Goal: Task Accomplishment & Management: Manage account settings

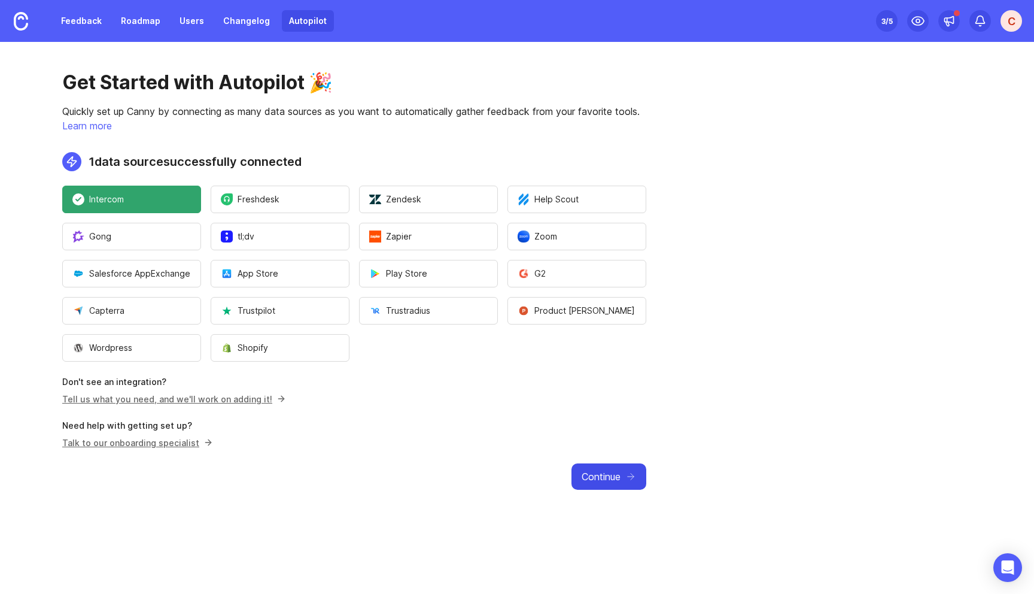
click at [625, 480] on icon "button" at bounding box center [630, 476] width 11 height 11
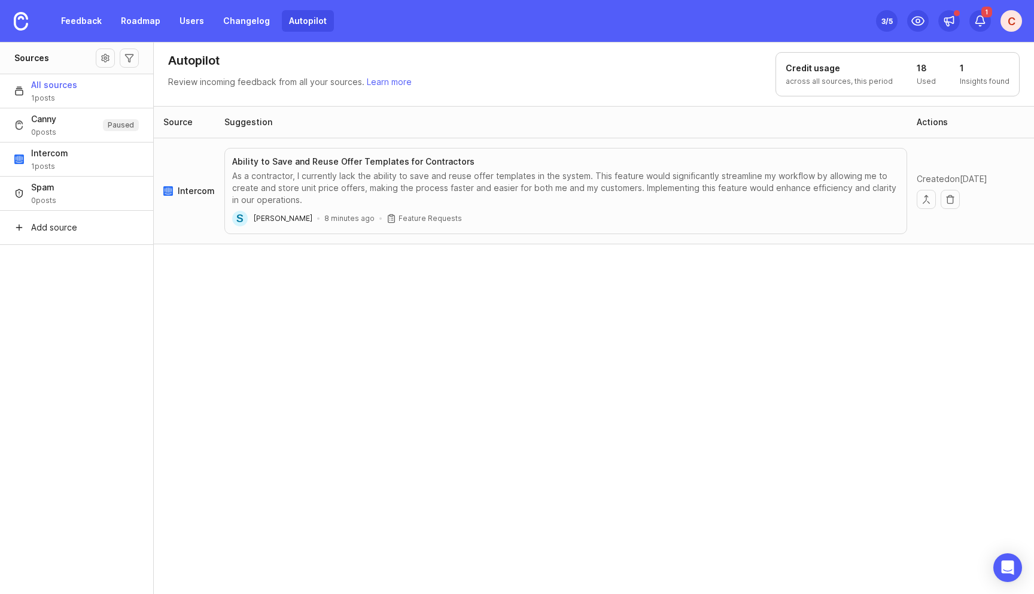
click at [492, 175] on div "As a contractor, I currently lack the ability to save and reuse offer templates…" at bounding box center [565, 188] width 667 height 36
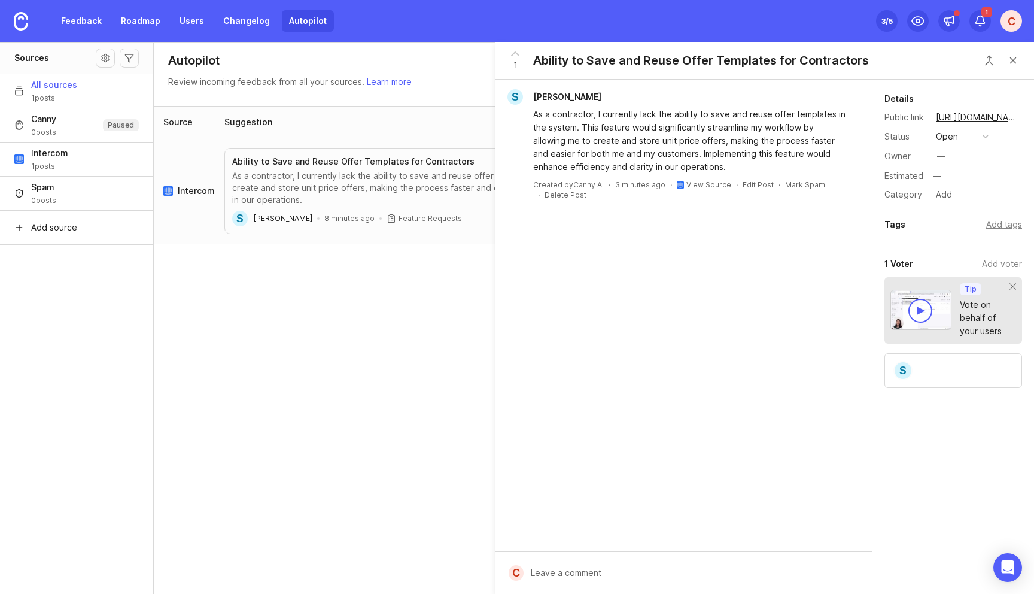
click at [396, 327] on div "Source Suggestion Actions Intercom Ability to Save and Reuse Offer Templates fo…" at bounding box center [594, 350] width 881 height 489
click at [717, 166] on div "As a contractor, I currently lack the ability to save and reuse offer templates…" at bounding box center [690, 141] width 315 height 66
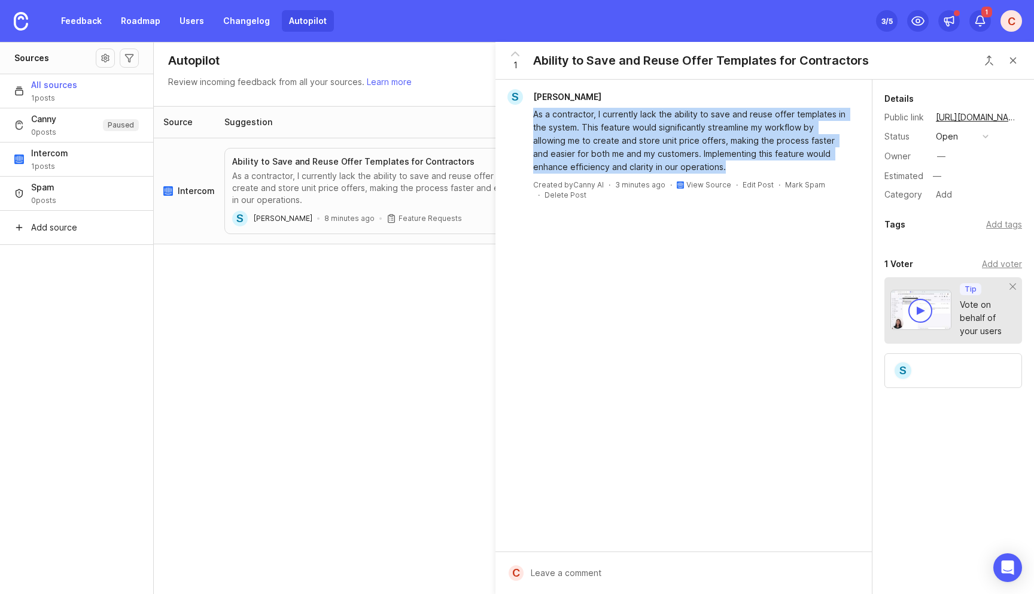
drag, startPoint x: 686, startPoint y: 166, endPoint x: 530, endPoint y: 110, distance: 166.0
click at [530, 110] on div "As a contractor, I currently lack the ability to save and reuse offer templates…" at bounding box center [683, 139] width 367 height 69
click at [1012, 59] on button "Close button" at bounding box center [1013, 60] width 24 height 24
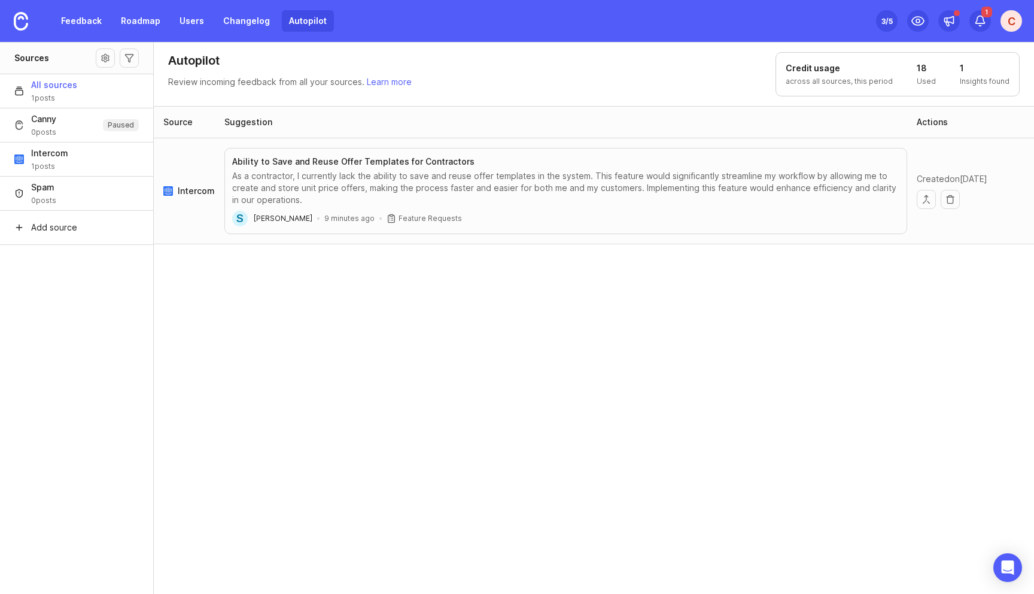
click at [373, 178] on div "As a contractor, I currently lack the ability to save and reuse offer templates…" at bounding box center [565, 188] width 667 height 36
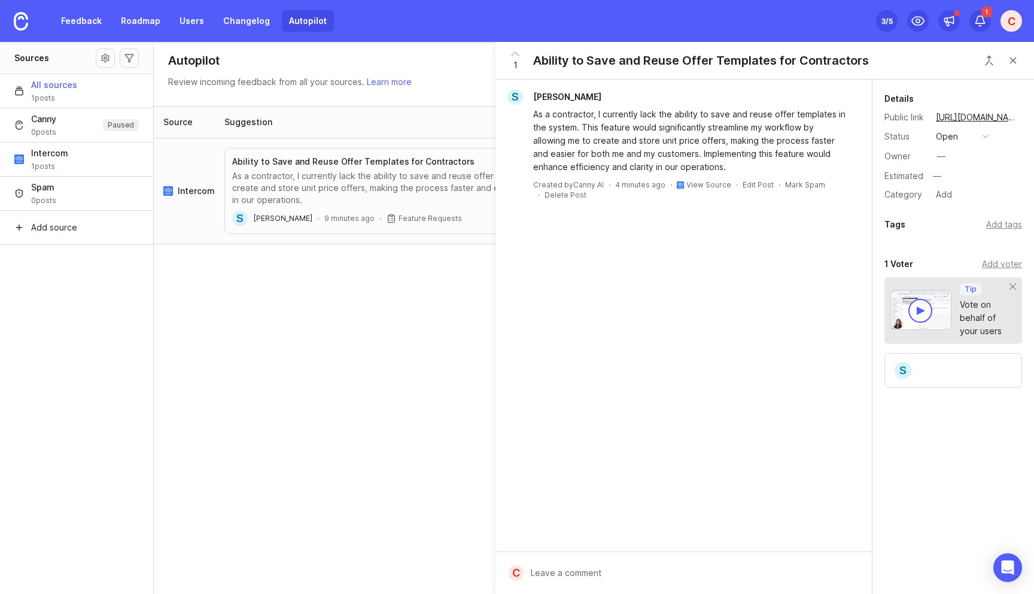
click at [584, 574] on div at bounding box center [692, 572] width 337 height 23
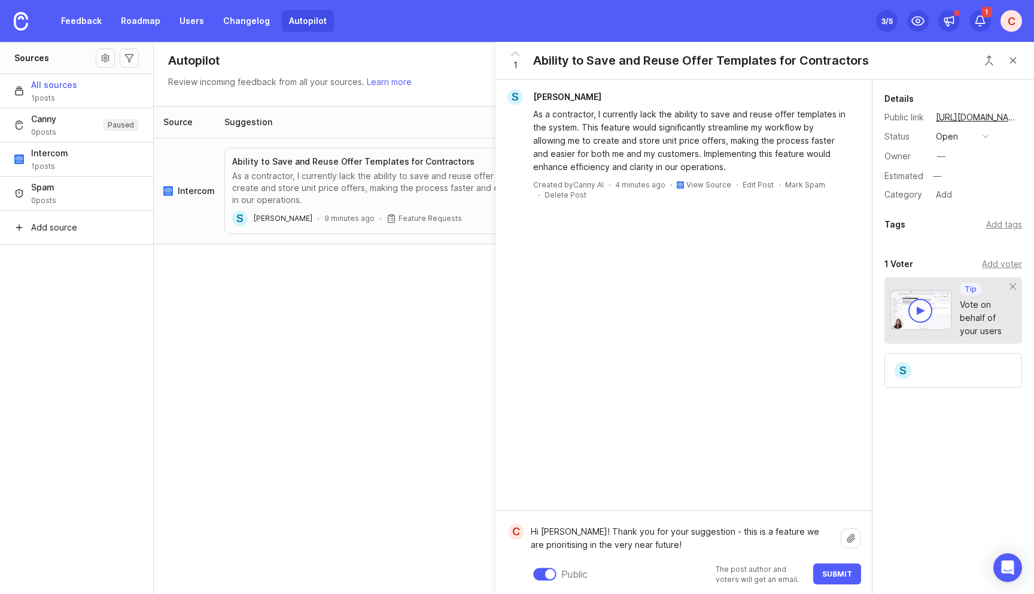
click at [712, 546] on textarea "Hi Sebastian! Thank you for your suggestion - this is a feature we are prioriti…" at bounding box center [682, 538] width 303 height 26
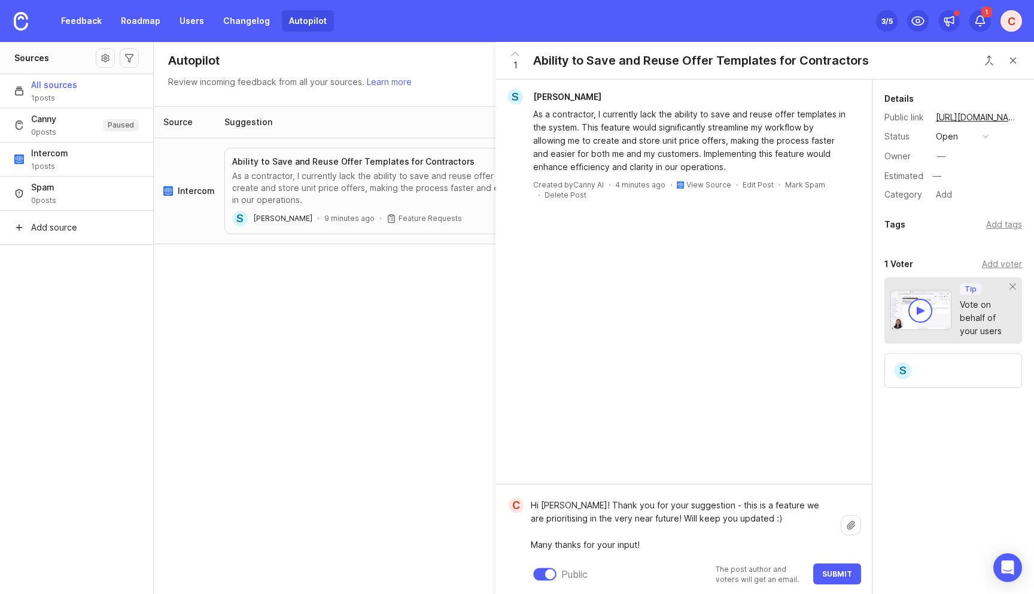
type textarea "Hi Sebastian! Thank you for your suggestion - this is a feature we are prioriti…"
click at [853, 576] on button "Submit" at bounding box center [837, 573] width 48 height 21
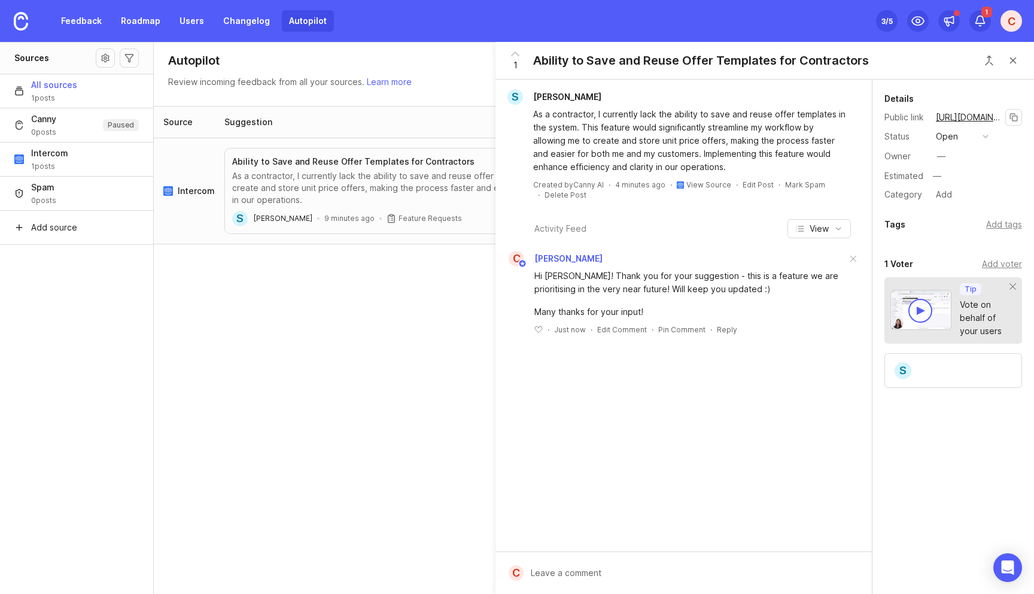
click at [966, 117] on link "[URL][DOMAIN_NAME]" at bounding box center [968, 118] width 73 height 16
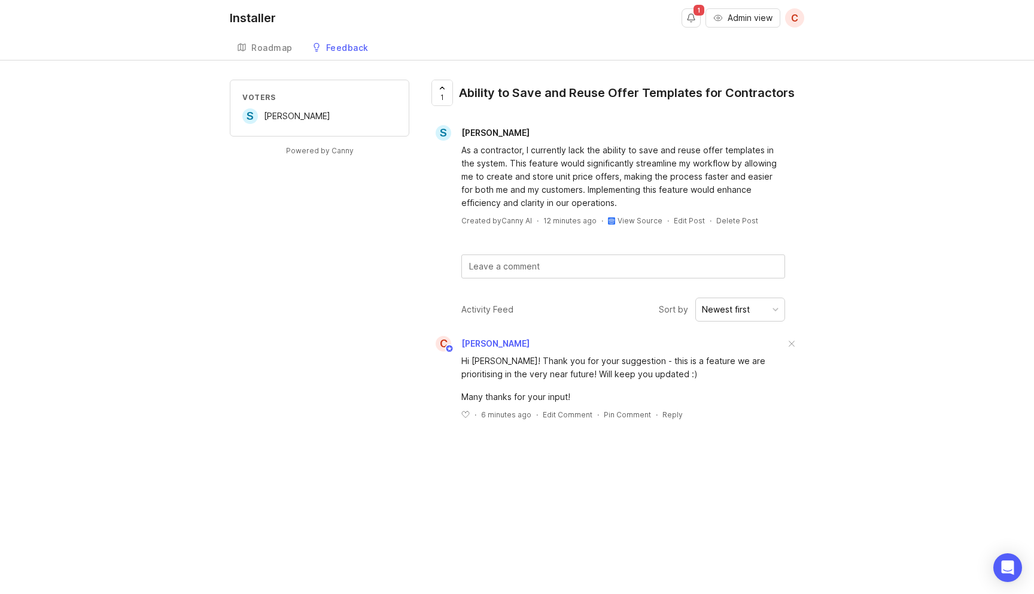
click at [297, 256] on div "Voters S Sebastian Hansen Powered by Canny 1 Ability to Save and Reuse Offer Te…" at bounding box center [517, 259] width 574 height 359
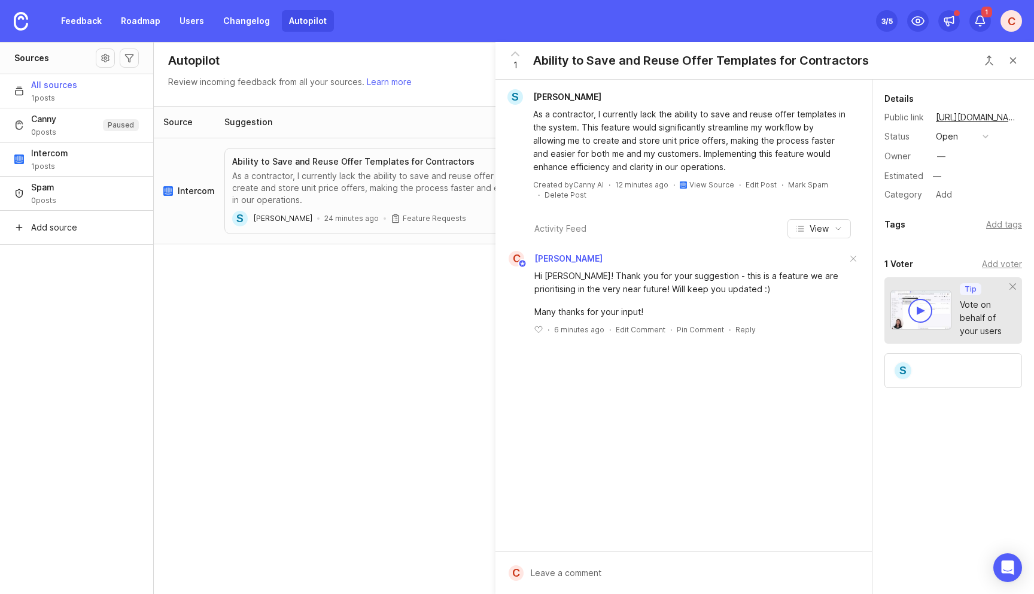
click at [279, 422] on div "Source Suggestion Actions Intercom Ability to Save and Reuse Offer Templates fo…" at bounding box center [594, 350] width 881 height 489
click at [1017, 62] on button "Close button" at bounding box center [1013, 60] width 24 height 24
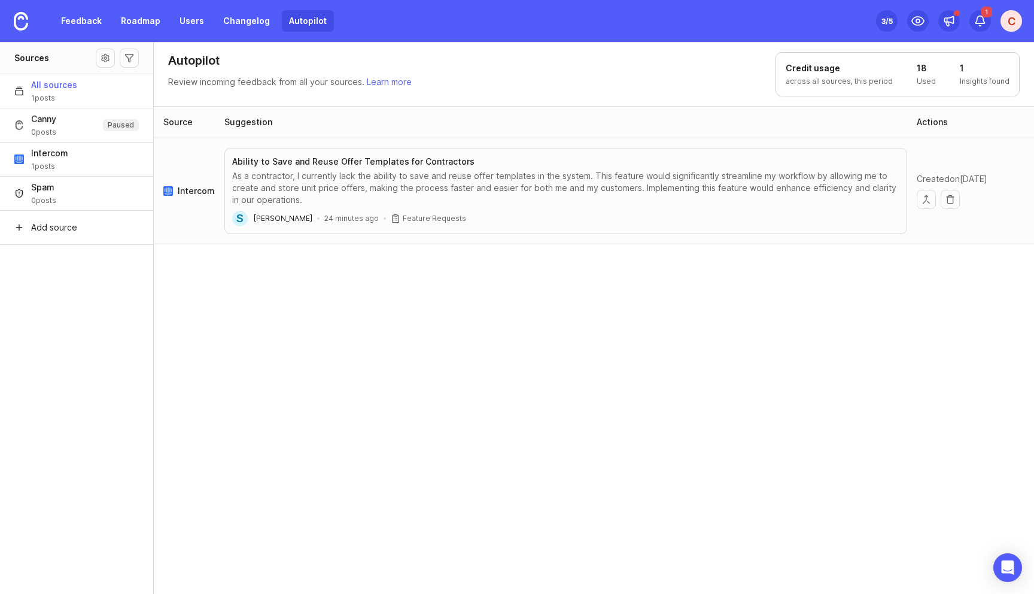
click at [496, 189] on div "As a contractor, I currently lack the ability to save and reuse offer templates…" at bounding box center [565, 188] width 667 height 36
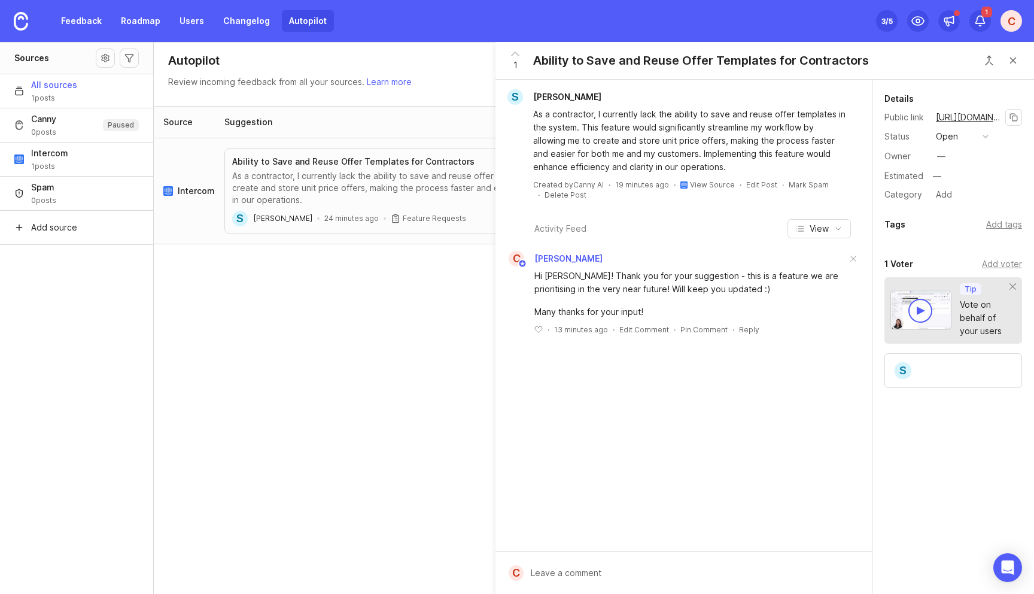
click at [966, 116] on link "[URL][DOMAIN_NAME]" at bounding box center [968, 118] width 73 height 16
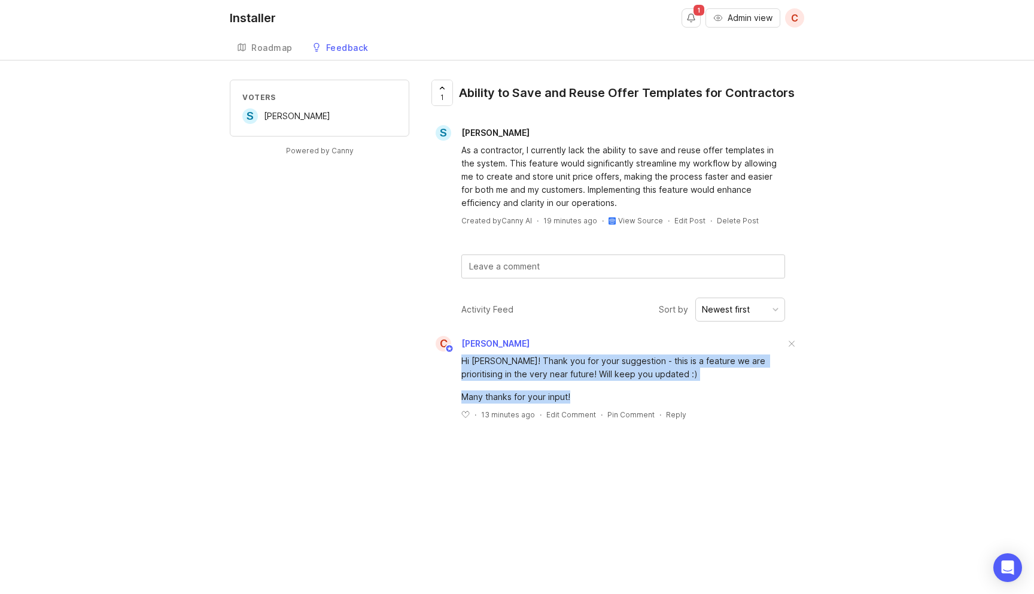
drag, startPoint x: 575, startPoint y: 397, endPoint x: 460, endPoint y: 360, distance: 120.5
click at [460, 360] on div "Hi Sebastian! Thank you for your suggestion - this is a feature we are prioriti…" at bounding box center [616, 385] width 376 height 68
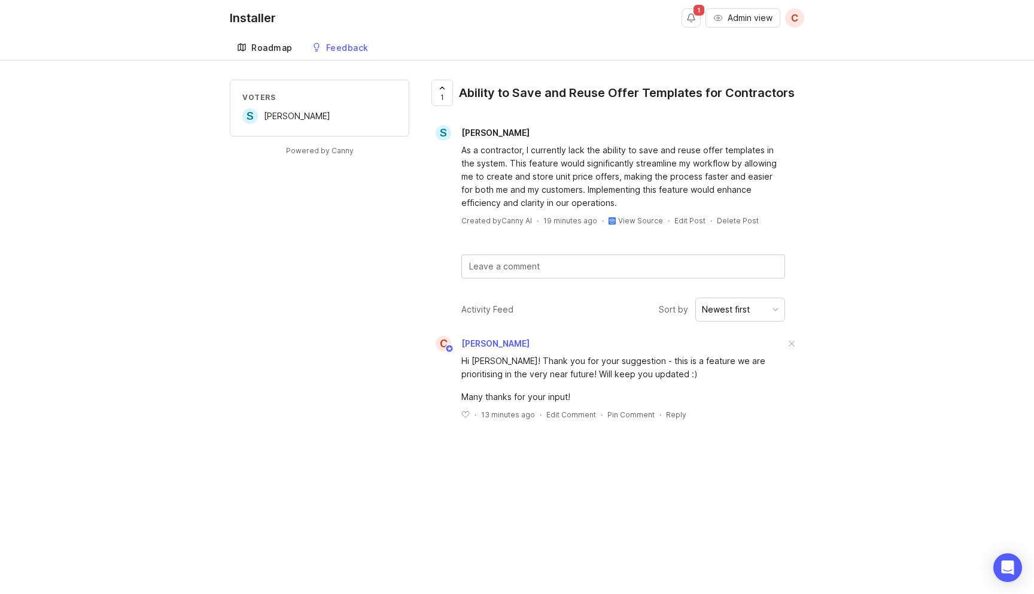
click at [272, 45] on div "Roadmap" at bounding box center [271, 48] width 41 height 8
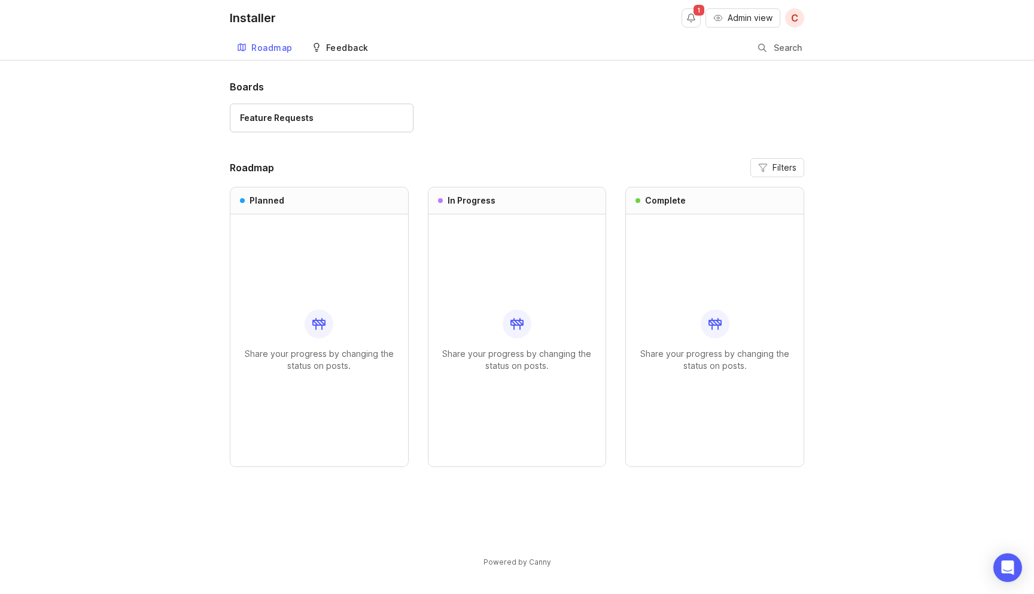
click at [326, 49] on div "Feedback" at bounding box center [347, 48] width 42 height 8
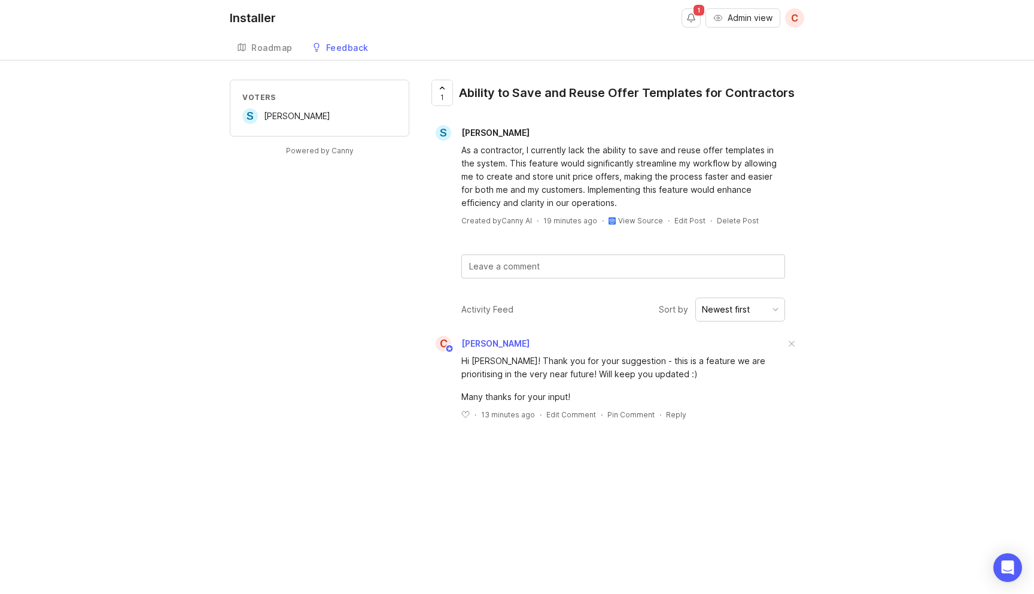
click at [553, 156] on div "As a contractor, I currently lack the ability to save and reuse offer templates…" at bounding box center [623, 177] width 324 height 66
click at [269, 42] on link "Roadmap" at bounding box center [265, 48] width 70 height 25
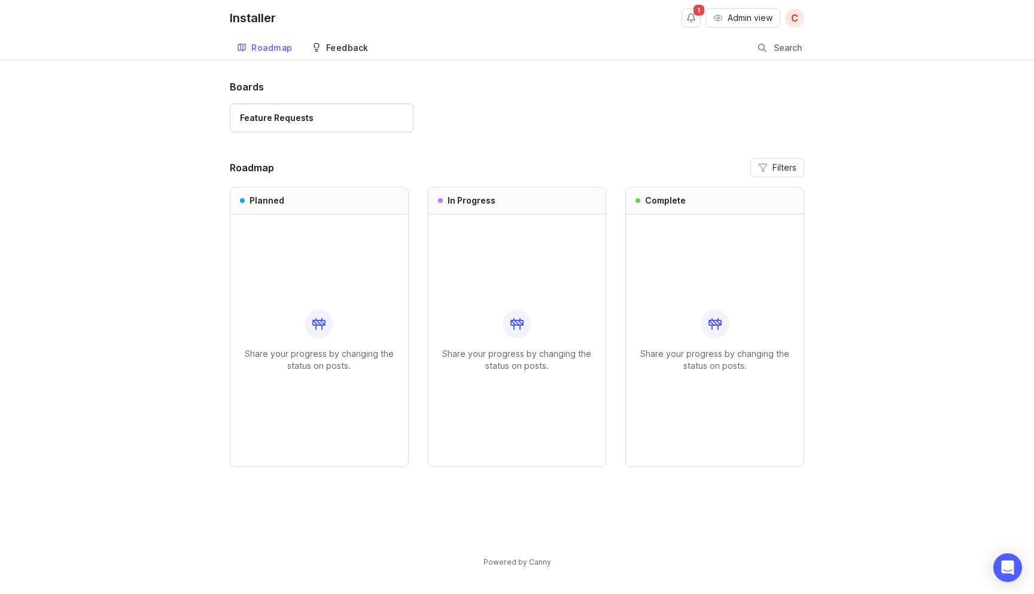
click at [326, 44] on div "Feedback" at bounding box center [347, 48] width 42 height 8
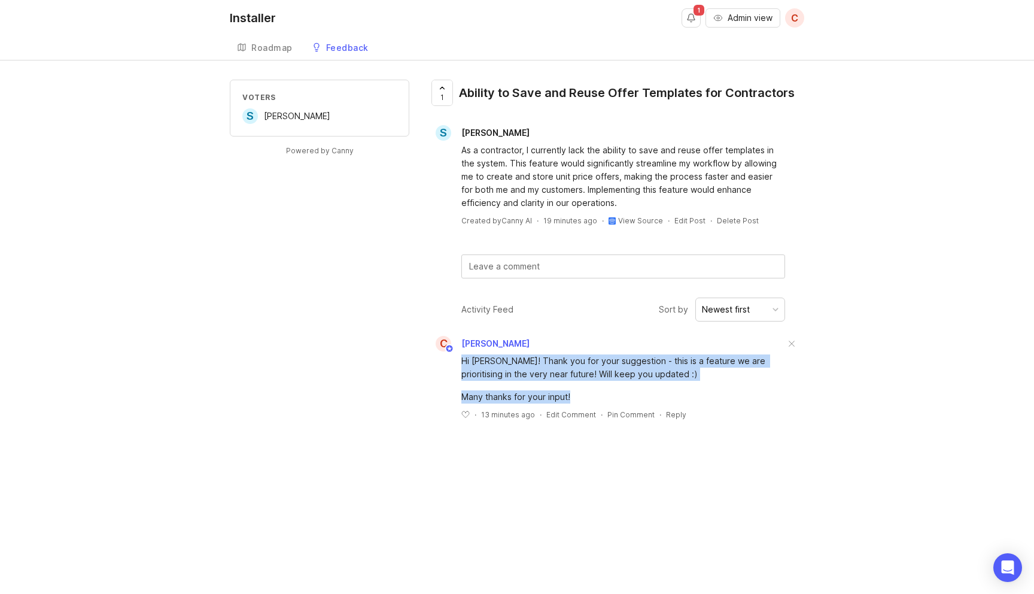
drag, startPoint x: 623, startPoint y: 395, endPoint x: 419, endPoint y: 357, distance: 208.1
click at [419, 357] on div "Voters S Sebastian Hansen Powered by Canny 1 Ability to Save and Reuse Offer Te…" at bounding box center [517, 259] width 574 height 359
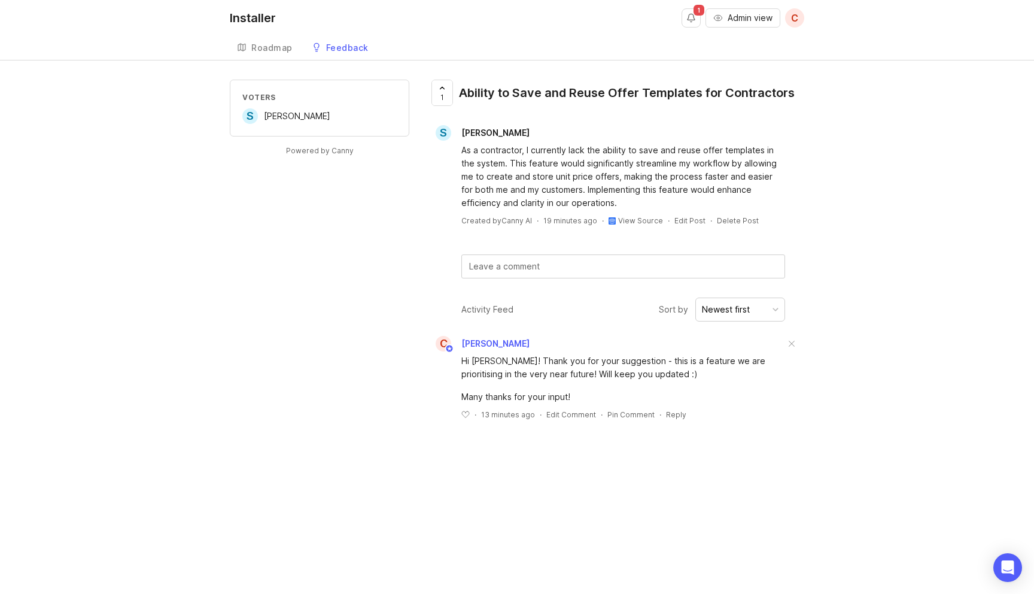
click at [680, 382] on div "Hi Sebastian! Thank you for your suggestion - this is a feature we are prioriti…" at bounding box center [623, 378] width 324 height 49
click at [852, 421] on div "Voters S Sebastian Hansen Powered by Canny 1 Ability to Save and Reuse Offer Te…" at bounding box center [517, 259] width 1034 height 359
click at [691, 16] on button "Notifications" at bounding box center [691, 17] width 19 height 19
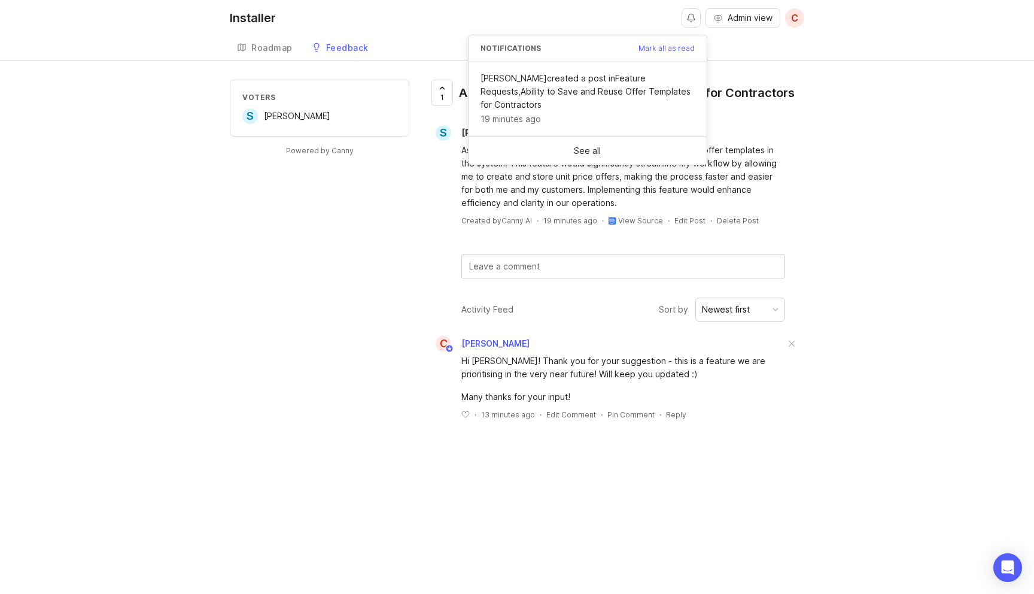
click at [871, 209] on div "Voters S Sebastian Hansen Powered by Canny 1 Ability to Save and Reuse Offer Te…" at bounding box center [517, 259] width 1034 height 359
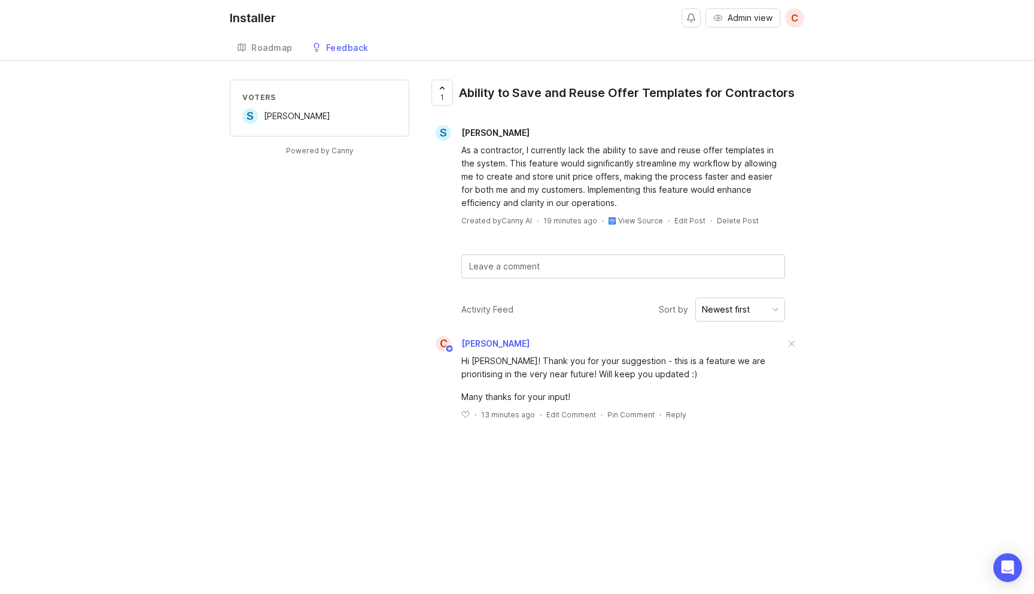
click at [267, 32] on link "Installer" at bounding box center [258, 18] width 56 height 36
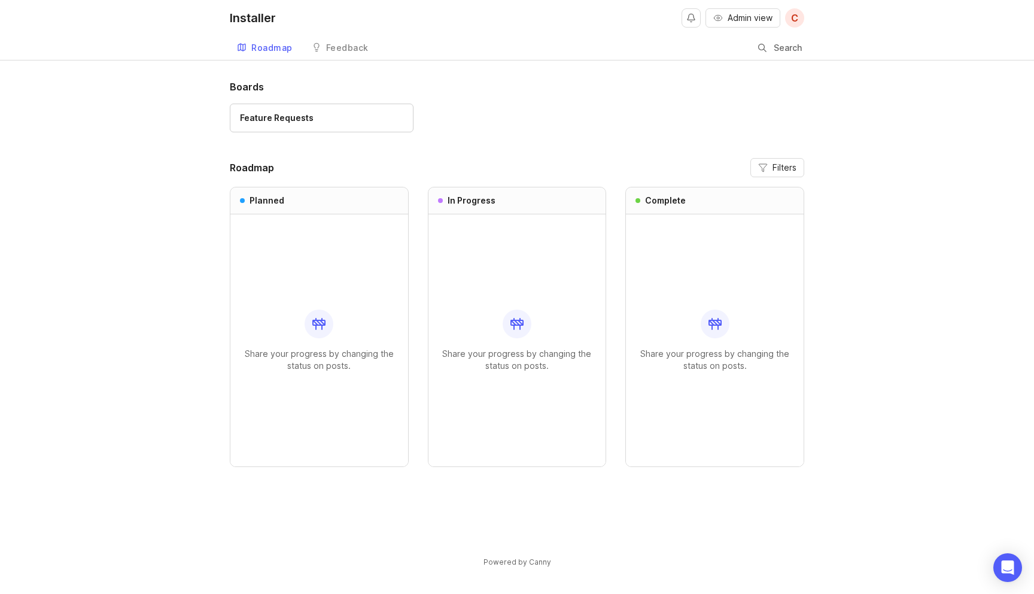
click at [267, 44] on div "Roadmap" at bounding box center [271, 48] width 41 height 8
click at [975, 221] on div "Boards Feature Requests Roadmap Filters Planned Share your progress by changing…" at bounding box center [517, 334] width 1034 height 508
click at [482, 96] on div "Boards Feature Requests 1" at bounding box center [517, 112] width 574 height 64
click at [357, 50] on div "Feedback" at bounding box center [347, 48] width 42 height 8
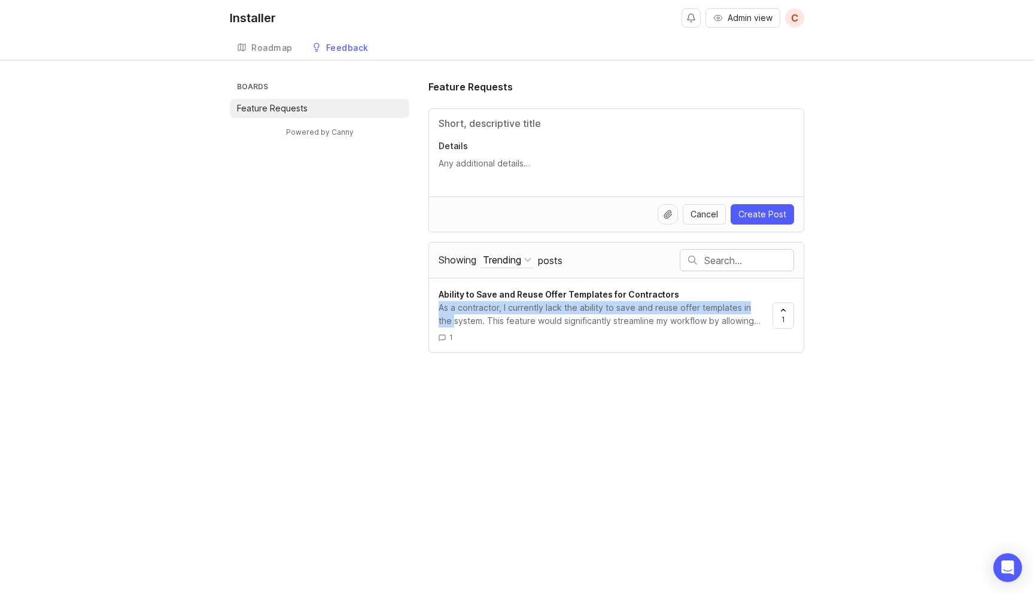
click at [362, 314] on div "Boards Feature Requests Powered by Canny Feature Requests Details Cancel Create…" at bounding box center [517, 216] width 574 height 273
click at [598, 324] on div "As a contractor, I currently lack the ability to save and reuse offer templates…" at bounding box center [601, 314] width 324 height 26
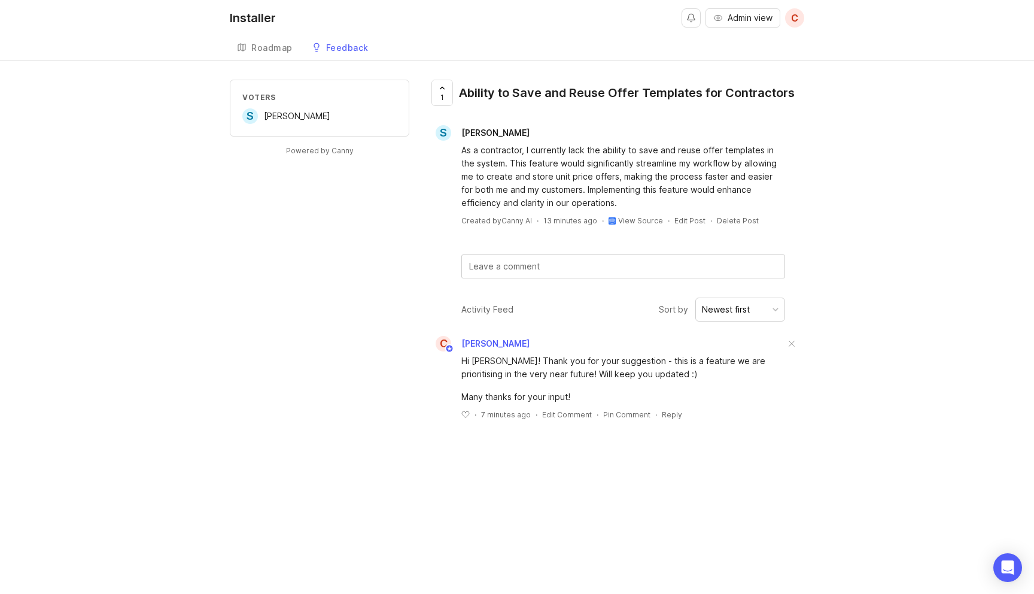
click at [236, 334] on div "Voters S Sebastian Hansen Powered by Canny 1 Ability to Save and Reuse Offer Te…" at bounding box center [517, 259] width 574 height 359
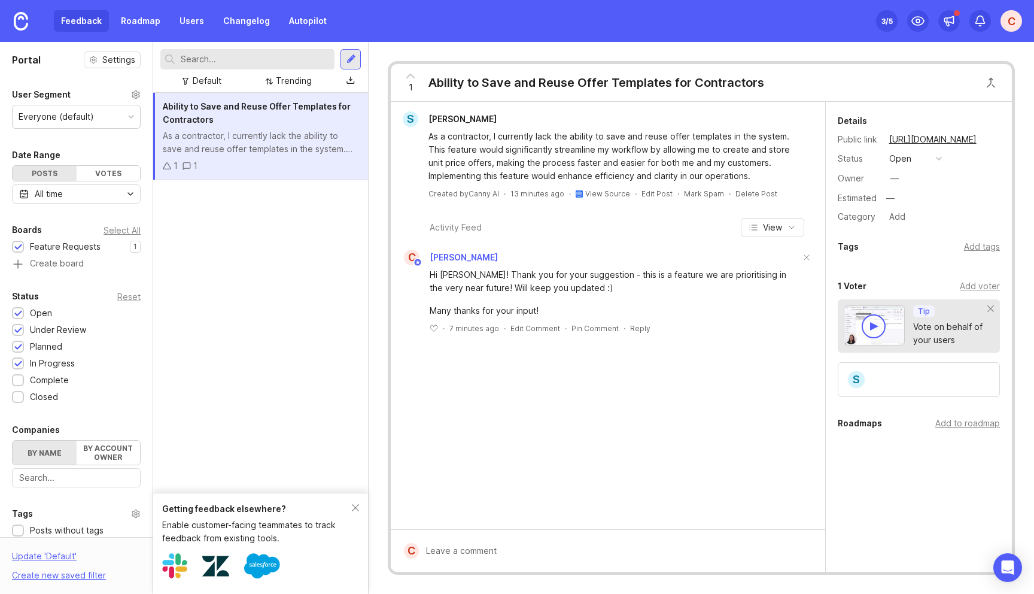
click at [257, 270] on div "Ability to Save and Reuse Offer Templates for Contractors As a contractor, I cu…" at bounding box center [260, 293] width 215 height 400
click at [783, 233] on button "View" at bounding box center [772, 227] width 63 height 19
click at [785, 229] on button "View" at bounding box center [772, 227] width 63 height 19
click at [936, 156] on div "button" at bounding box center [939, 159] width 6 height 6
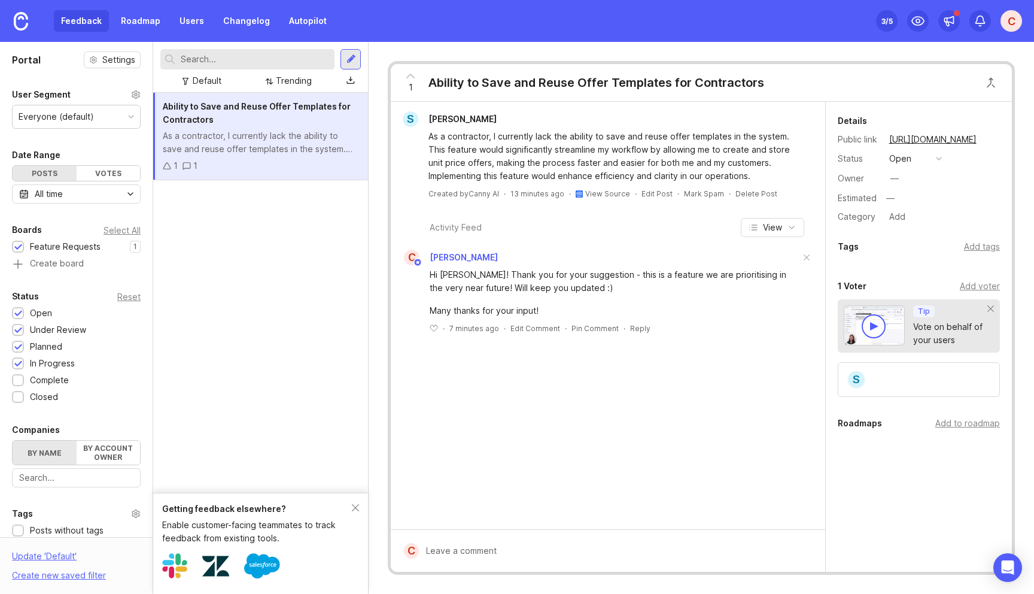
click at [956, 90] on div "1 Ability to Save and Reuse Offer Templates for Contractors" at bounding box center [701, 83] width 621 height 38
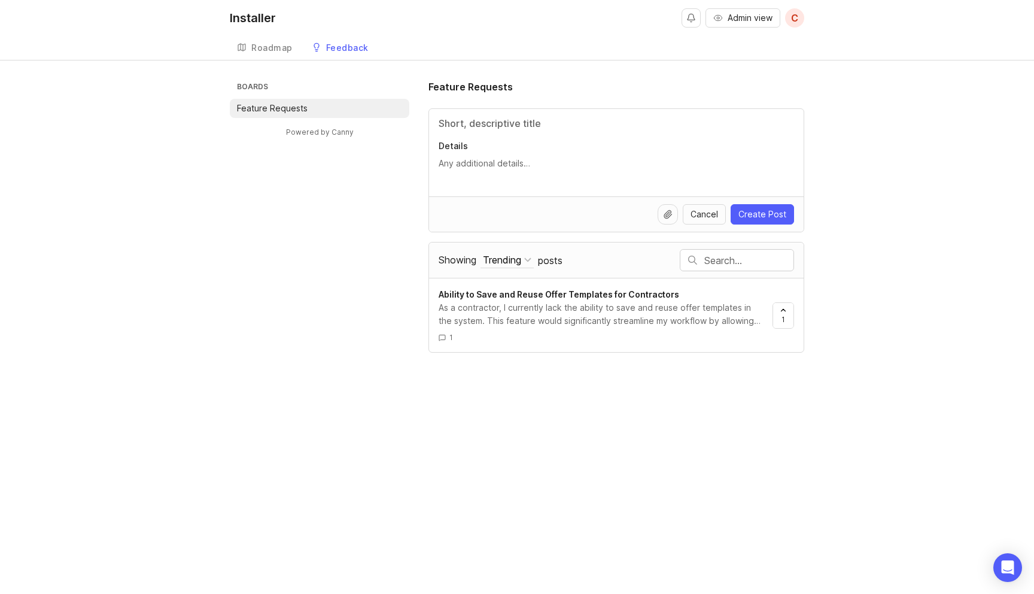
click at [343, 306] on div "Boards Feature Requests Powered by Canny Feature Requests Details Cancel Create…" at bounding box center [517, 216] width 574 height 273
click at [321, 211] on div "Boards Feature Requests Powered by Canny Feature Requests Details Cancel Create…" at bounding box center [517, 216] width 574 height 273
click at [260, 44] on div "Roadmap" at bounding box center [271, 48] width 41 height 8
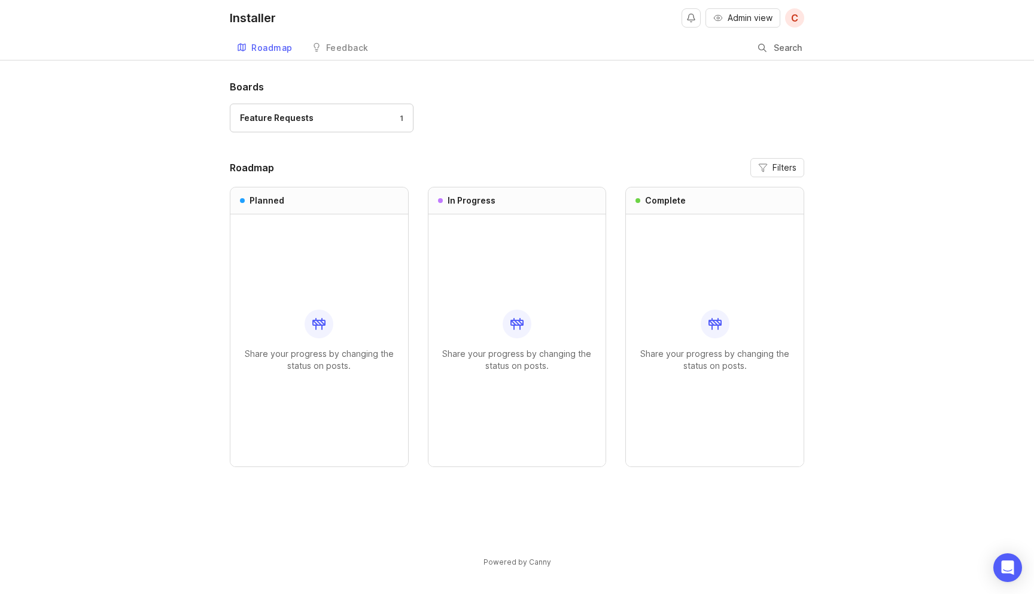
click at [309, 331] on div at bounding box center [319, 323] width 29 height 29
click at [720, 14] on icon "button" at bounding box center [718, 18] width 10 height 10
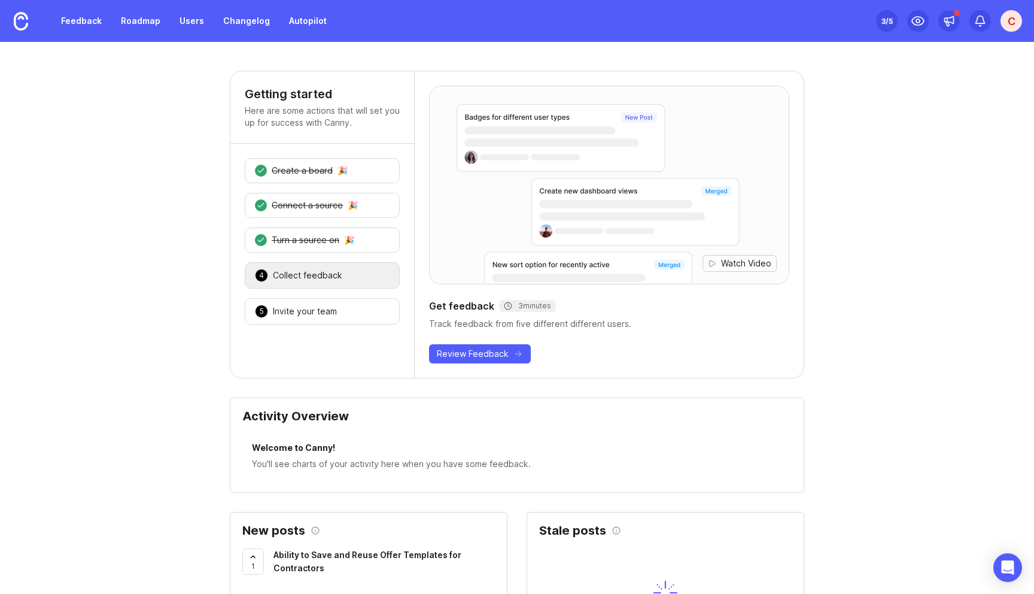
click at [752, 258] on span "Watch Video" at bounding box center [746, 263] width 50 height 12
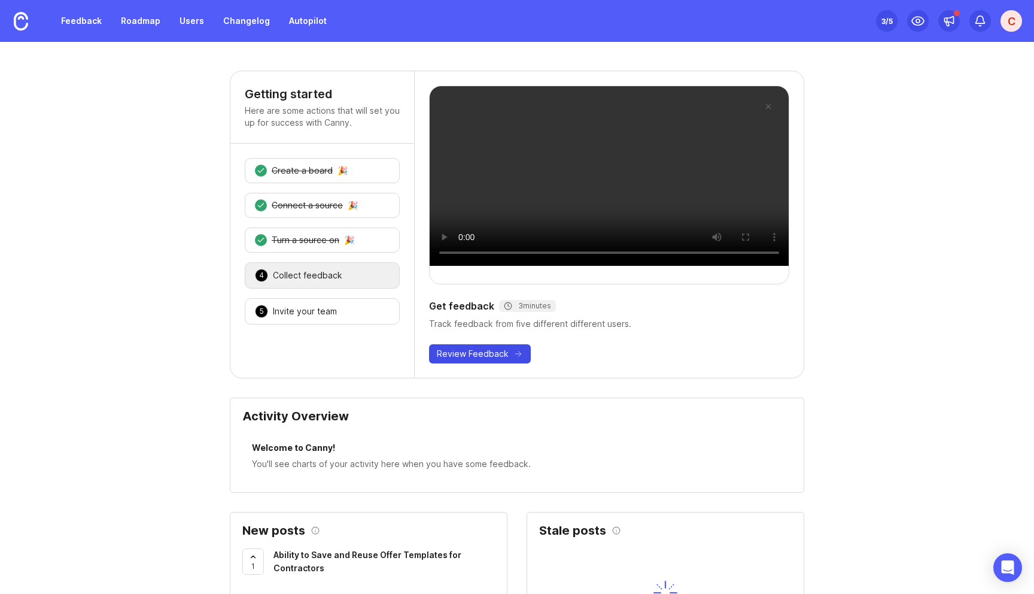
click at [458, 355] on span "Review Feedback" at bounding box center [473, 354] width 72 height 12
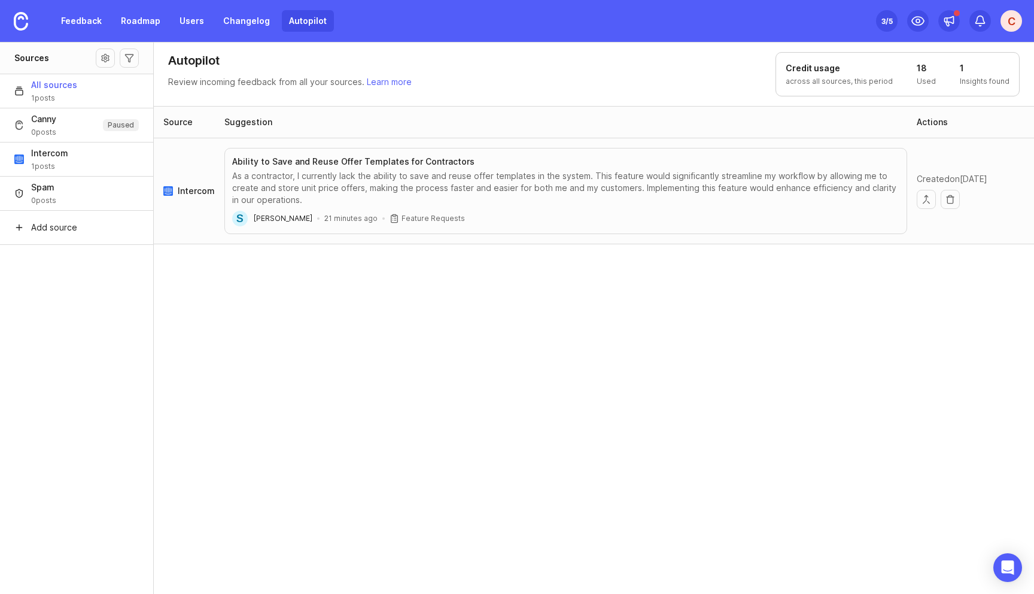
click at [378, 200] on div "As a contractor, I currently lack the ability to save and reuse offer templates…" at bounding box center [565, 188] width 667 height 36
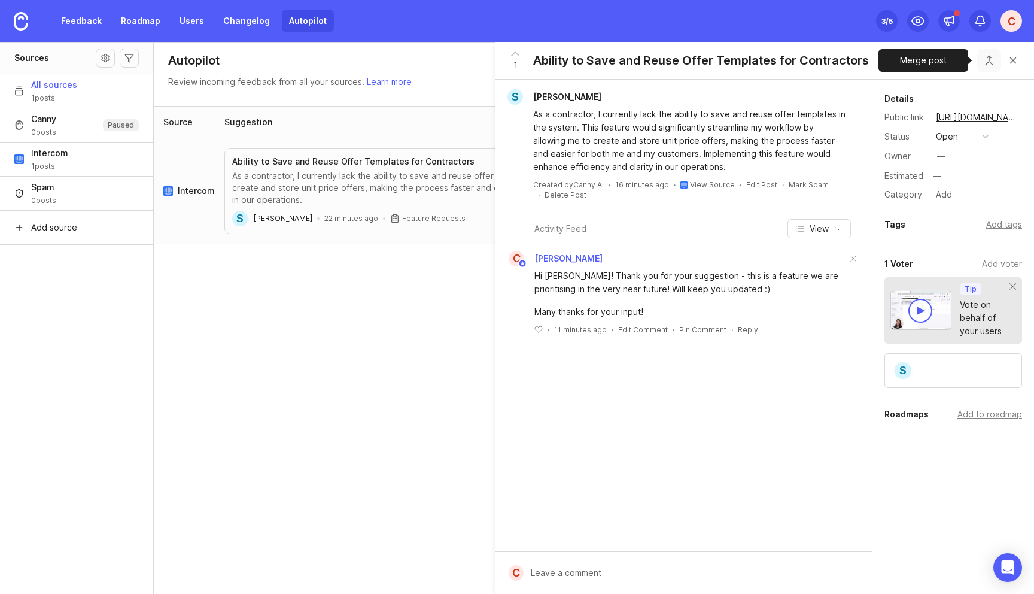
click at [990, 65] on button "Close button" at bounding box center [989, 60] width 24 height 24
click at [1014, 62] on button "Close button" at bounding box center [1013, 60] width 24 height 24
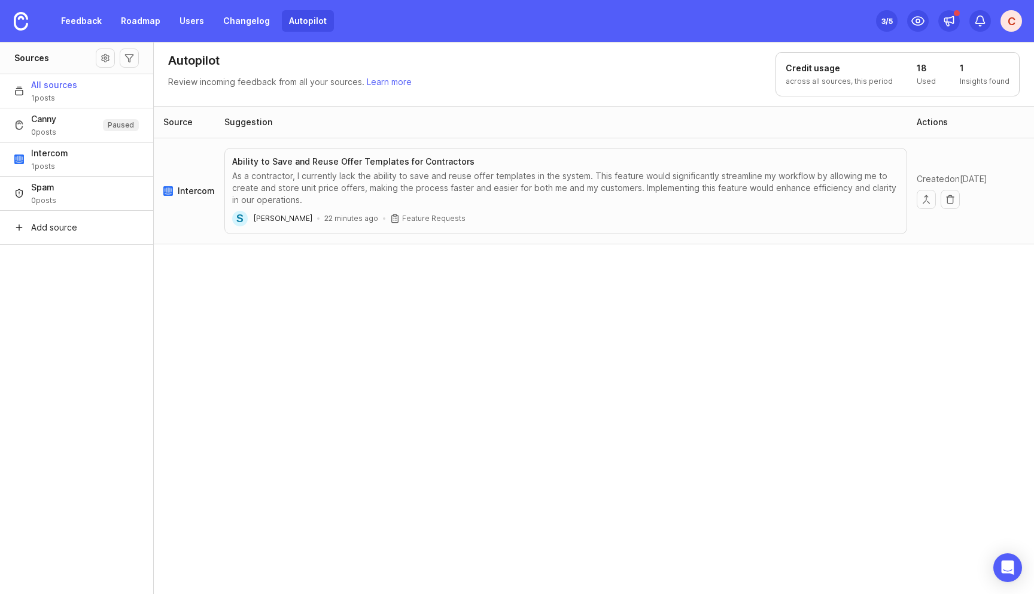
click at [410, 343] on div "Source Suggestion Actions Intercom Ability to Save and Reuse Offer Templates fo…" at bounding box center [594, 350] width 881 height 489
click at [59, 92] on div "All sources 1 posts" at bounding box center [54, 91] width 46 height 24
click at [65, 220] on button "Add source" at bounding box center [76, 227] width 153 height 34
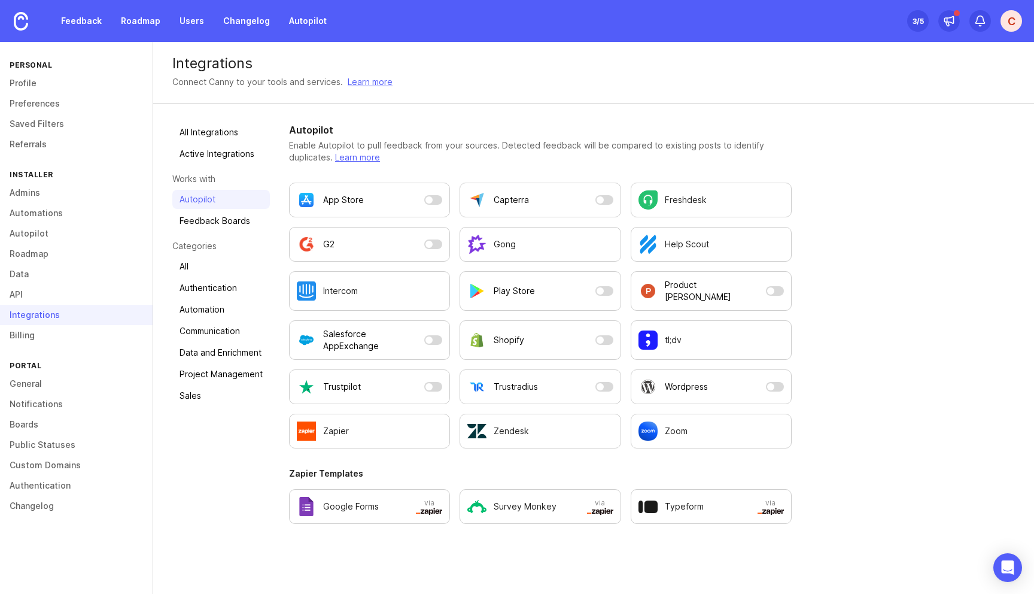
click at [865, 437] on div "All Integrations Active Integrations Works with Autopilot Feedback Boards Categ…" at bounding box center [593, 323] width 881 height 439
click at [409, 195] on div "App Store" at bounding box center [358, 199] width 123 height 19
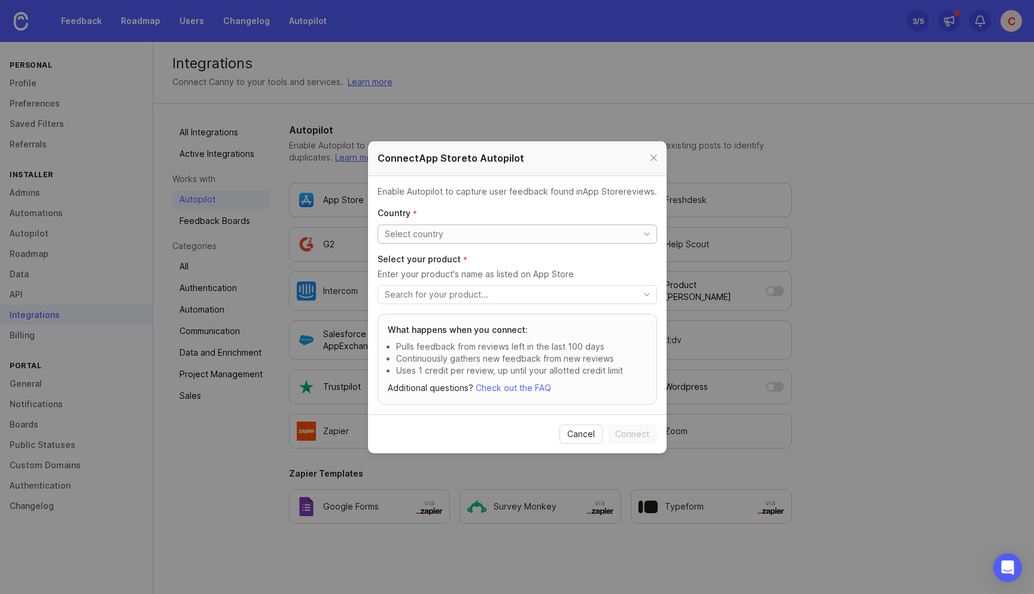
click at [439, 226] on div "toggle menu" at bounding box center [505, 234] width 254 height 18
click at [415, 250] on span "Norway" at bounding box center [429, 256] width 85 height 13
type input "Norway"
click at [442, 295] on input "toggle menu" at bounding box center [508, 294] width 247 height 13
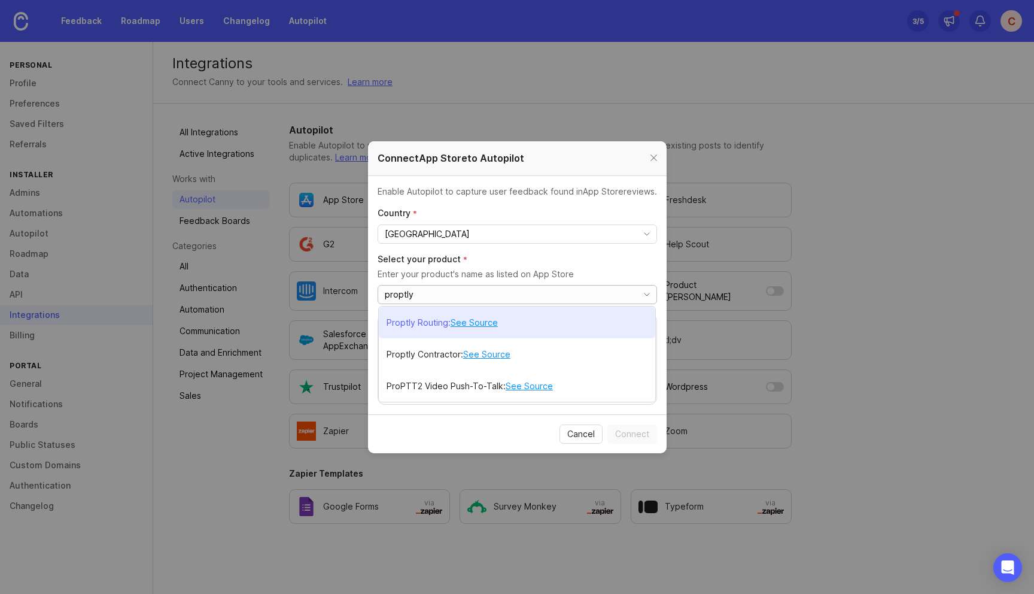
click at [424, 323] on p "Proptly Routing" at bounding box center [418, 323] width 62 height 12
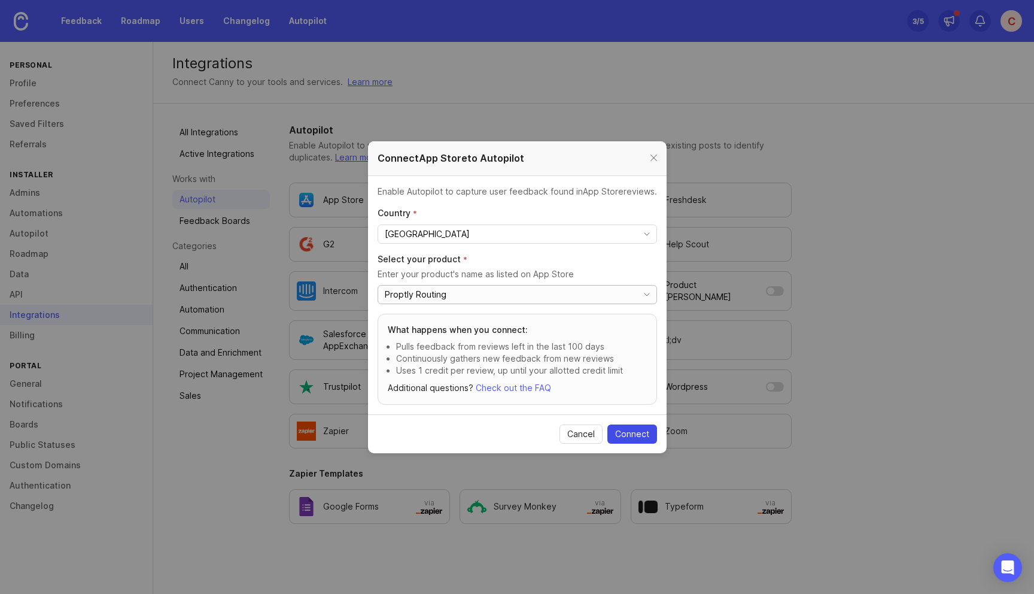
type input "Proptly Routing"
click at [639, 436] on span "Connect" at bounding box center [632, 434] width 34 height 12
checkbox input "true"
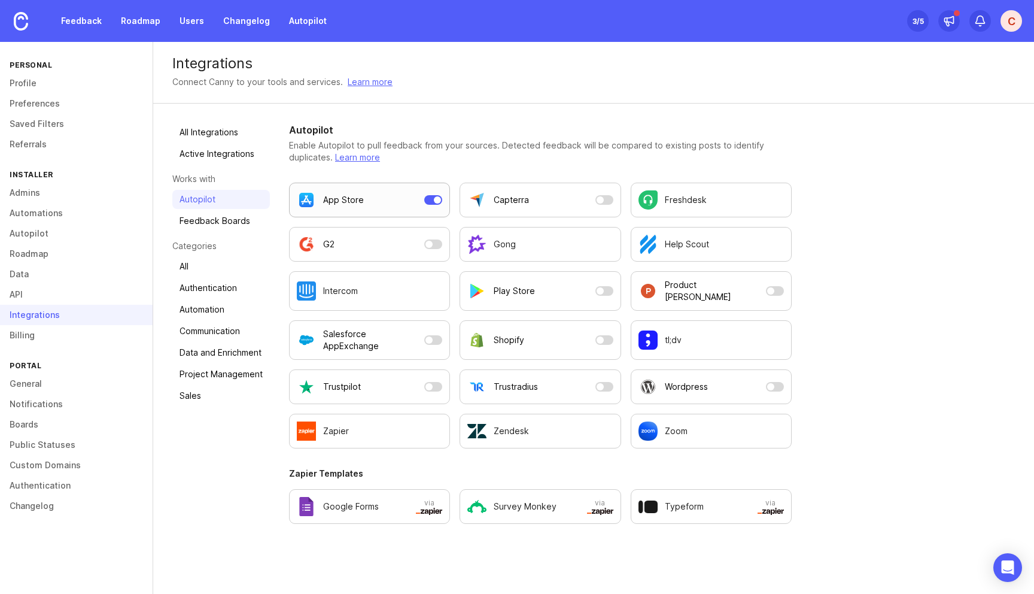
click at [327, 196] on p "App Store" at bounding box center [343, 200] width 41 height 12
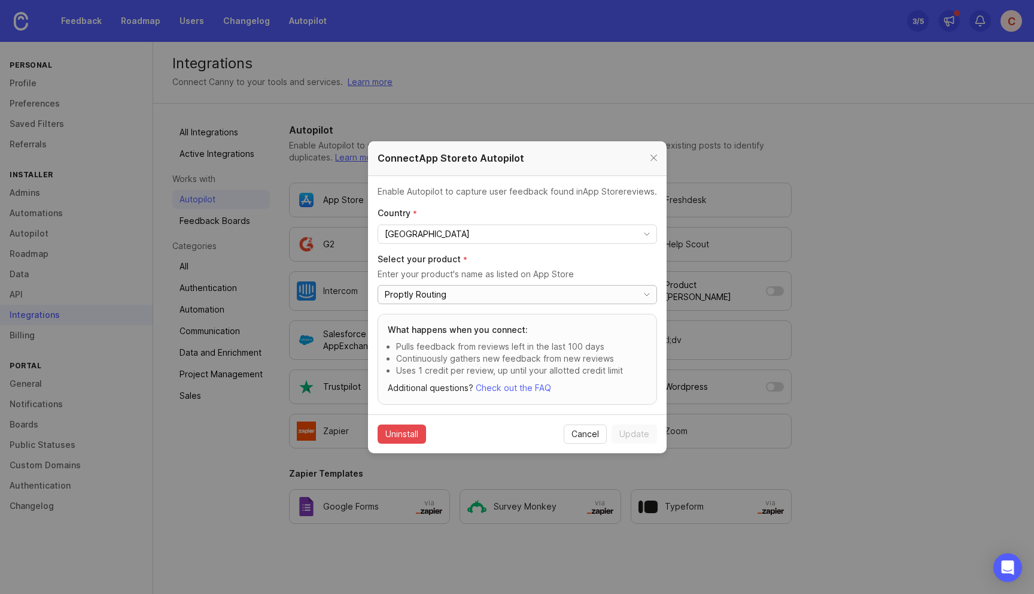
click at [477, 298] on input "Proptly Routing" at bounding box center [508, 294] width 247 height 13
type input "Proptly"
click at [654, 159] on div at bounding box center [654, 158] width 14 height 15
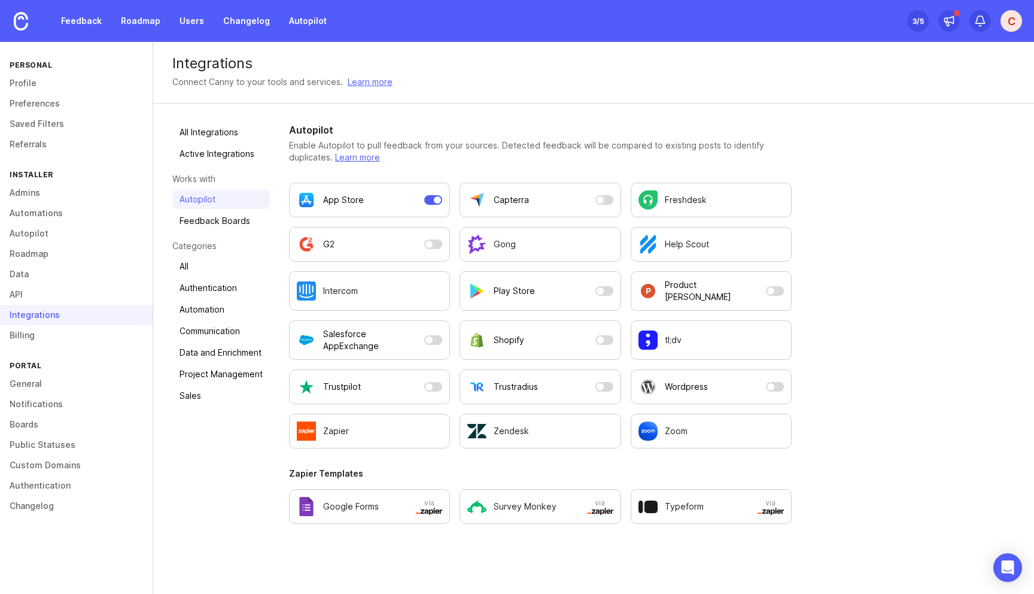
click at [890, 326] on div "All Integrations Active Integrations Works with Autopilot Feedback Boards Categ…" at bounding box center [593, 323] width 881 height 439
click at [532, 291] on p "Play Store" at bounding box center [514, 291] width 41 height 12
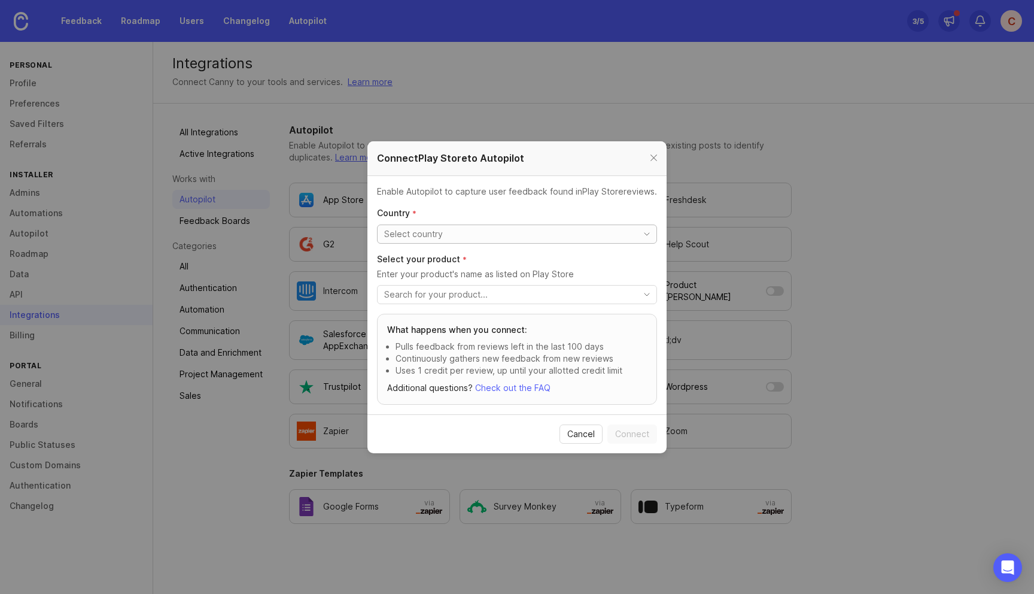
click at [494, 241] on div "toggle menu" at bounding box center [505, 234] width 255 height 18
click at [444, 257] on li "Norway" at bounding box center [516, 256] width 277 height 20
type input "Norway"
click at [463, 297] on input "toggle menu" at bounding box center [507, 294] width 247 height 13
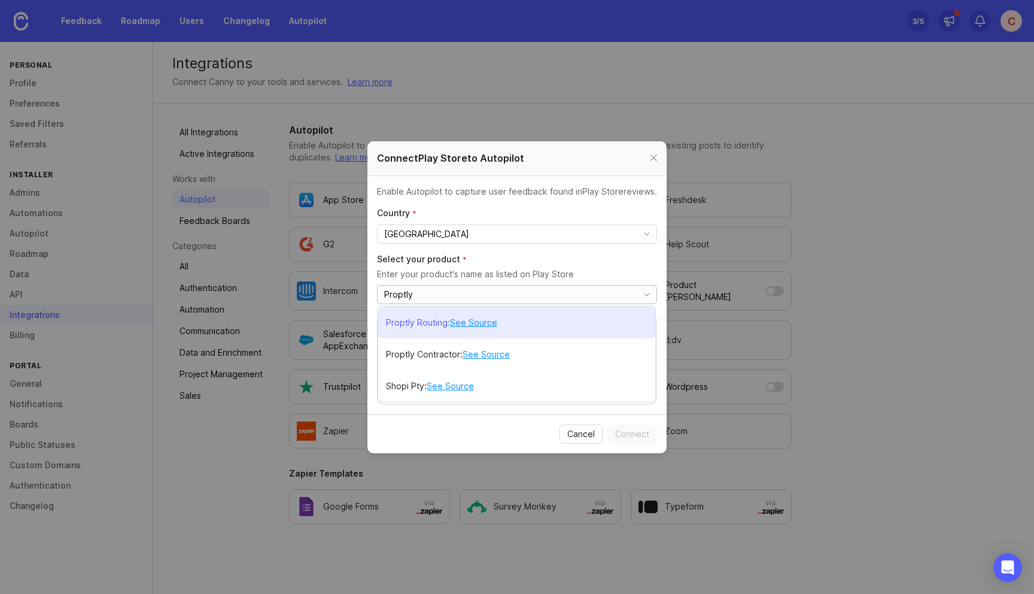
click at [559, 326] on li "Proptly Routing : See Source" at bounding box center [516, 322] width 277 height 32
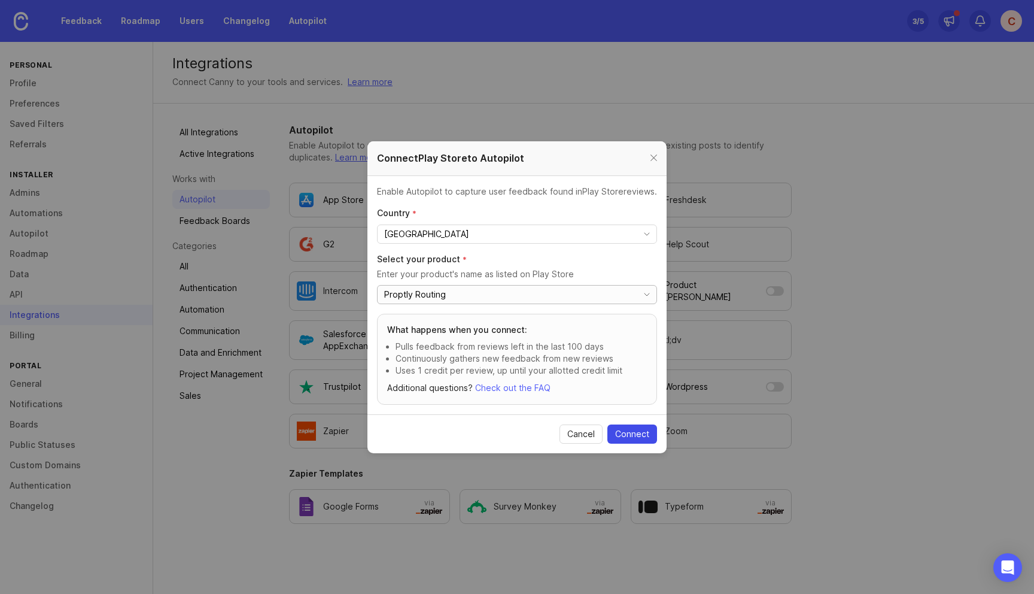
type input "Proptly Routing"
click at [641, 431] on span "Connect" at bounding box center [632, 434] width 34 height 12
checkbox input "true"
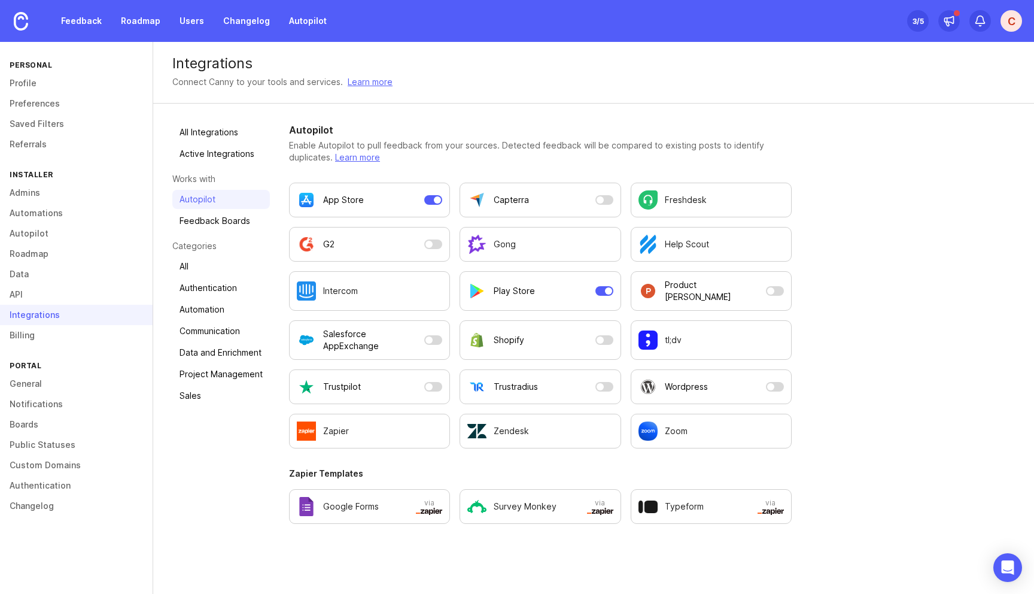
click at [837, 352] on div "All Integrations Active Integrations Works with Autopilot Feedback Boards Categ…" at bounding box center [593, 323] width 881 height 439
click at [219, 133] on link "All Integrations" at bounding box center [221, 132] width 98 height 19
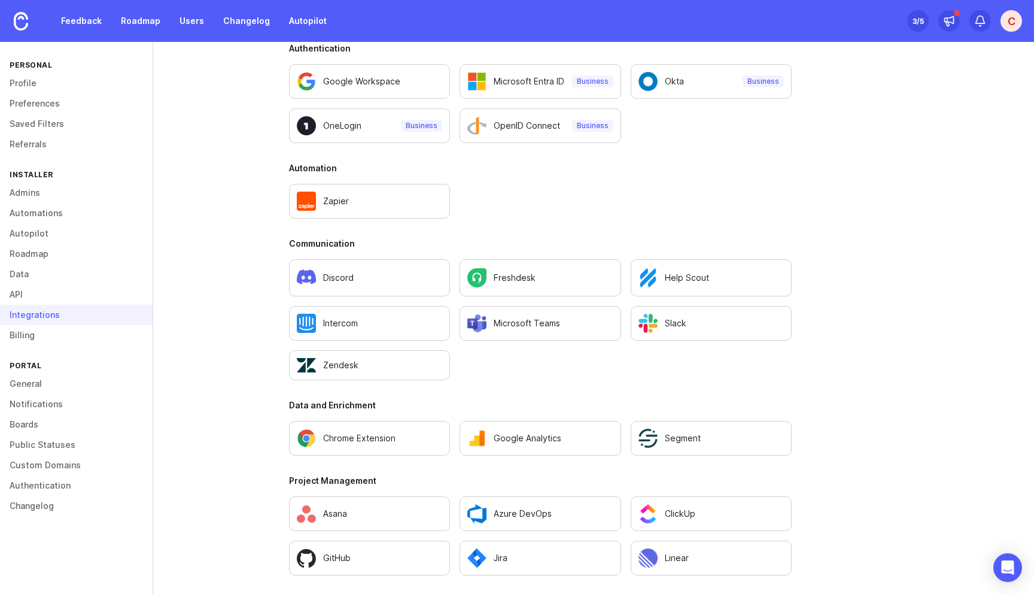
scroll to position [568, 0]
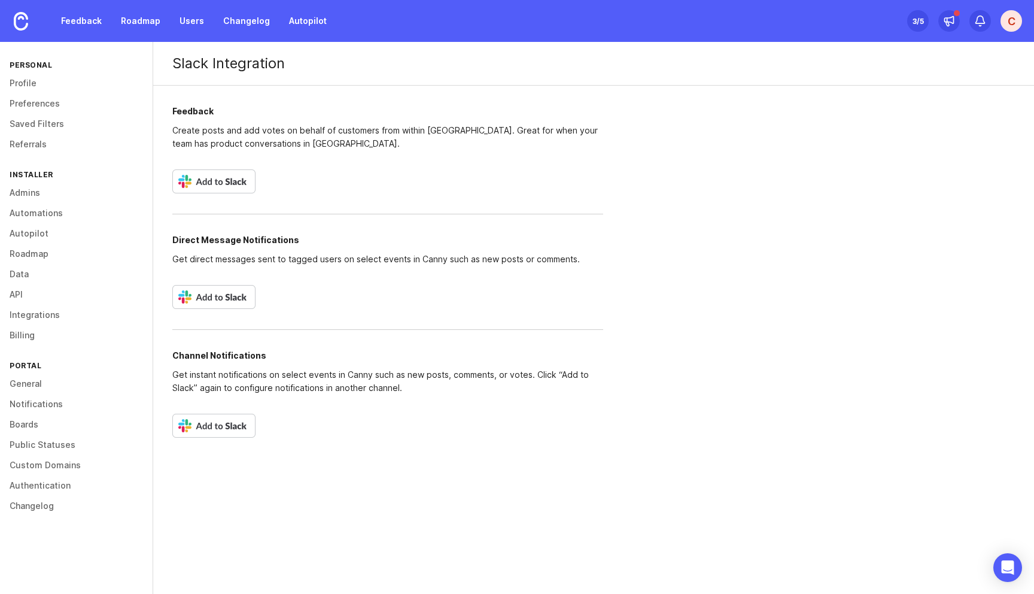
click at [235, 185] on img at bounding box center [213, 181] width 83 height 24
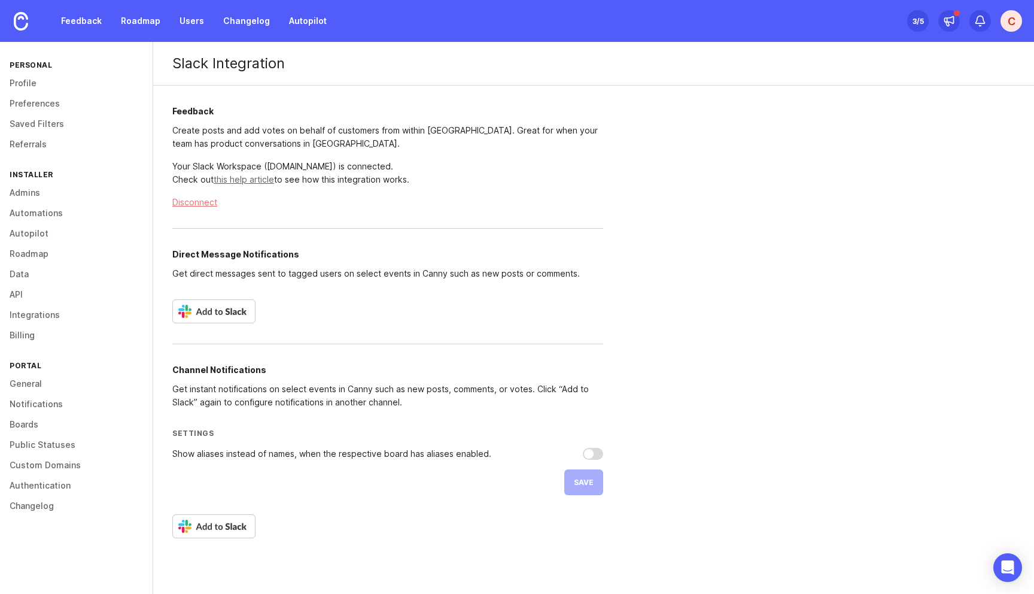
click at [245, 180] on link "this help article" at bounding box center [244, 179] width 60 height 10
click at [209, 311] on img at bounding box center [213, 311] width 83 height 24
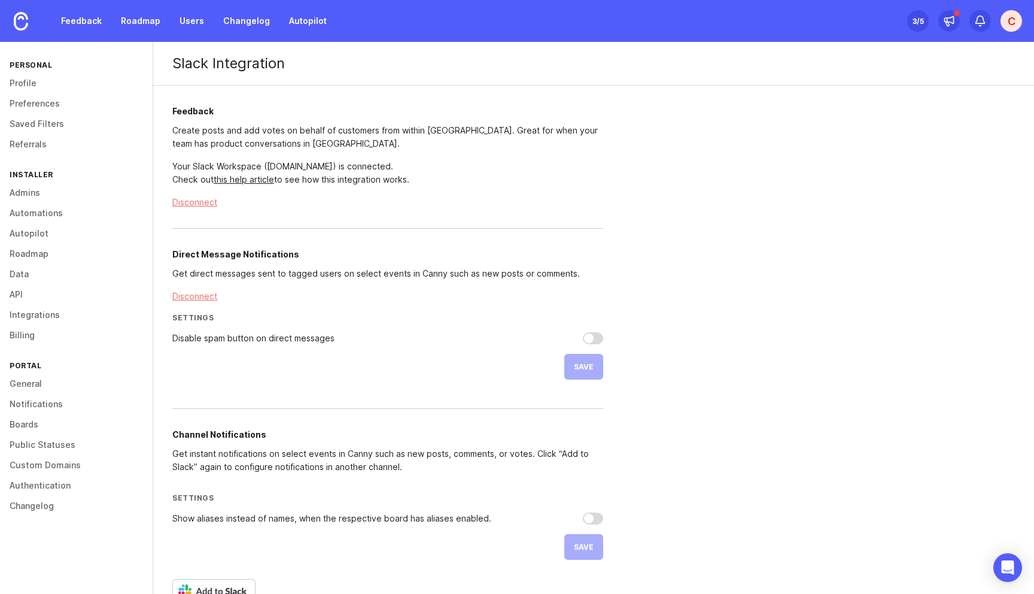
scroll to position [29, 0]
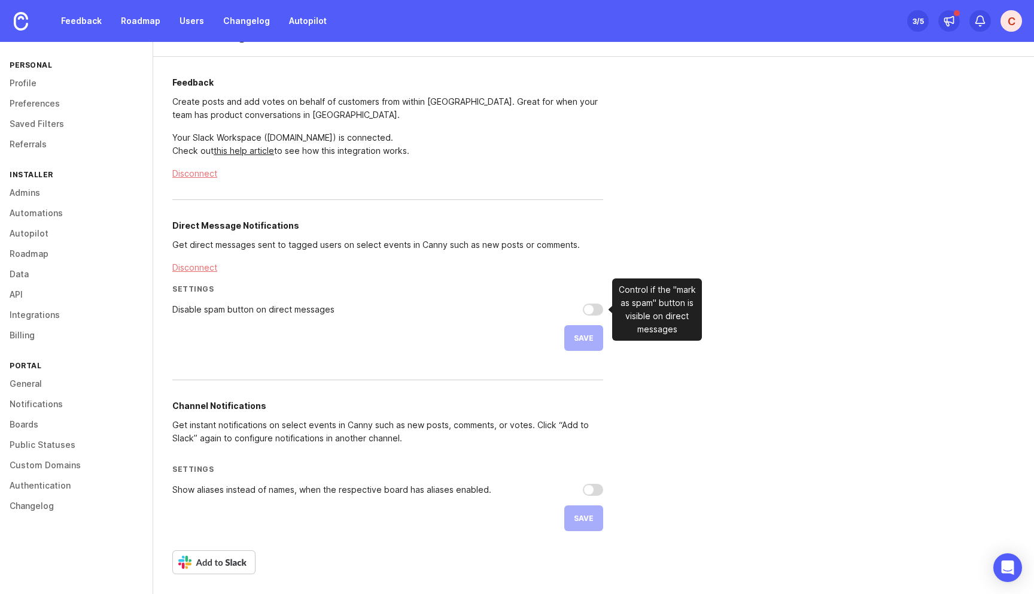
click at [287, 309] on div "Disable spam button on direct messages" at bounding box center [253, 309] width 162 height 8
click at [583, 309] on input "Disable spam button on direct messages" at bounding box center [593, 309] width 20 height 12
click at [302, 310] on div "Disable spam button on direct messages" at bounding box center [253, 309] width 162 height 8
click at [583, 310] on input "Disable spam button on direct messages" at bounding box center [593, 309] width 20 height 12
checkbox input "false"
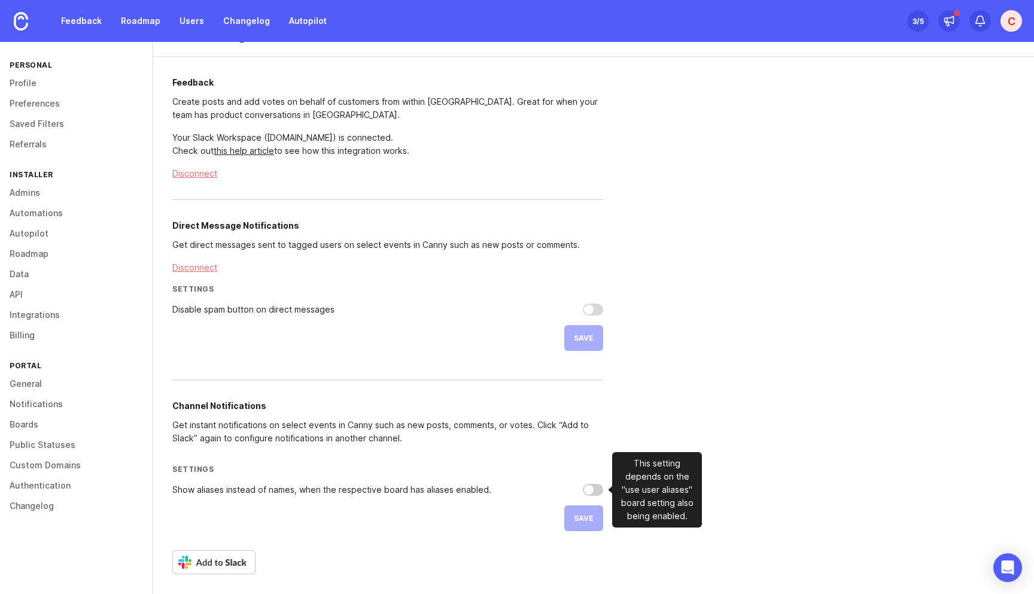
click at [584, 492] on input "Show aliases instead of names, when the respective board has aliases enabled." at bounding box center [593, 489] width 20 height 12
checkbox input "false"
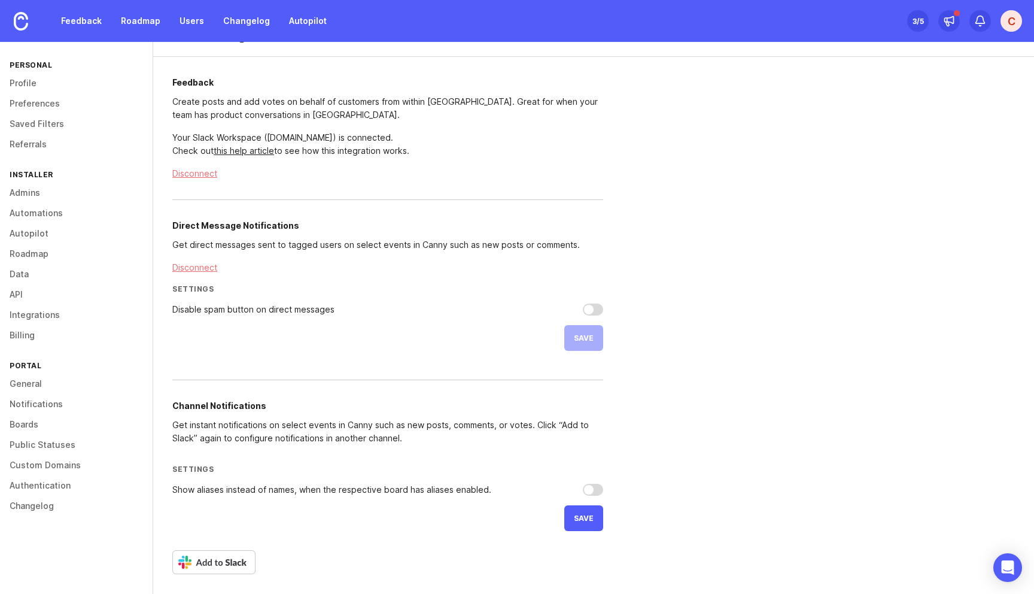
click at [717, 348] on div "Slack Integration Feedback Create posts and add votes on behalf of customers fr…" at bounding box center [593, 303] width 881 height 581
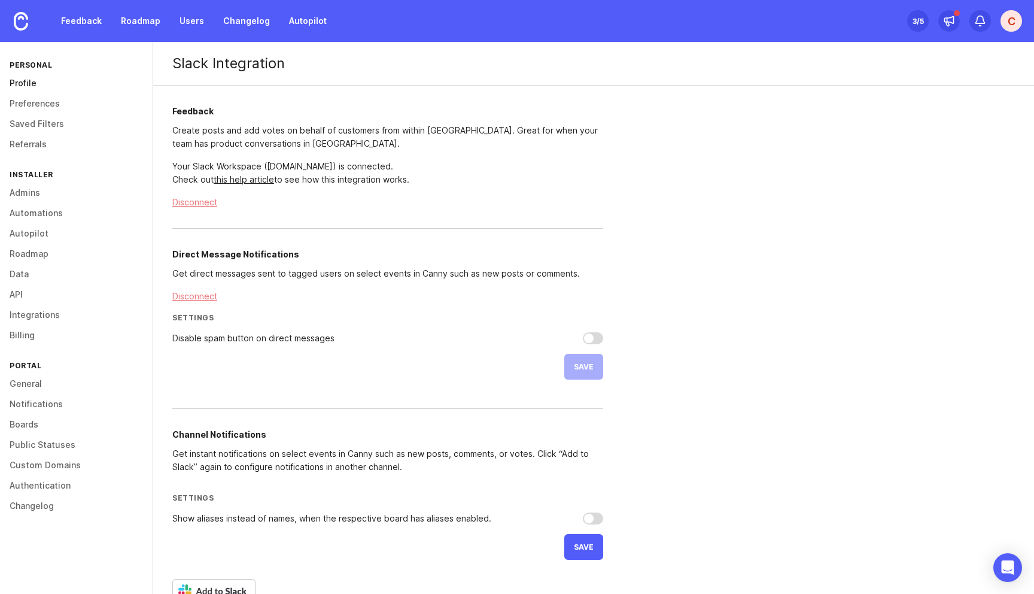
click at [39, 85] on link "Profile" at bounding box center [76, 83] width 153 height 20
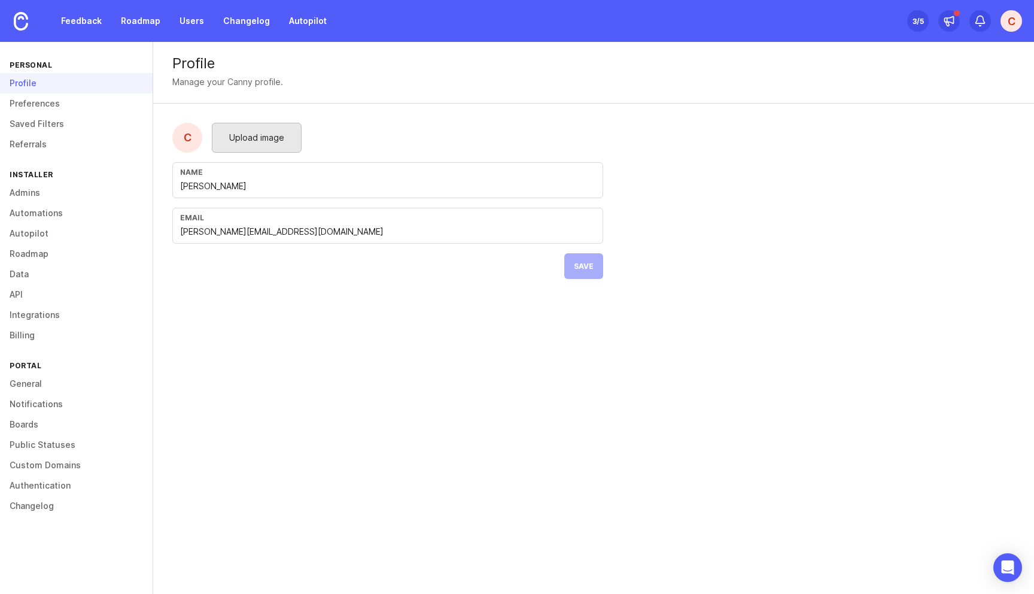
click at [268, 140] on span "Upload image" at bounding box center [256, 137] width 55 height 13
click at [285, 189] on input "Carl Andreas" at bounding box center [387, 186] width 415 height 13
click at [591, 261] on button "Save" at bounding box center [583, 266] width 39 height 26
click at [45, 101] on link "Preferences" at bounding box center [76, 103] width 153 height 20
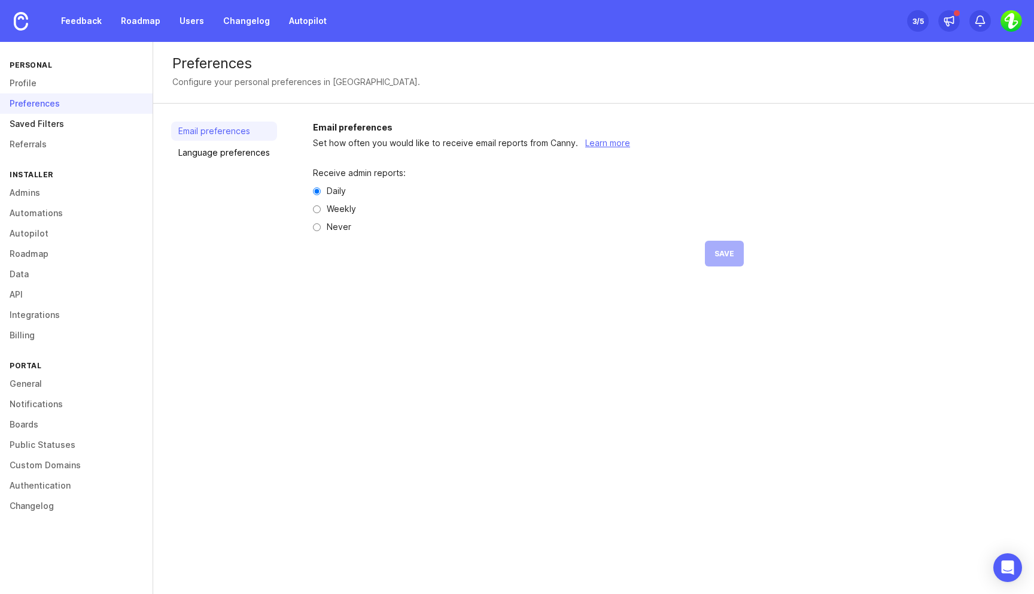
click at [49, 129] on link "Saved Filters" at bounding box center [76, 124] width 153 height 20
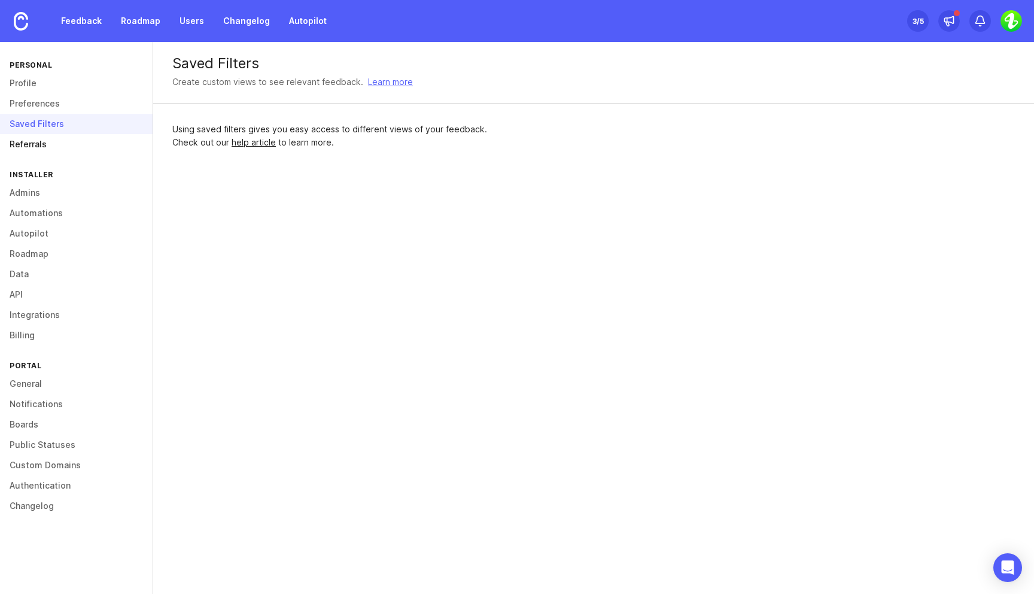
click at [51, 141] on link "Referrals" at bounding box center [76, 144] width 153 height 20
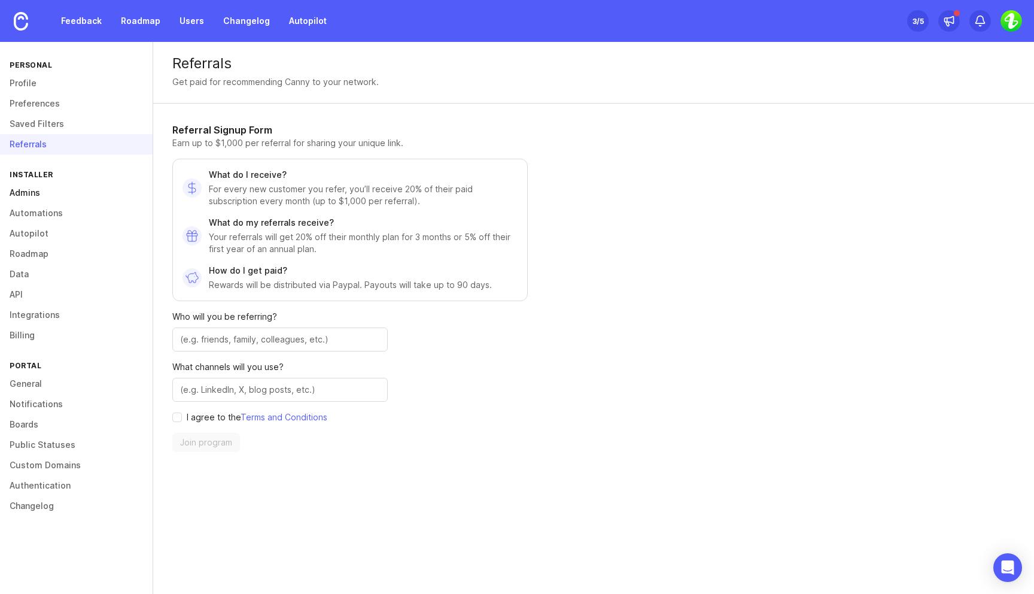
click at [46, 192] on link "Admins" at bounding box center [76, 193] width 153 height 20
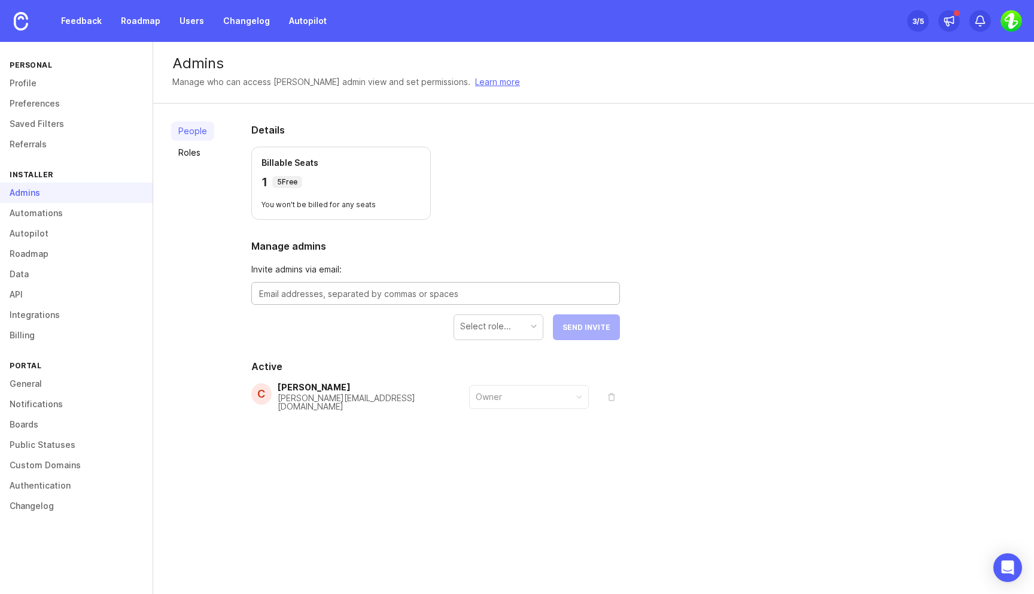
click at [311, 296] on textarea at bounding box center [435, 293] width 353 height 13
type textarea "j"
type textarea "gjerde"
click at [56, 214] on link "Automations" at bounding box center [76, 213] width 153 height 20
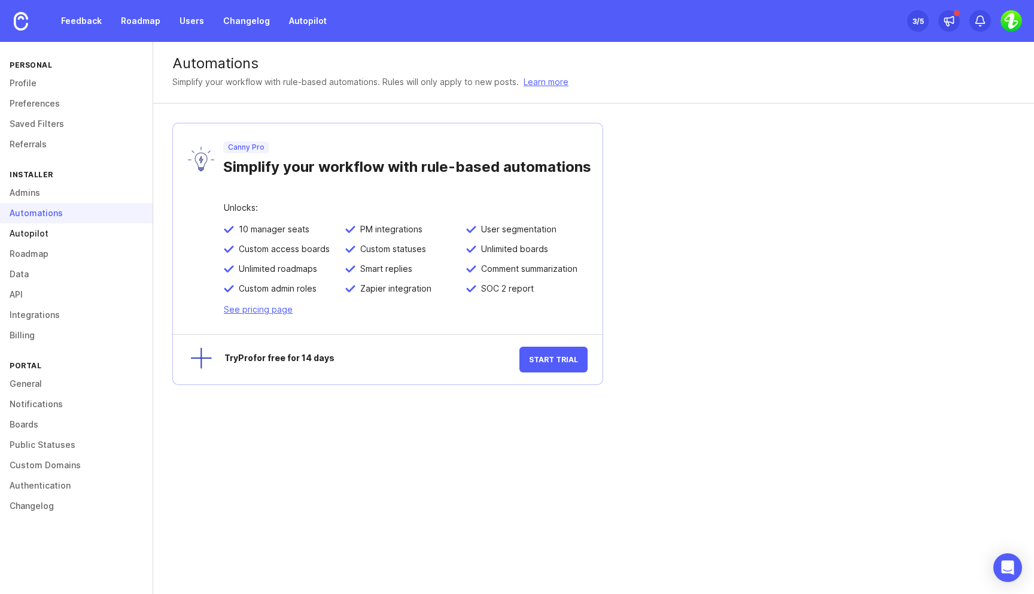
click at [48, 233] on link "Autopilot" at bounding box center [76, 233] width 153 height 20
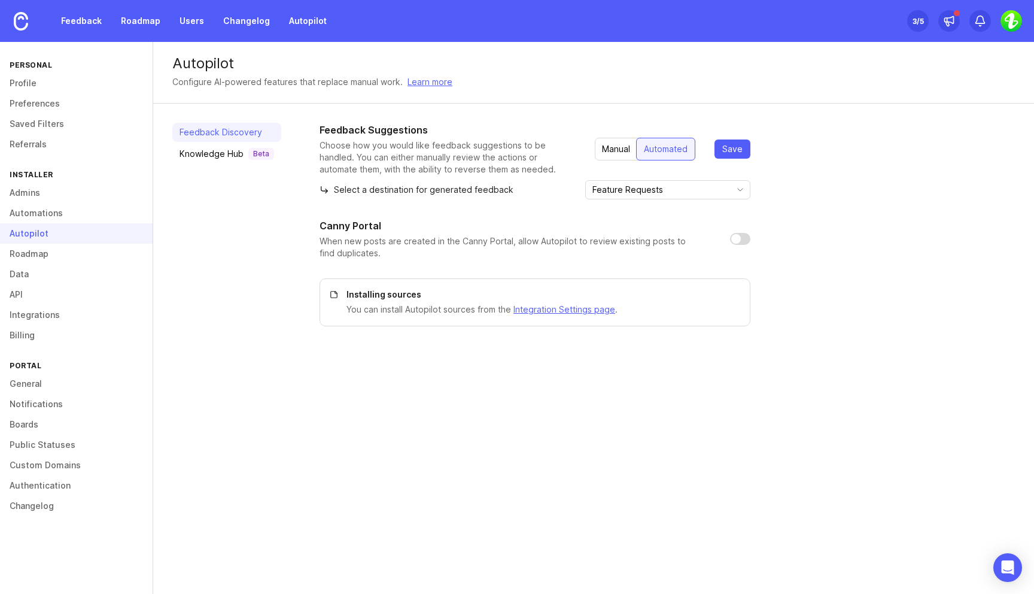
click at [479, 155] on p "Choose how you would like feedback suggestions to be handled. You can either ma…" at bounding box center [448, 157] width 256 height 36
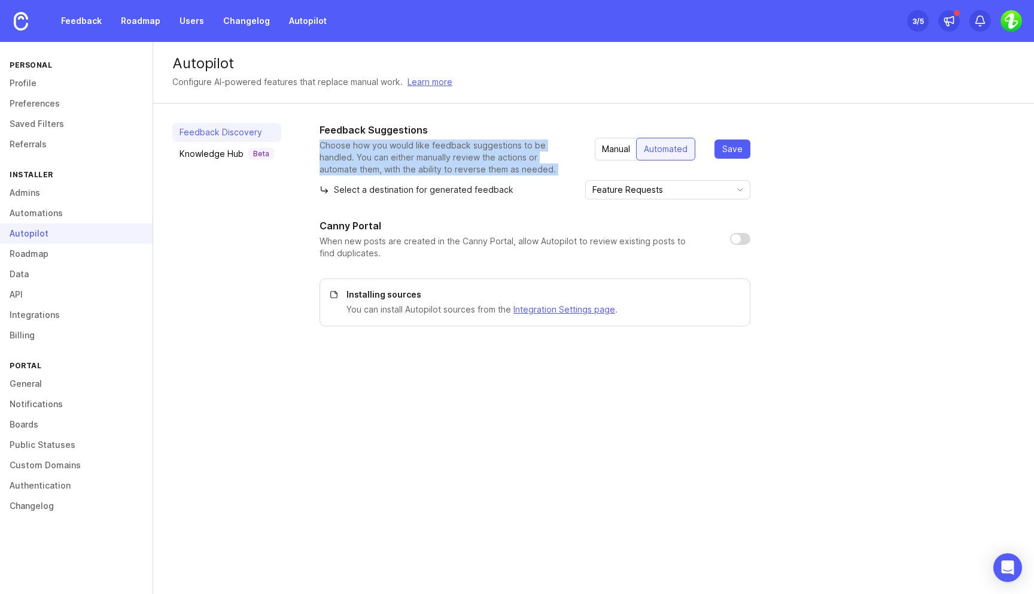
click at [479, 155] on p "Choose how you would like feedback suggestions to be handled. You can either ma…" at bounding box center [448, 157] width 256 height 36
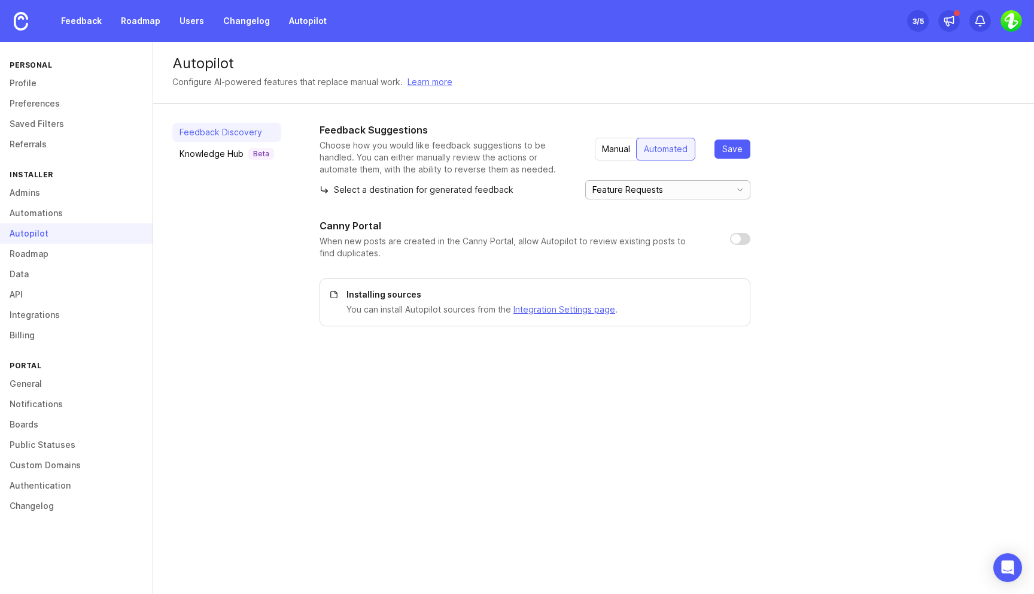
click at [639, 191] on input "Feature Requests" at bounding box center [658, 189] width 132 height 13
click at [709, 193] on input "Feature Requests" at bounding box center [658, 189] width 132 height 13
click at [750, 187] on div "Feedback Suggestions Choose how you would like feedback suggestions to be handl…" at bounding box center [667, 224] width 695 height 203
click at [743, 187] on icon "toggle icon" at bounding box center [740, 190] width 19 height 10
click at [771, 190] on div "Feedback Suggestions Choose how you would like feedback suggestions to be handl…" at bounding box center [667, 224] width 695 height 203
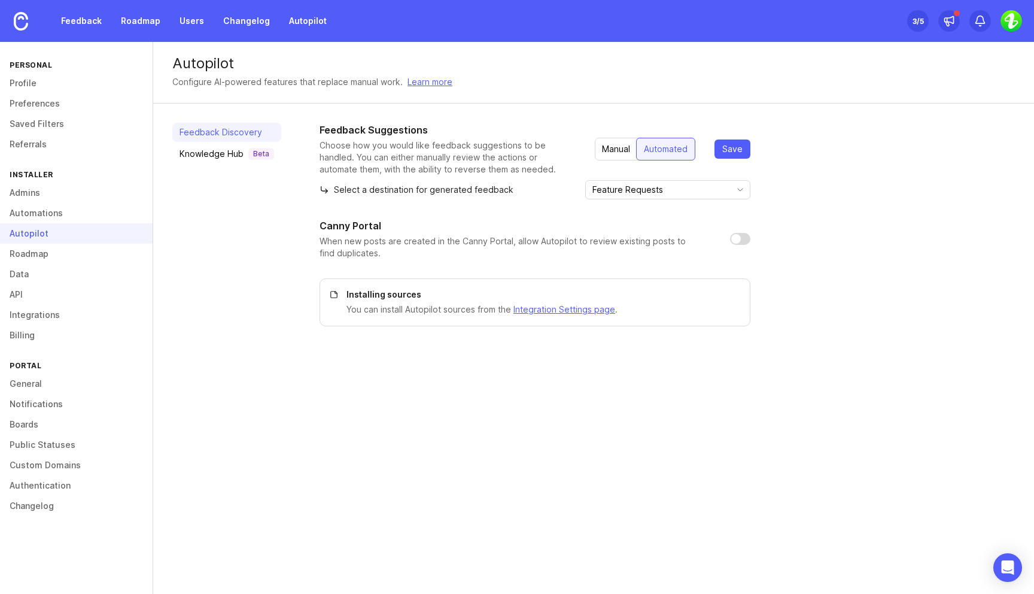
click at [613, 145] on div "Manual" at bounding box center [616, 149] width 42 height 22
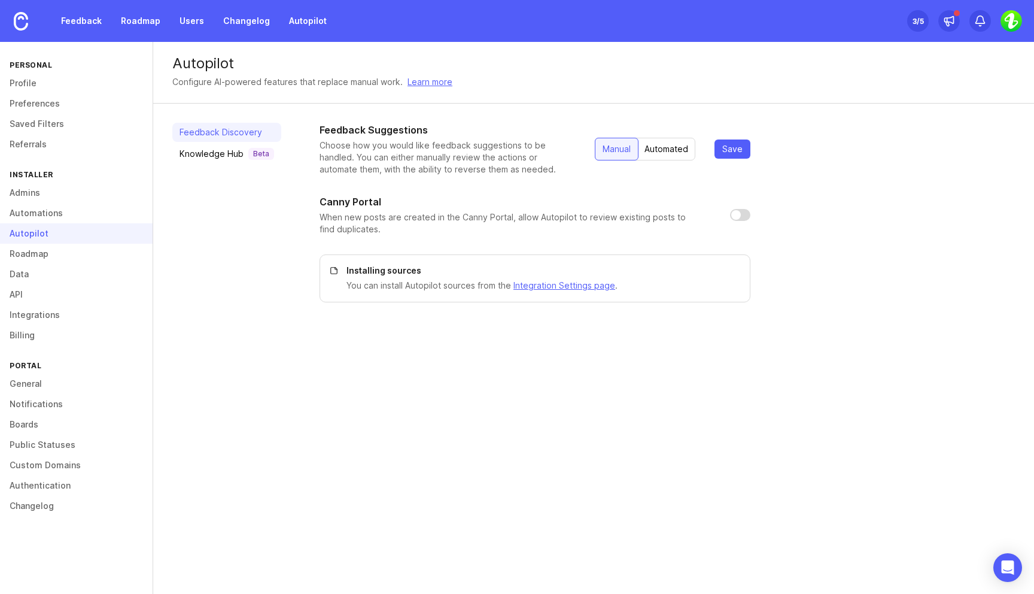
click at [662, 148] on div "Automated" at bounding box center [666, 149] width 58 height 22
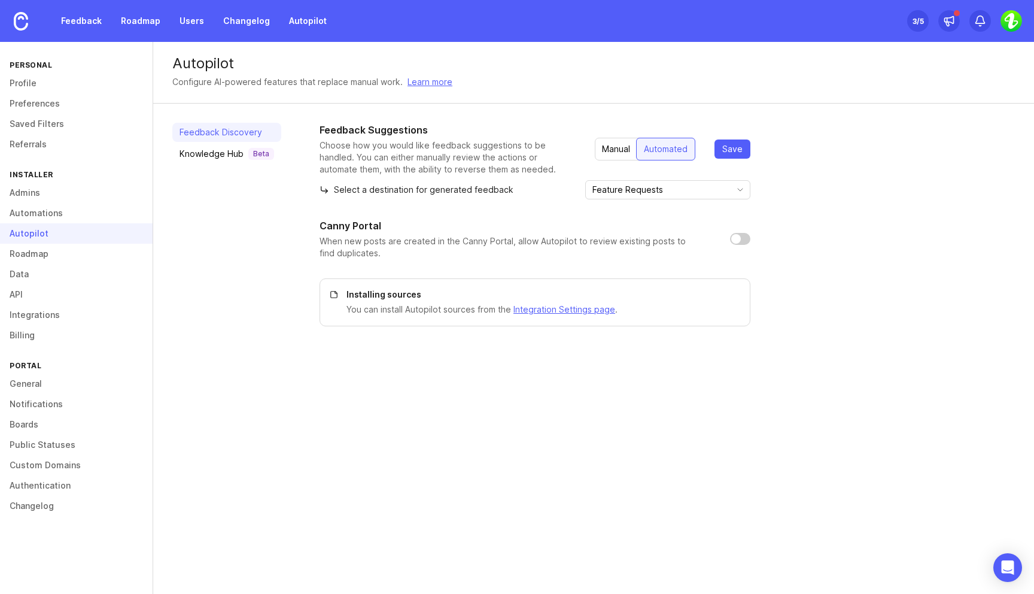
click at [741, 241] on input "checkbox" at bounding box center [740, 239] width 20 height 12
checkbox input "true"
click at [804, 316] on div "Feedback Suggestions Choose how you would like feedback suggestions to be handl…" at bounding box center [667, 224] width 695 height 203
click at [729, 148] on span "Save" at bounding box center [732, 149] width 20 height 12
click at [202, 156] on div "Knowledge Hub Beta" at bounding box center [227, 154] width 95 height 12
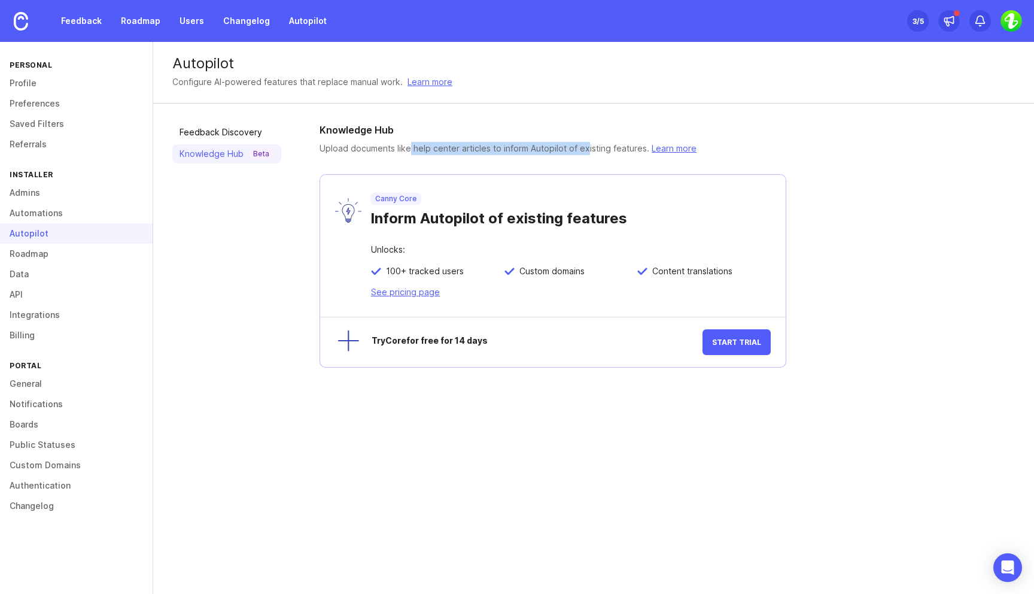
drag, startPoint x: 409, startPoint y: 150, endPoint x: 584, endPoint y: 145, distance: 175.4
click at [584, 147] on p "Upload documents like help center articles to inform Autopilot of existing feat…" at bounding box center [508, 148] width 377 height 13
click at [584, 145] on p "Upload documents like help center articles to inform Autopilot of existing feat…" at bounding box center [508, 148] width 377 height 13
click at [665, 145] on link "Learn more" at bounding box center [674, 148] width 45 height 10
click at [743, 346] on span "Start Trial" at bounding box center [736, 341] width 49 height 9
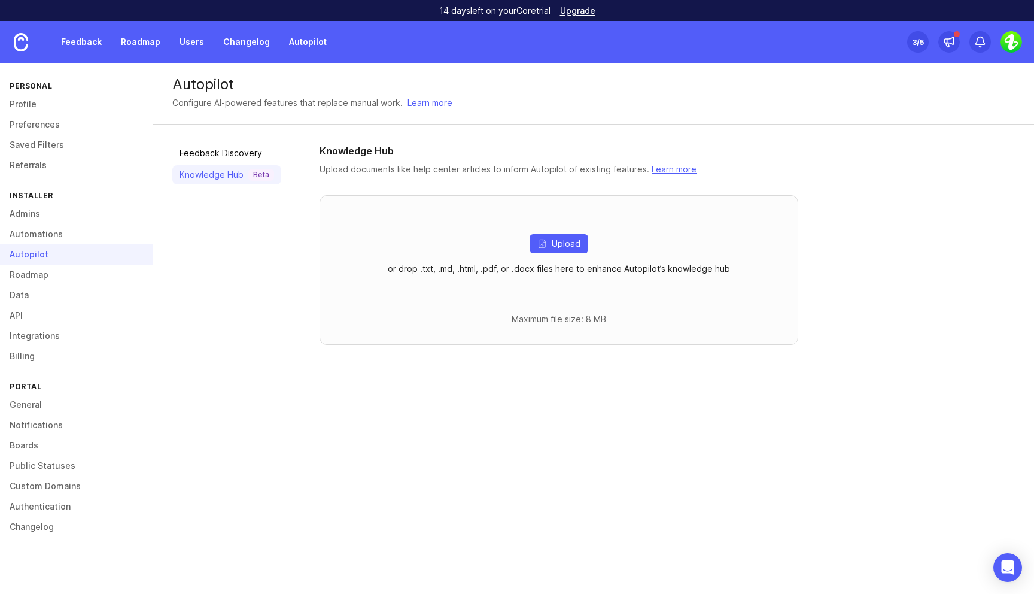
click at [853, 284] on div "Knowledge Hub Upload documents like help center articles to inform Autopilot of…" at bounding box center [667, 244] width 695 height 201
click at [564, 248] on span "Upload" at bounding box center [566, 244] width 29 height 12
click at [765, 462] on div "Autopilot Configure AI-powered features that replace manual work. Learn more Fe…" at bounding box center [593, 328] width 881 height 531
click at [549, 246] on button "Upload" at bounding box center [559, 243] width 59 height 19
click at [746, 239] on div "Upload or drop .txt, .md, .html, .pdf, or .docx files here to enhance Autopilot…" at bounding box center [559, 270] width 479 height 150
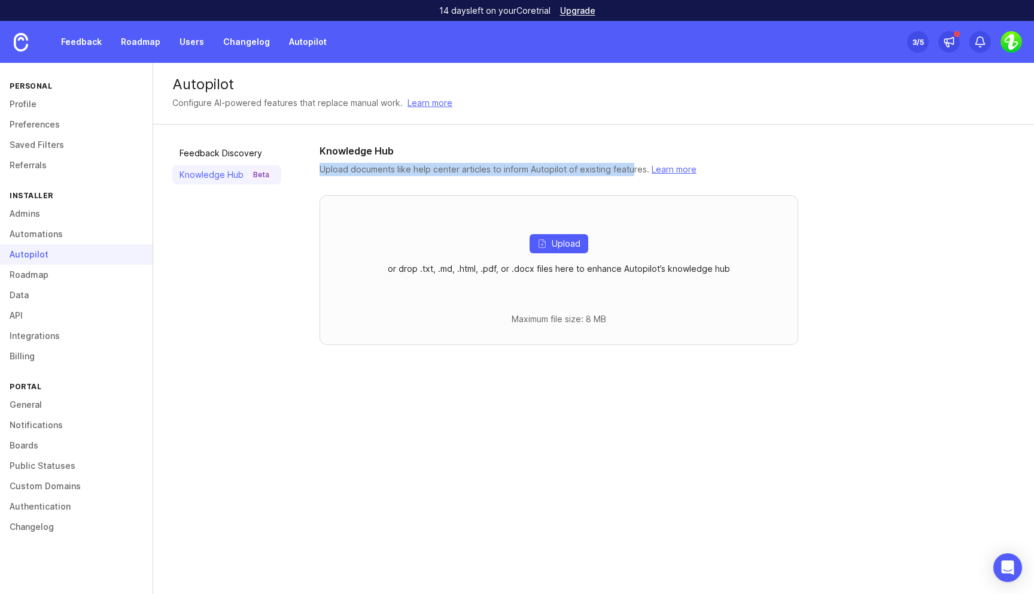
drag, startPoint x: 317, startPoint y: 168, endPoint x: 628, endPoint y: 169, distance: 311.1
click at [628, 169] on div "Feedback Discovery Knowledge Hub Beta Knowledge Hub Upload documents like help …" at bounding box center [593, 243] width 881 height 239
click at [628, 169] on p "Upload documents like help center articles to inform Autopilot of existing feat…" at bounding box center [508, 169] width 377 height 13
drag, startPoint x: 399, startPoint y: 168, endPoint x: 606, endPoint y: 163, distance: 207.7
click at [607, 163] on p "Upload documents like help center articles to inform Autopilot of existing feat…" at bounding box center [508, 169] width 377 height 13
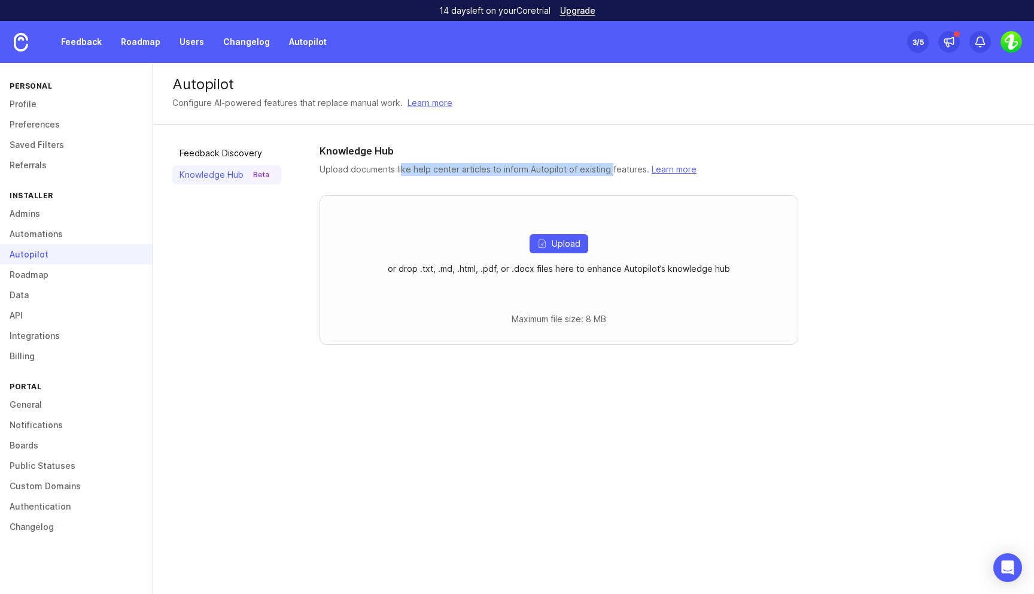
click at [606, 163] on p "Upload documents like help center articles to inform Autopilot of existing feat…" at bounding box center [508, 169] width 377 height 13
drag, startPoint x: 607, startPoint y: 169, endPoint x: 625, endPoint y: 169, distance: 18.0
click at [625, 169] on p "Upload documents like help center articles to inform Autopilot of existing feat…" at bounding box center [508, 169] width 377 height 13
click at [570, 243] on span "Upload" at bounding box center [566, 244] width 29 height 12
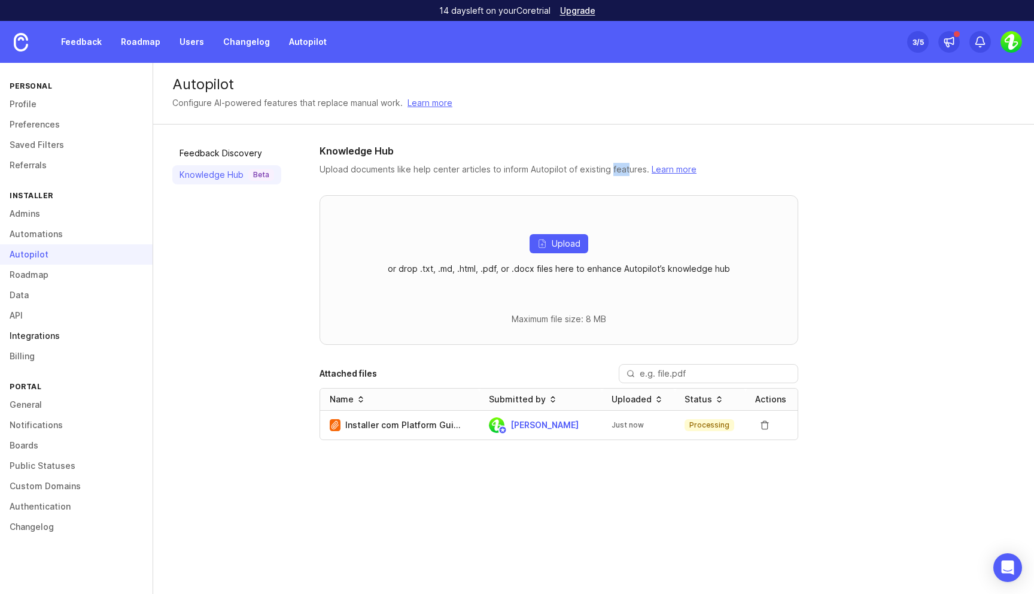
click at [43, 336] on link "Integrations" at bounding box center [76, 336] width 153 height 20
click at [90, 40] on link "Feedback" at bounding box center [81, 42] width 55 height 22
click at [28, 329] on link "Integrations" at bounding box center [76, 336] width 153 height 20
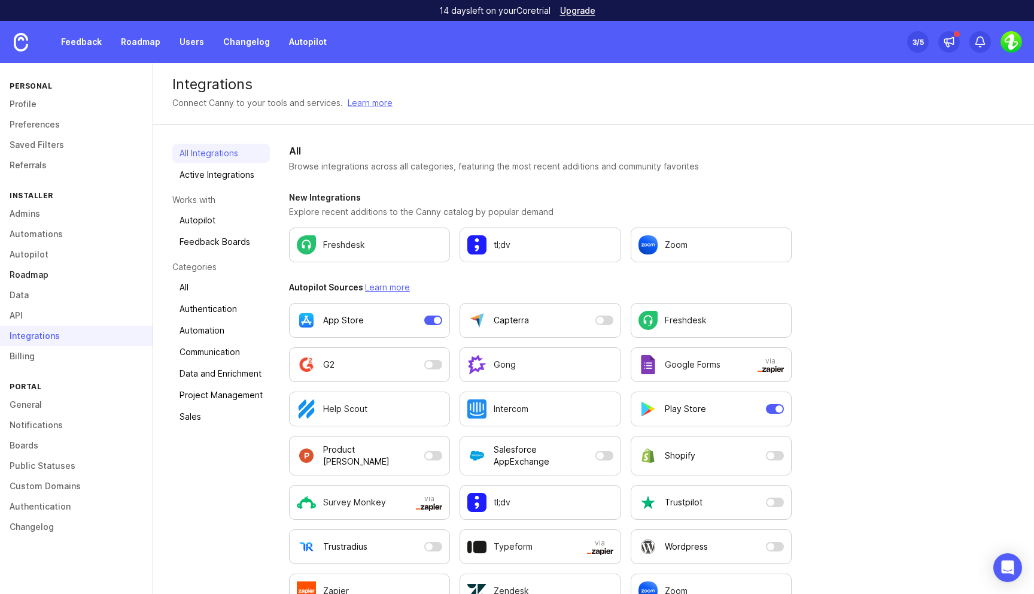
click at [28, 272] on link "Roadmap" at bounding box center [76, 274] width 153 height 20
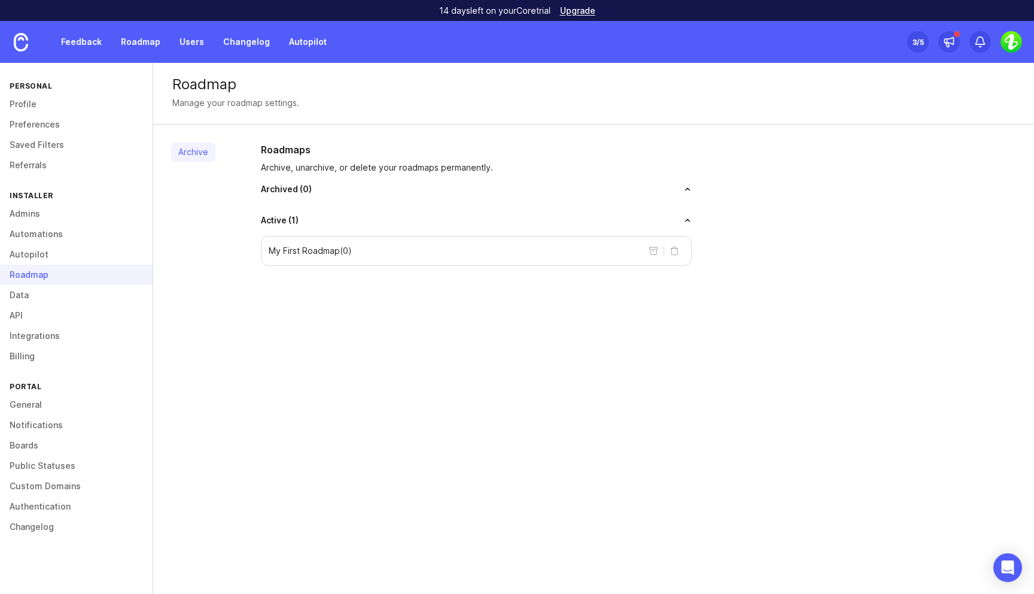
click at [374, 250] on div "My First Roadmap ( 0 )" at bounding box center [476, 251] width 431 height 30
click at [318, 245] on p "My First Roadmap ( 0 )" at bounding box center [310, 251] width 83 height 12
click at [655, 248] on button "archive roadmap" at bounding box center [653, 250] width 19 height 19
click at [302, 251] on p "My First Roadmap ( 0 )" at bounding box center [310, 251] width 83 height 12
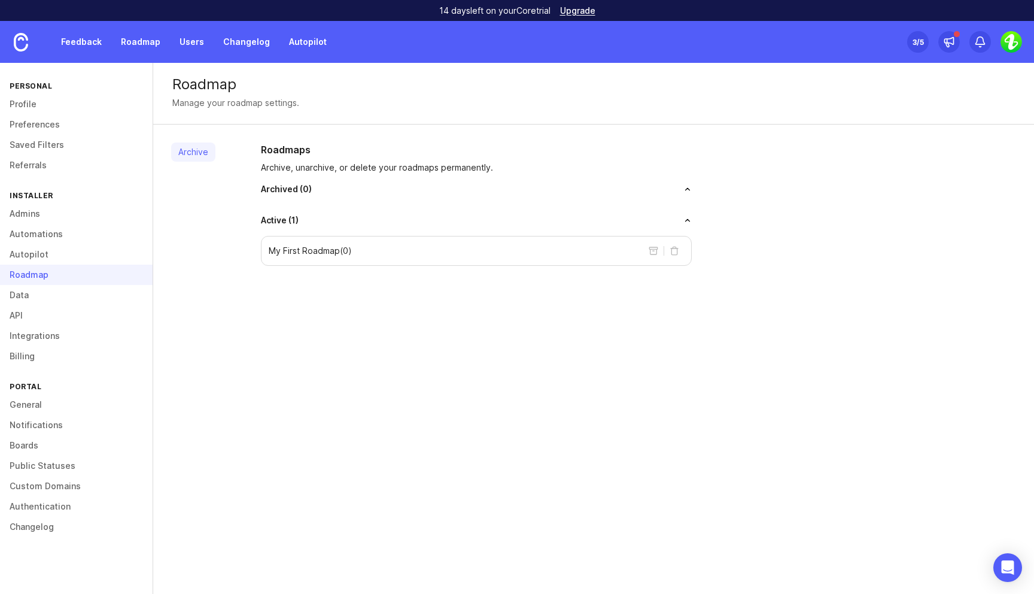
click at [309, 254] on p "My First Roadmap ( 0 )" at bounding box center [310, 251] width 83 height 12
click at [32, 285] on link "Data" at bounding box center [76, 295] width 153 height 20
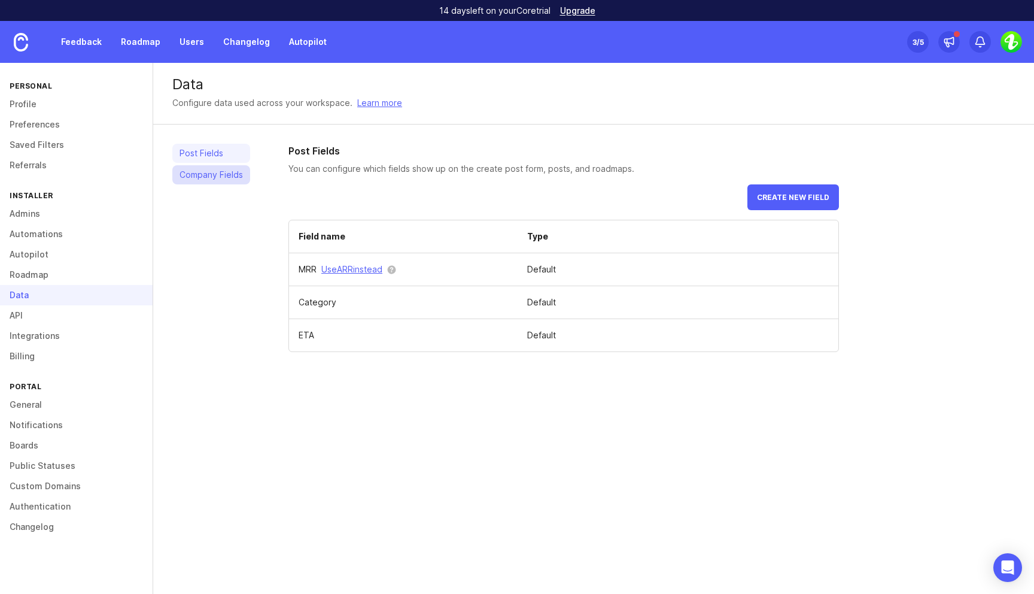
click at [208, 174] on link "Company Fields" at bounding box center [211, 174] width 78 height 19
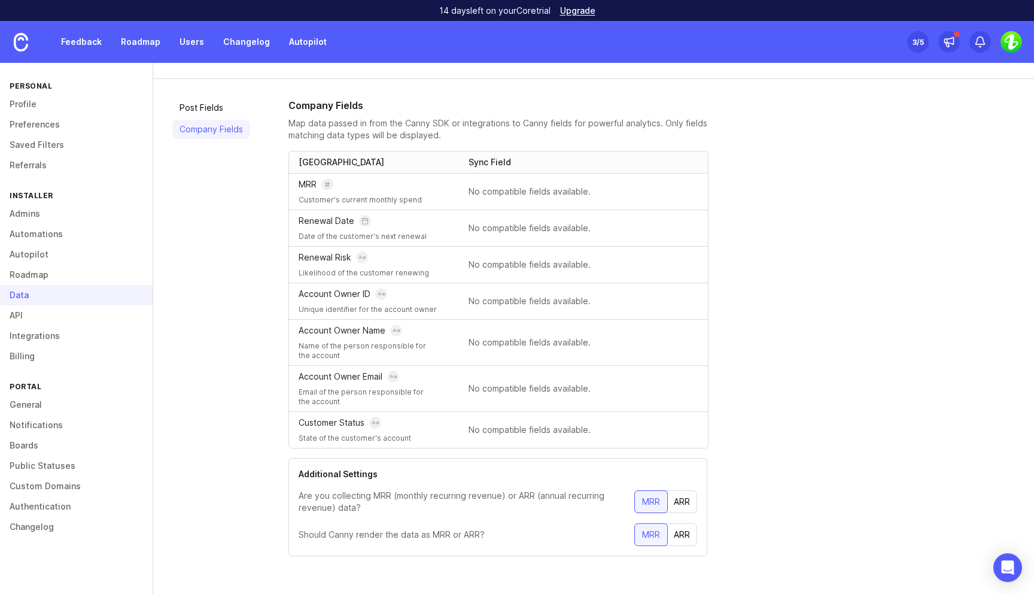
scroll to position [46, 0]
click at [46, 314] on link "API" at bounding box center [76, 315] width 153 height 20
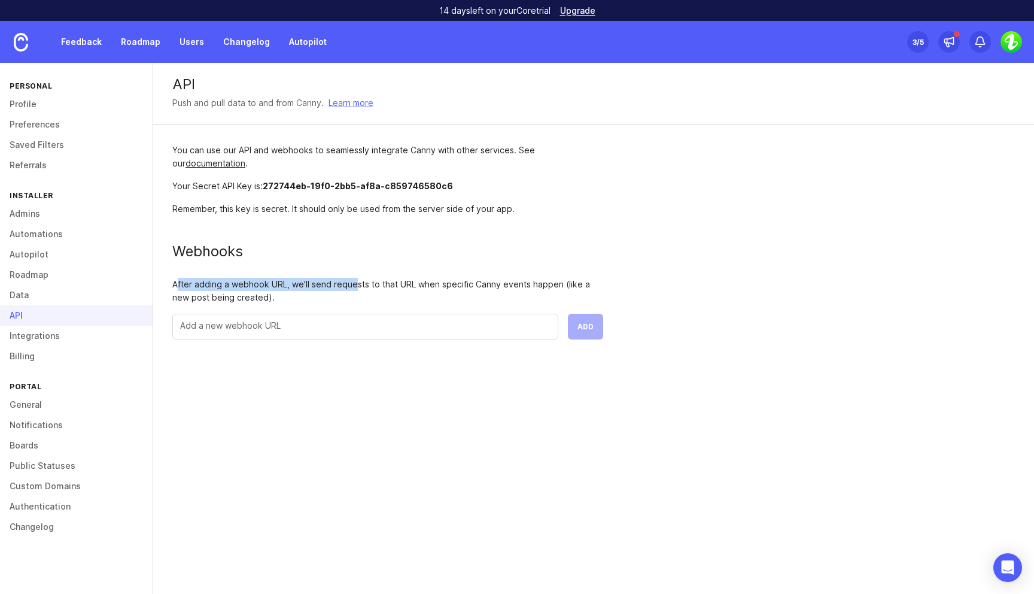
drag, startPoint x: 179, startPoint y: 284, endPoint x: 354, endPoint y: 286, distance: 175.3
click at [355, 287] on div "After adding a webhook URL, we'll send requests to that URL when specific Canny…" at bounding box center [387, 291] width 431 height 26
click at [354, 286] on div "After adding a webhook URL, we'll send requests to that URL when specific Canny…" at bounding box center [387, 291] width 431 height 26
drag, startPoint x: 498, startPoint y: 283, endPoint x: 568, endPoint y: 281, distance: 70.0
click at [570, 282] on div "After adding a webhook URL, we'll send requests to that URL when specific Canny…" at bounding box center [387, 291] width 431 height 26
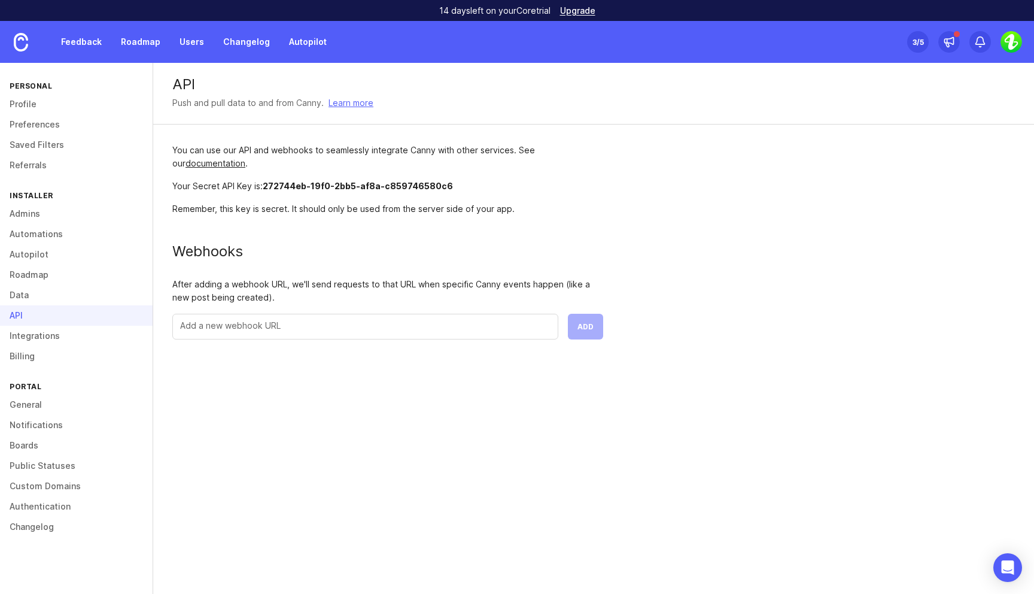
click at [548, 281] on div "After adding a webhook URL, we'll send requests to that URL when specific Canny…" at bounding box center [387, 291] width 431 height 26
drag, startPoint x: 265, startPoint y: 299, endPoint x: 563, endPoint y: 287, distance: 298.2
click at [563, 287] on div "After adding a webhook URL, we'll send requests to that URL when specific Canny…" at bounding box center [387, 291] width 431 height 26
click at [38, 334] on link "Integrations" at bounding box center [76, 336] width 153 height 20
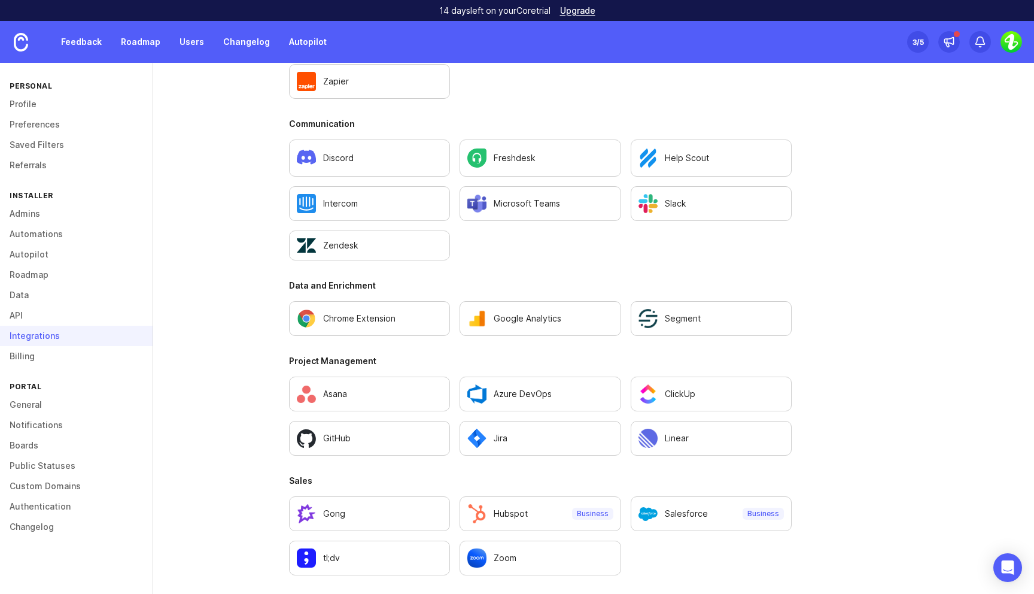
scroll to position [705, 0]
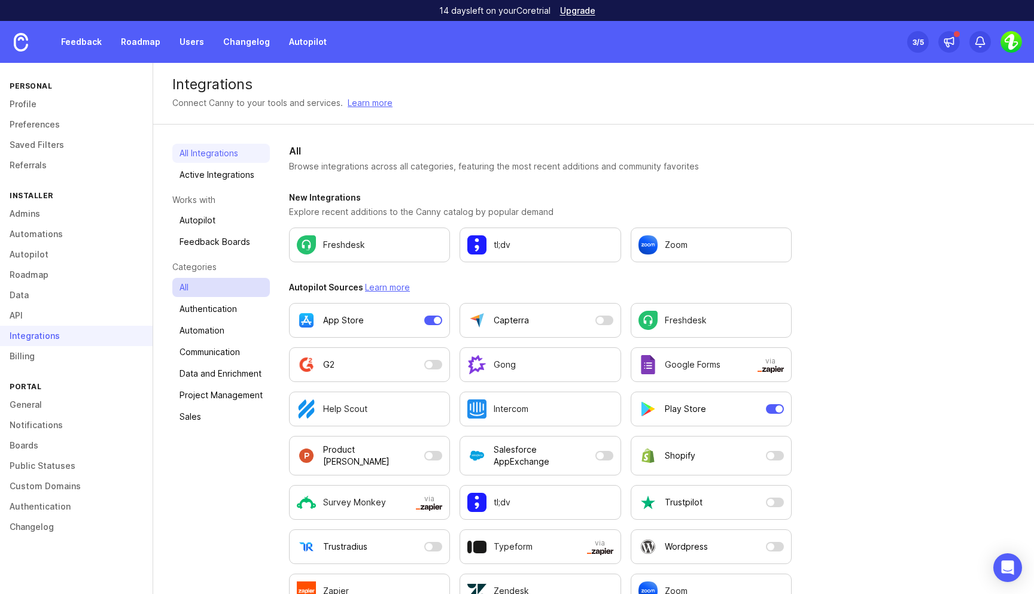
click at [203, 288] on link "All" at bounding box center [221, 287] width 98 height 19
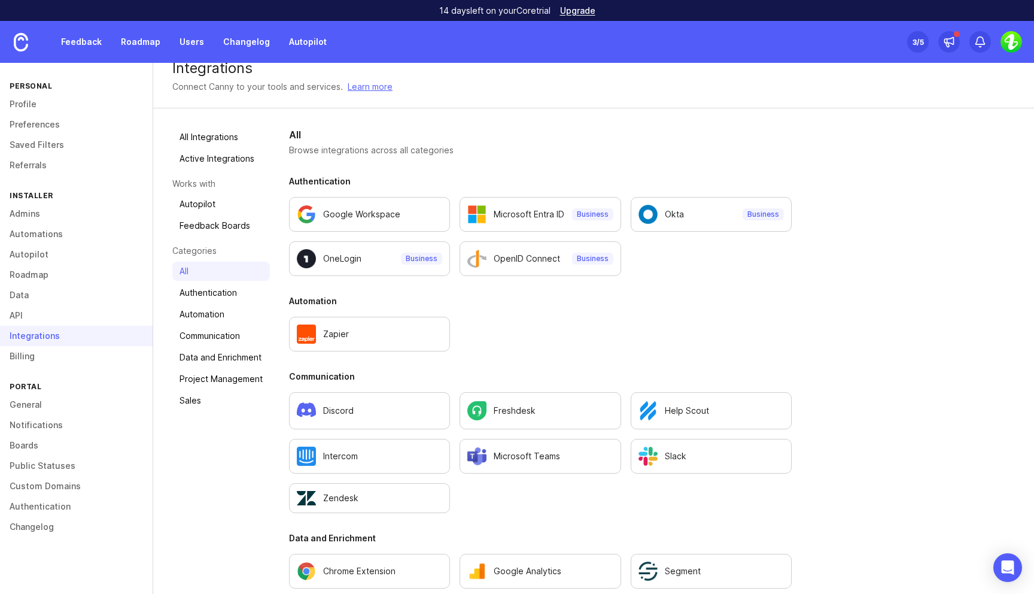
scroll to position [18, 0]
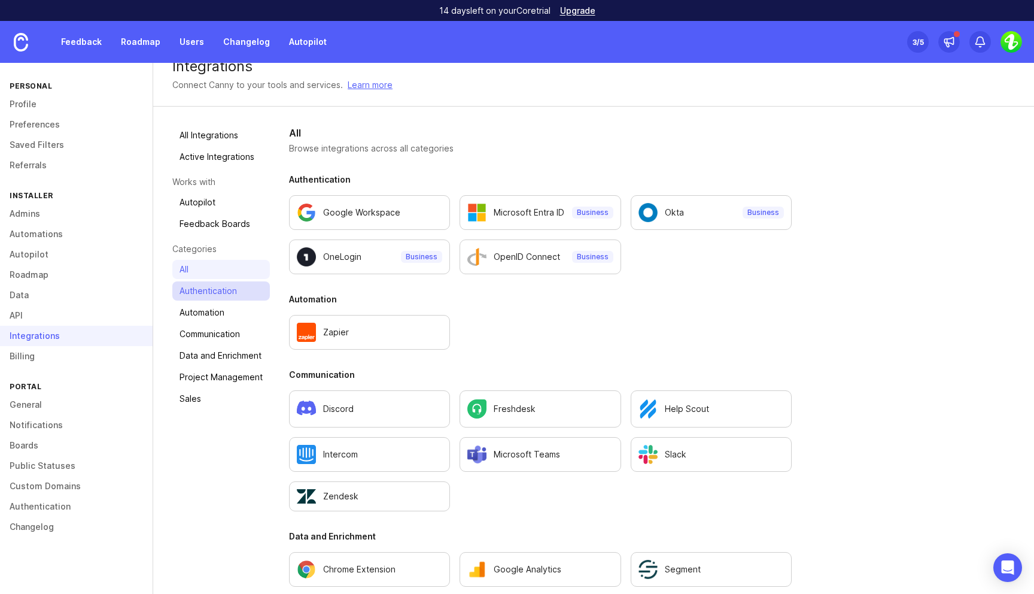
click at [191, 288] on link "Authentication" at bounding box center [221, 290] width 98 height 19
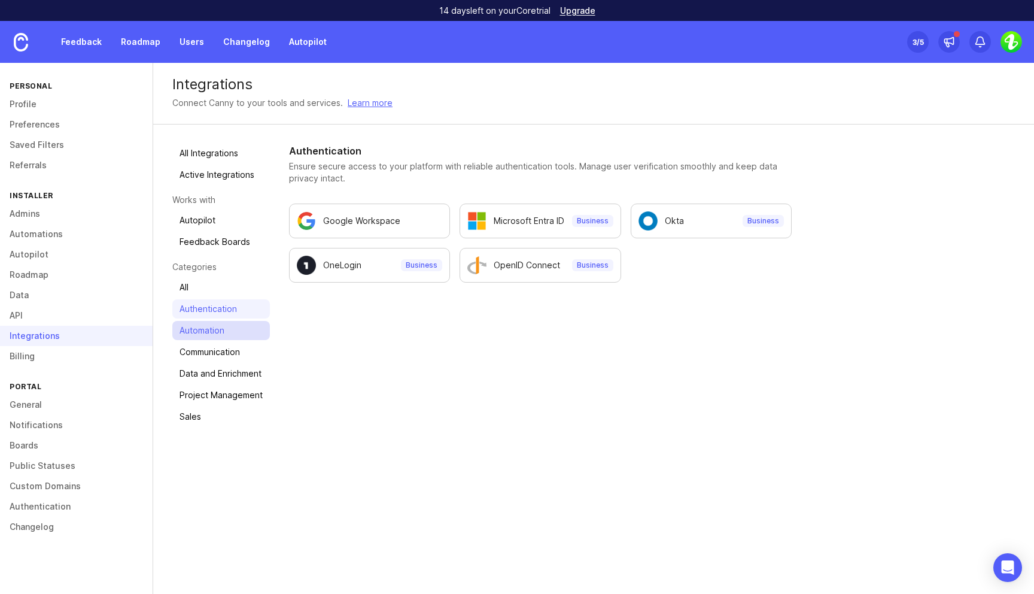
click at [217, 330] on link "Automation" at bounding box center [221, 330] width 98 height 19
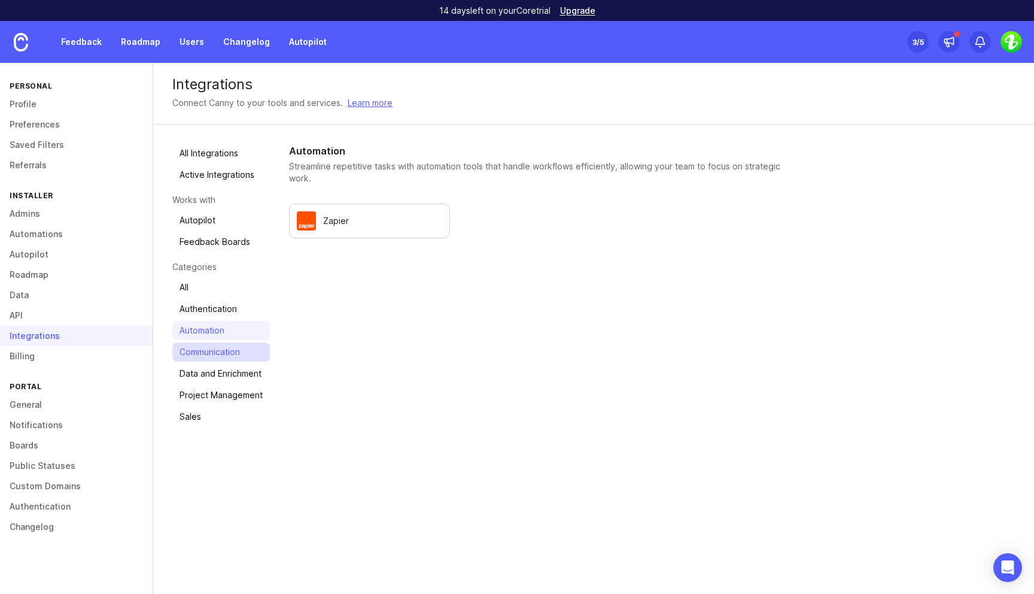
click at [233, 348] on link "Communication" at bounding box center [221, 351] width 98 height 19
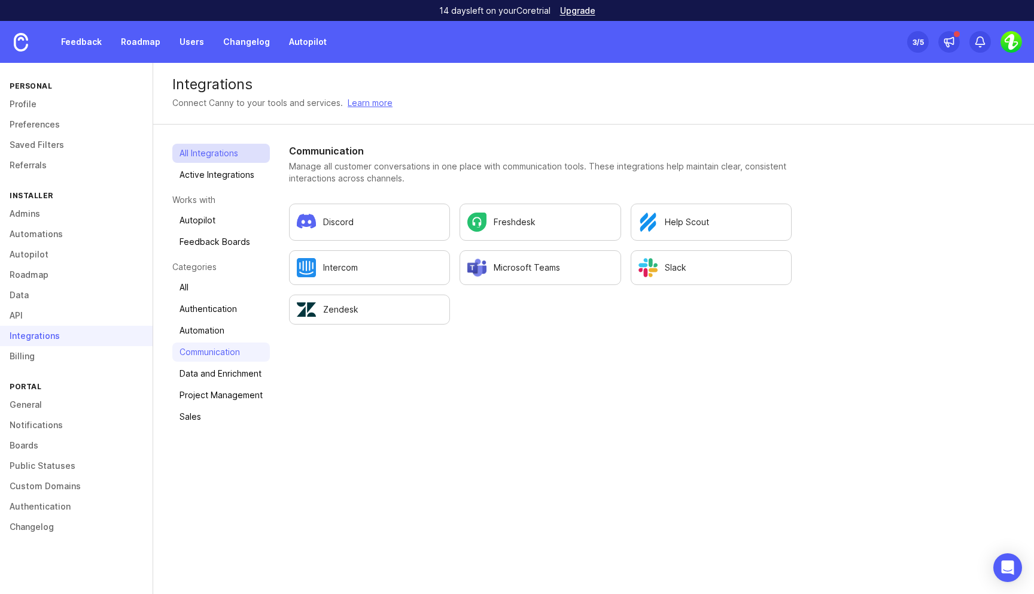
click at [217, 154] on link "All Integrations" at bounding box center [221, 153] width 98 height 19
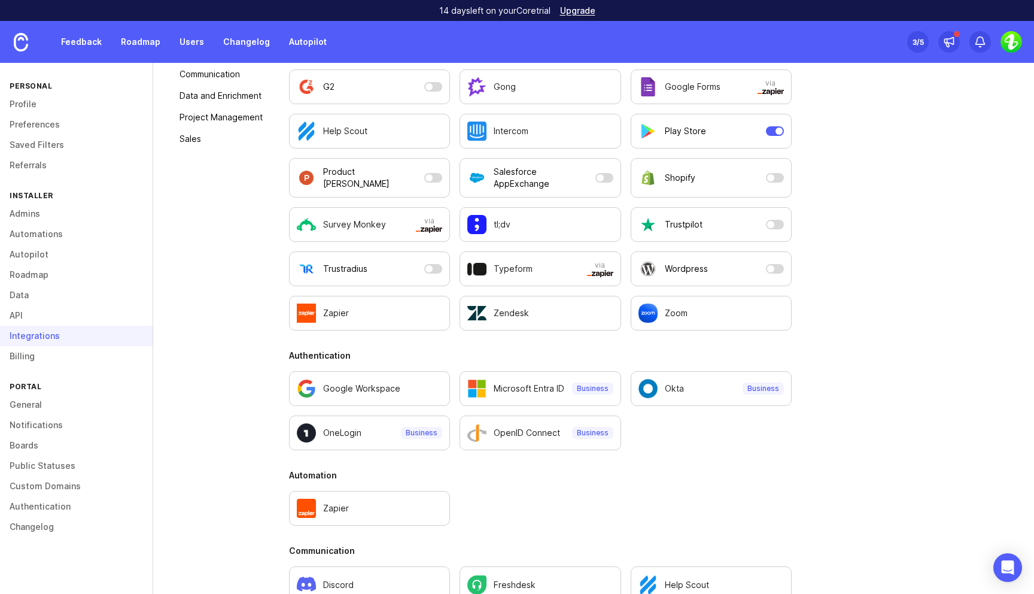
scroll to position [346, 0]
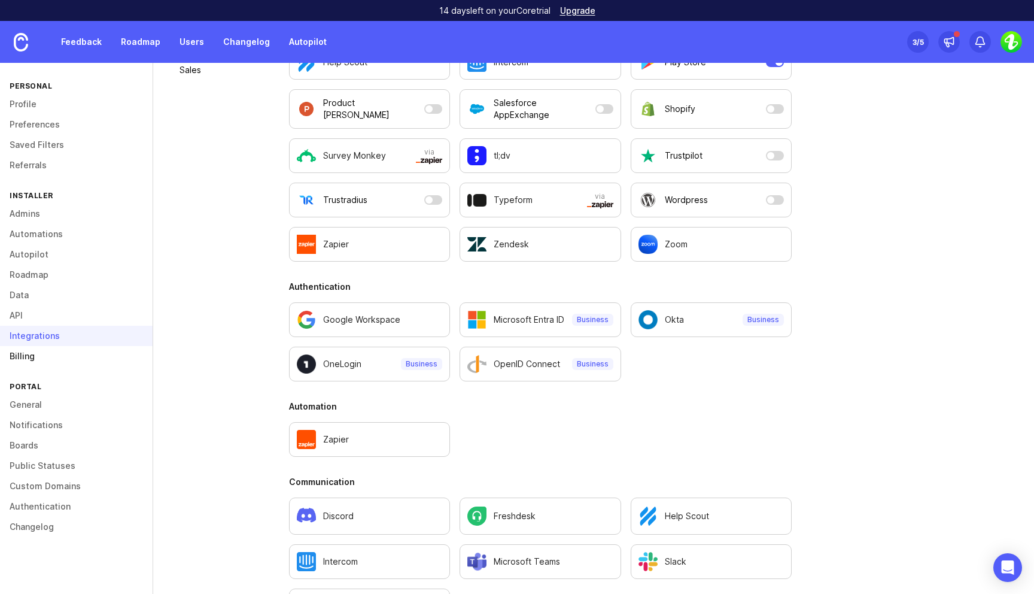
click at [47, 353] on link "Billing" at bounding box center [76, 356] width 153 height 20
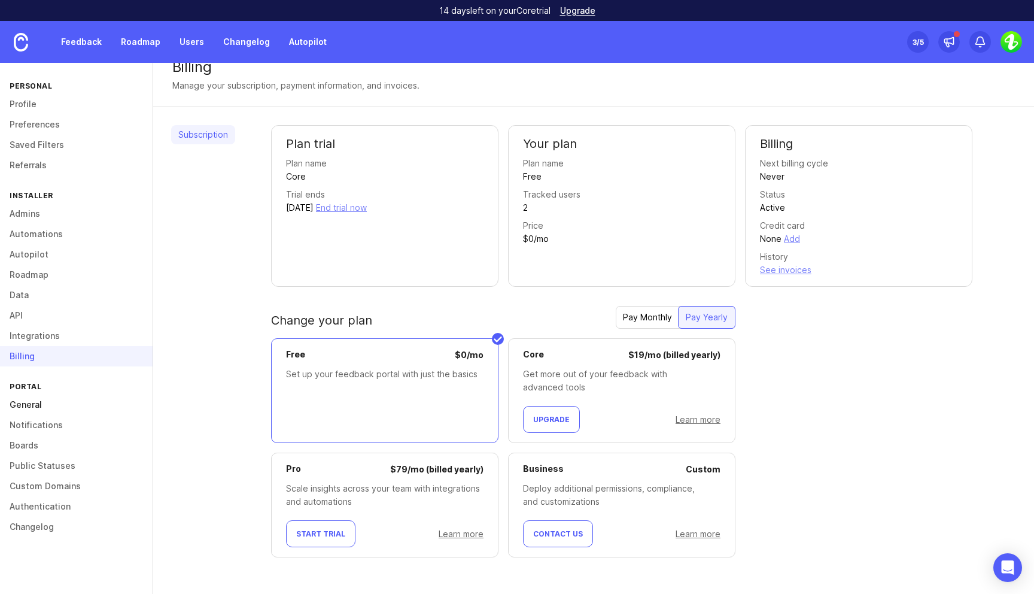
click at [34, 401] on link "General" at bounding box center [76, 404] width 153 height 20
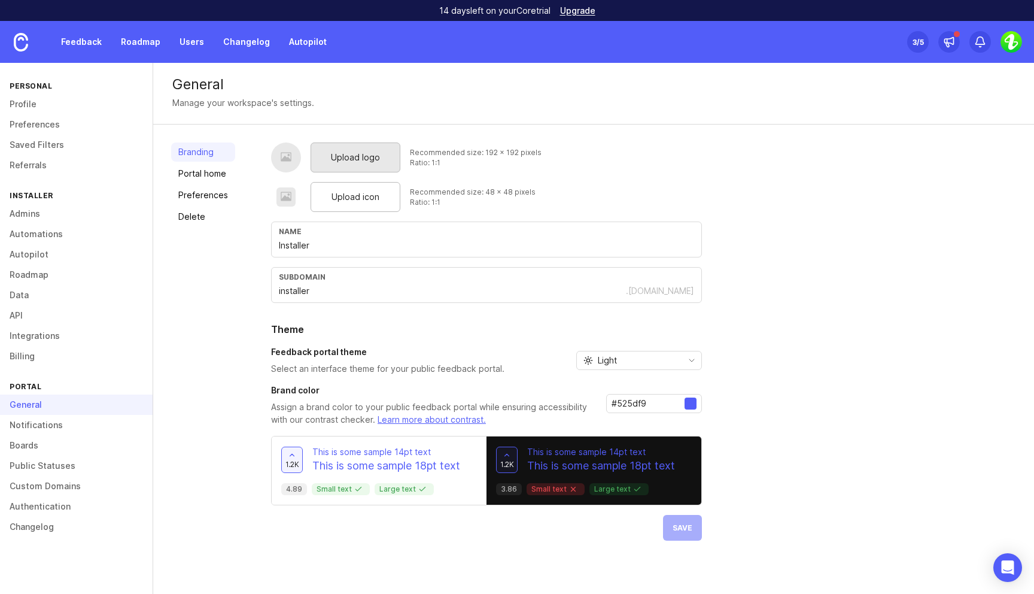
click at [364, 144] on div "Upload logo" at bounding box center [356, 157] width 90 height 30
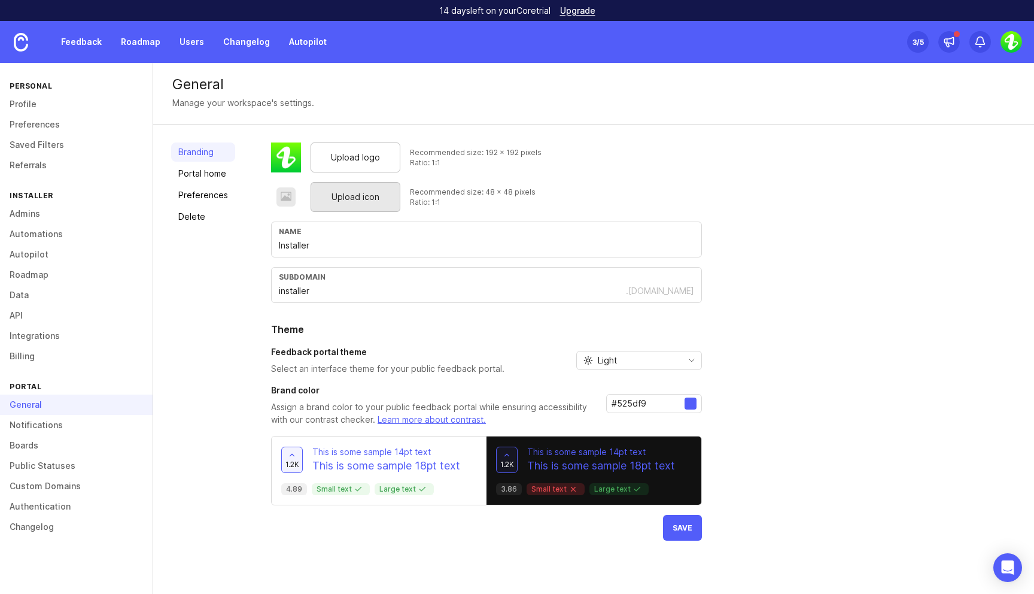
click at [357, 197] on span "Upload icon" at bounding box center [355, 196] width 48 height 13
click at [335, 244] on input "Installer" at bounding box center [486, 245] width 415 height 13
type input "[DOMAIN_NAME]"
click at [320, 288] on input "installer" at bounding box center [452, 290] width 347 height 13
type input "installer"
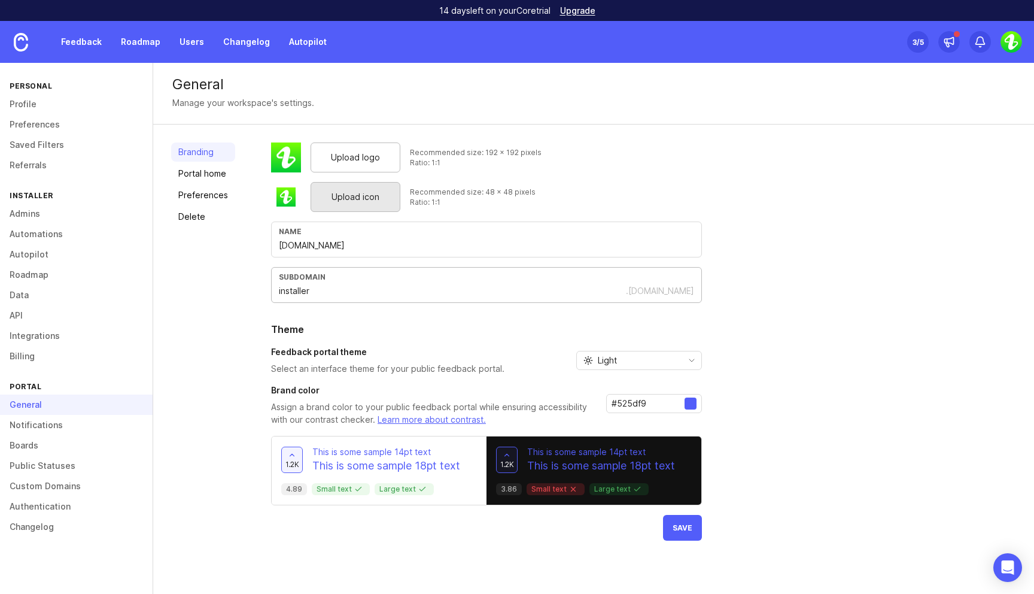
click at [794, 311] on div "Upload logo Recommended size: 192 x 192 pixels Ratio: 1:1 Upload icon Recommend…" at bounding box center [643, 341] width 745 height 398
click at [671, 368] on div "Light" at bounding box center [627, 360] width 101 height 18
click at [769, 377] on div "Upload logo Recommended size: 192 x 192 pixels Ratio: 1:1 Upload icon Recommend…" at bounding box center [643, 341] width 745 height 398
click at [689, 404] on div at bounding box center [691, 403] width 12 height 12
click at [655, 406] on input "#525df9" at bounding box center [648, 403] width 73 height 13
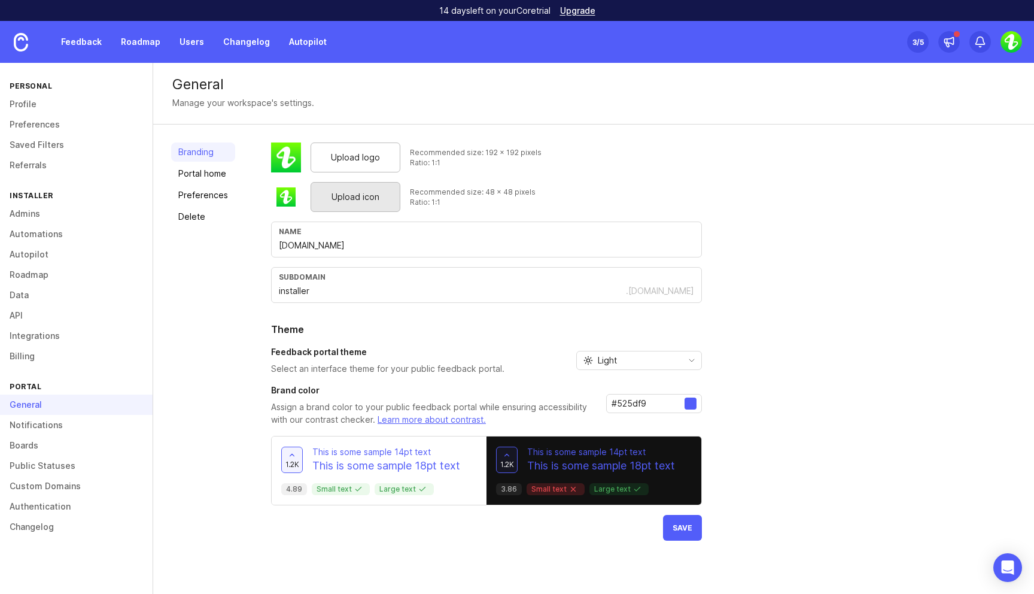
click at [627, 405] on input "#525df9" at bounding box center [648, 403] width 73 height 13
click at [673, 526] on span "Save" at bounding box center [683, 527] width 20 height 9
click at [641, 406] on input "#525df9" at bounding box center [648, 403] width 73 height 13
paste input "04cd31"
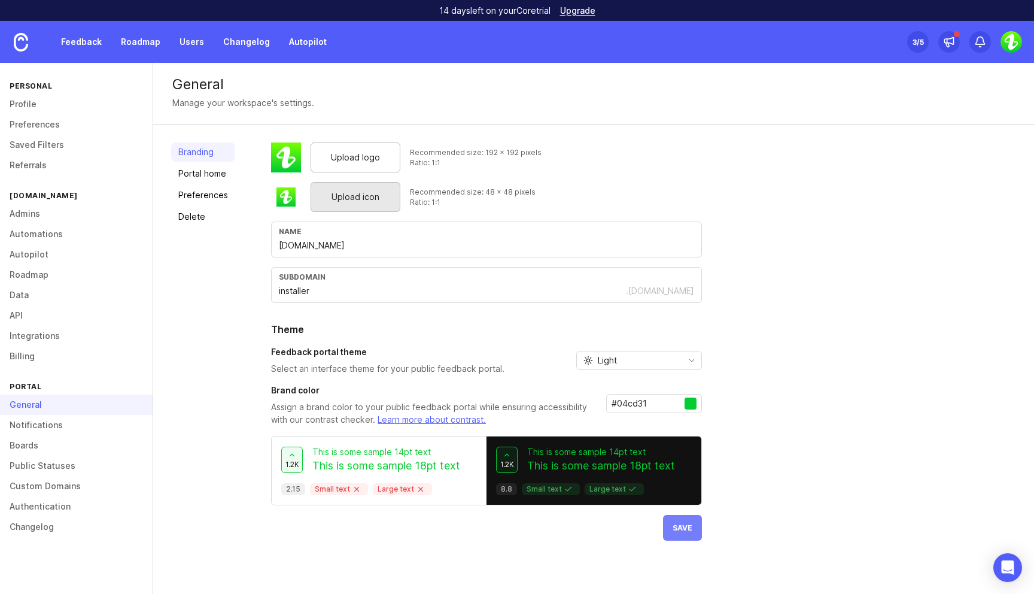
type input "#04cd31"
click at [687, 527] on span "Save" at bounding box center [683, 527] width 20 height 9
click at [213, 174] on link "Portal home" at bounding box center [203, 173] width 64 height 19
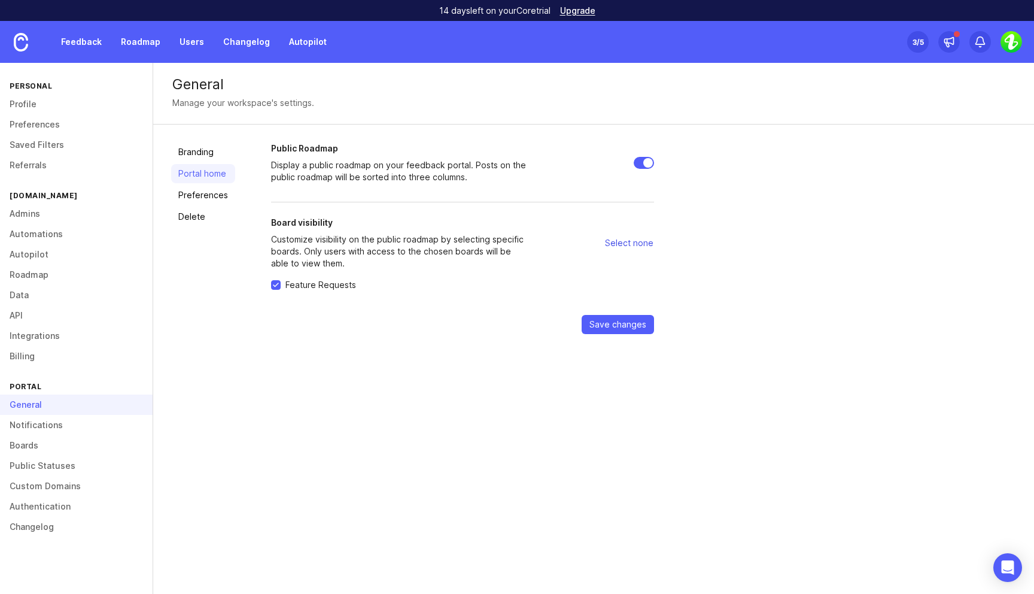
click at [638, 245] on span "Select none" at bounding box center [629, 243] width 48 height 12
click at [640, 245] on span "Select all" at bounding box center [635, 243] width 37 height 12
checkbox input "true"
click at [622, 327] on span "Save changes" at bounding box center [617, 324] width 57 height 12
click at [216, 194] on link "Preferences" at bounding box center [203, 194] width 64 height 19
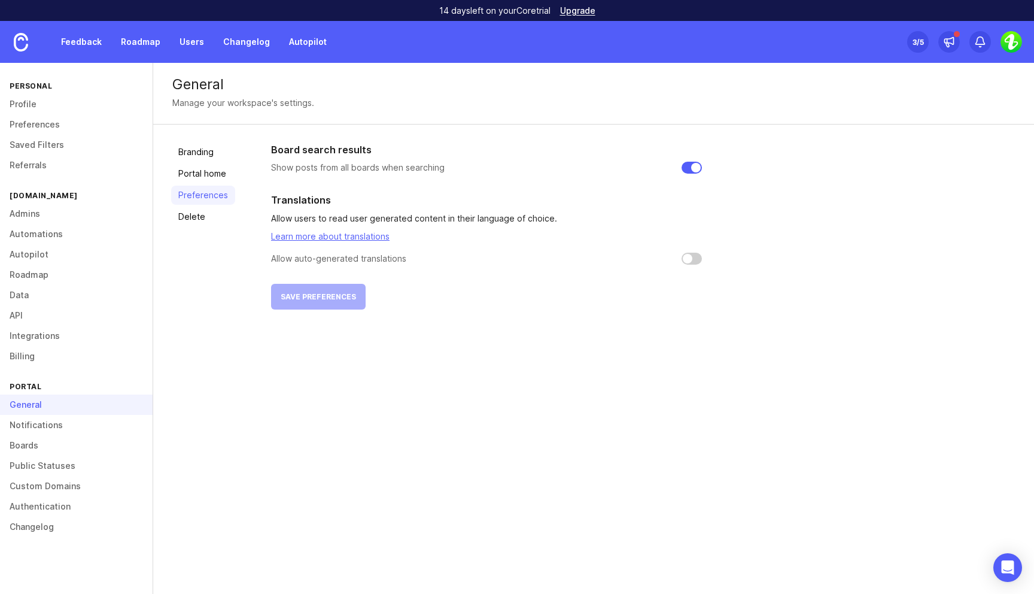
click at [693, 260] on input "checkbox" at bounding box center [692, 259] width 20 height 12
checkbox input "true"
click at [320, 293] on span "Save preferences" at bounding box center [318, 296] width 75 height 9
click at [212, 215] on link "Delete" at bounding box center [203, 216] width 64 height 19
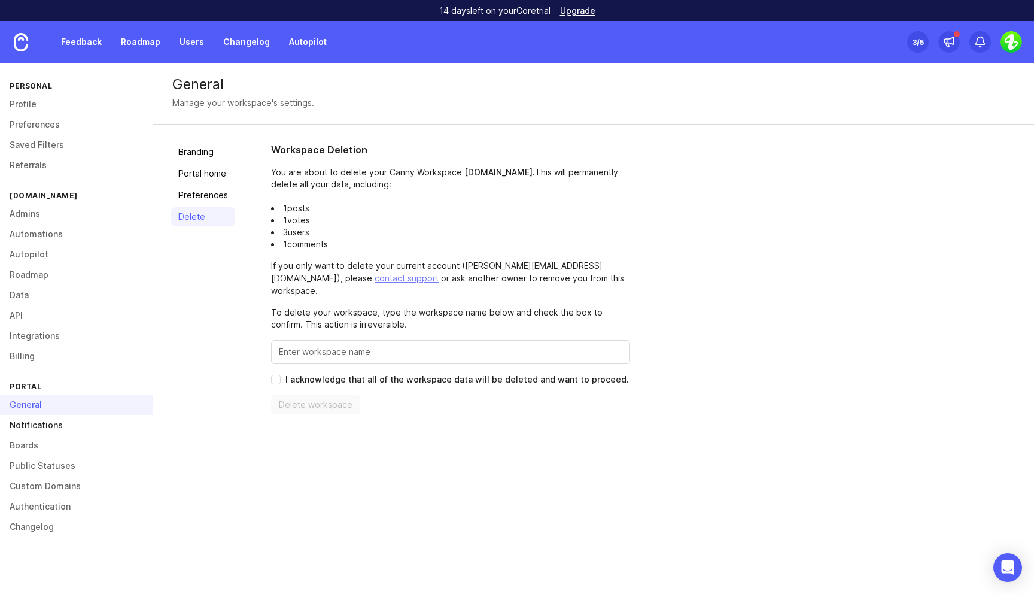
click at [55, 427] on link "Notifications" at bounding box center [76, 425] width 153 height 20
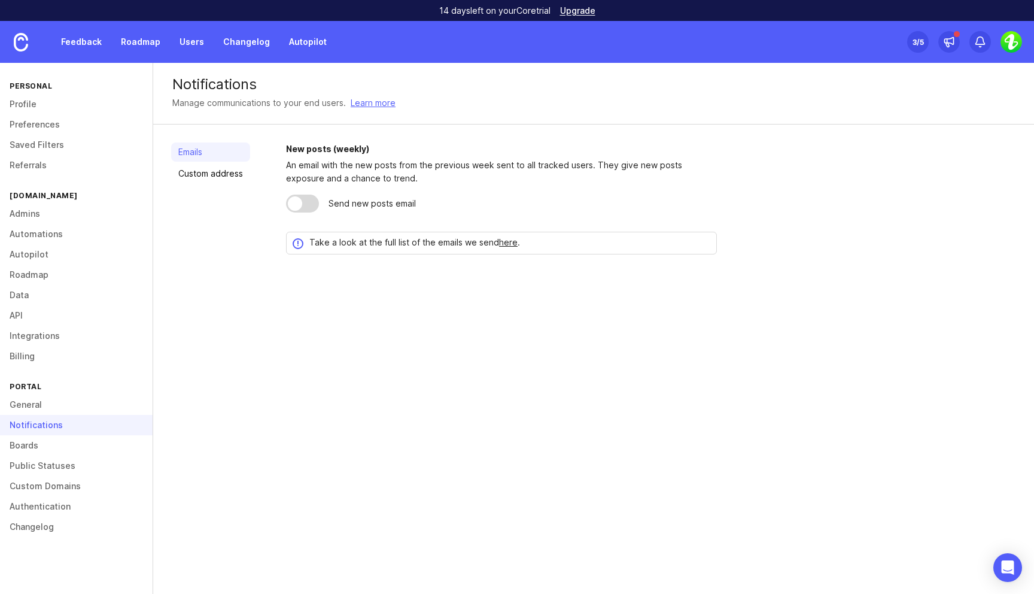
click at [306, 206] on div at bounding box center [302, 203] width 33 height 18
click at [209, 180] on link "Custom address" at bounding box center [210, 173] width 79 height 19
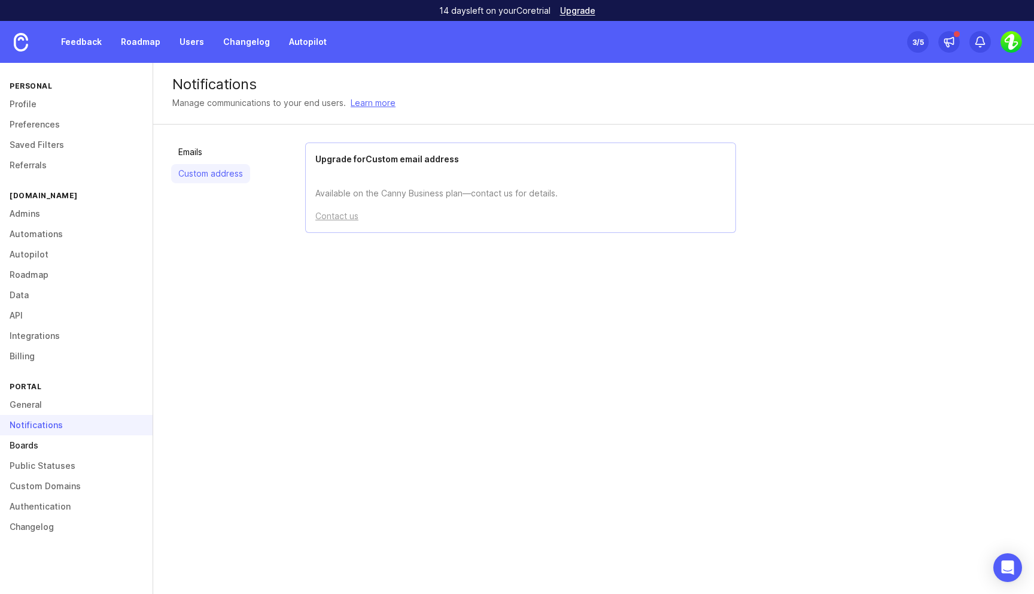
click at [71, 445] on link "Boards" at bounding box center [76, 445] width 153 height 20
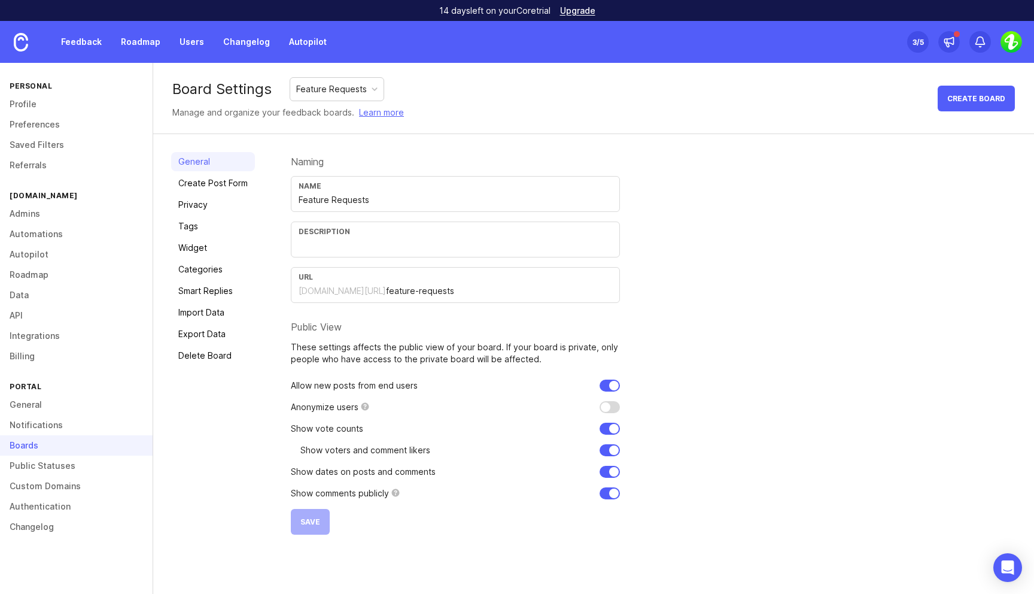
click at [385, 199] on input "Feature Requests" at bounding box center [456, 199] width 314 height 13
type input "Got Feature Requests?"
click at [889, 312] on div "Naming Name Got Feature Requests? Description URL installer.canny.io/ feature-r…" at bounding box center [653, 343] width 725 height 382
click at [370, 249] on input "text" at bounding box center [456, 245] width 314 height 13
type input "Share your feedback here to"
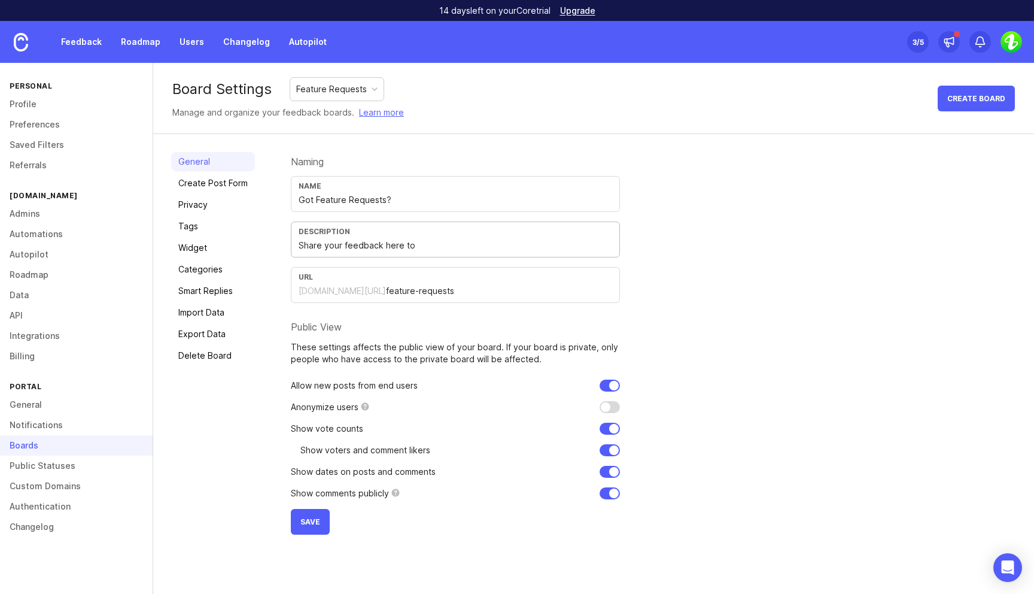
click at [416, 294] on input "feature-requests" at bounding box center [499, 290] width 226 height 13
click at [821, 270] on div "Naming Name Got Feature Requests? Description Share your feedback here to URL i…" at bounding box center [653, 343] width 725 height 382
click at [413, 288] on input "features" at bounding box center [499, 290] width 226 height 13
type input "feature-requests"
click at [423, 252] on div "Description Share your feedback here to" at bounding box center [455, 239] width 329 height 36
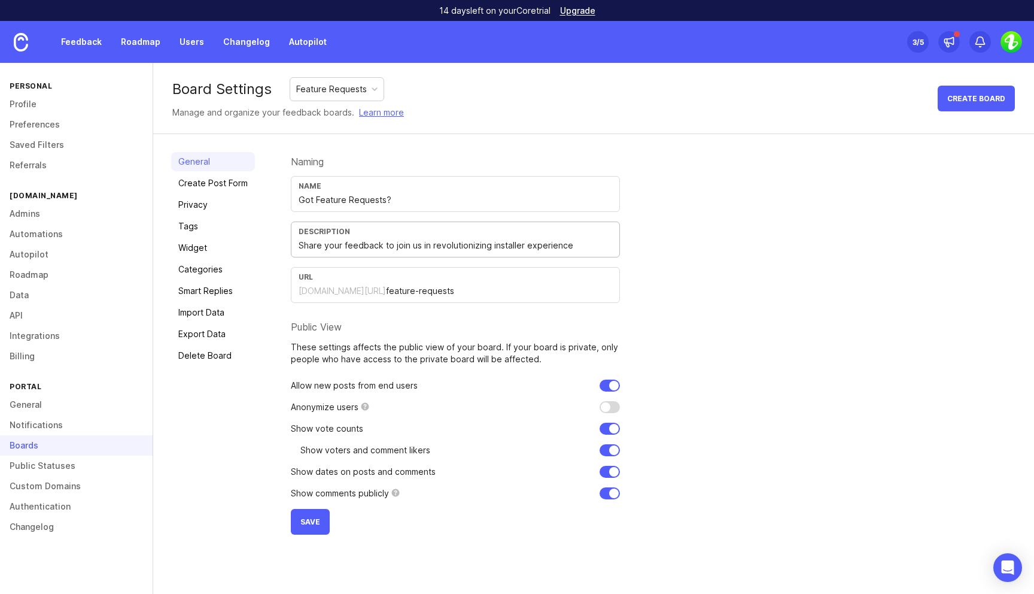
type input "Share your feedback to join us in revolutionizing installer experience"
click at [613, 407] on input "checkbox" at bounding box center [610, 407] width 20 height 12
checkbox input "false"
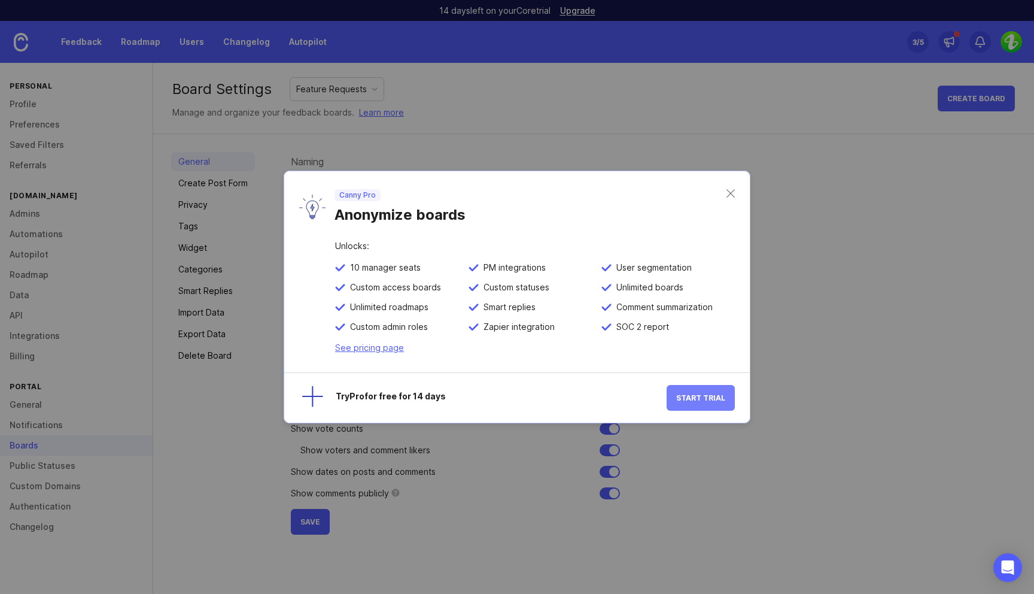
click at [706, 400] on span "Start Trial" at bounding box center [700, 397] width 49 height 9
checkbox input "false"
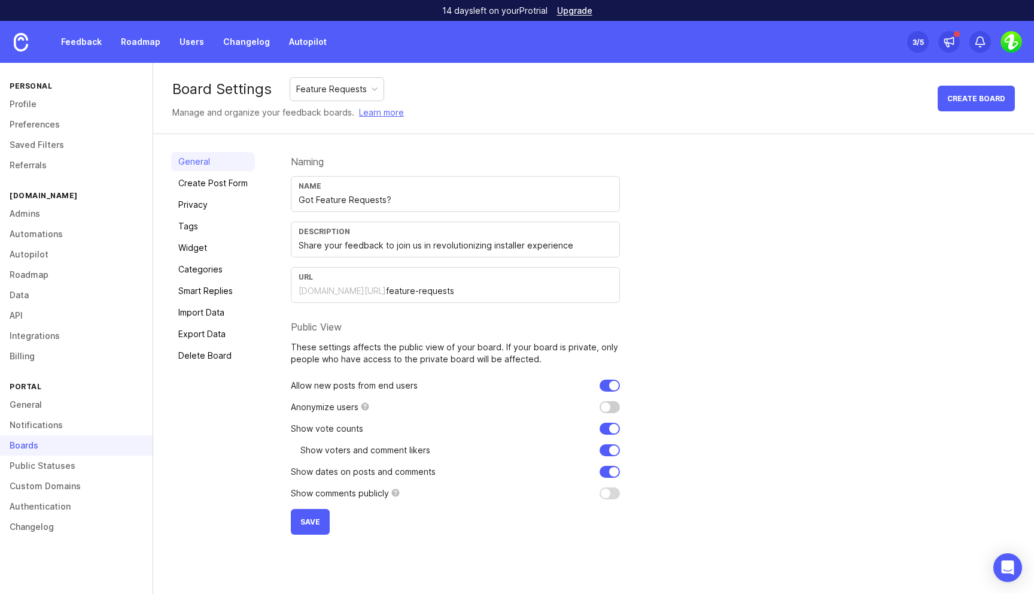
click at [607, 407] on input "checkbox" at bounding box center [610, 407] width 20 height 12
checkbox input "true"
click at [610, 496] on input "checkbox" at bounding box center [610, 493] width 20 height 12
checkbox input "true"
click at [658, 456] on div "Naming Name Got Feature Requests? Description Share your feedback to join us in…" at bounding box center [653, 343] width 725 height 382
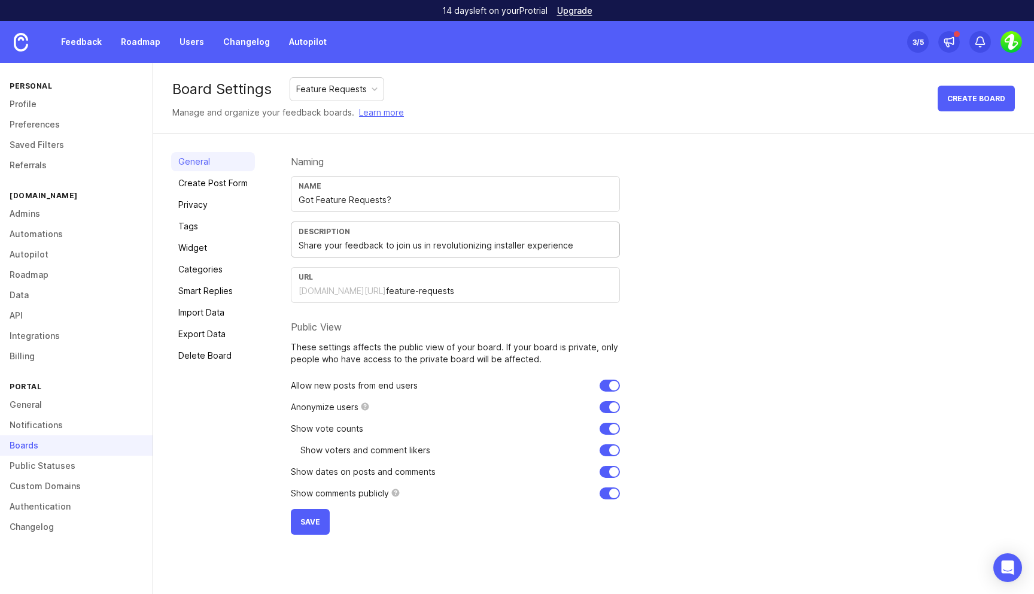
click at [399, 248] on input "Share your feedback to join us in revolutionizing installer experience" at bounding box center [456, 245] width 314 height 13
paste input "Your voice matters. Join us in transforming the installer experience—share your…"
type input "Your voice matters. Join us in transforming the installer experience—share your…"
click at [315, 522] on span "Save" at bounding box center [310, 521] width 20 height 9
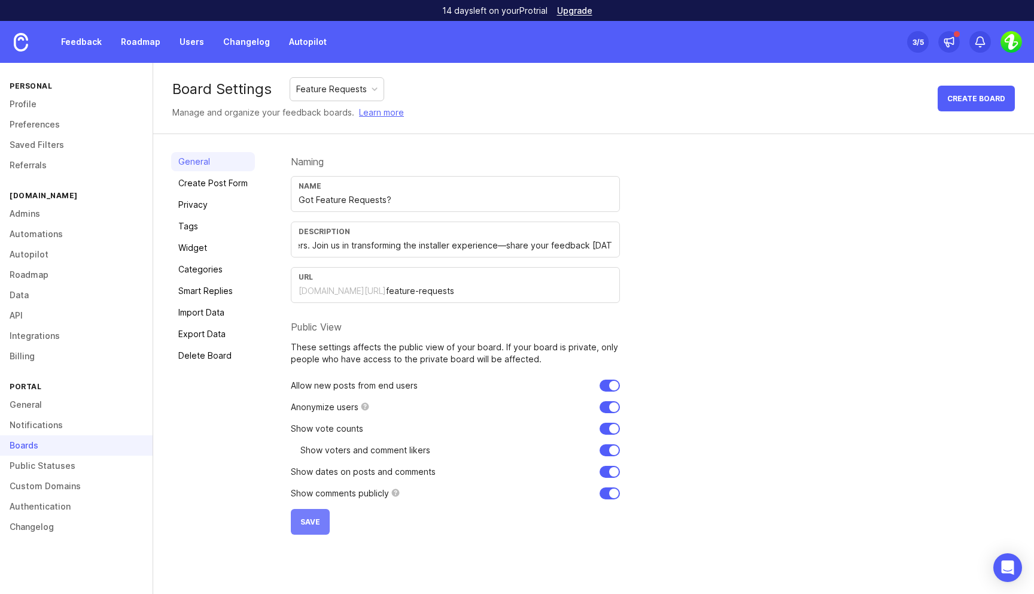
scroll to position [0, 0]
click at [207, 184] on link "Create Post Form" at bounding box center [213, 183] width 84 height 19
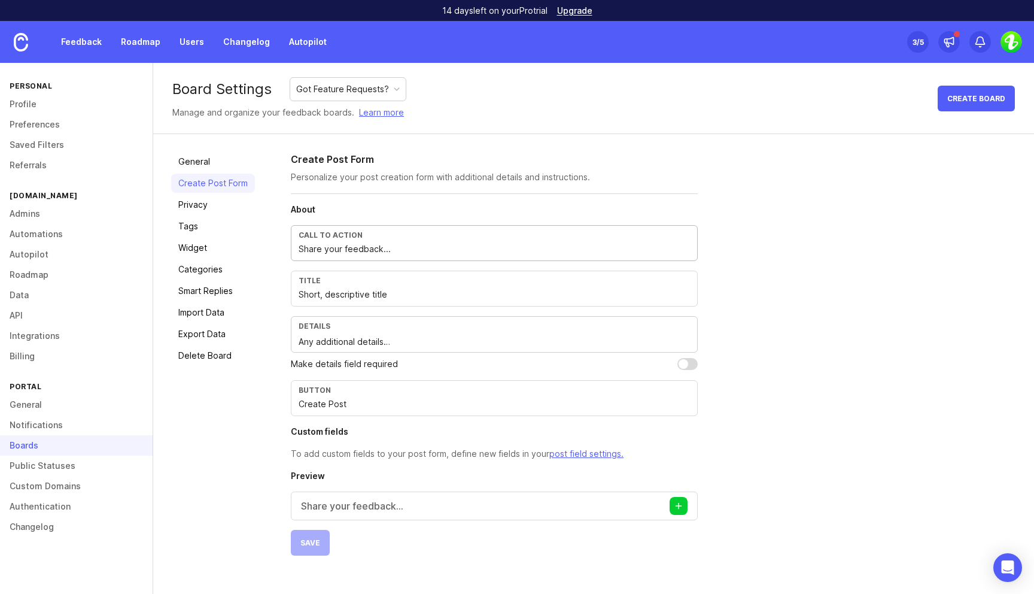
click at [439, 250] on input "Share your feedback..." at bounding box center [494, 248] width 391 height 13
click at [363, 89] on div "Got Feature Requests?" at bounding box center [342, 89] width 93 height 13
click at [455, 85] on div "Board Settings Got Feature Requests? Manage and organize your feedback boards. …" at bounding box center [593, 98] width 881 height 71
click at [849, 276] on div "Create Post Form Personalize your post creation form with additional details an…" at bounding box center [653, 353] width 725 height 403
click at [346, 457] on p "To add custom fields to your post form, define new fields in your post field se…" at bounding box center [494, 453] width 407 height 13
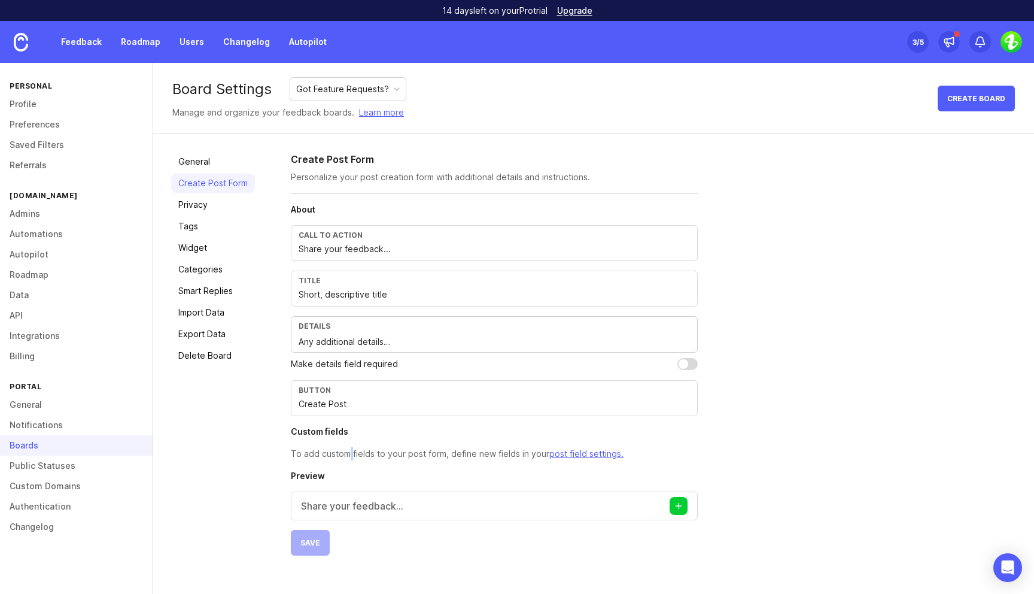
click at [346, 457] on p "To add custom fields to your post form, define new fields in your post field se…" at bounding box center [494, 453] width 407 height 13
click at [306, 430] on h4 "Custom fields" at bounding box center [494, 431] width 407 height 12
click at [376, 451] on p "To add custom fields to your post form, define new fields in your post field se…" at bounding box center [494, 453] width 407 height 13
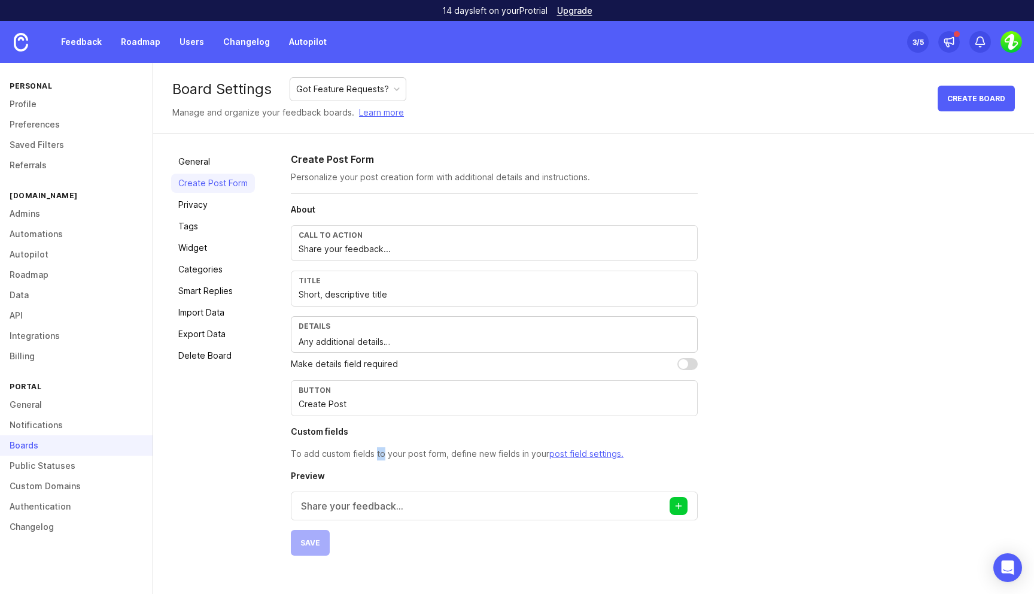
click at [376, 451] on p "To add custom fields to your post form, define new fields in your post field se…" at bounding box center [494, 453] width 407 height 13
click at [352, 297] on input "Short, descriptive title" at bounding box center [494, 294] width 391 height 13
click at [353, 400] on input "Create Post" at bounding box center [494, 403] width 391 height 13
click at [398, 291] on input "Short, descriptive title" at bounding box center [494, 294] width 391 height 13
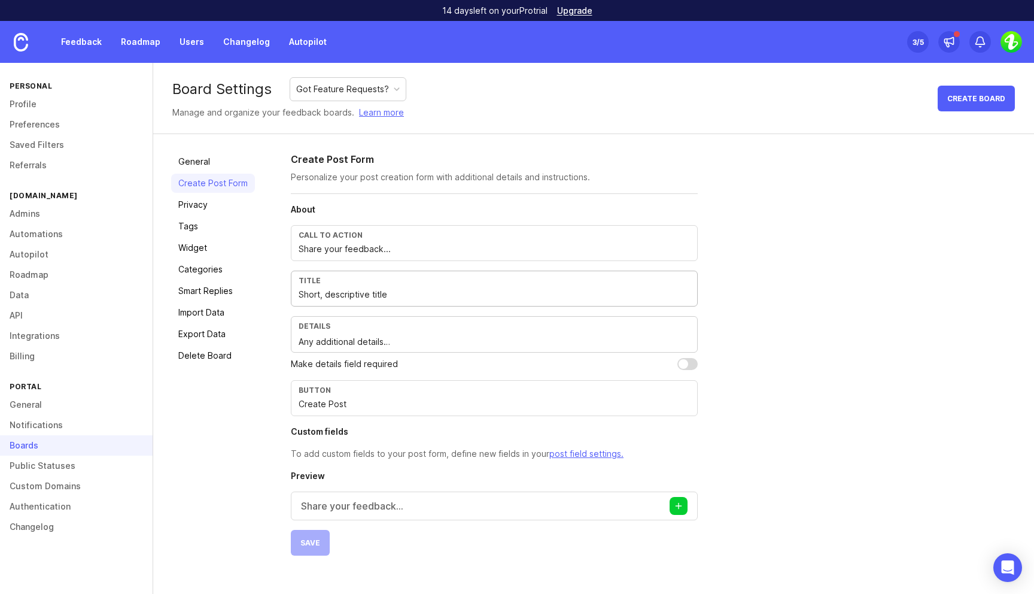
click at [796, 263] on div "Create Post Form Personalize your post creation form with additional details an…" at bounding box center [653, 353] width 725 height 403
click at [417, 509] on div "Share your feedback..." at bounding box center [494, 505] width 407 height 29
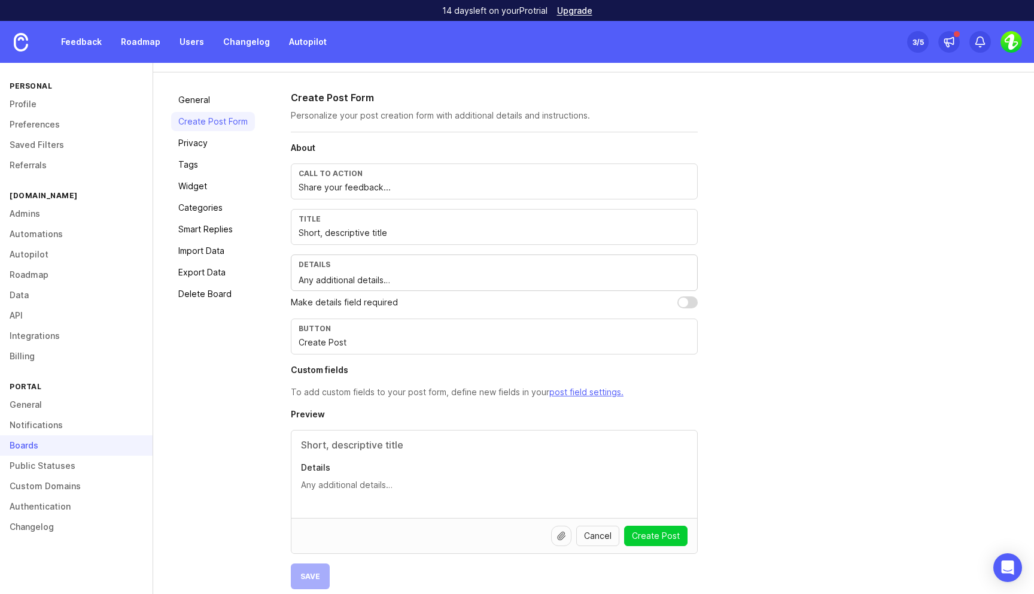
scroll to position [60, 0]
click at [357, 340] on input "Create Post" at bounding box center [494, 343] width 391 height 13
type input "Create Post"
click at [845, 401] on div "Create Post Form Personalize your post creation form with additional details an…" at bounding box center [653, 341] width 725 height 498
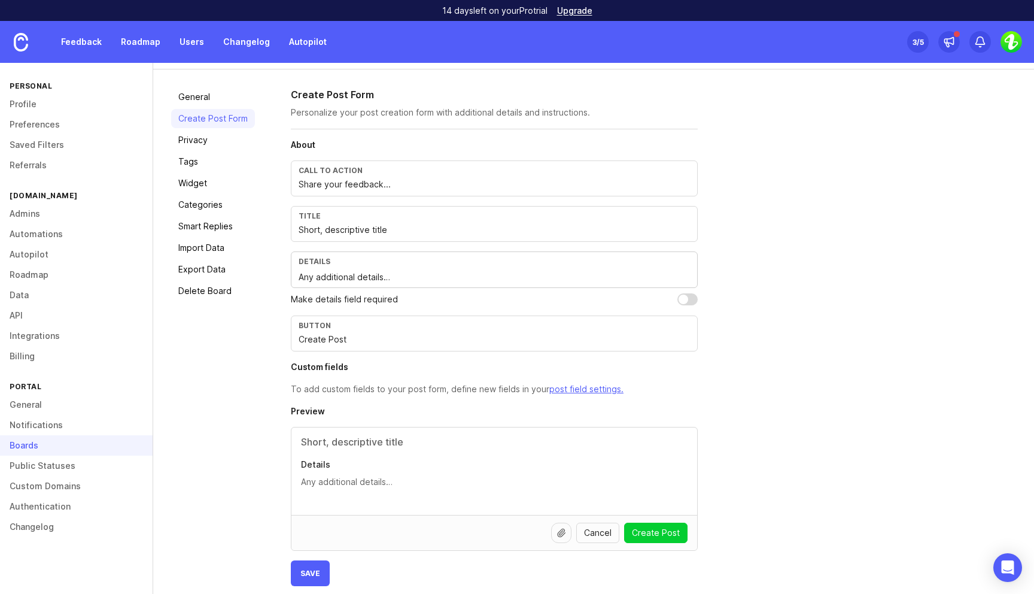
scroll to position [67, 0]
click at [393, 228] on input "Short, descriptive title" at bounding box center [494, 227] width 391 height 13
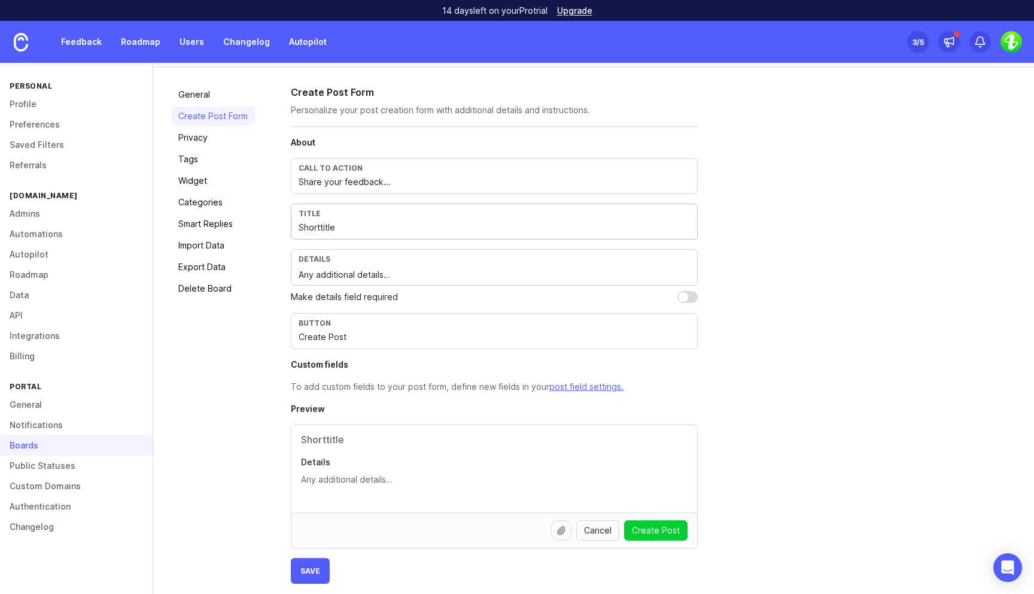
type input "Shorttitle"
type textarea "Describe your feature request here"
click at [778, 355] on div "Create Post Form Personalize your post creation form with additional details an…" at bounding box center [653, 334] width 725 height 498
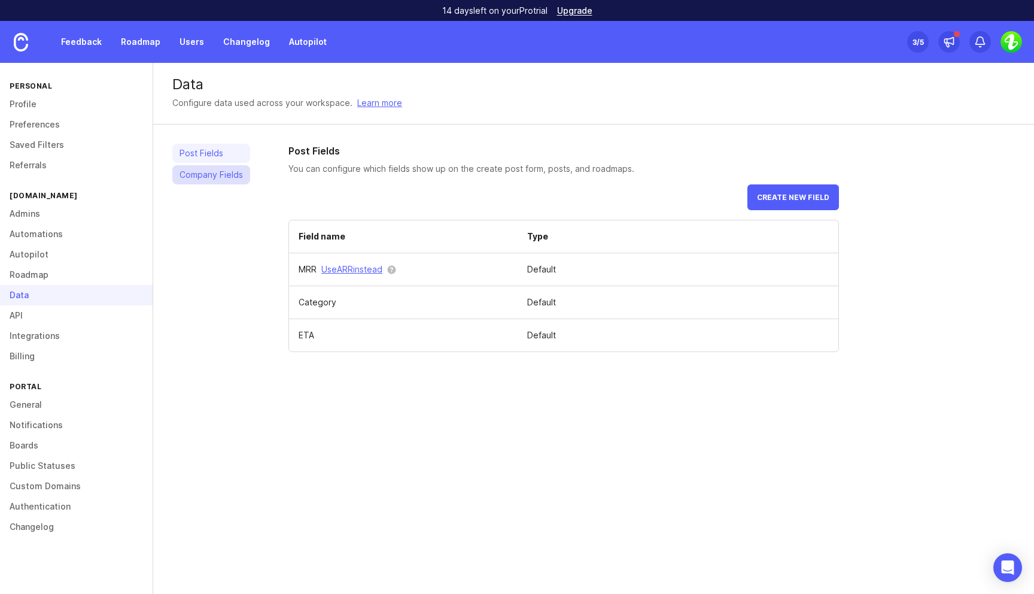
click at [227, 172] on link "Company Fields" at bounding box center [211, 174] width 78 height 19
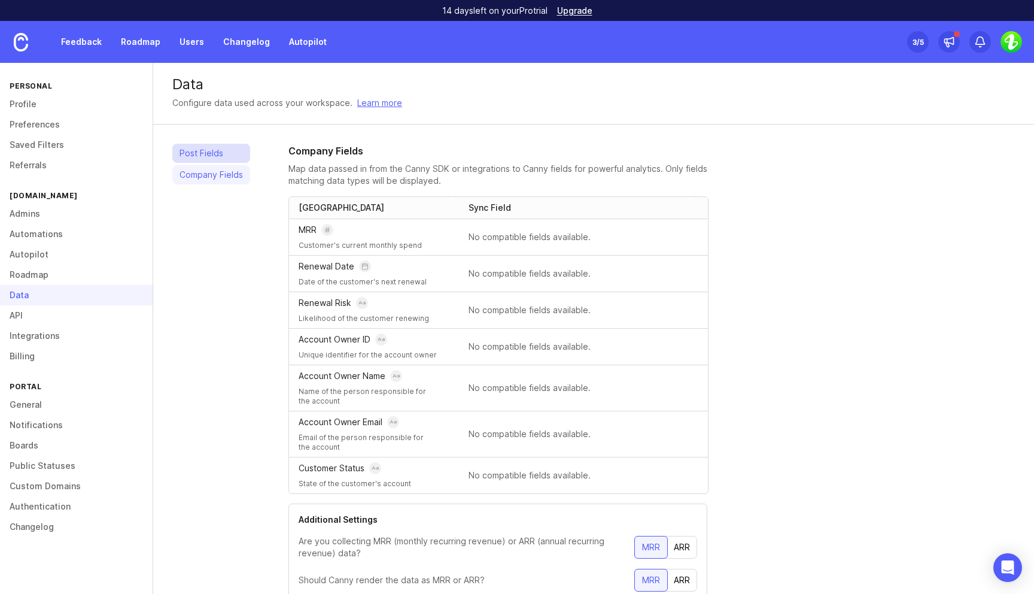
click at [220, 157] on link "Post Fields" at bounding box center [211, 153] width 78 height 19
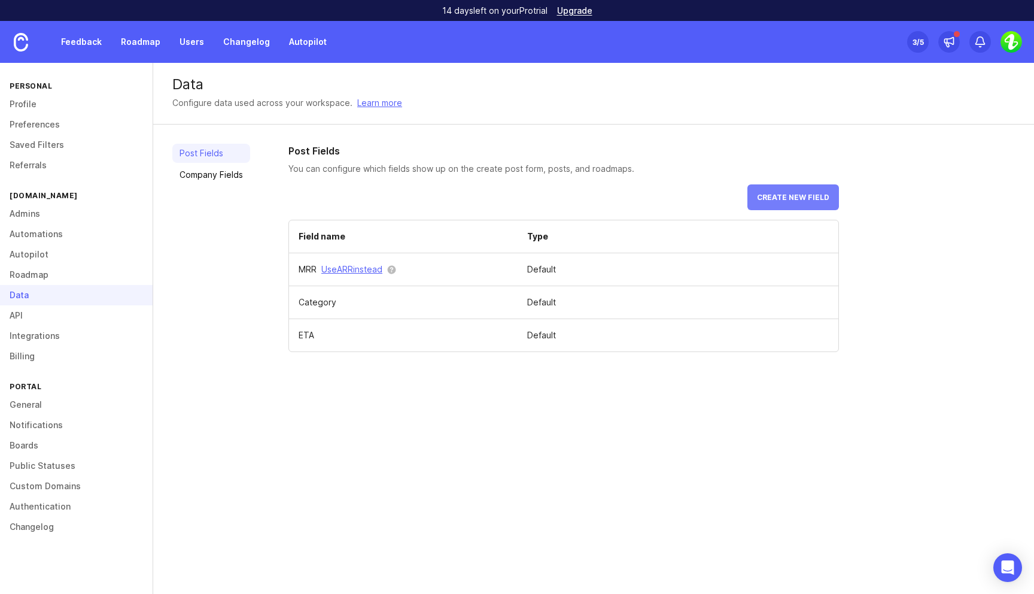
click at [787, 199] on span "Create new field" at bounding box center [793, 197] width 72 height 9
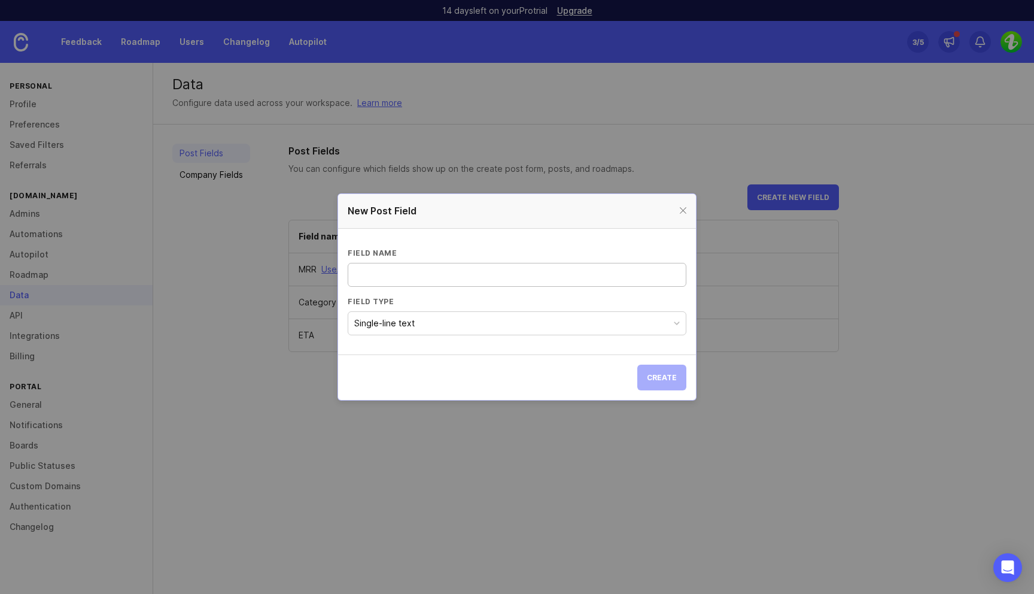
click at [472, 278] on input "Field name" at bounding box center [516, 274] width 323 height 13
type input "Category"
click at [451, 320] on button "Single-line text" at bounding box center [517, 323] width 339 height 24
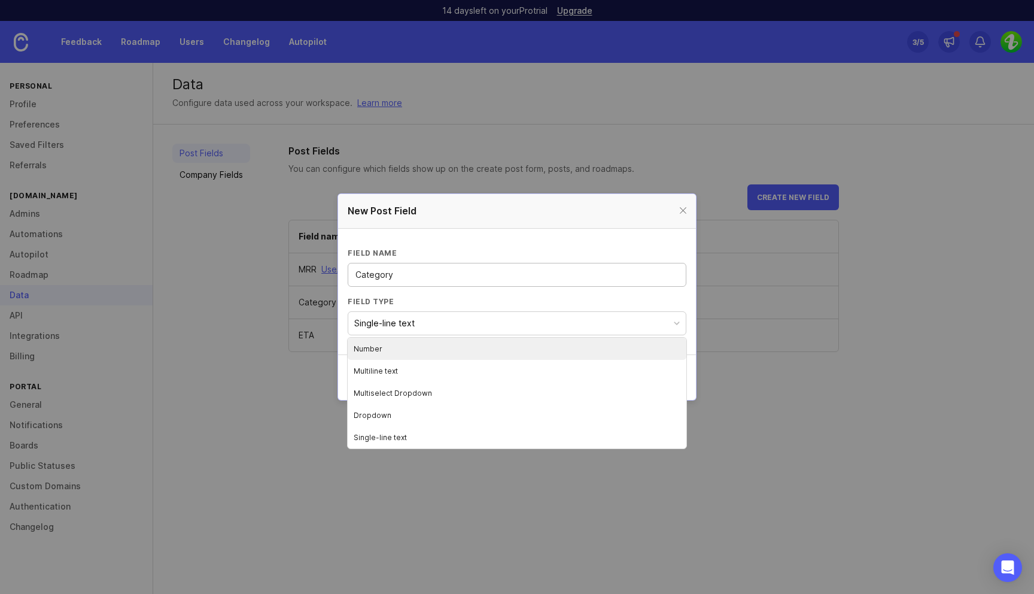
click at [390, 271] on input "Category" at bounding box center [516, 274] width 323 height 13
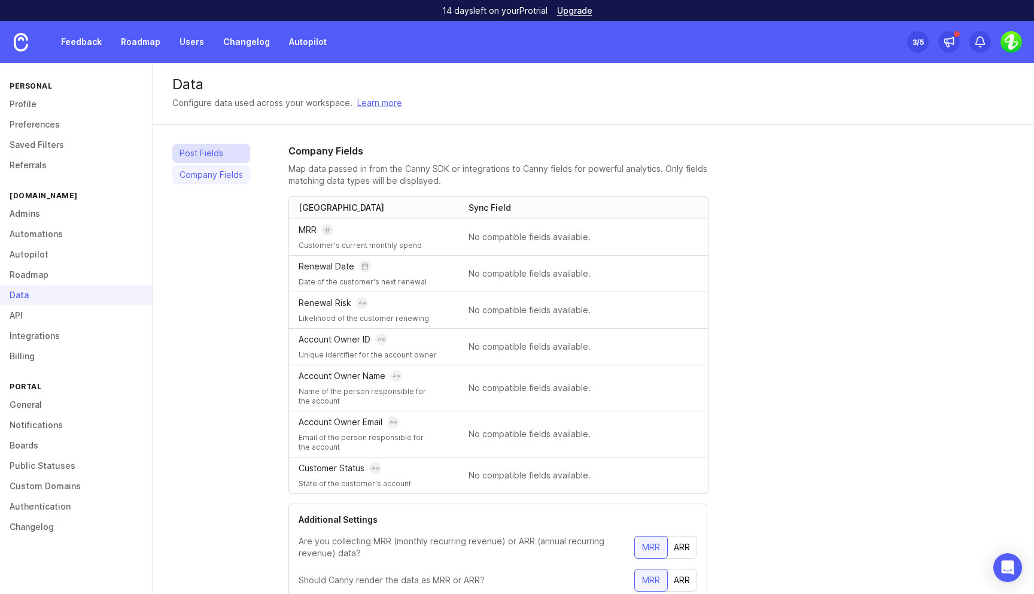
click at [205, 153] on link "Post Fields" at bounding box center [211, 153] width 78 height 19
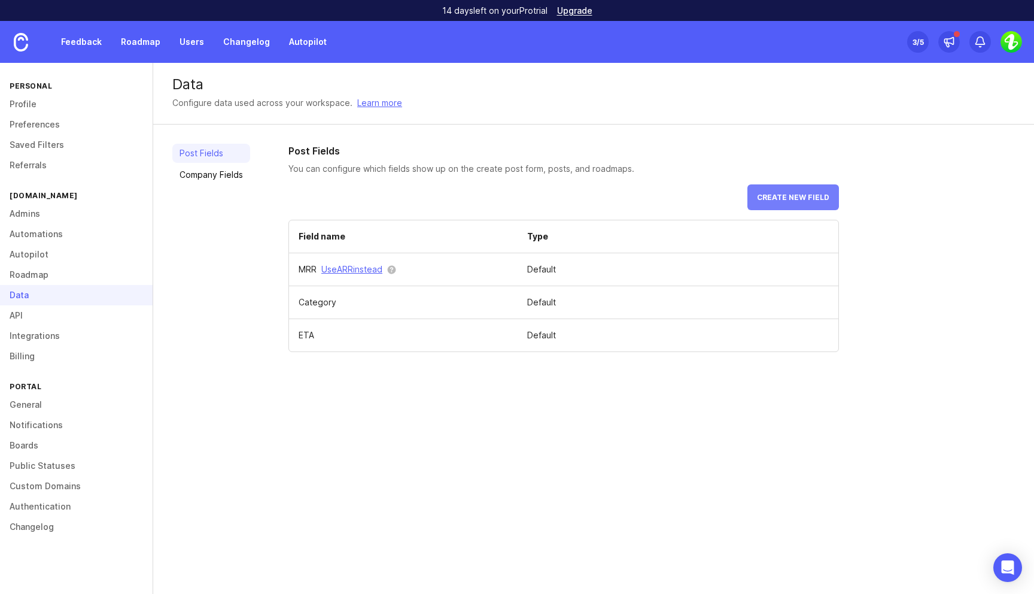
click at [802, 187] on button "Create new field" at bounding box center [793, 197] width 92 height 26
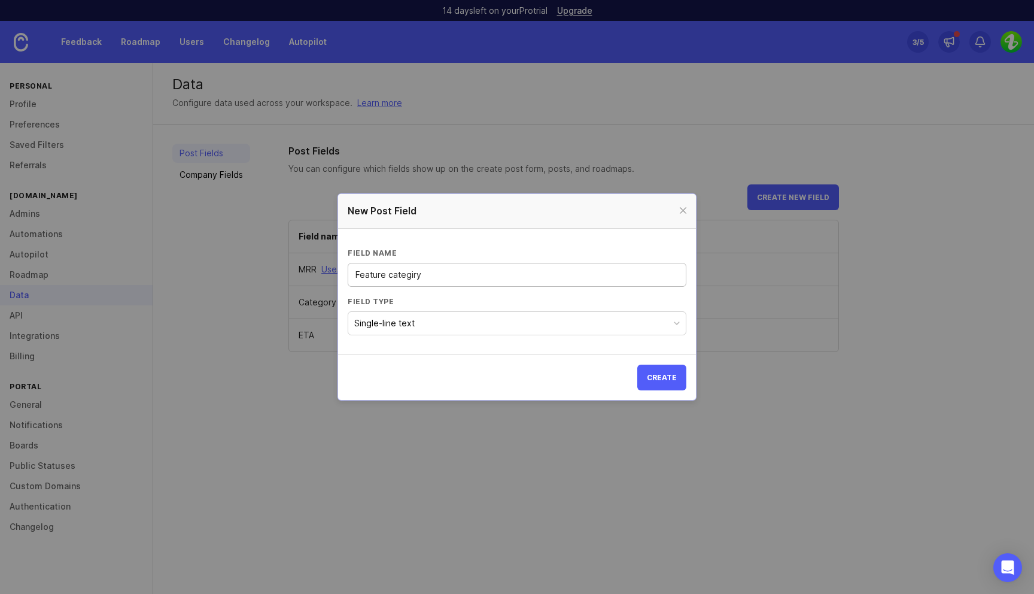
type input "Feature categiry"
click at [427, 322] on button "Single-line text" at bounding box center [517, 323] width 339 height 24
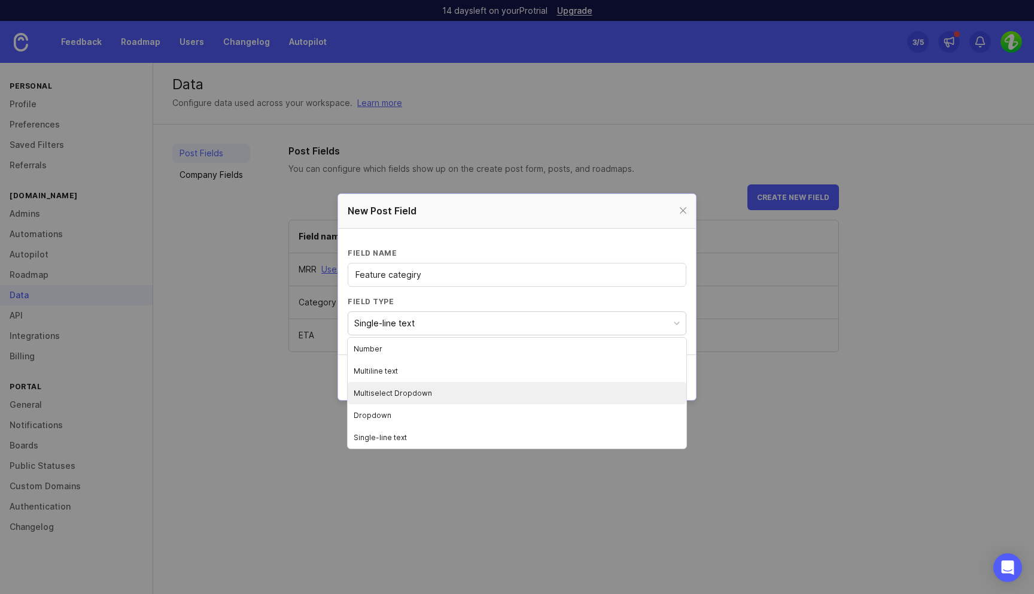
click at [439, 393] on li "Multiselect Dropdown" at bounding box center [517, 393] width 339 height 22
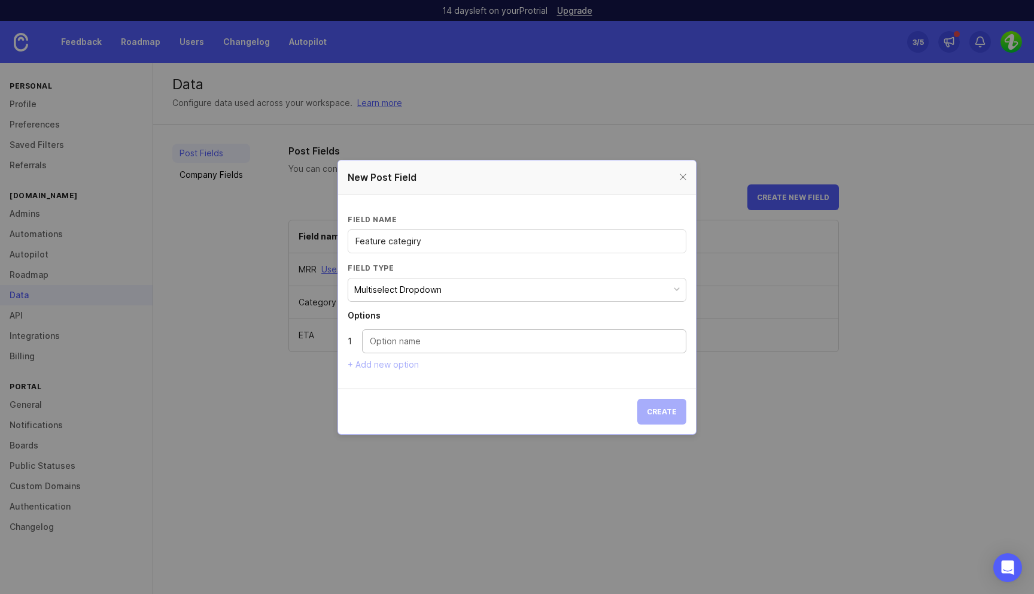
click at [453, 344] on input "Dropdown option" at bounding box center [524, 340] width 309 height 13
type input "Sign-up & Onboarding"
click at [369, 358] on section "Options 1 Sign-up & Onboarding + Add new option" at bounding box center [517, 340] width 339 height 58
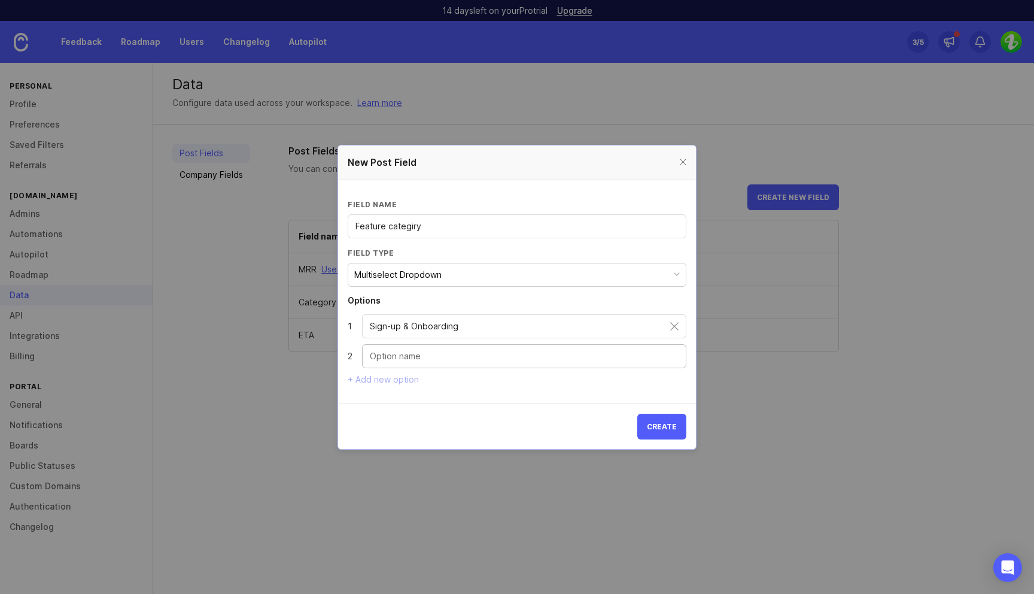
type input "s"
click at [410, 357] on input "s" at bounding box center [524, 355] width 309 height 13
type input "Workflows"
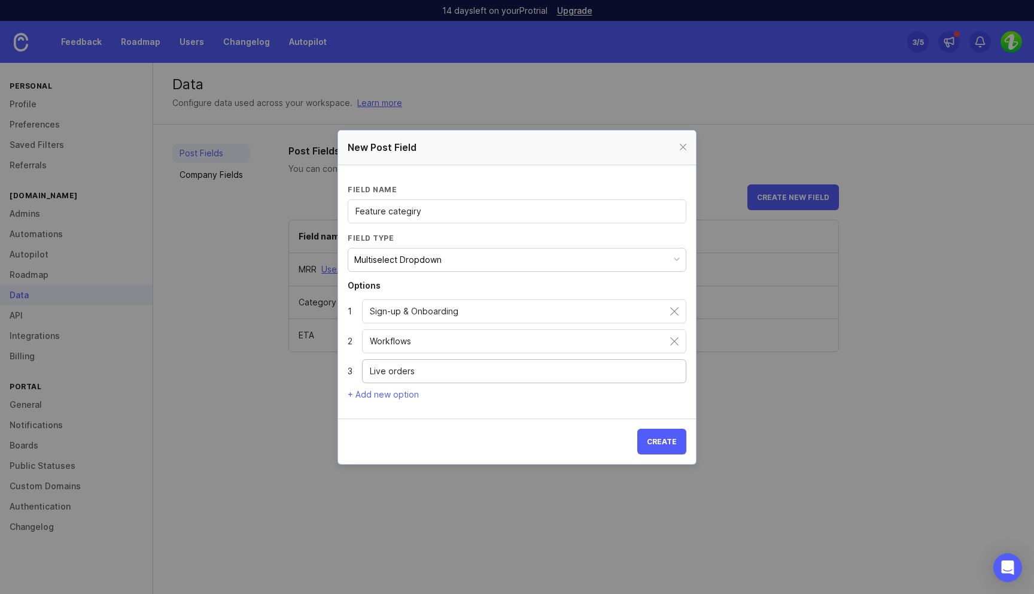
type input "Live orders"
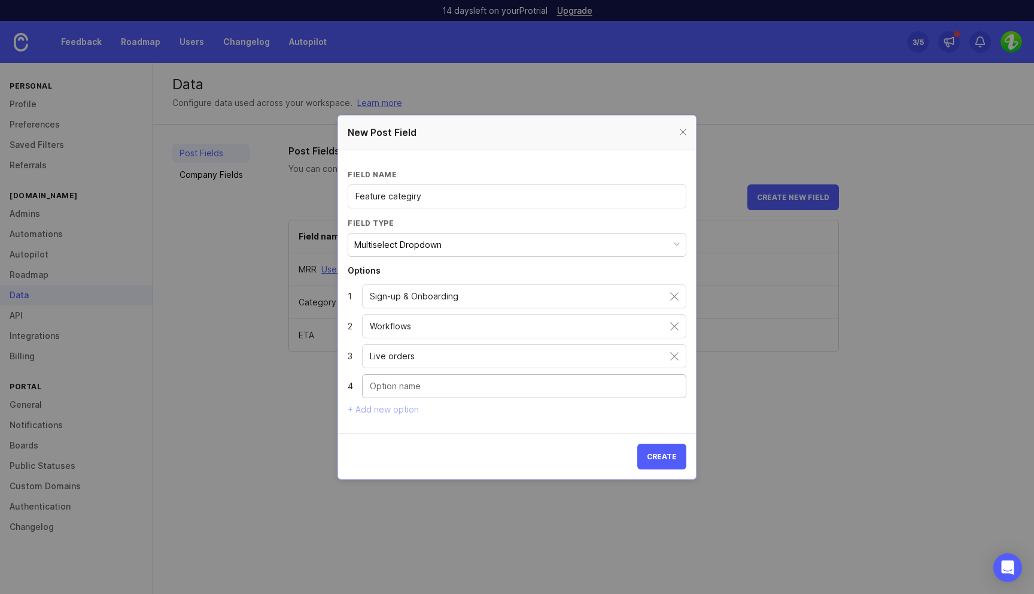
click at [412, 382] on input "Dropdown option" at bounding box center [524, 385] width 309 height 13
type input "Offers & payments"
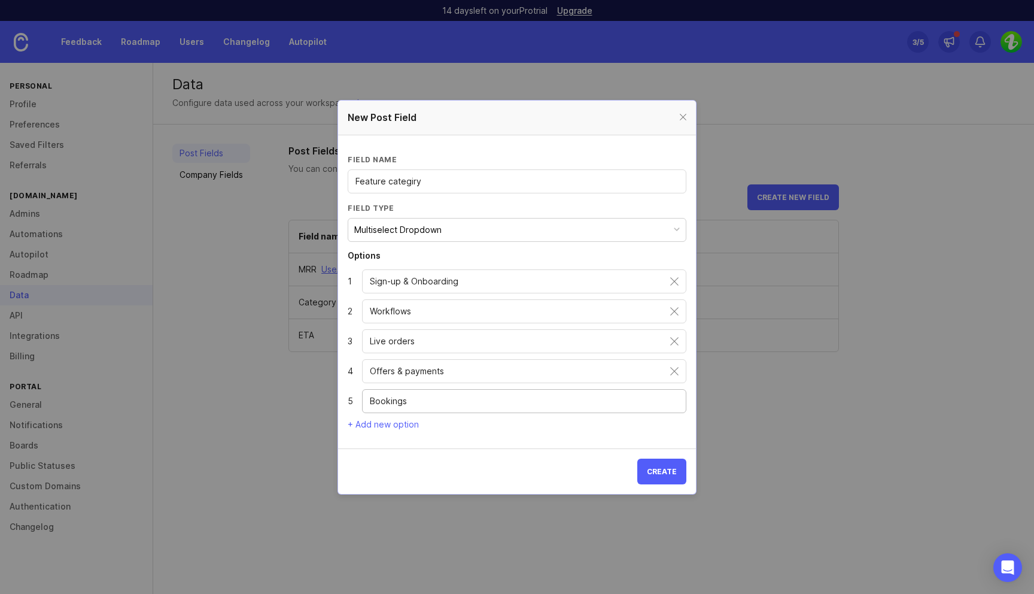
type input "Bookings"
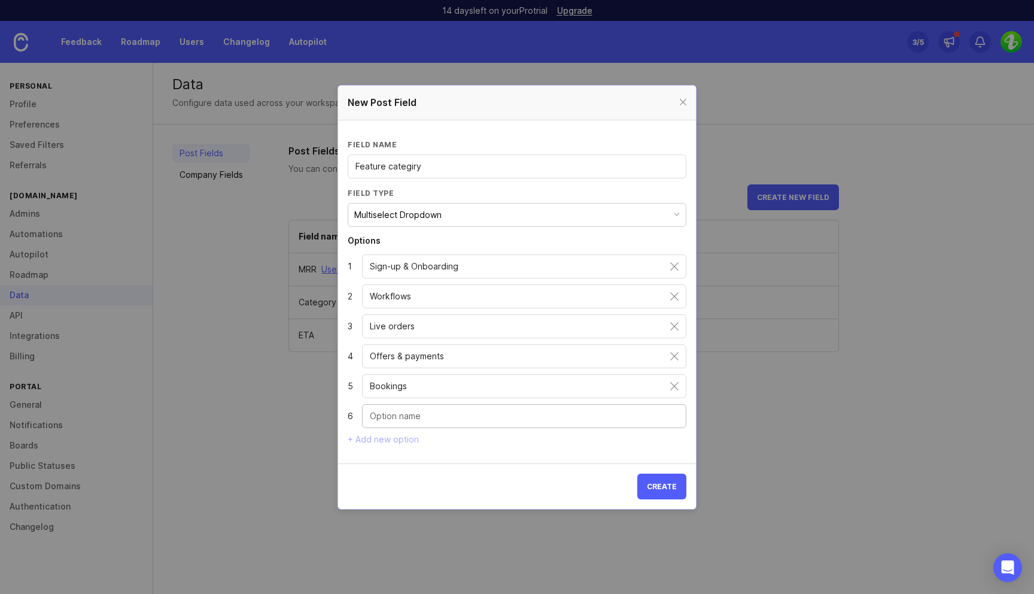
click at [412, 419] on input "Dropdown option" at bounding box center [524, 415] width 309 height 13
type input "Chat"
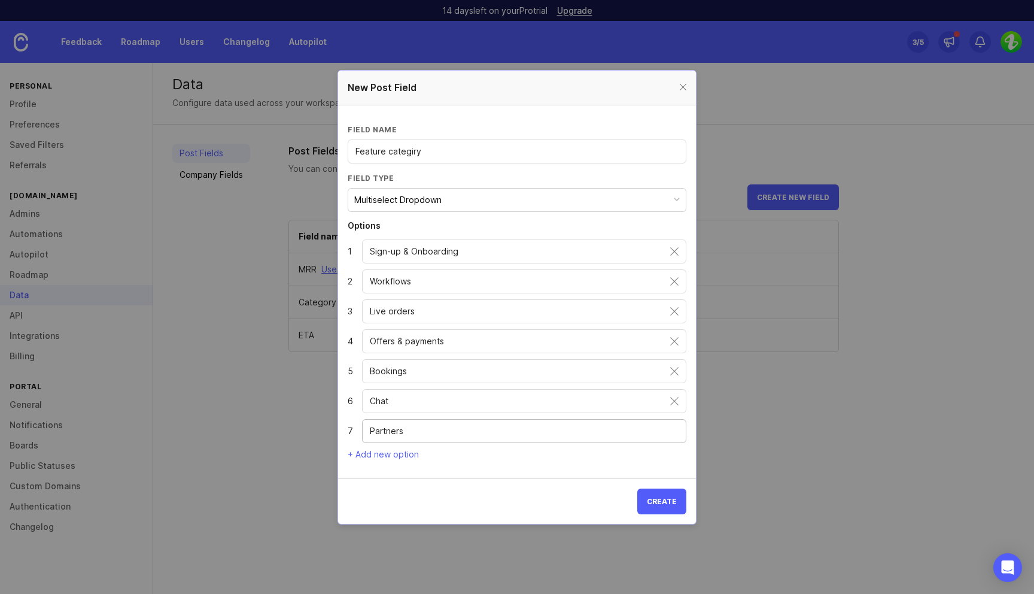
type input "Partners"
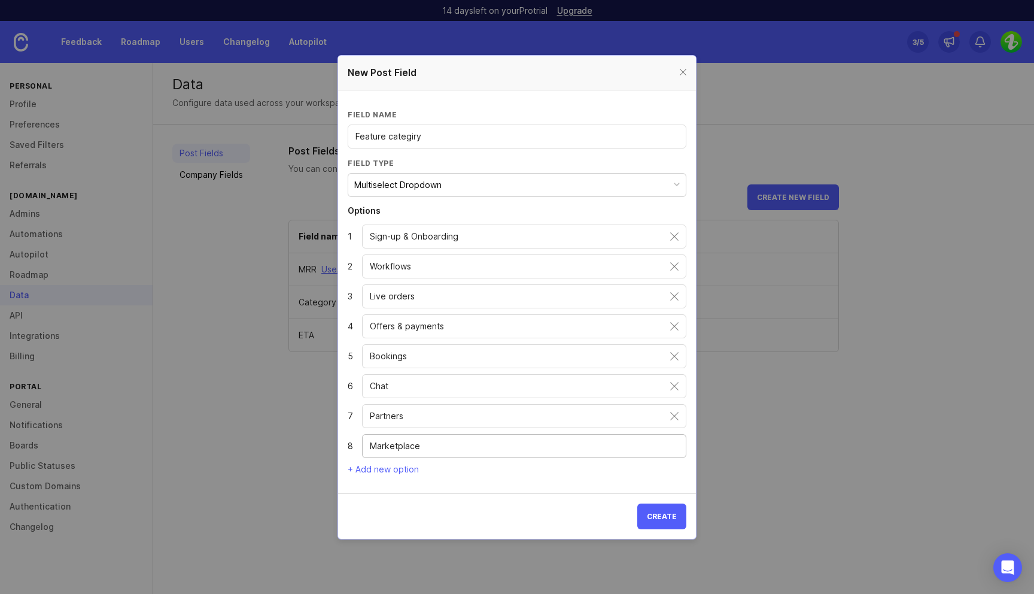
type input "Marketplace"
click at [667, 513] on span "Create" at bounding box center [662, 516] width 30 height 9
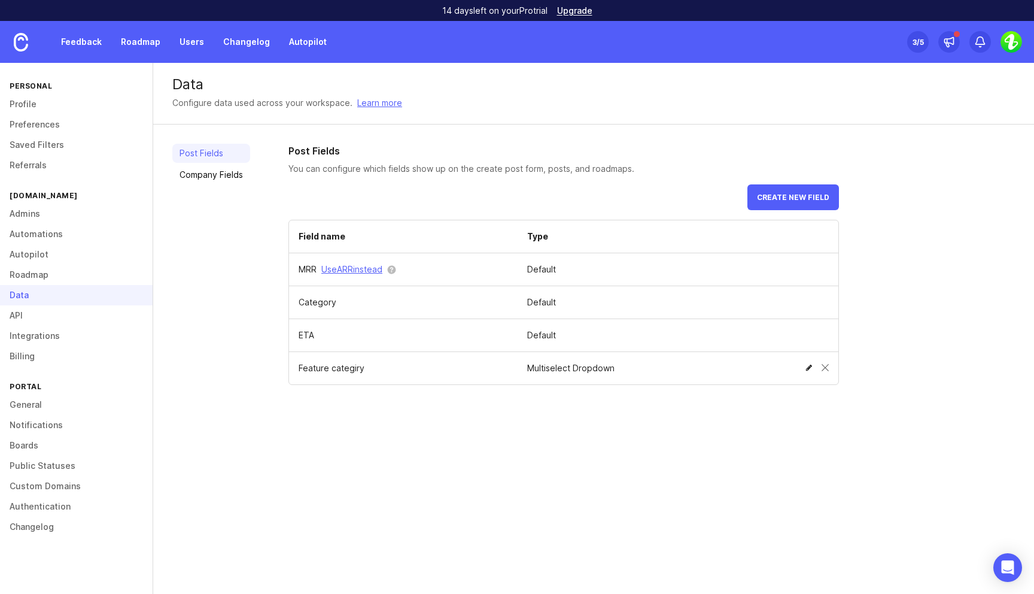
click at [808, 369] on span at bounding box center [808, 367] width 7 height 7
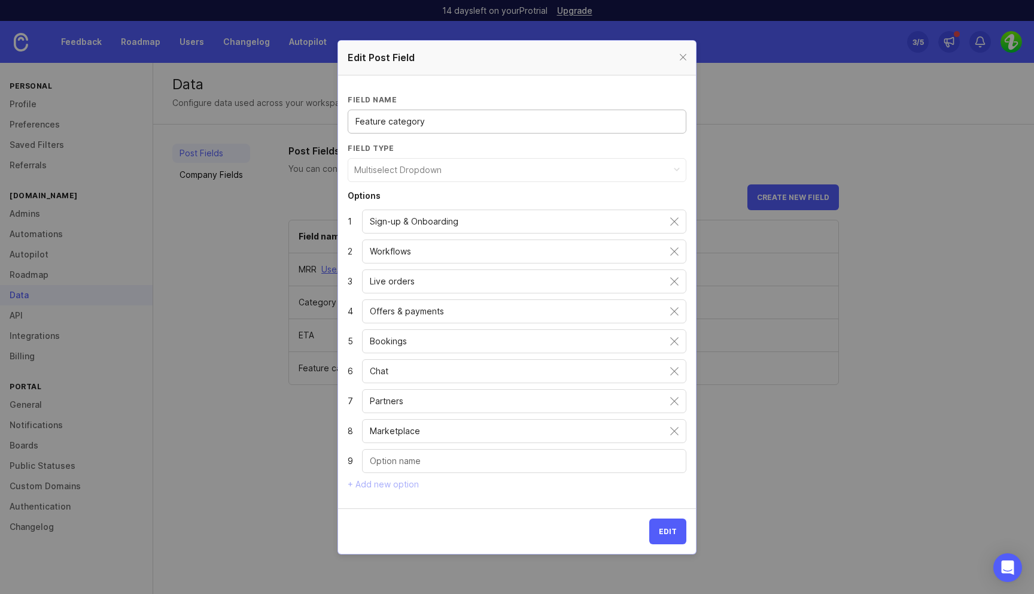
type input "Feature category"
click at [427, 172] on div "Multiselect Dropdown" at bounding box center [397, 169] width 87 height 13
click at [676, 535] on button "Edit" at bounding box center [667, 531] width 37 height 26
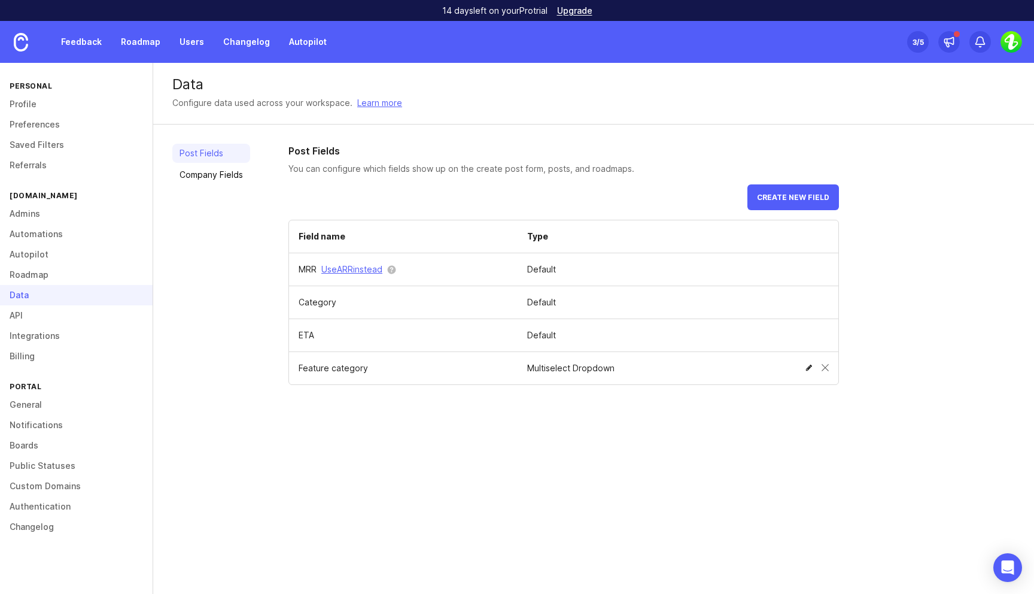
click at [808, 369] on span at bounding box center [808, 367] width 7 height 7
click at [790, 195] on span "Create new field" at bounding box center [793, 197] width 72 height 9
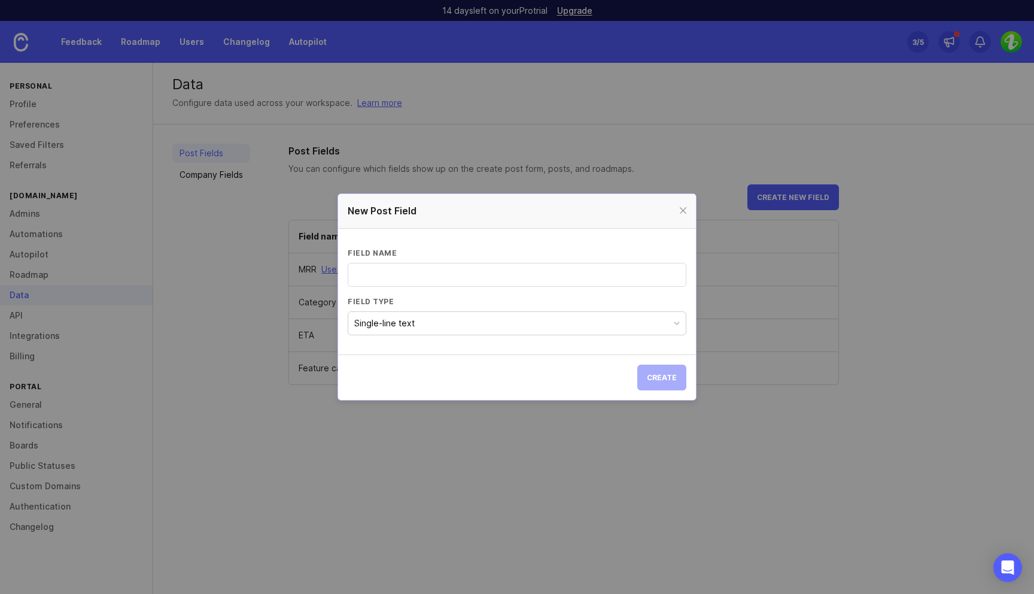
click at [418, 316] on button "Single-line text" at bounding box center [517, 323] width 339 height 24
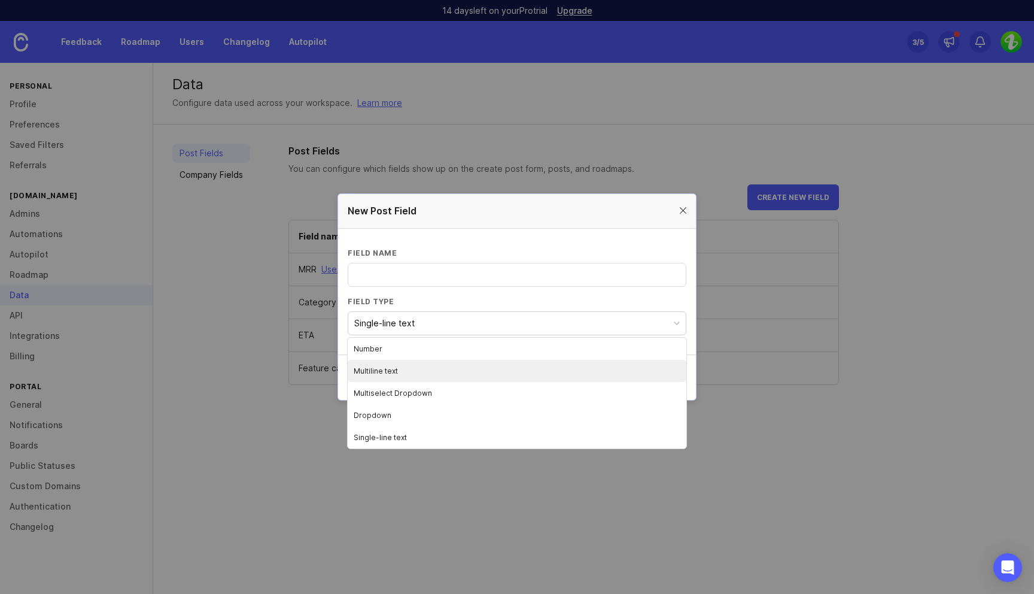
click at [679, 212] on div at bounding box center [683, 210] width 14 height 15
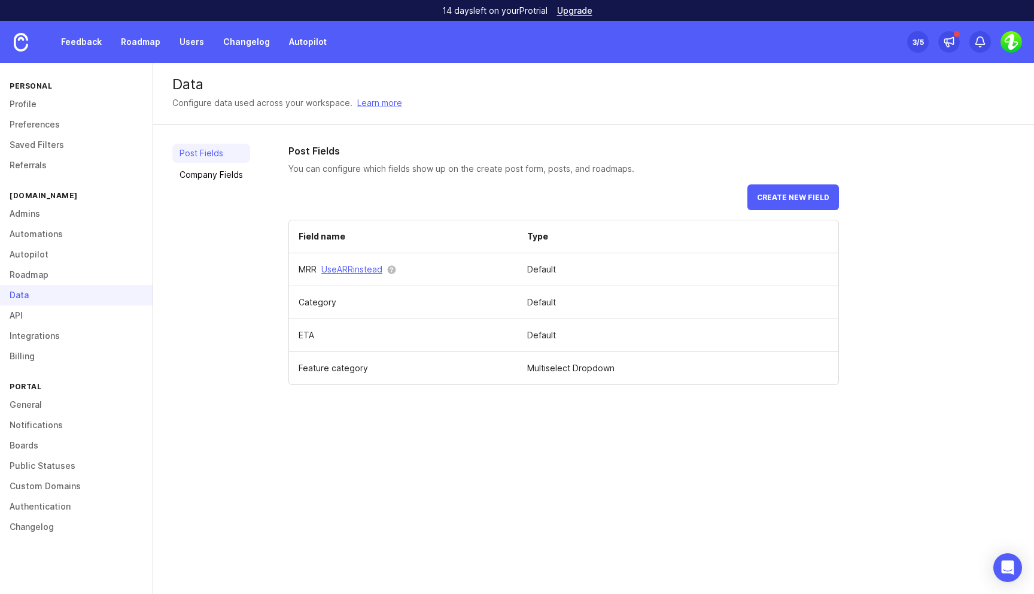
click at [860, 276] on div "Post Fields You can configure which fields show up on the create post form, pos…" at bounding box center [651, 264] width 726 height 241
click at [614, 166] on p "You can configure which fields show up on the create post form, posts, and road…" at bounding box center [563, 169] width 550 height 12
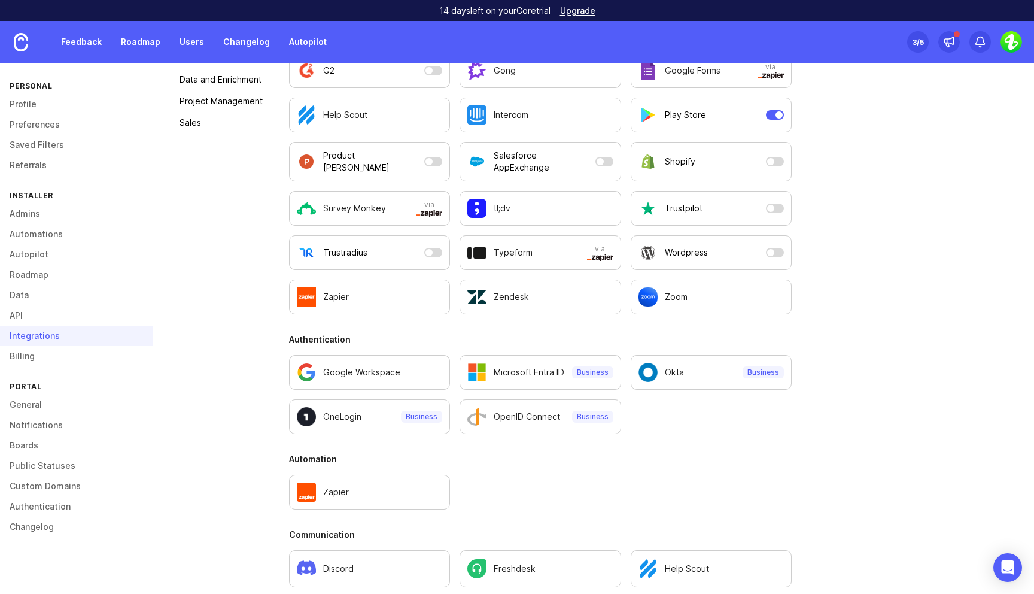
scroll to position [315, 0]
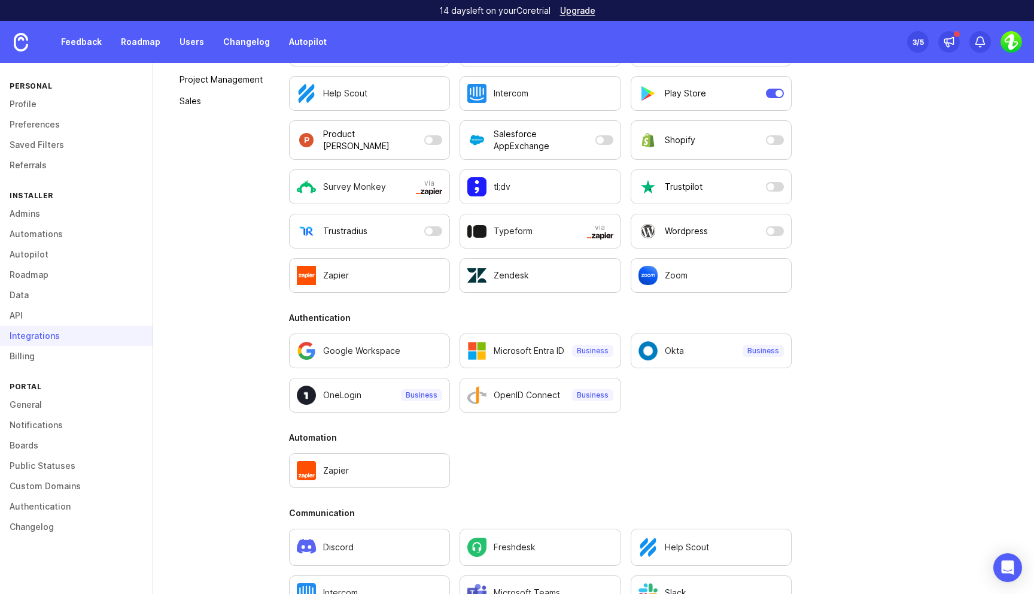
click at [187, 212] on div "All Integrations Active Integrations Works with Autopilot Feedback Boards Categ…" at bounding box center [221, 396] width 98 height 1136
click at [810, 329] on div "All Integrations Active Integrations Works with Autopilot Feedback Boards Categ…" at bounding box center [593, 396] width 881 height 1174
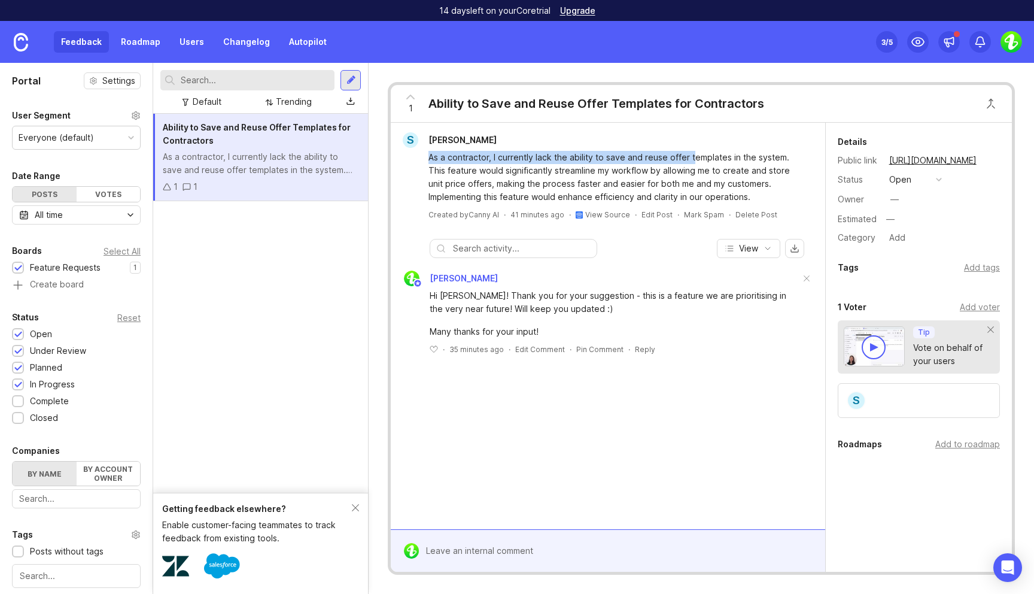
drag, startPoint x: 430, startPoint y: 155, endPoint x: 693, endPoint y: 162, distance: 262.8
click at [693, 162] on div "As a contractor, I currently lack the ability to save and reuse offer templates…" at bounding box center [614, 177] width 373 height 53
drag, startPoint x: 495, startPoint y: 157, endPoint x: 766, endPoint y: 156, distance: 270.5
click at [766, 156] on div "As a contractor, I currently lack the ability to save and reuse offer templates…" at bounding box center [614, 177] width 373 height 53
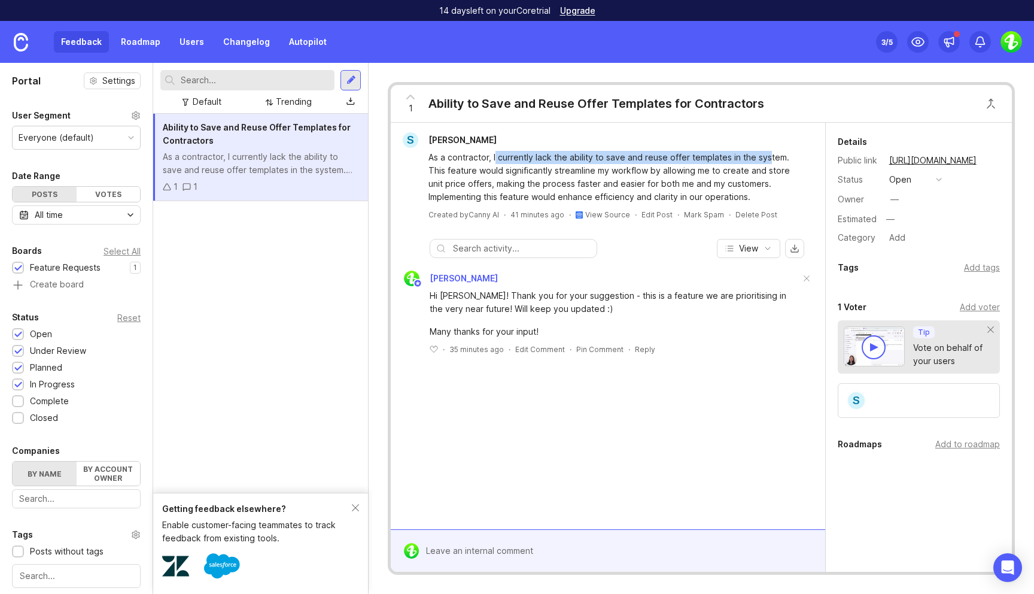
click at [766, 156] on div "As a contractor, I currently lack the ability to save and reuse offer templates…" at bounding box center [614, 177] width 373 height 53
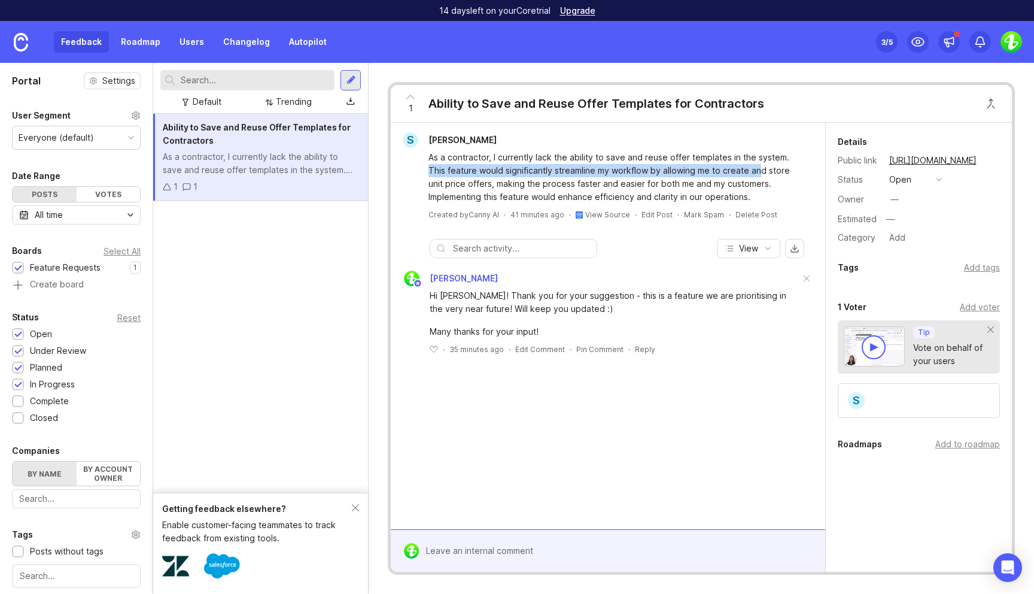
drag, startPoint x: 426, startPoint y: 172, endPoint x: 758, endPoint y: 167, distance: 332.1
click at [758, 167] on div "As a contractor, I currently lack the ability to save and reuse offer templates…" at bounding box center [608, 176] width 425 height 56
drag, startPoint x: 427, startPoint y: 186, endPoint x: 494, endPoint y: 186, distance: 67.0
click at [494, 187] on div "As a contractor, I currently lack the ability to save and reuse offer templates…" at bounding box center [608, 176] width 425 height 56
click at [561, 175] on div "As a contractor, I currently lack the ability to save and reuse offer templates…" at bounding box center [614, 177] width 373 height 53
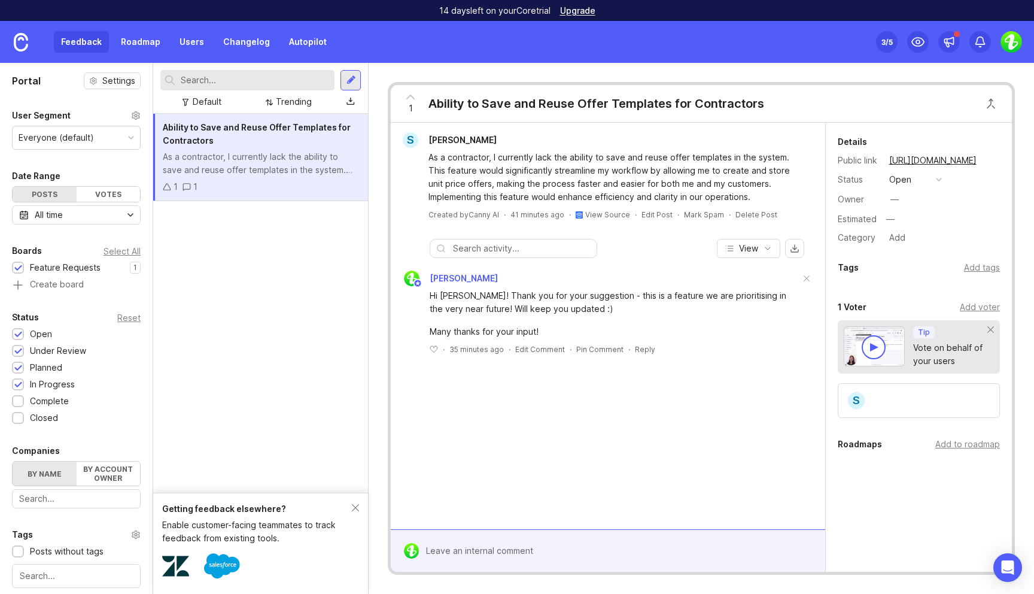
click at [236, 228] on div "Ability to Save and Reuse Offer Templates for Contractors As a contractor, I cu…" at bounding box center [260, 303] width 215 height 379
click at [279, 309] on div "Ability to Save and Reuse Offer Templates for Contractors As a contractor, I cu…" at bounding box center [260, 303] width 215 height 379
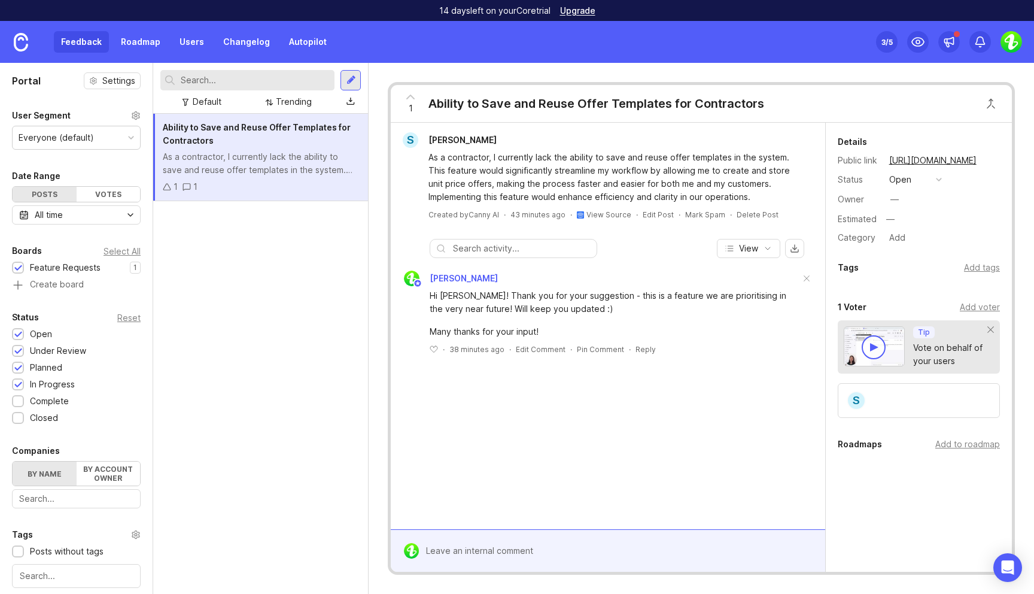
click at [1005, 44] on img at bounding box center [1011, 42] width 22 height 22
click at [957, 146] on p "Canny feedback" at bounding box center [966, 144] width 66 height 12
click at [796, 56] on div "Feedback Roadmap Users Changelog Autopilot Set up Canny 3 /5" at bounding box center [517, 42] width 1034 height 42
click at [142, 45] on link "Roadmap" at bounding box center [141, 42] width 54 height 22
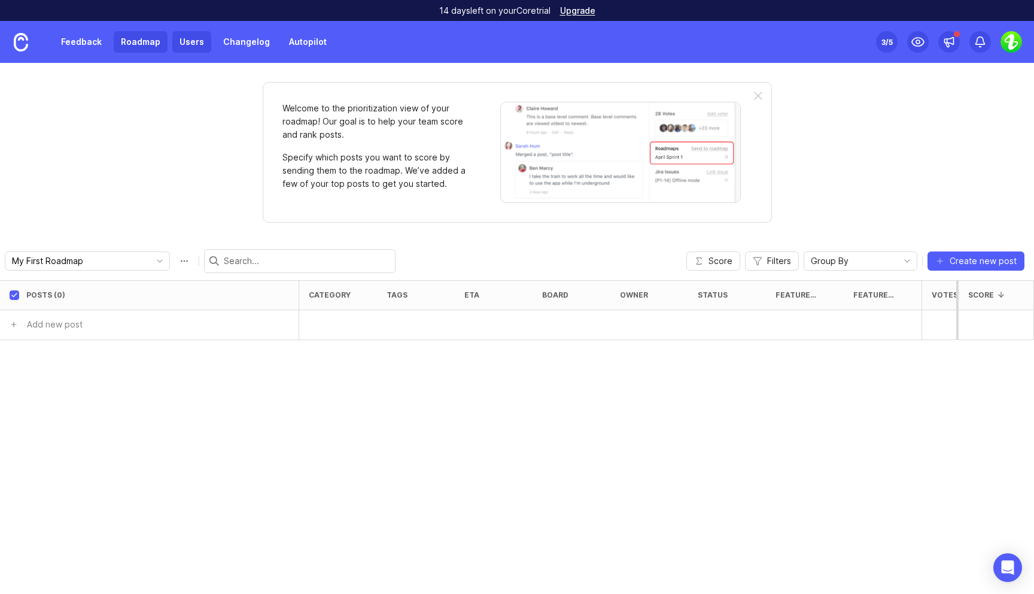
click at [190, 42] on link "Users" at bounding box center [191, 42] width 39 height 22
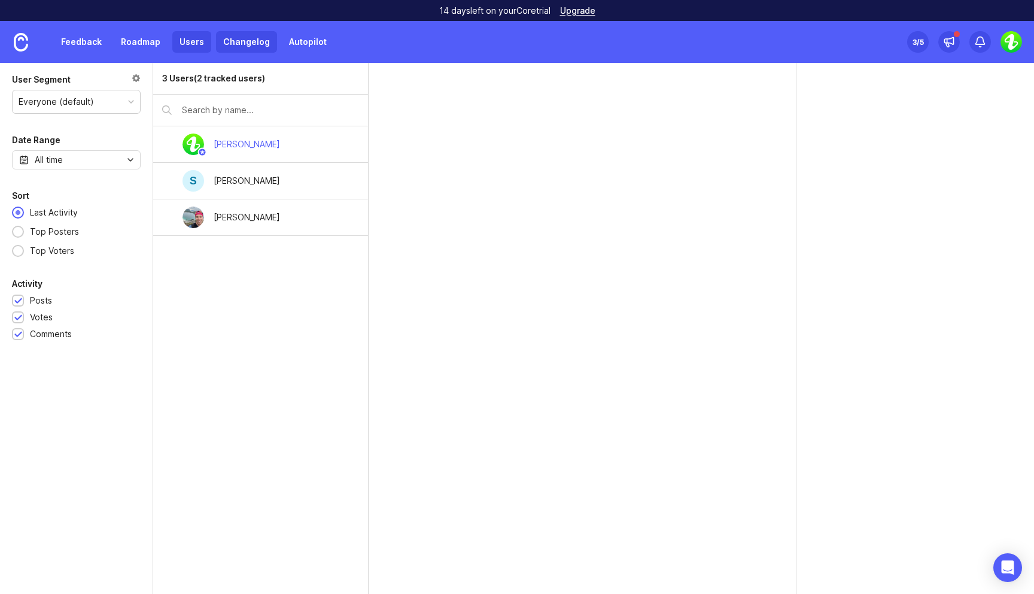
click at [236, 45] on link "Changelog" at bounding box center [246, 42] width 61 height 22
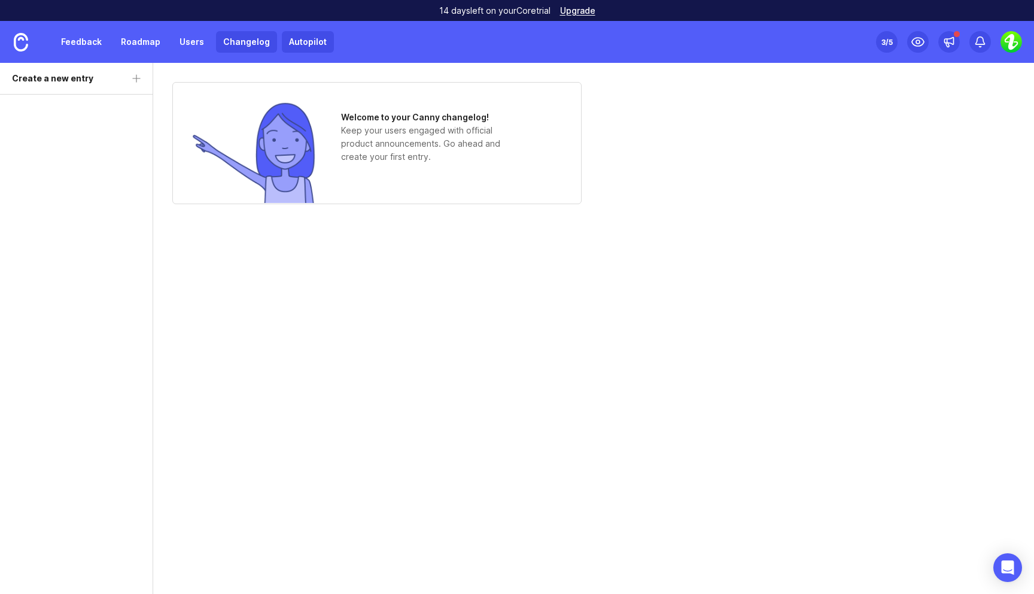
click at [294, 44] on link "Autopilot" at bounding box center [308, 42] width 52 height 22
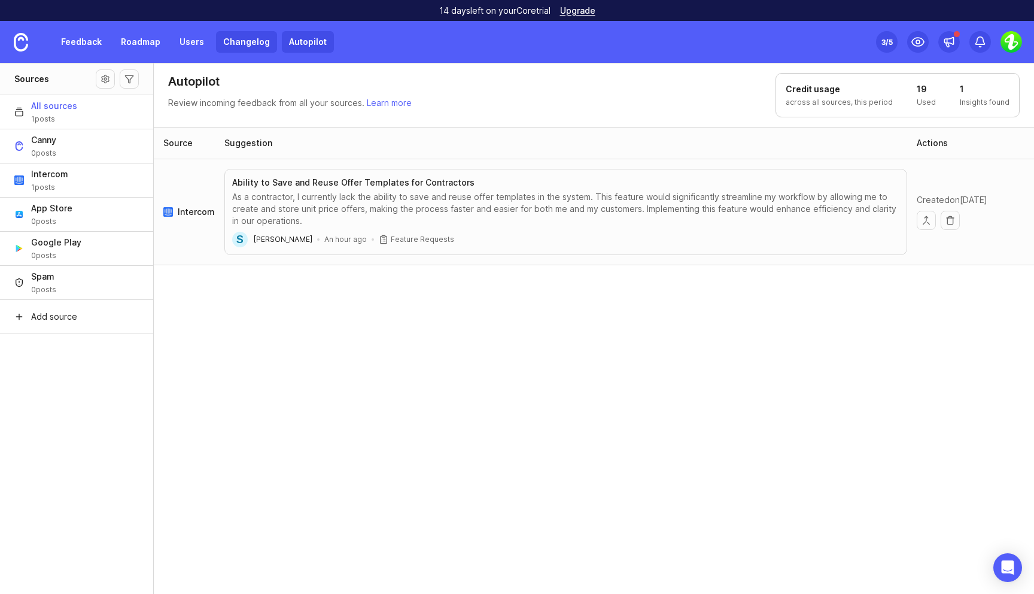
click at [237, 38] on link "Changelog" at bounding box center [246, 42] width 61 height 22
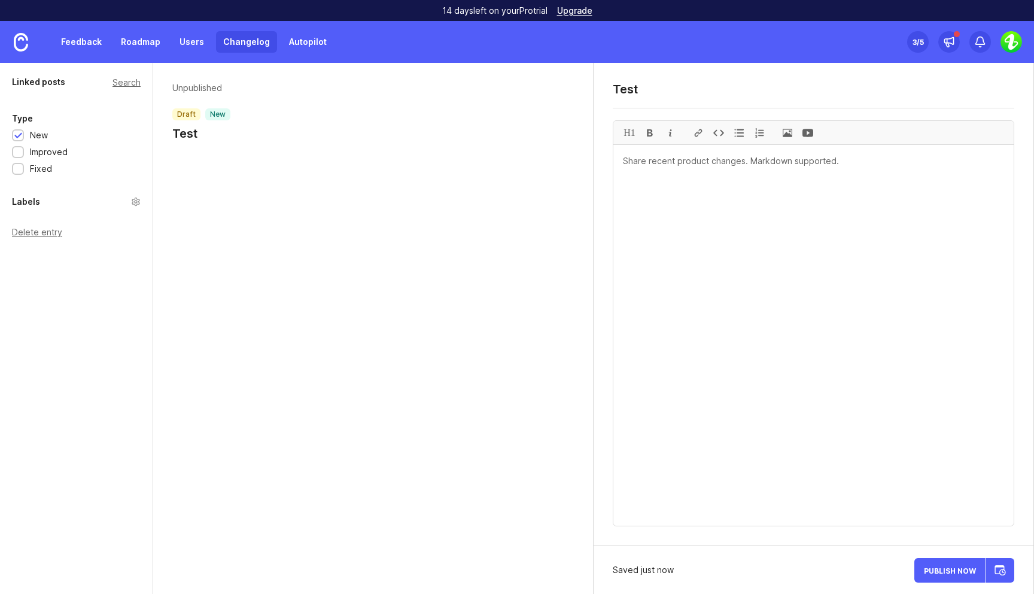
type textarea "Test"
click at [829, 252] on textarea at bounding box center [813, 335] width 400 height 381
type textarea "test"
click at [959, 584] on div "Saved just now Publish Now" at bounding box center [814, 570] width 440 height 48
click at [953, 568] on div "Publish Now" at bounding box center [964, 569] width 100 height 29
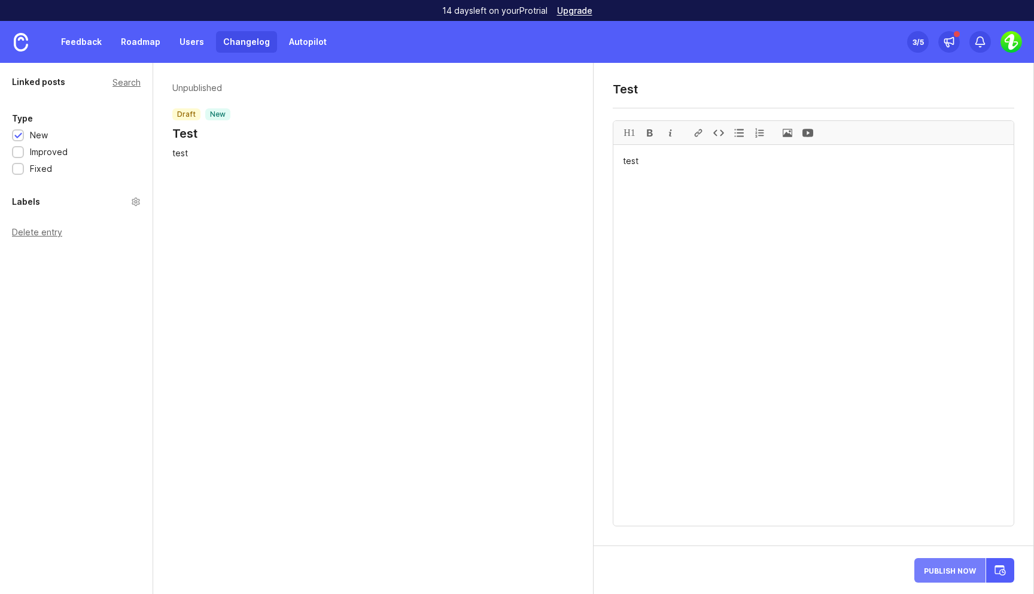
click at [954, 571] on span "Publish Now" at bounding box center [950, 570] width 52 height 8
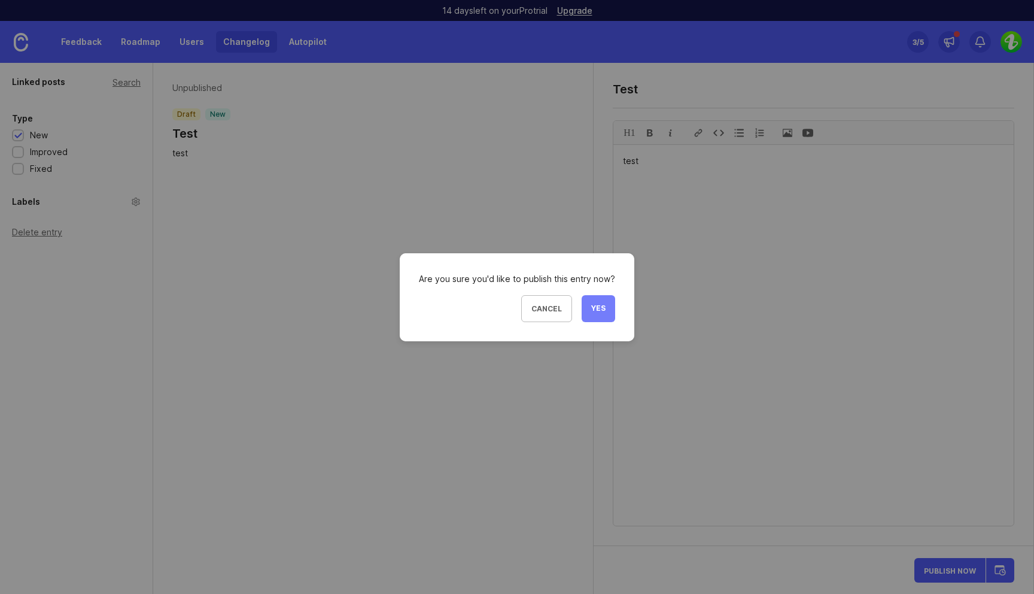
click at [596, 307] on span "Yes" at bounding box center [598, 308] width 14 height 10
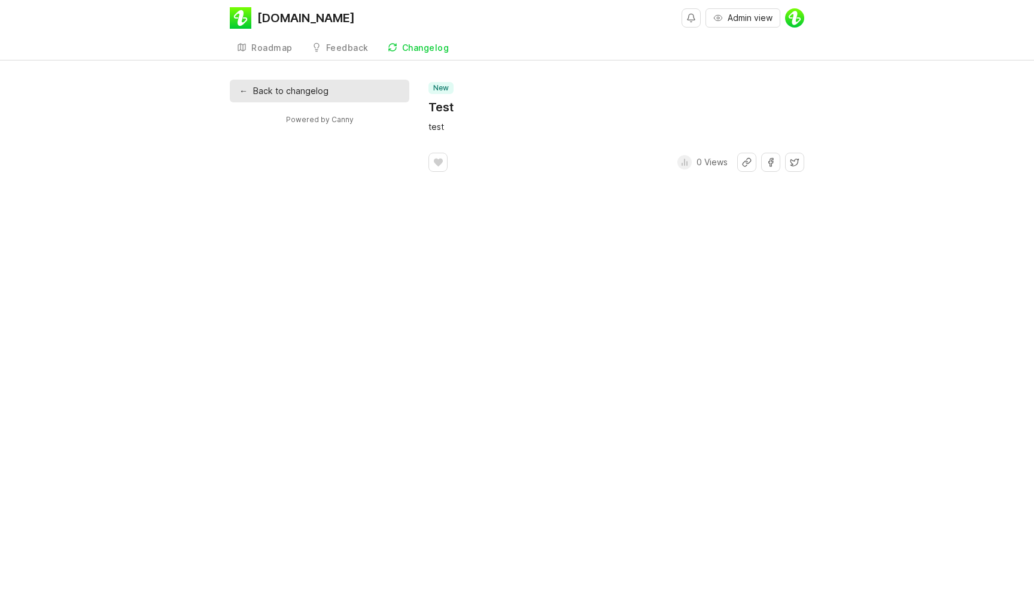
click at [402, 44] on div "Changelog" at bounding box center [425, 48] width 47 height 8
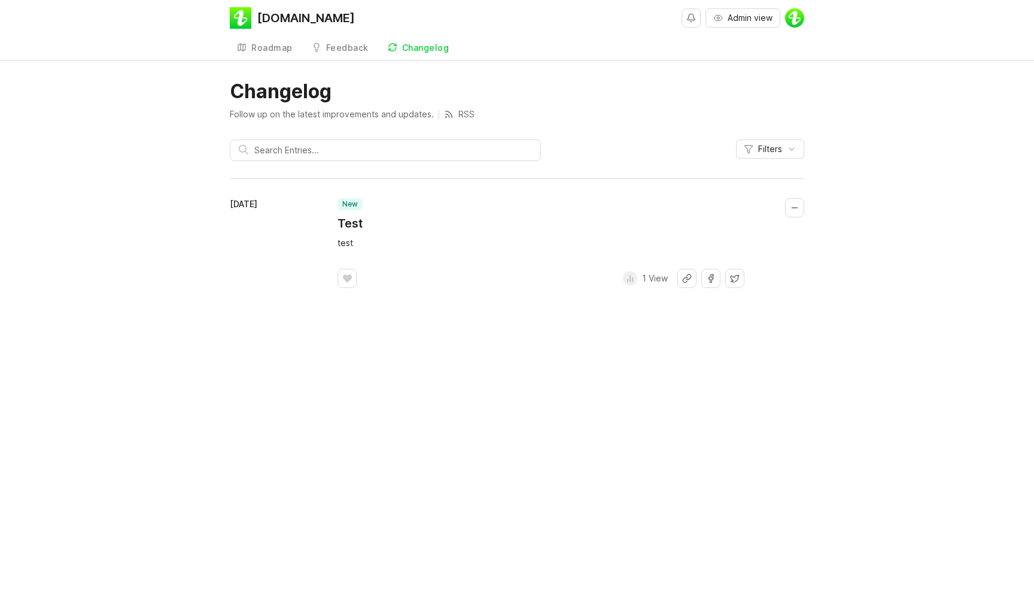
click at [175, 242] on div "Changelog Follow up on the latest improvements and updates. RSS Filters [DATE] …" at bounding box center [517, 193] width 1034 height 227
click at [266, 51] on div "Roadmap" at bounding box center [271, 48] width 41 height 8
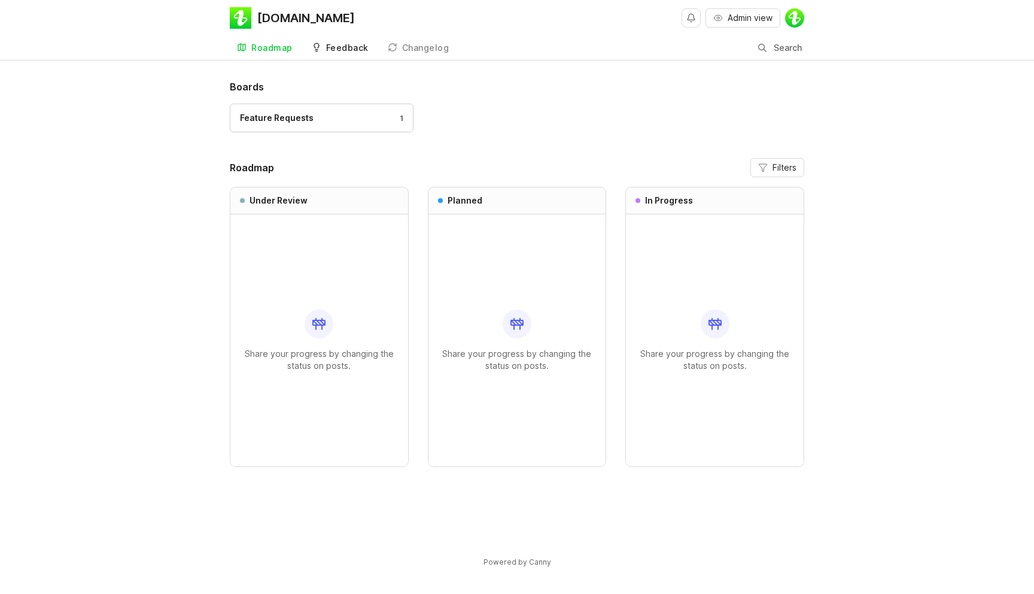
click at [346, 52] on div "Feedback" at bounding box center [347, 48] width 42 height 8
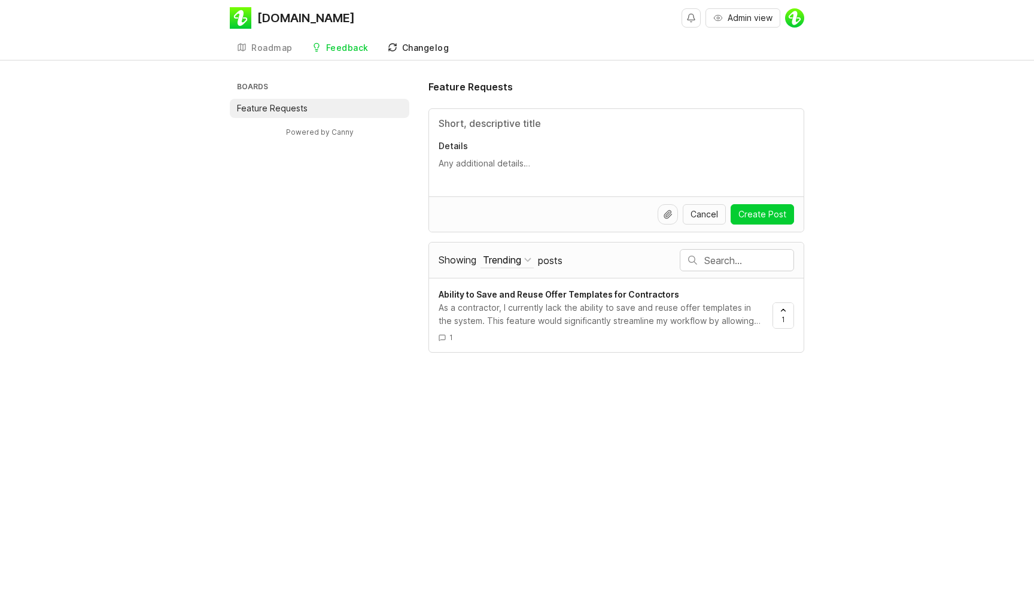
click at [424, 45] on div "Changelog" at bounding box center [425, 48] width 47 height 8
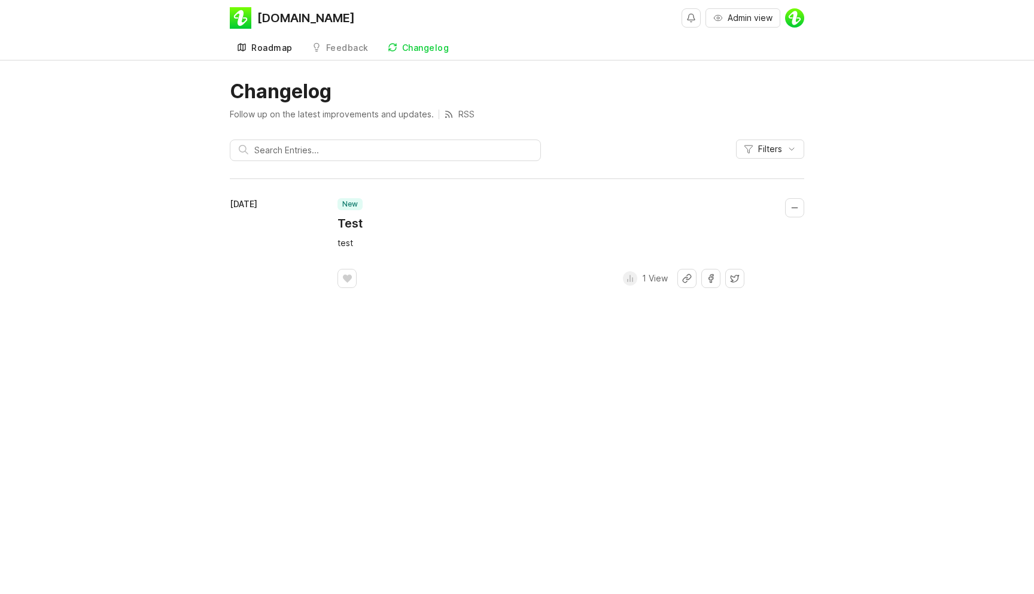
click at [281, 46] on div "Roadmap" at bounding box center [271, 48] width 41 height 8
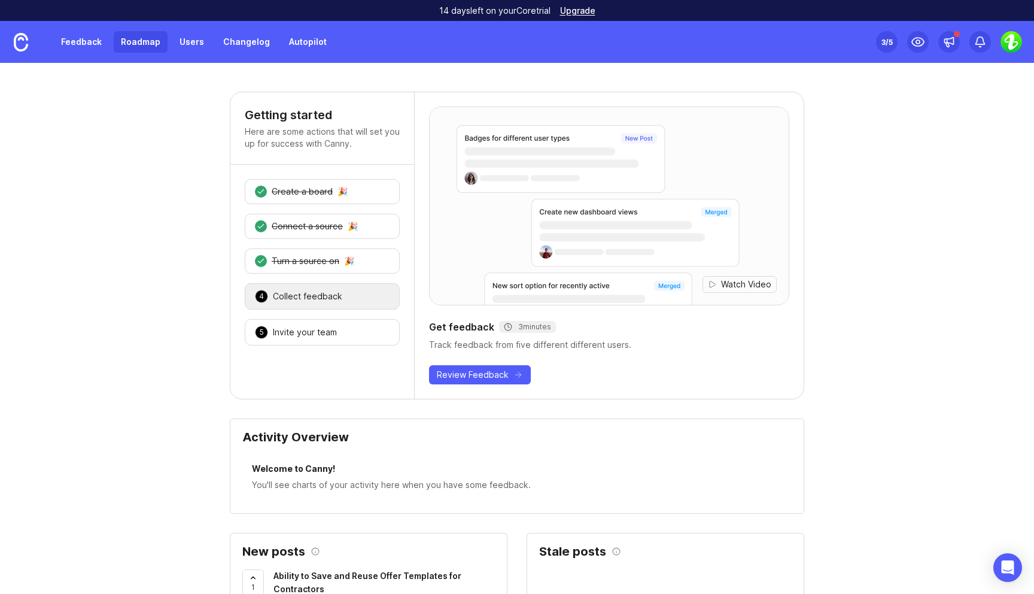
click at [144, 41] on link "Roadmap" at bounding box center [141, 42] width 54 height 22
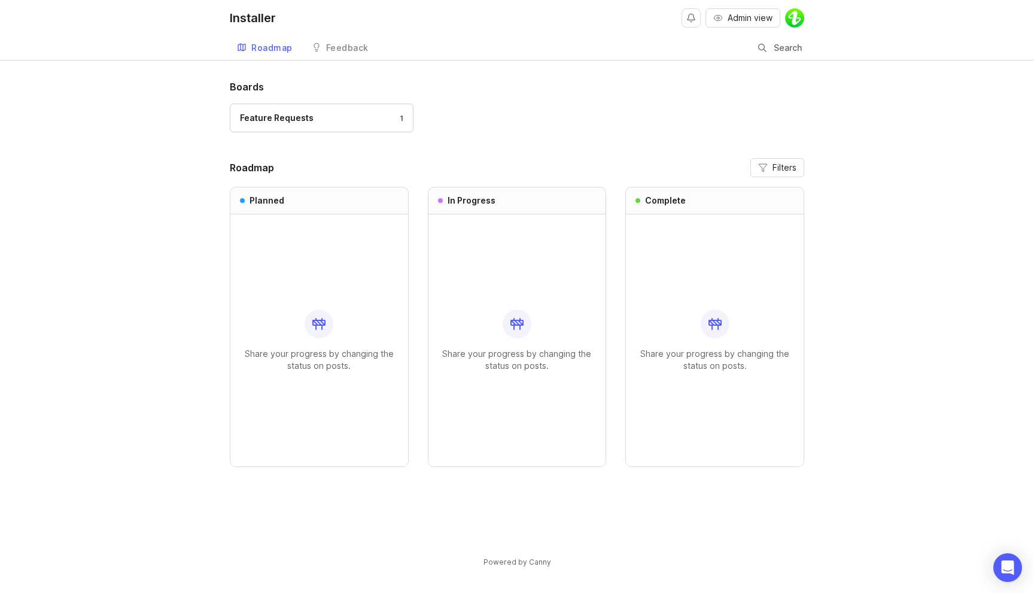
click at [870, 168] on div "Boards Feature Requests 1 Roadmap Filters Planned Share your progress by changi…" at bounding box center [517, 334] width 1034 height 508
click at [337, 49] on div "Feedback" at bounding box center [347, 48] width 42 height 8
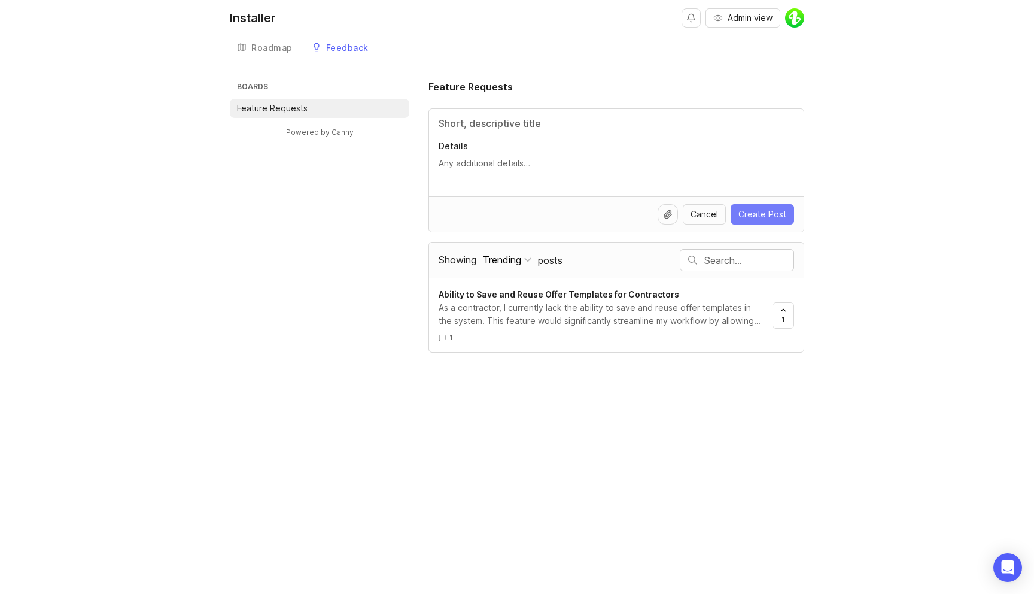
click at [767, 212] on span "Create Post" at bounding box center [762, 214] width 48 height 12
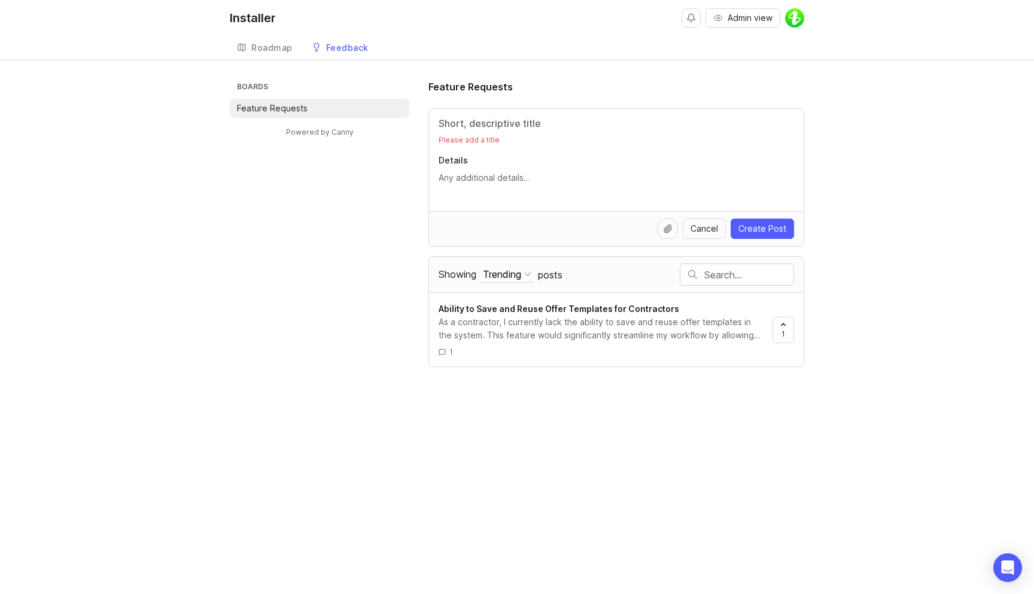
click at [485, 112] on div "Please add a title Details" at bounding box center [616, 160] width 375 height 102
click at [489, 121] on input "Title" at bounding box center [616, 123] width 355 height 14
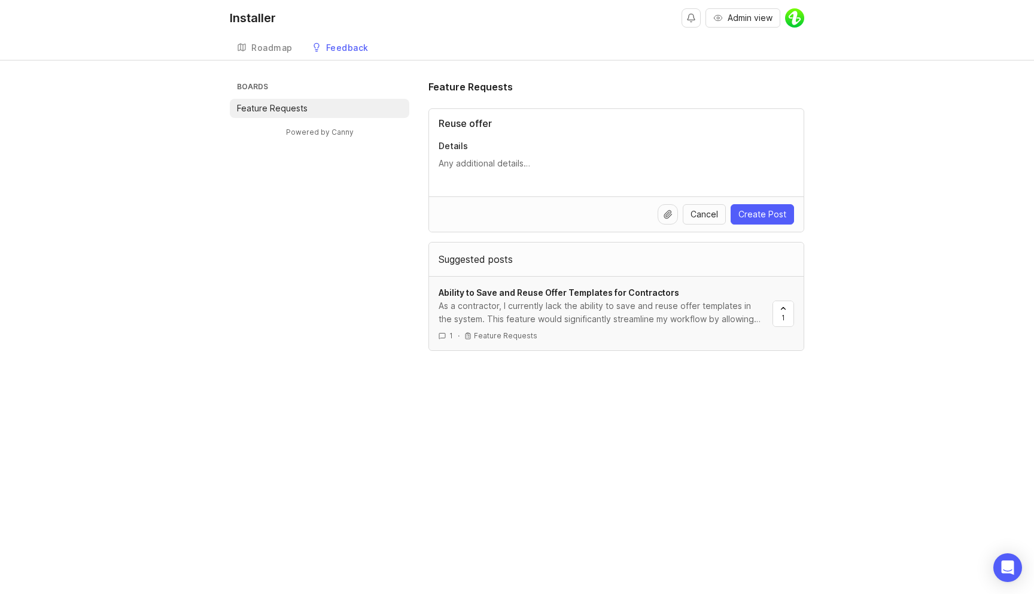
type input "Reuse offer"
click at [673, 317] on div "As a contractor, I currently lack the ability to save and reuse offer templates…" at bounding box center [601, 312] width 324 height 26
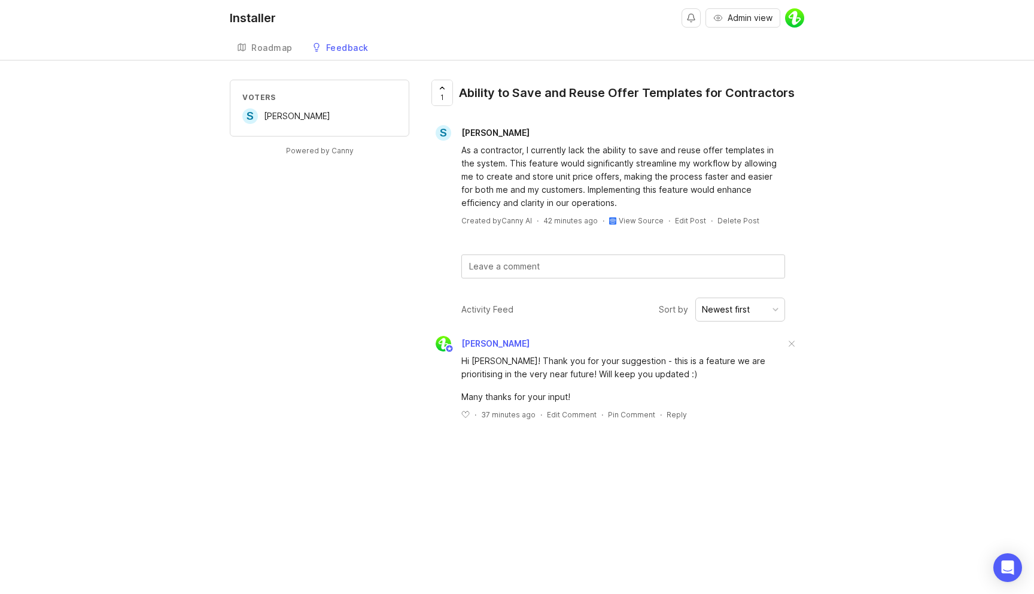
click at [536, 273] on div at bounding box center [623, 266] width 323 height 23
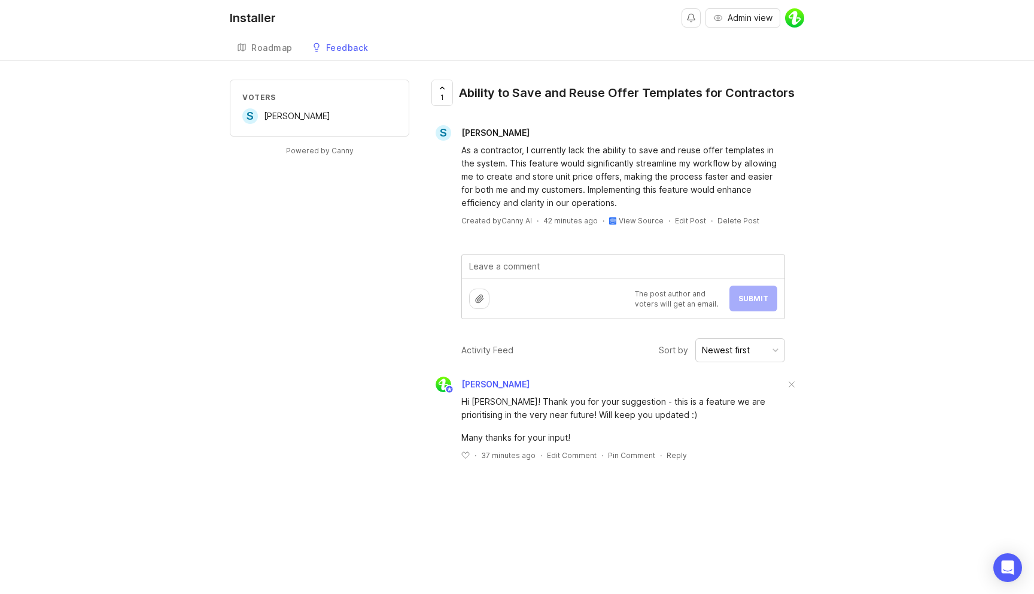
click at [872, 276] on div "Voters S [PERSON_NAME] Powered by Canny 1 Ability to Save and Reuse Offer Templ…" at bounding box center [517, 280] width 1034 height 400
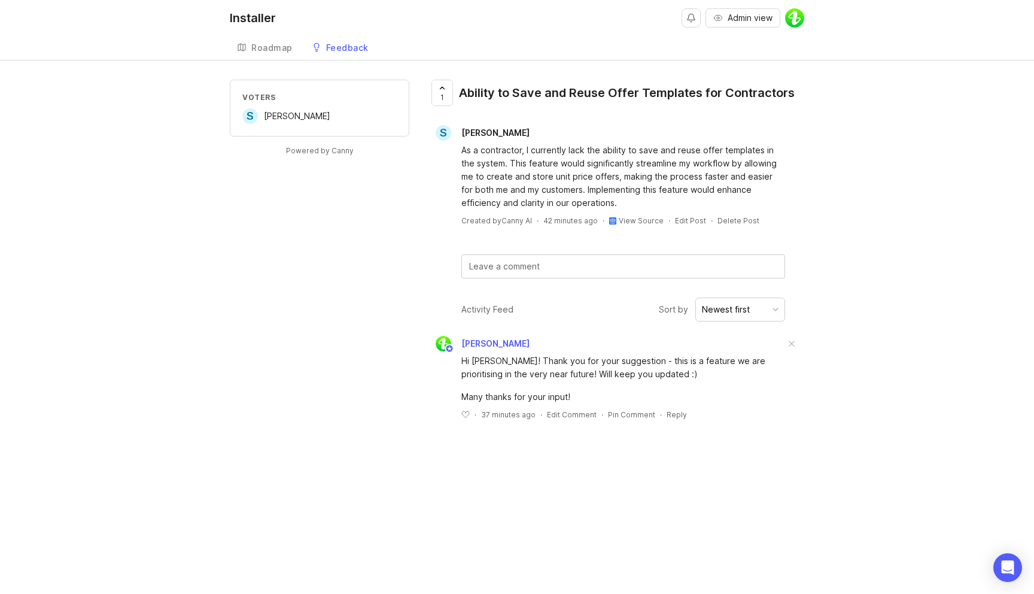
click at [814, 286] on div "Voters S Sebastian Hansen Powered by Canny 1 Ability to Save and Reuse Offer Te…" at bounding box center [517, 259] width 1034 height 359
click at [268, 59] on link "Roadmap" at bounding box center [265, 48] width 70 height 25
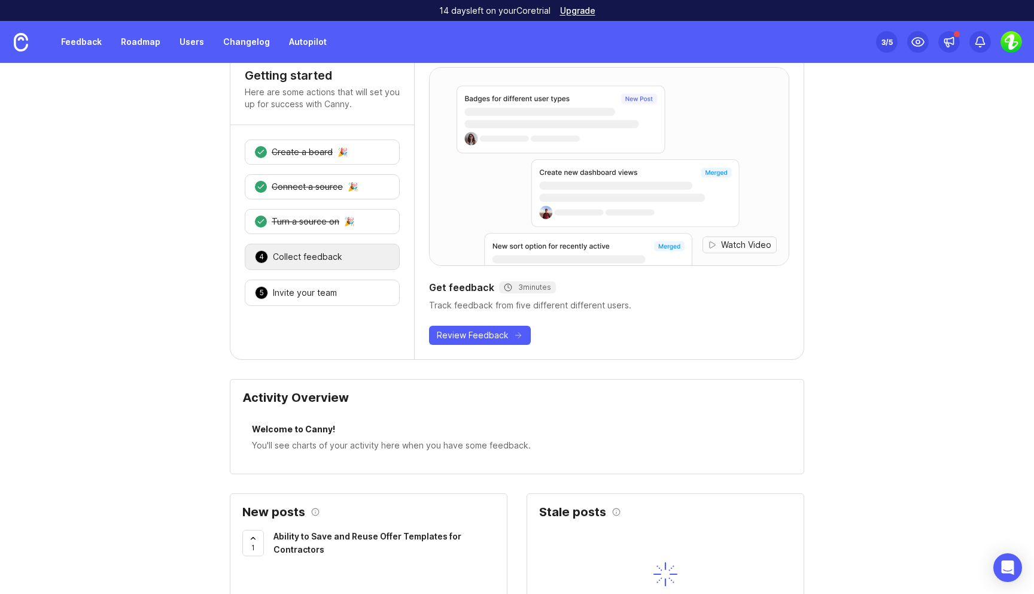
scroll to position [11, 0]
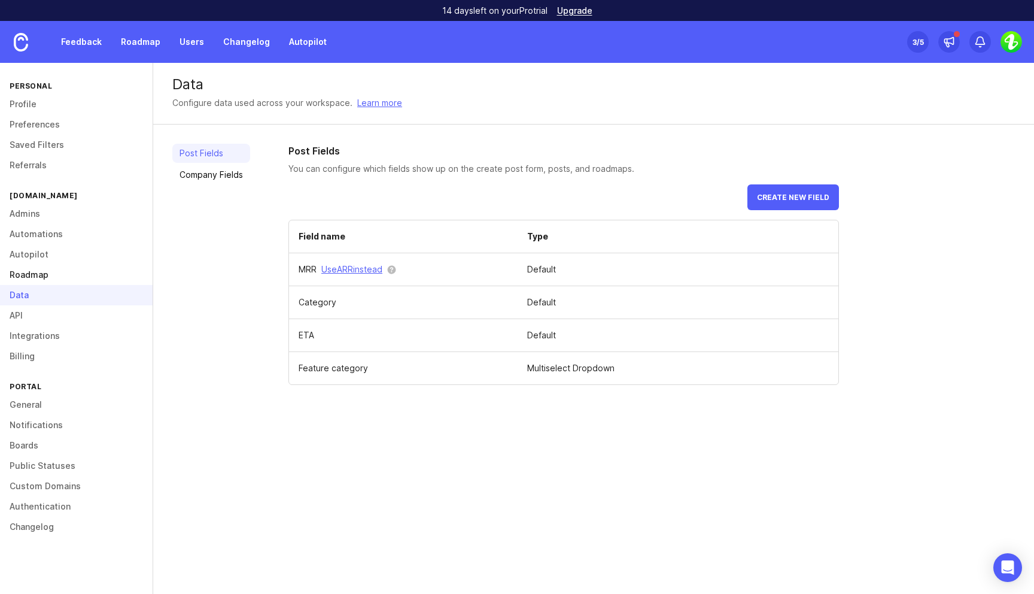
click at [79, 281] on link "Roadmap" at bounding box center [76, 274] width 153 height 20
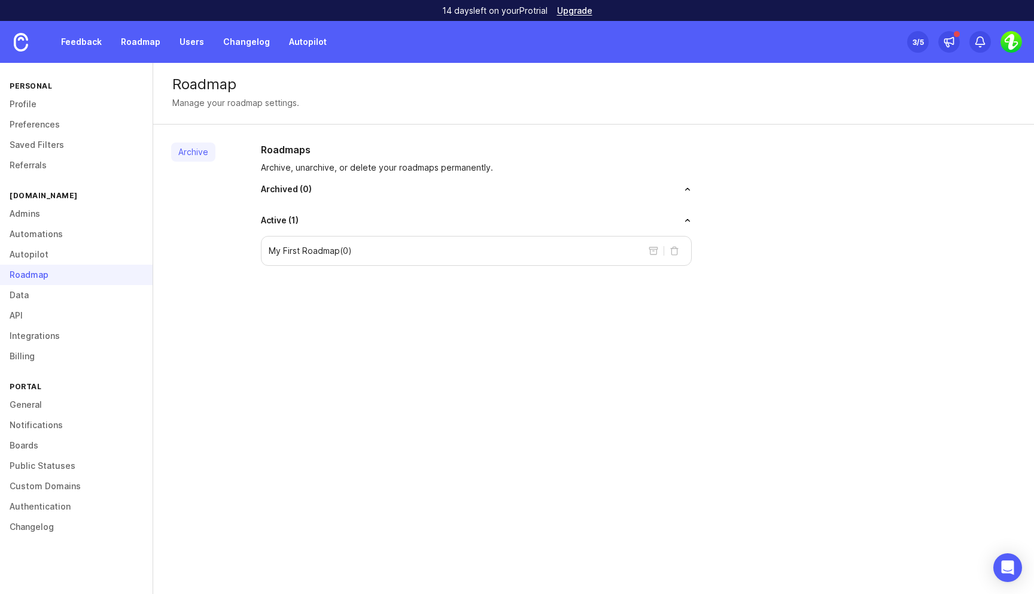
click at [336, 169] on p "Archive, unarchive, or delete your roadmaps permanently." at bounding box center [476, 168] width 431 height 12
click at [655, 251] on button "archive roadmap" at bounding box center [653, 250] width 19 height 19
click at [136, 42] on link "Roadmap" at bounding box center [141, 42] width 54 height 22
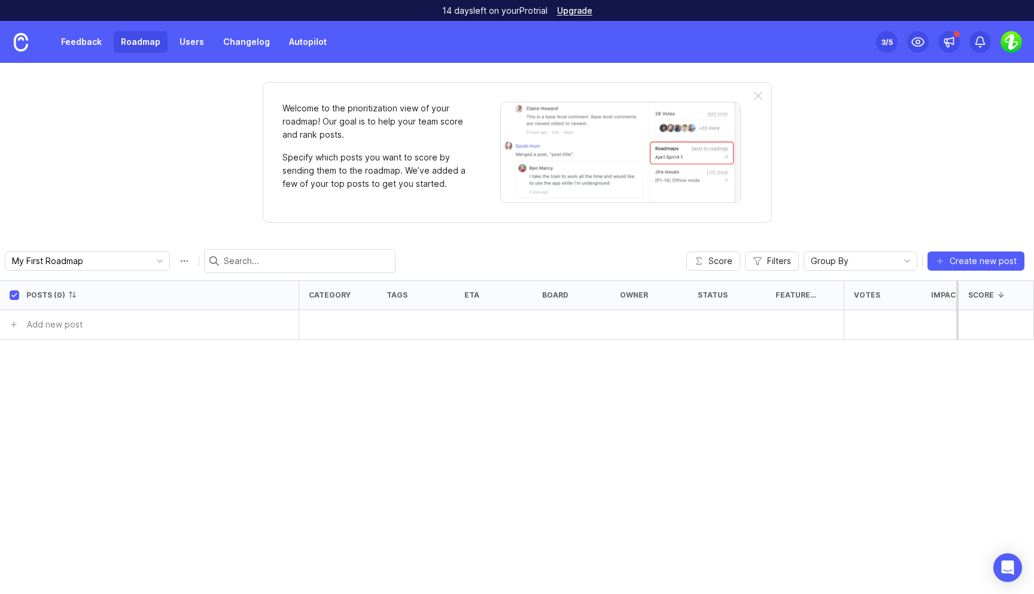
click at [15, 292] on input "checkbox" at bounding box center [15, 295] width 10 height 10
click at [17, 296] on input "checkbox" at bounding box center [15, 295] width 10 height 10
checkbox input "true"
click at [89, 261] on input "My First Roadmap" at bounding box center [78, 260] width 132 height 13
click at [150, 261] on icon "toggle icon" at bounding box center [159, 261] width 19 height 10
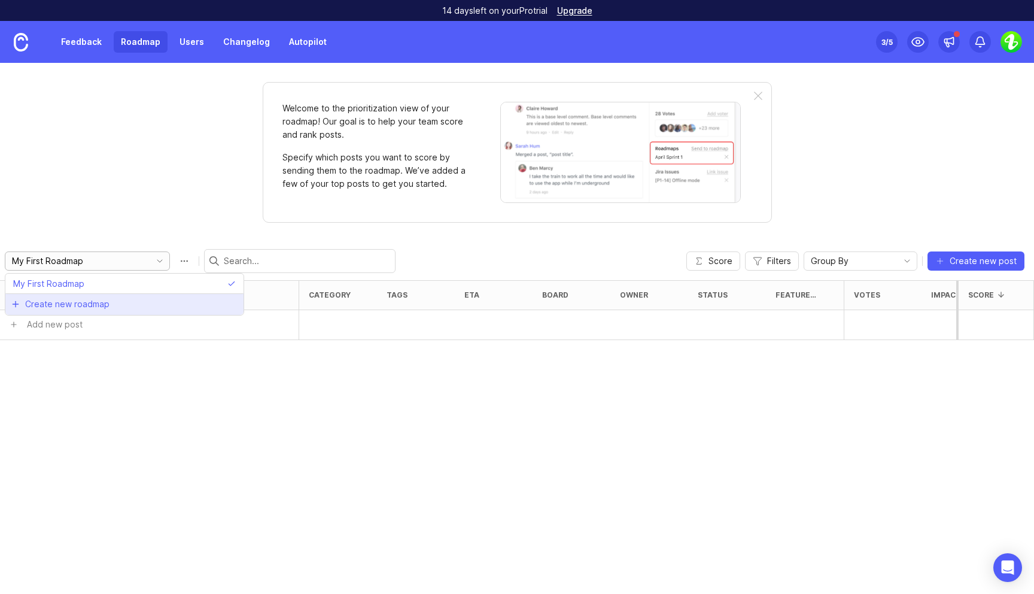
click at [92, 300] on span "Create new roadmap" at bounding box center [67, 304] width 84 height 12
click at [103, 263] on input "New Roadmap" at bounding box center [78, 260] width 132 height 13
click at [150, 263] on icon "toggle icon" at bounding box center [159, 261] width 19 height 10
click at [115, 160] on div "Welcome to the prioritization view of your roadmap! Our goal is to help your te…" at bounding box center [517, 328] width 1034 height 531
click at [91, 44] on link "Feedback" at bounding box center [81, 42] width 55 height 22
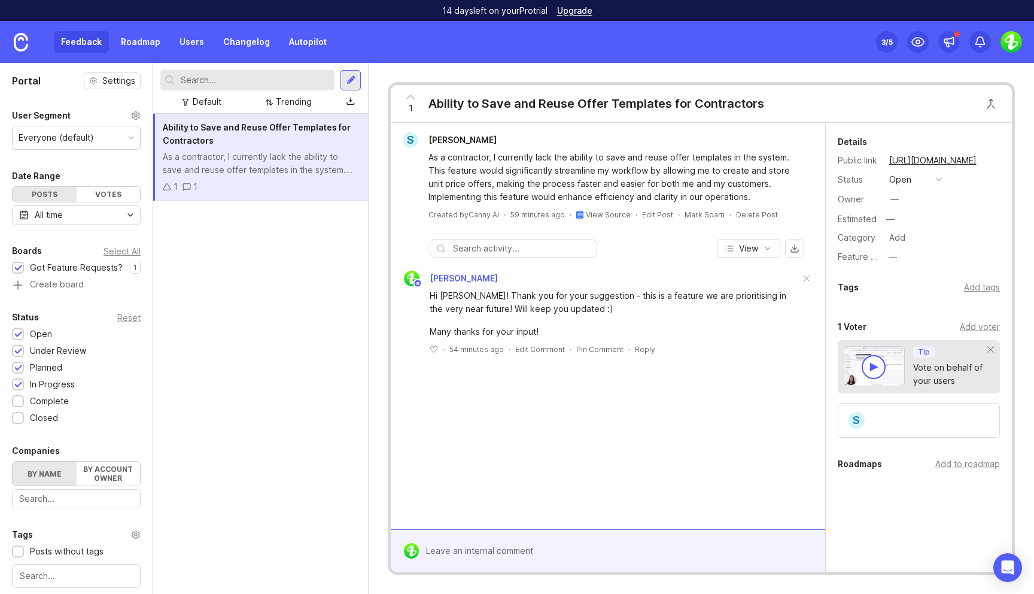
click at [883, 44] on div "3 /5" at bounding box center [886, 42] width 11 height 17
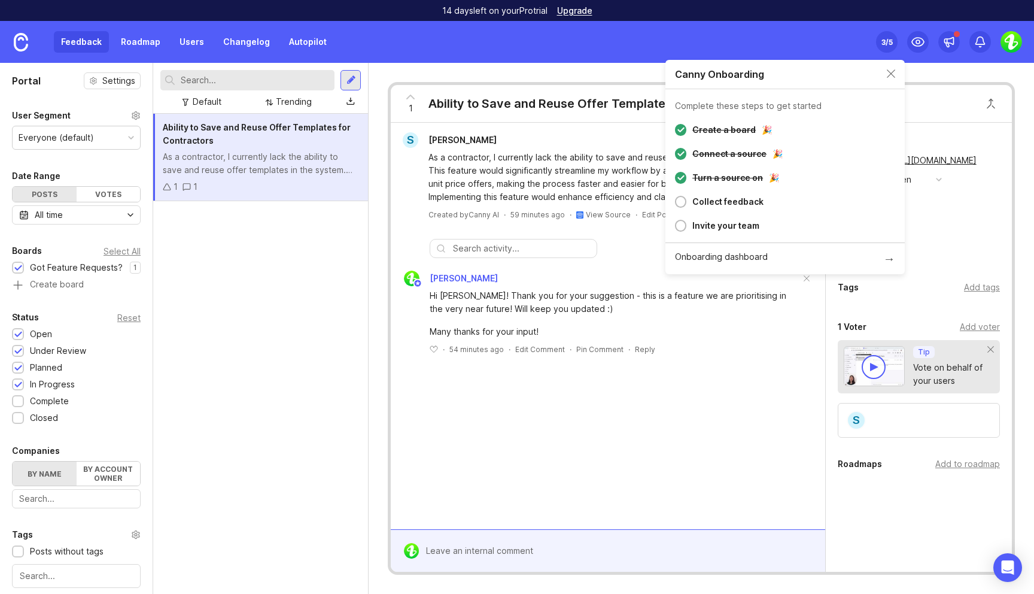
click at [685, 202] on div at bounding box center [680, 202] width 11 height 12
click at [710, 202] on div "Collect feedback" at bounding box center [727, 201] width 71 height 14
click at [500, 44] on div "Feedback Roadmap Users Changelog Autopilot Set up Canny 3 /5" at bounding box center [517, 42] width 1034 height 42
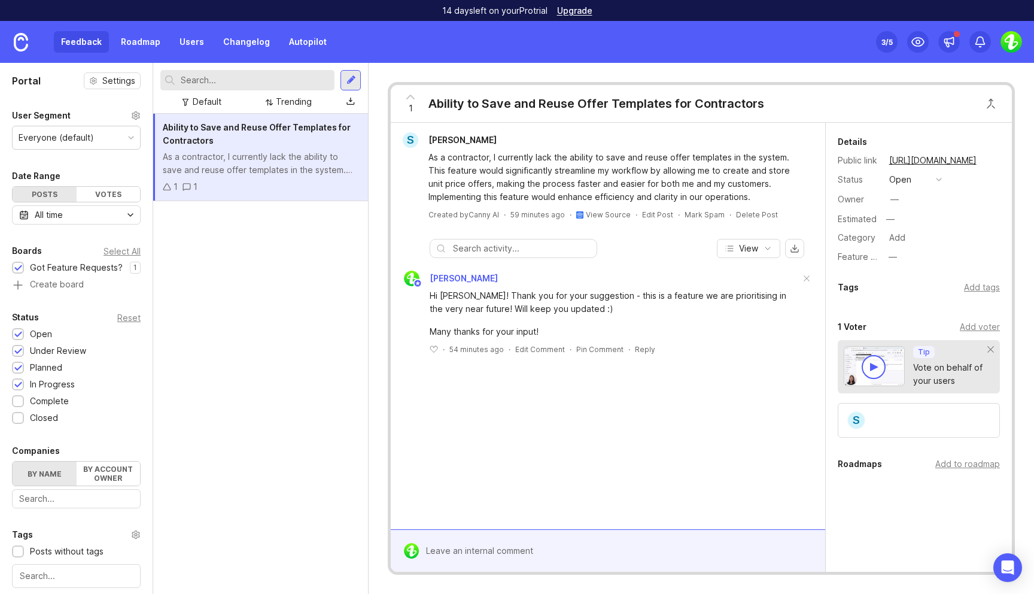
click at [74, 39] on div "Feedback Roadmap Users Changelog Autopilot" at bounding box center [194, 42] width 280 height 22
click at [1016, 40] on img at bounding box center [1011, 42] width 22 height 22
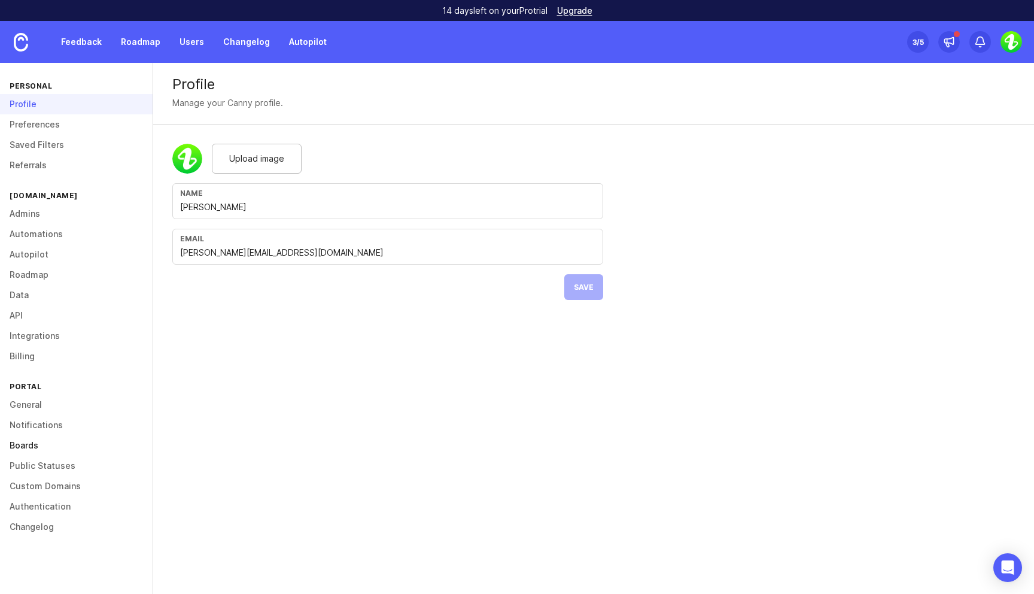
click at [34, 442] on link "Boards" at bounding box center [76, 445] width 153 height 20
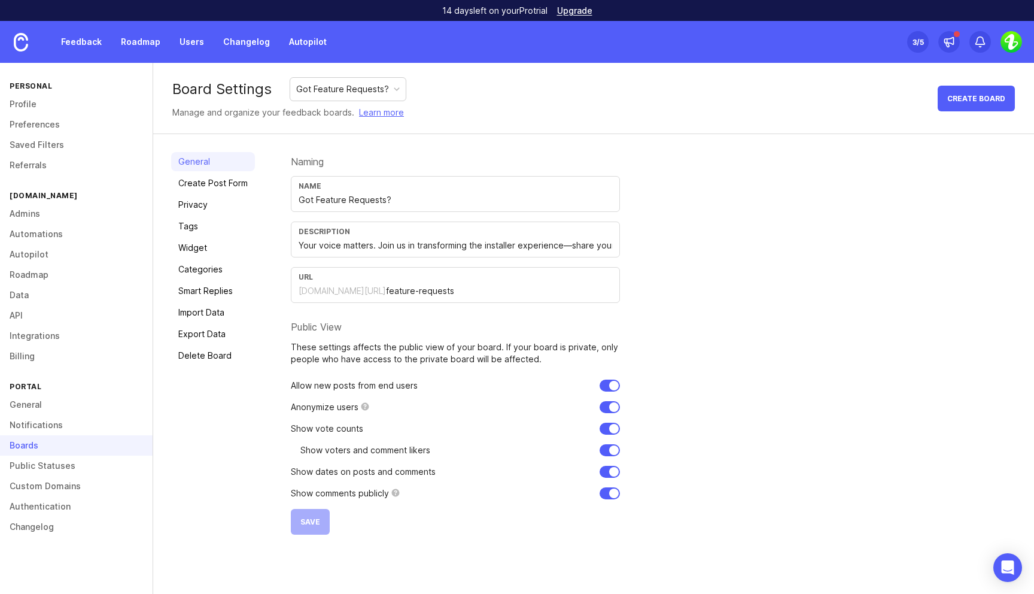
click at [394, 90] on div at bounding box center [397, 89] width 6 height 6
click at [452, 96] on div "Board Settings Got Feature Requests? Manage and organize your feedback boards. …" at bounding box center [593, 98] width 881 height 71
click at [232, 185] on link "Create Post Form" at bounding box center [213, 183] width 84 height 19
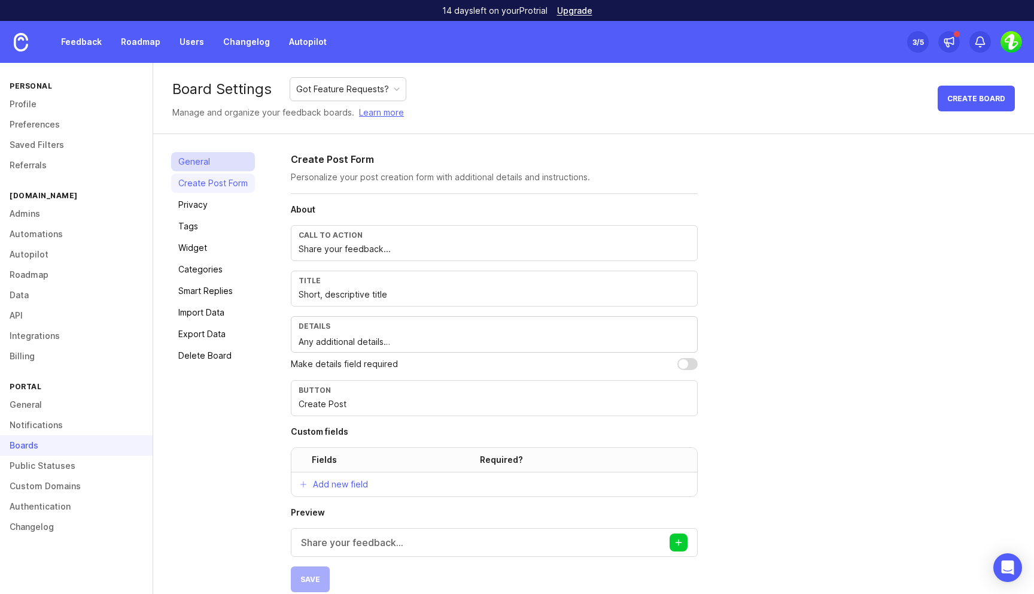
click at [209, 160] on link "General" at bounding box center [213, 161] width 84 height 19
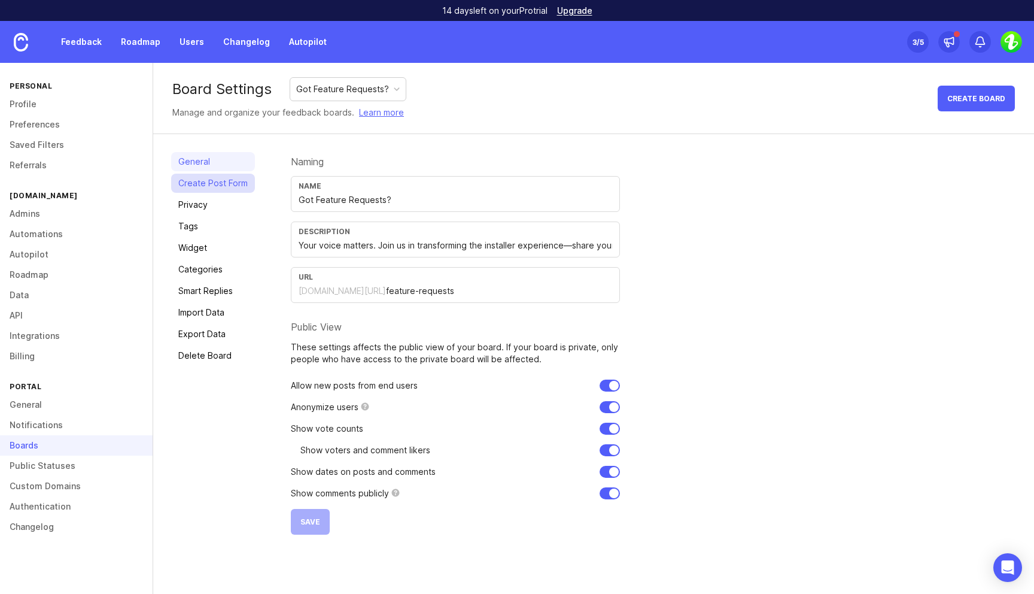
click at [227, 177] on link "Create Post Form" at bounding box center [213, 183] width 84 height 19
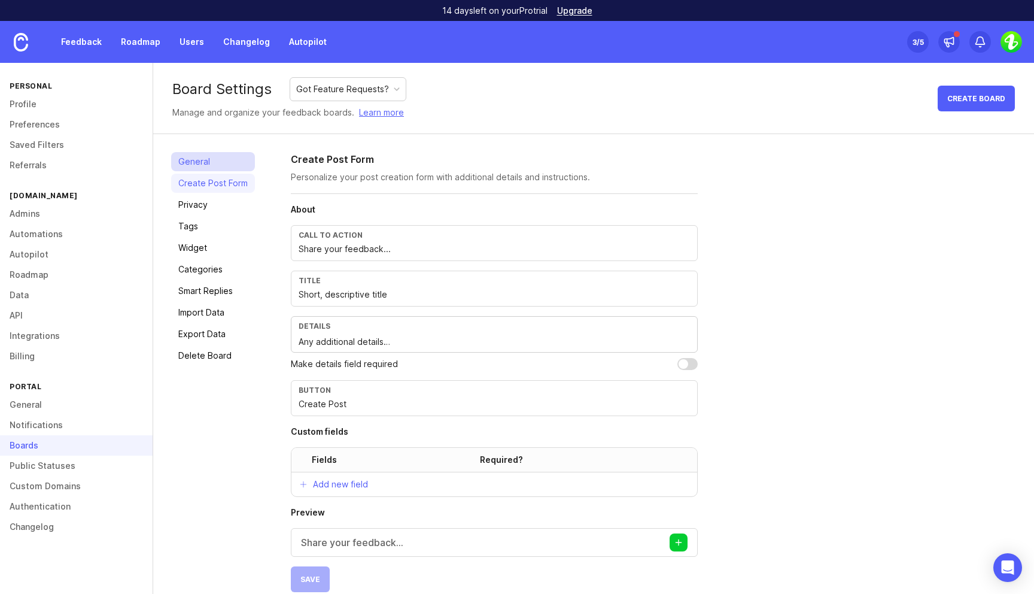
click at [201, 166] on link "General" at bounding box center [213, 161] width 84 height 19
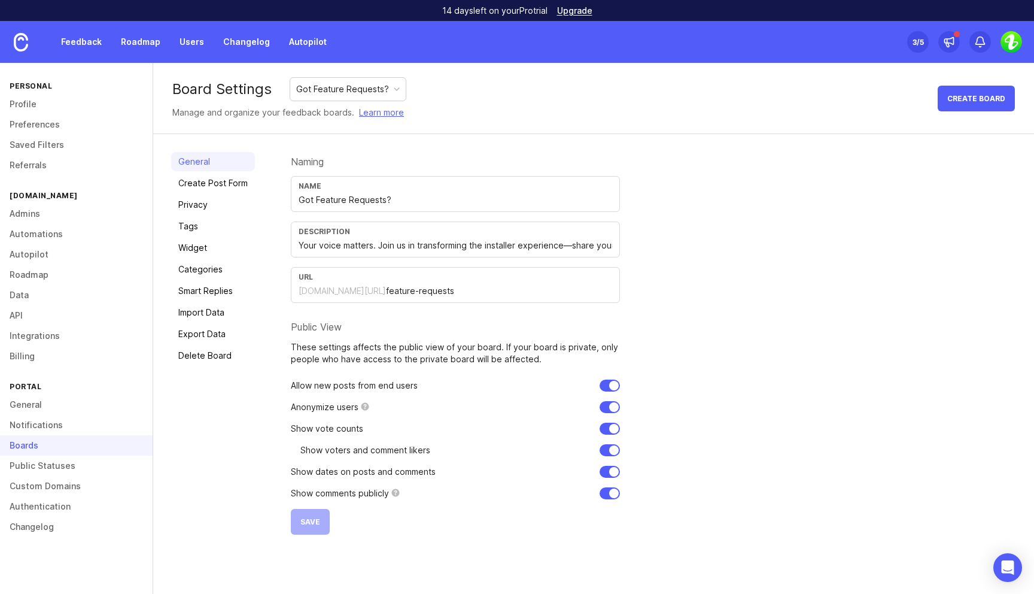
click at [401, 200] on input "Got Feature Requests?" at bounding box center [456, 199] width 314 height 13
click at [244, 181] on link "Create Post Form" at bounding box center [213, 183] width 84 height 19
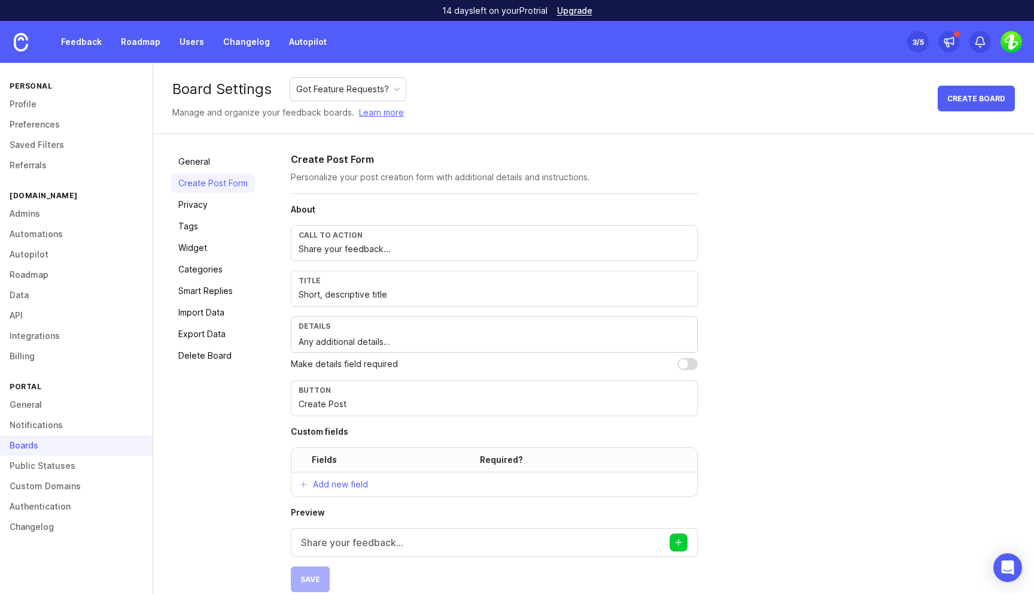
scroll to position [16, 0]
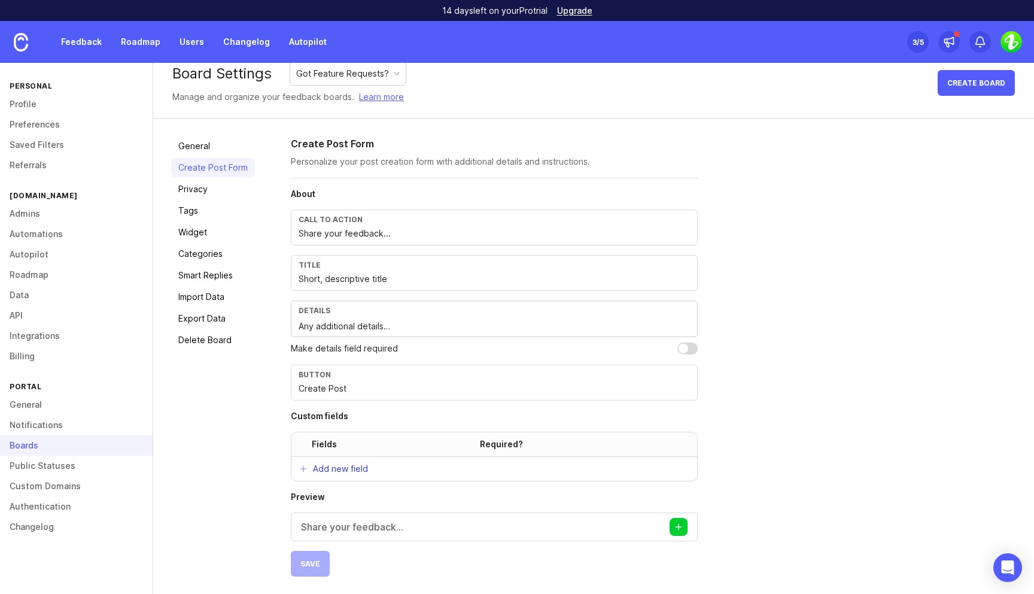
click at [333, 466] on p "Add new field" at bounding box center [340, 469] width 55 height 12
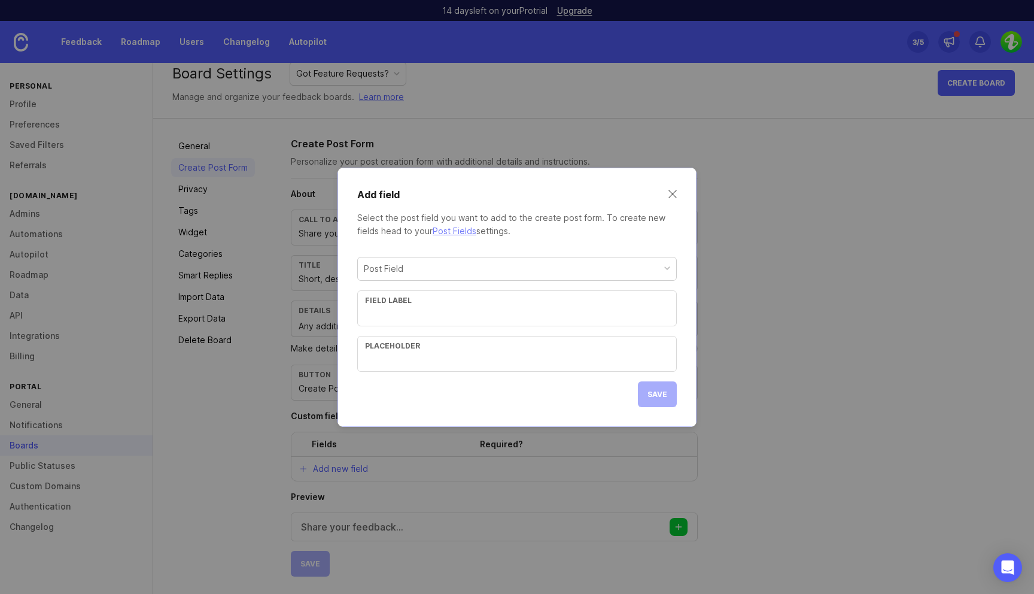
click at [457, 269] on div "Post Field" at bounding box center [517, 268] width 318 height 23
click at [434, 318] on input "text" at bounding box center [517, 314] width 304 height 13
type input "Feature category"
click at [466, 362] on input "text" at bounding box center [517, 359] width 304 height 13
type input "E.g. chat"
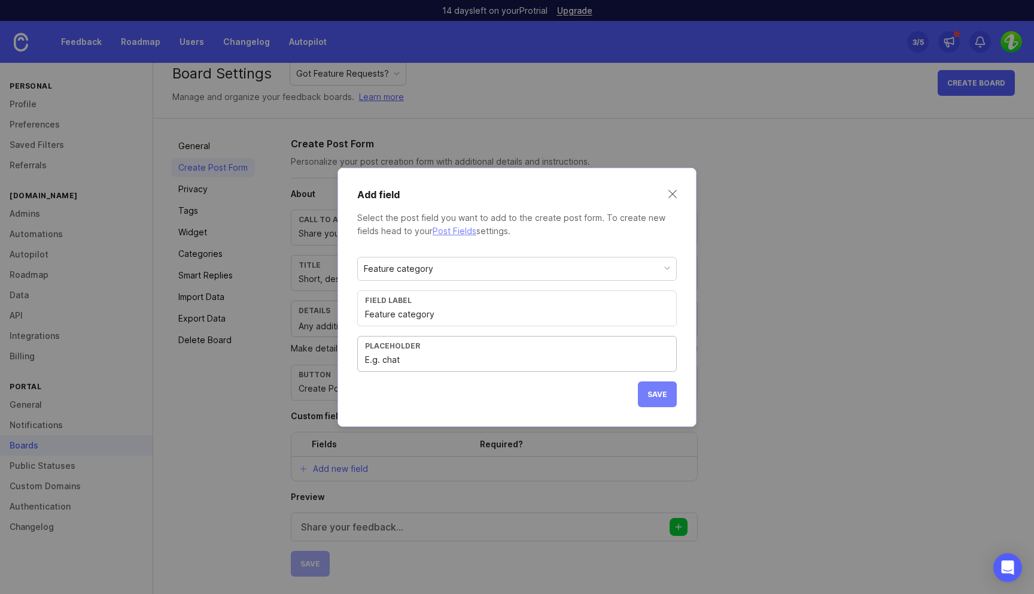
click at [653, 396] on span "Save" at bounding box center [657, 394] width 20 height 9
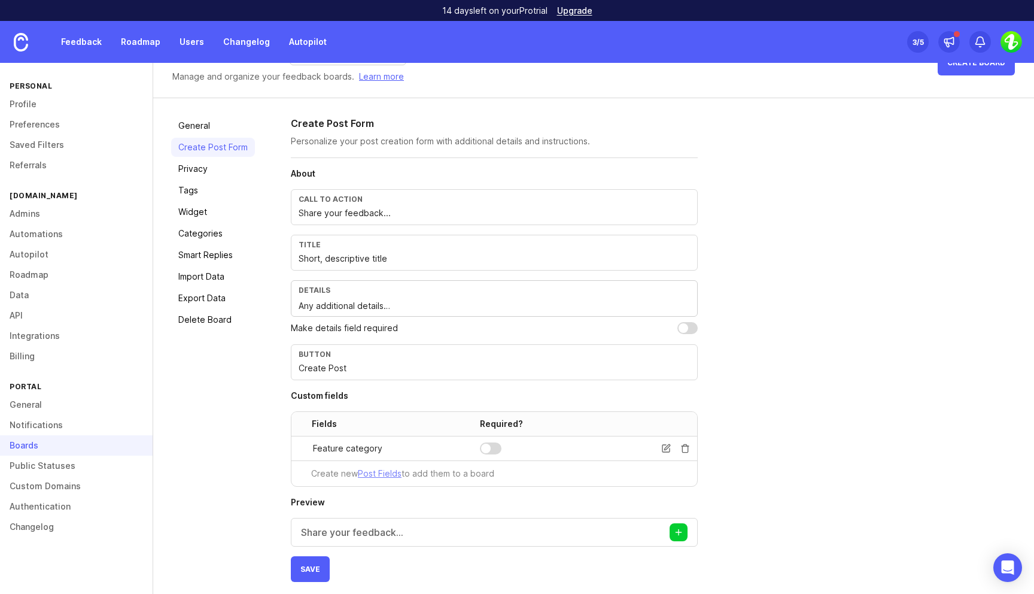
scroll to position [41, 0]
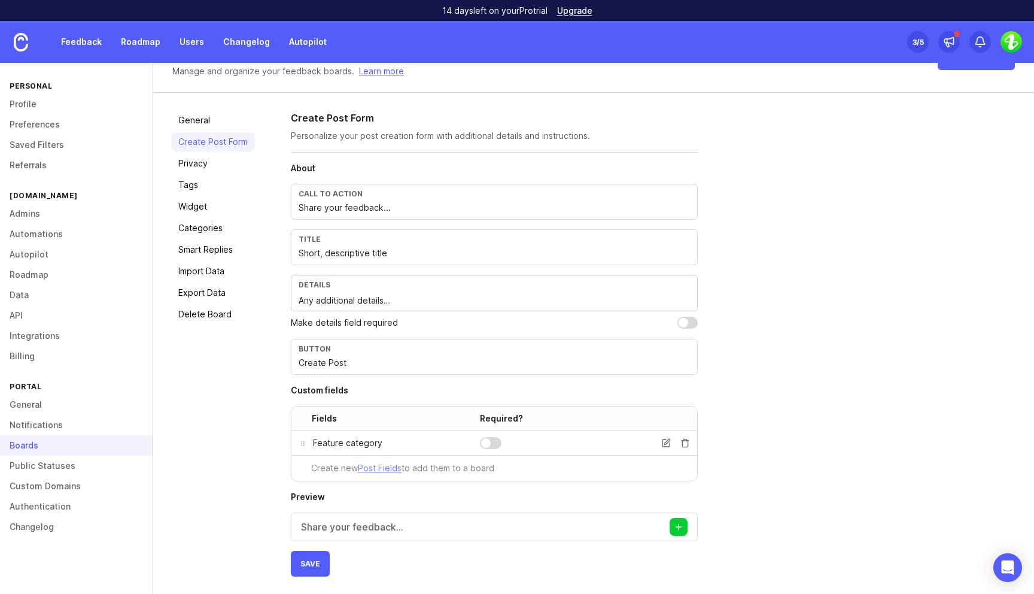
click at [485, 443] on div at bounding box center [486, 443] width 10 height 10
click at [668, 443] on icon at bounding box center [666, 443] width 10 height 10
click at [40, 403] on link "General" at bounding box center [76, 404] width 153 height 20
click at [775, 418] on div "Create Post Form Personalize your post creation form with additional details an…" at bounding box center [653, 344] width 725 height 466
click at [384, 523] on p "Share your feedback..." at bounding box center [352, 526] width 102 height 14
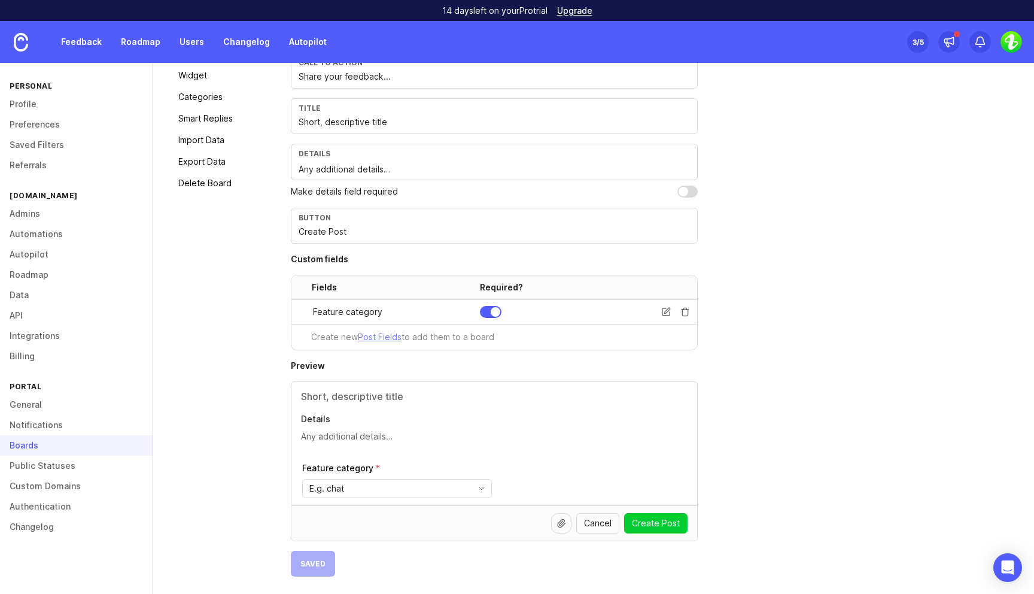
scroll to position [109, 0]
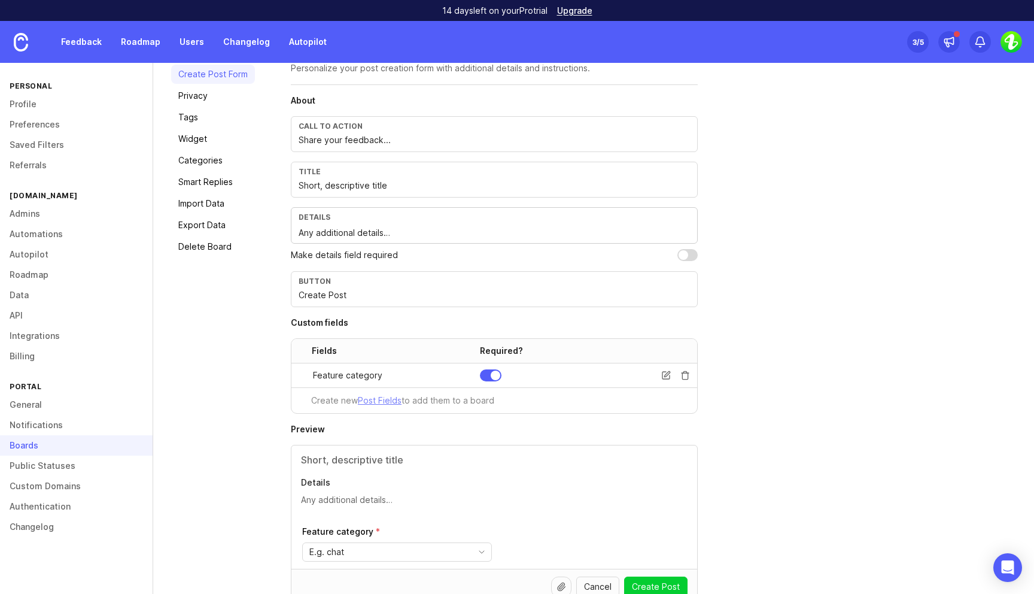
click at [324, 184] on input "Short, descriptive title" at bounding box center [494, 185] width 391 height 13
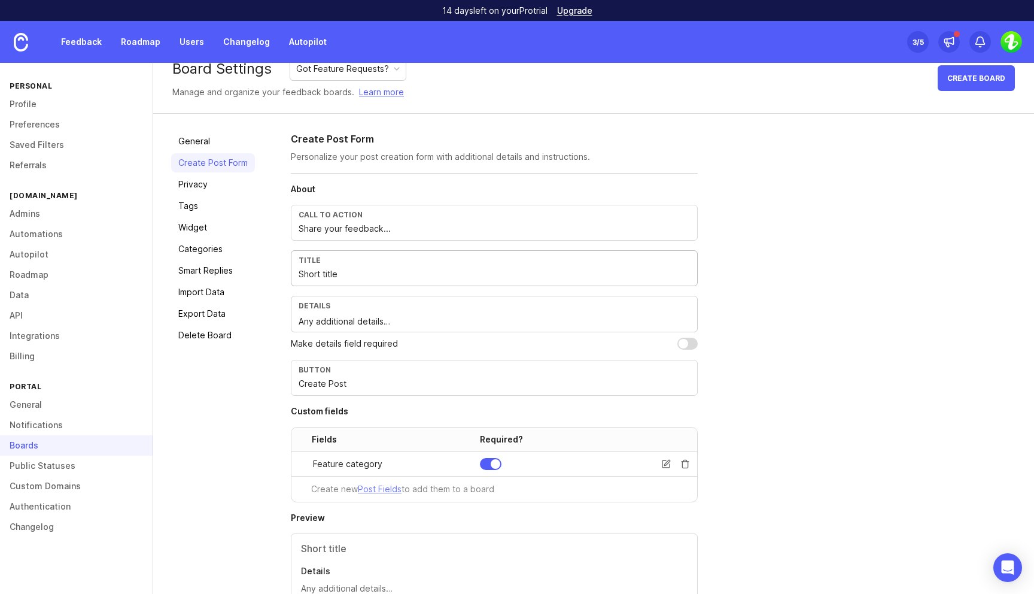
scroll to position [0, 0]
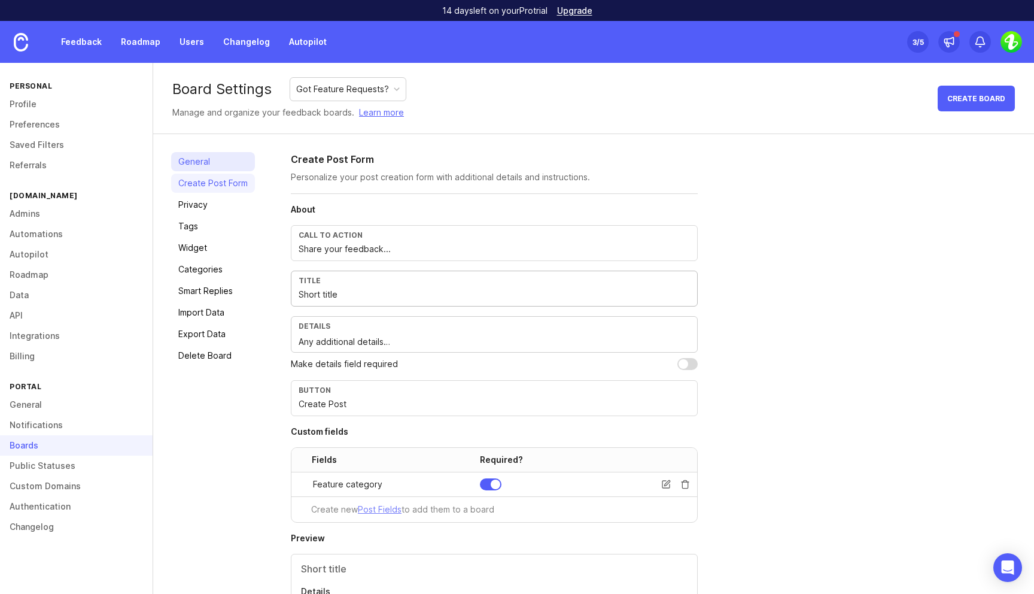
type input "Short title"
click at [203, 163] on link "General" at bounding box center [213, 161] width 84 height 19
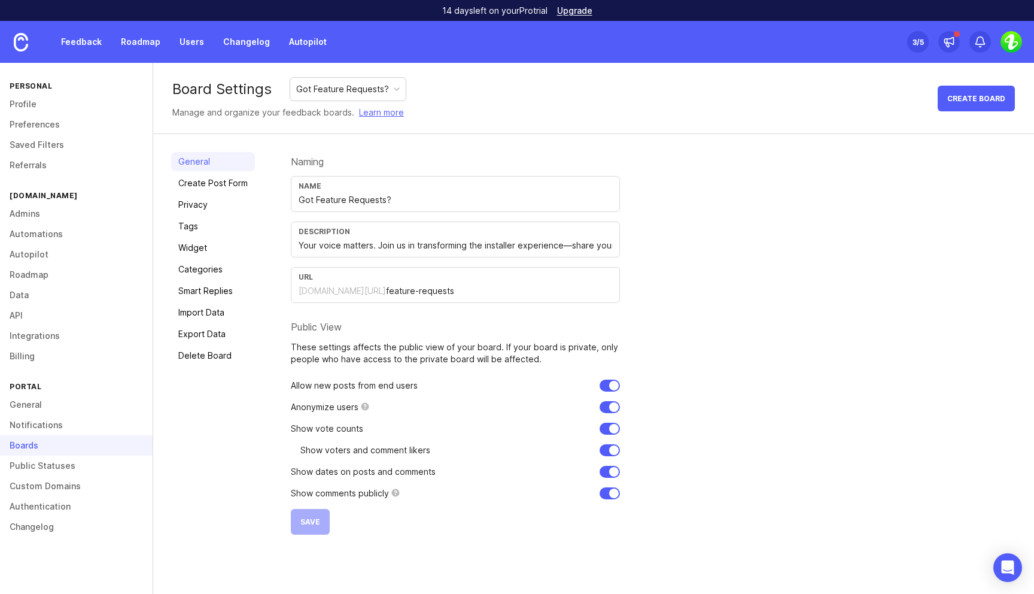
click at [348, 202] on input "Got Feature Requests?" at bounding box center [456, 199] width 314 height 13
type input "Got Feature Request or Bug?"
click at [793, 369] on div "Naming Name Got Feature Request or Bug? Description Your voice matters. Join us…" at bounding box center [653, 343] width 725 height 382
click at [312, 520] on span "Save" at bounding box center [310, 521] width 20 height 9
click at [231, 184] on link "Create Post Form" at bounding box center [213, 183] width 84 height 19
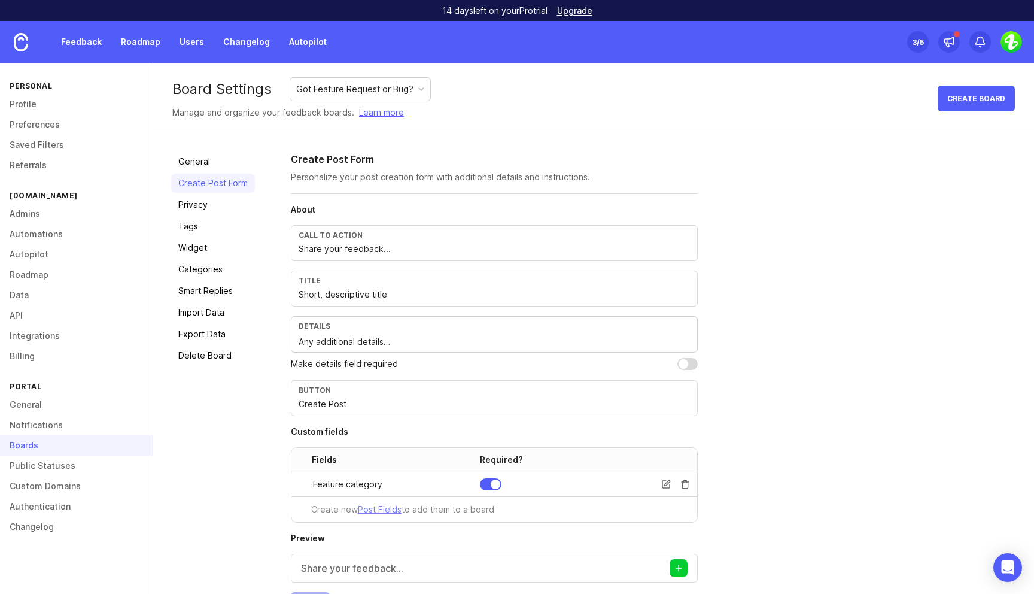
scroll to position [41, 0]
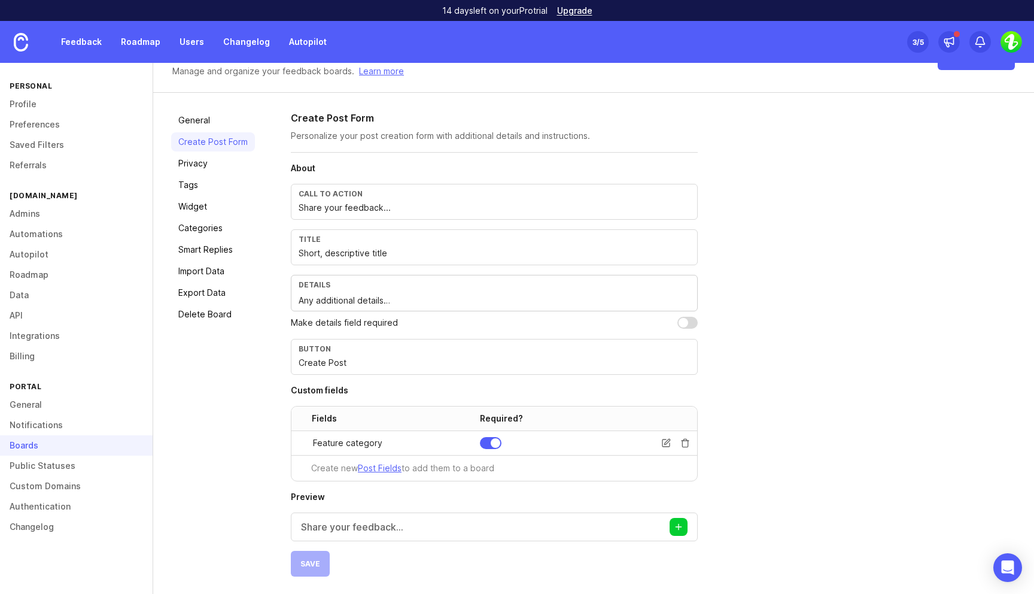
click at [380, 467] on link "Post Fields" at bounding box center [380, 468] width 44 height 10
click at [272, 447] on div "General Create Post Form Privacy Tags Widget Categories Smart Replies Import Da…" at bounding box center [593, 343] width 881 height 501
click at [253, 400] on div "General Create Post Form Privacy Tags Widget Categories Smart Replies Import Da…" at bounding box center [213, 344] width 84 height 466
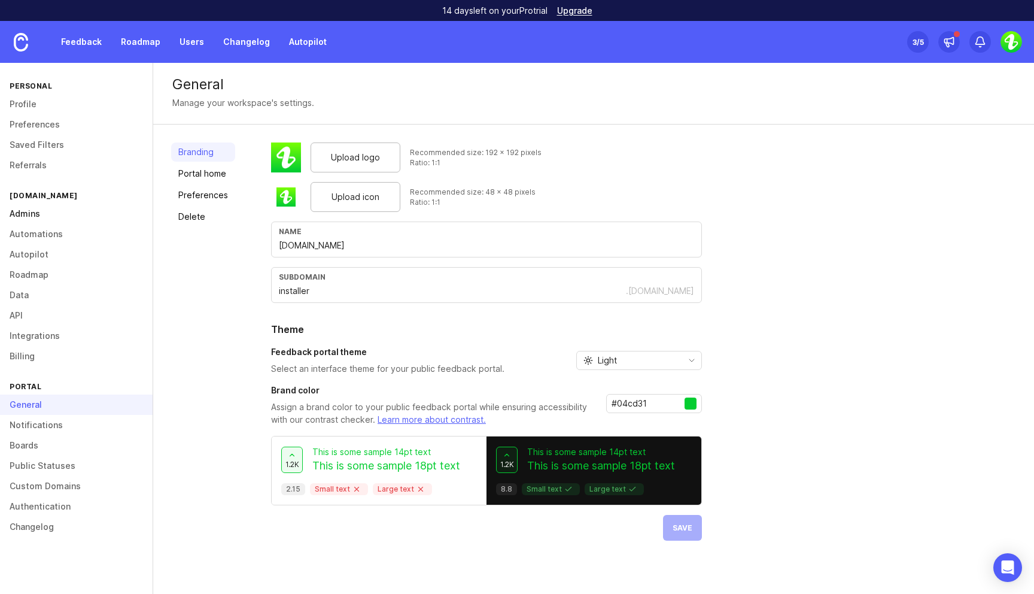
click at [30, 210] on link "Admins" at bounding box center [76, 213] width 153 height 20
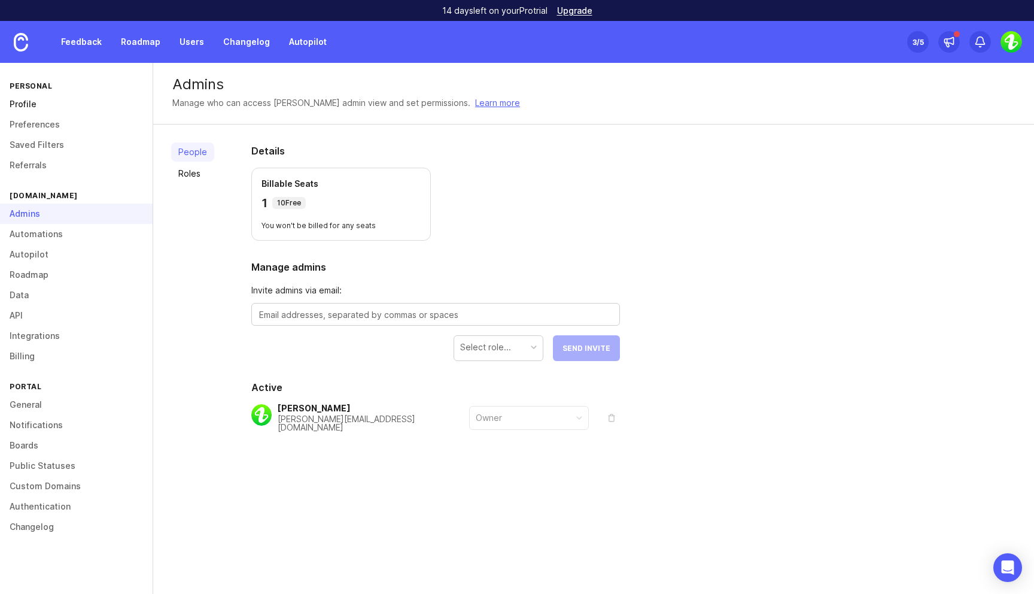
click at [44, 107] on link "Profile" at bounding box center [76, 104] width 153 height 20
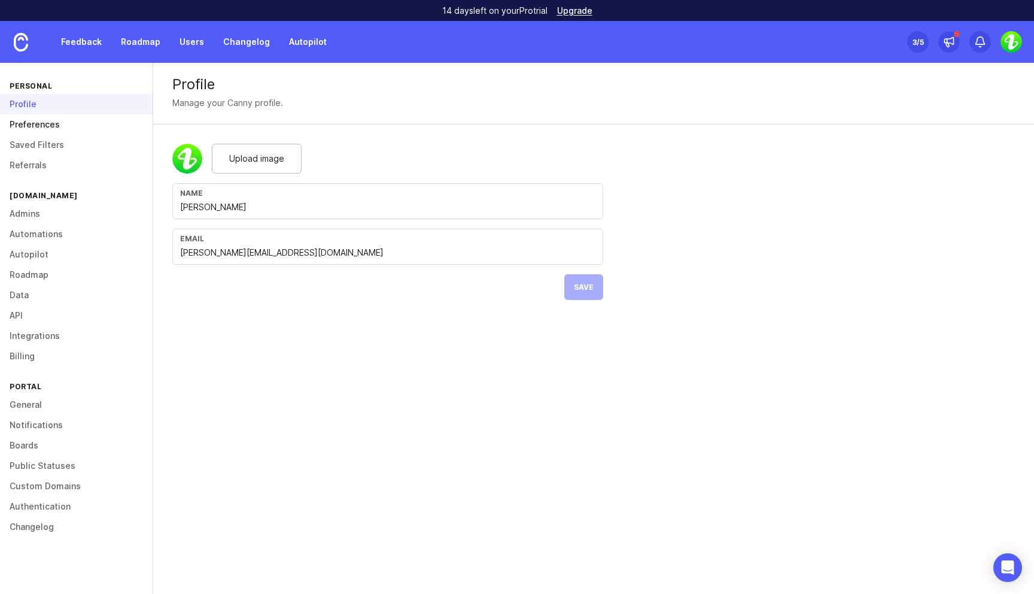
click at [51, 123] on link "Preferences" at bounding box center [76, 124] width 153 height 20
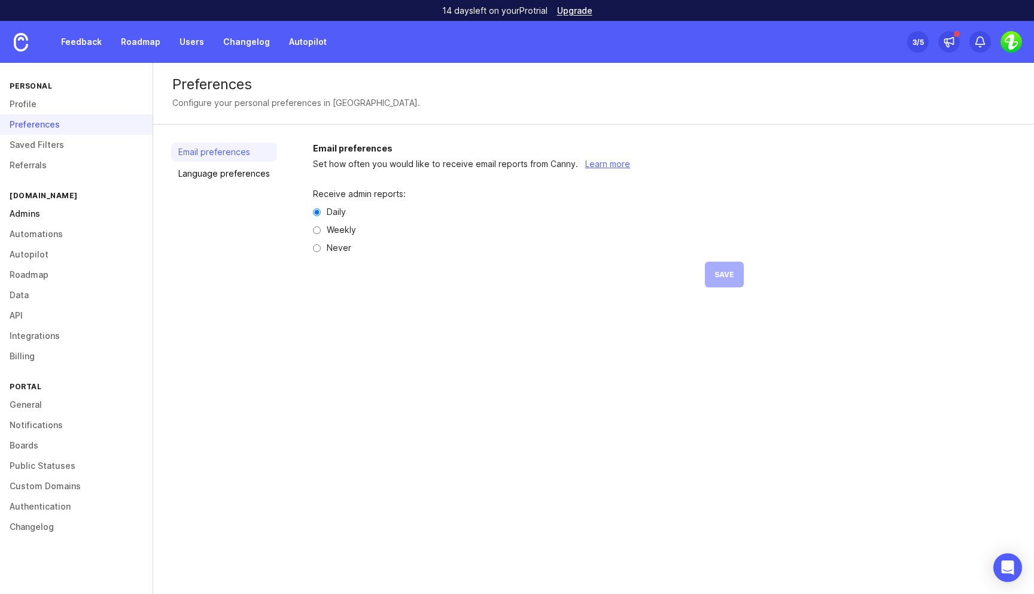
click at [49, 215] on link "Admins" at bounding box center [76, 213] width 153 height 20
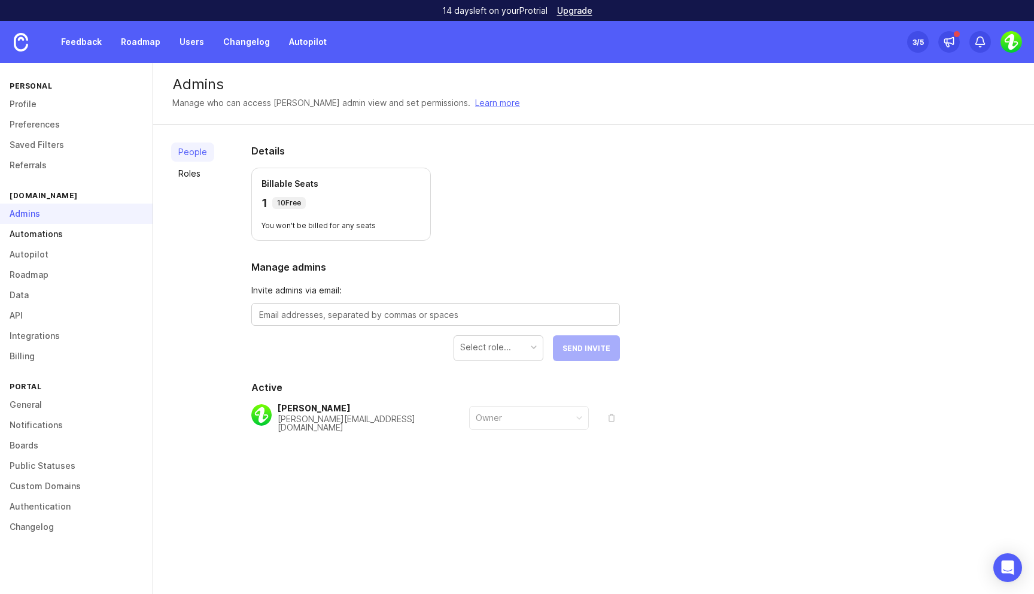
click at [49, 237] on link "Automations" at bounding box center [76, 234] width 153 height 20
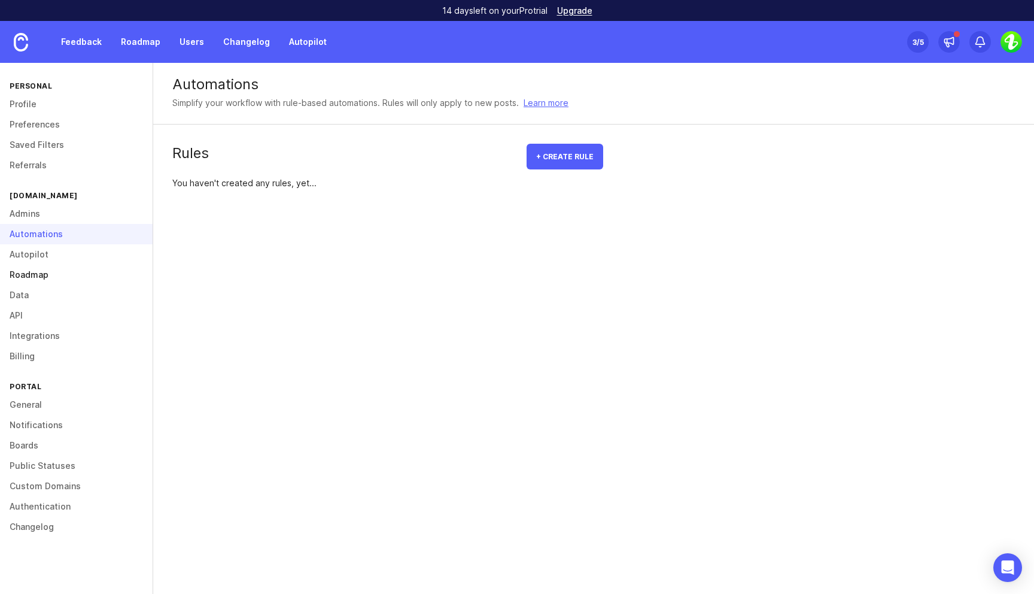
click at [39, 276] on link "Roadmap" at bounding box center [76, 274] width 153 height 20
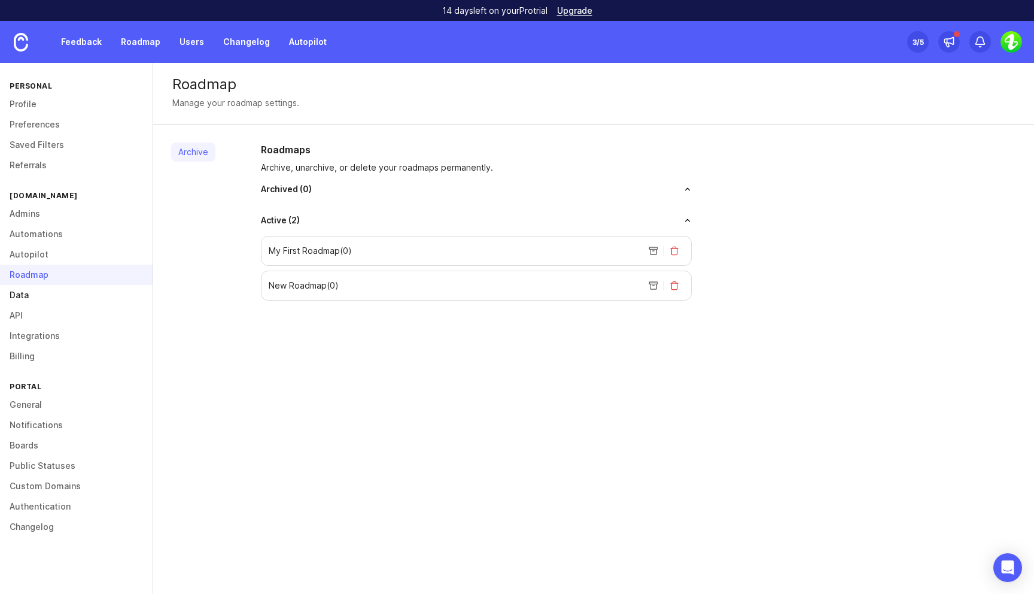
click at [41, 294] on link "Data" at bounding box center [76, 295] width 153 height 20
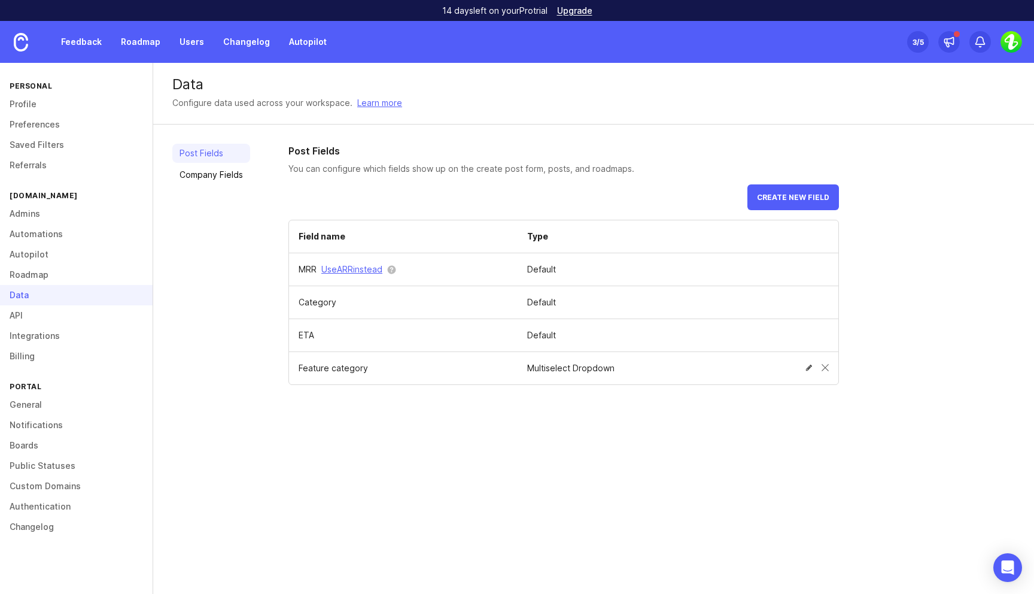
click at [585, 362] on td "Multiselect Dropdown" at bounding box center [632, 368] width 229 height 33
click at [810, 364] on span at bounding box center [808, 367] width 7 height 7
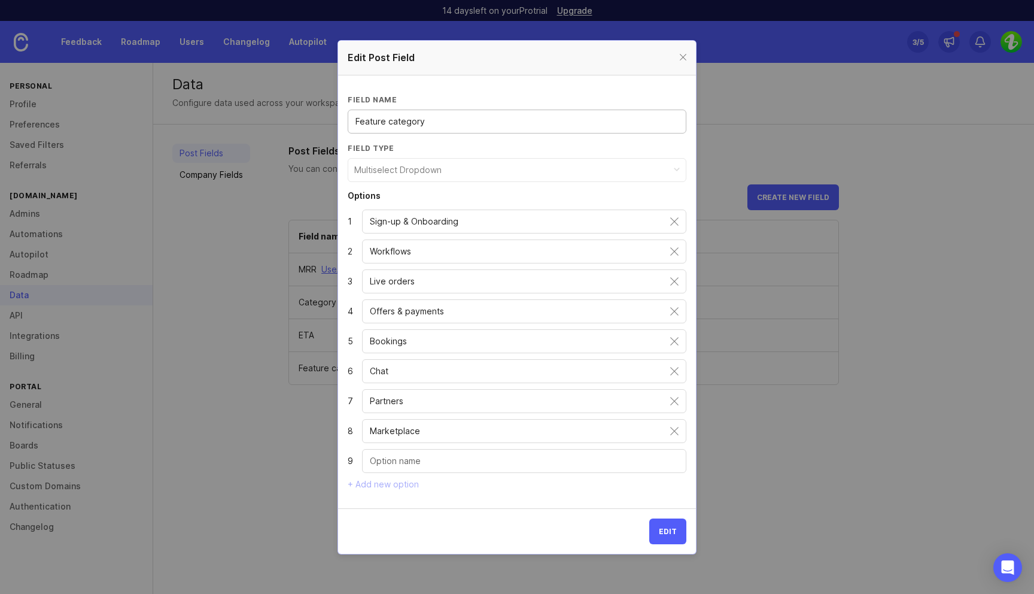
click at [387, 484] on div "+ Add new option" at bounding box center [517, 484] width 339 height 10
click at [395, 481] on div "+ Add new option" at bounding box center [517, 484] width 339 height 10
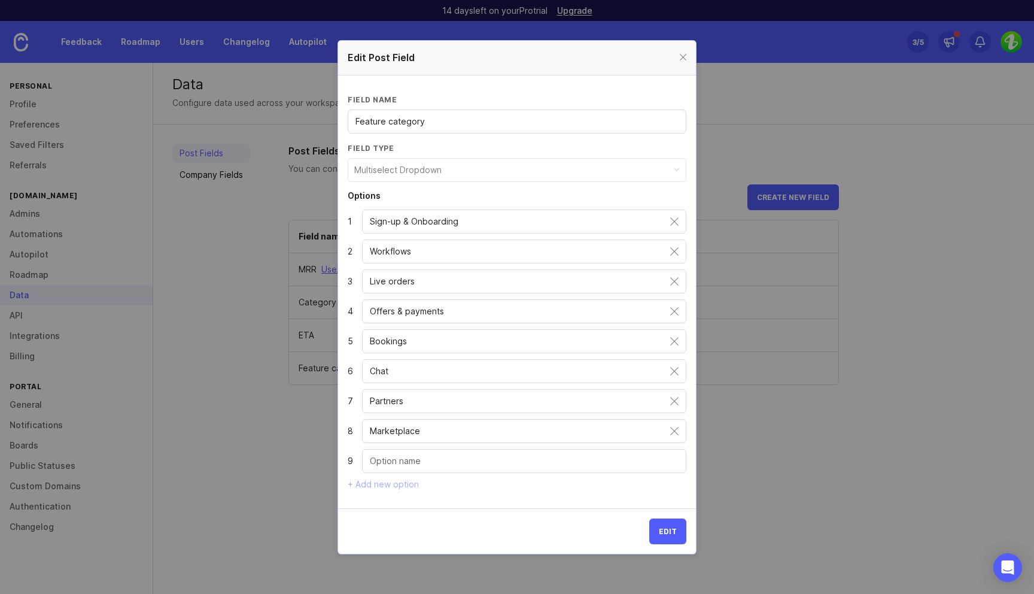
click at [419, 463] on input "Dropdown option" at bounding box center [524, 460] width 309 height 13
type input "Other"
click at [671, 529] on span "Edit" at bounding box center [668, 531] width 18 height 9
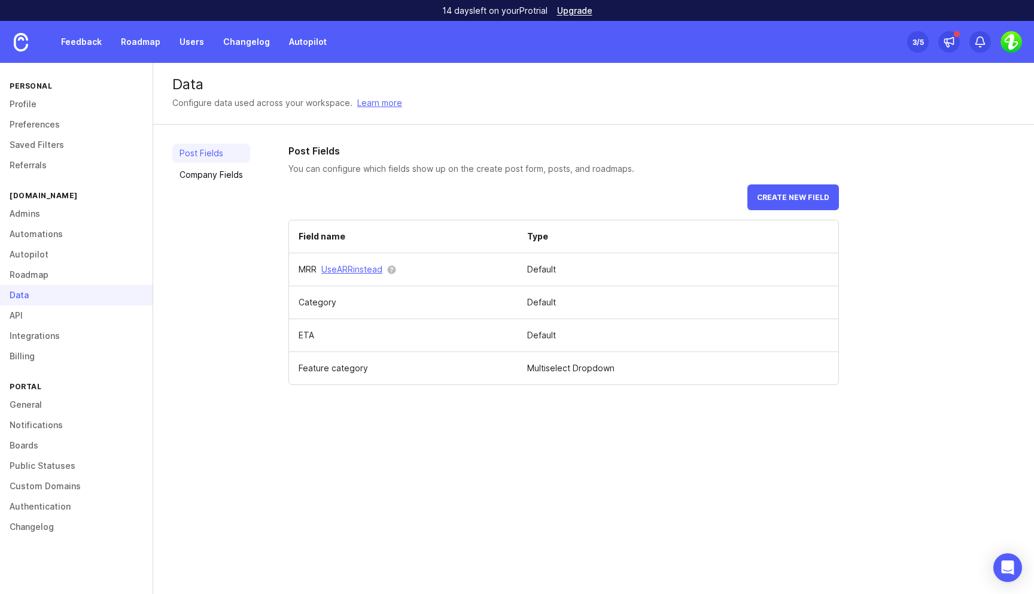
click at [991, 275] on div "Post Fields You can configure which fields show up on the create post form, pos…" at bounding box center [651, 264] width 726 height 241
click at [221, 261] on div "Post Fields Company Fields" at bounding box center [211, 264] width 78 height 241
click at [242, 294] on div "Post Fields Company Fields" at bounding box center [211, 264] width 78 height 241
click at [801, 189] on button "Create new field" at bounding box center [793, 197] width 92 height 26
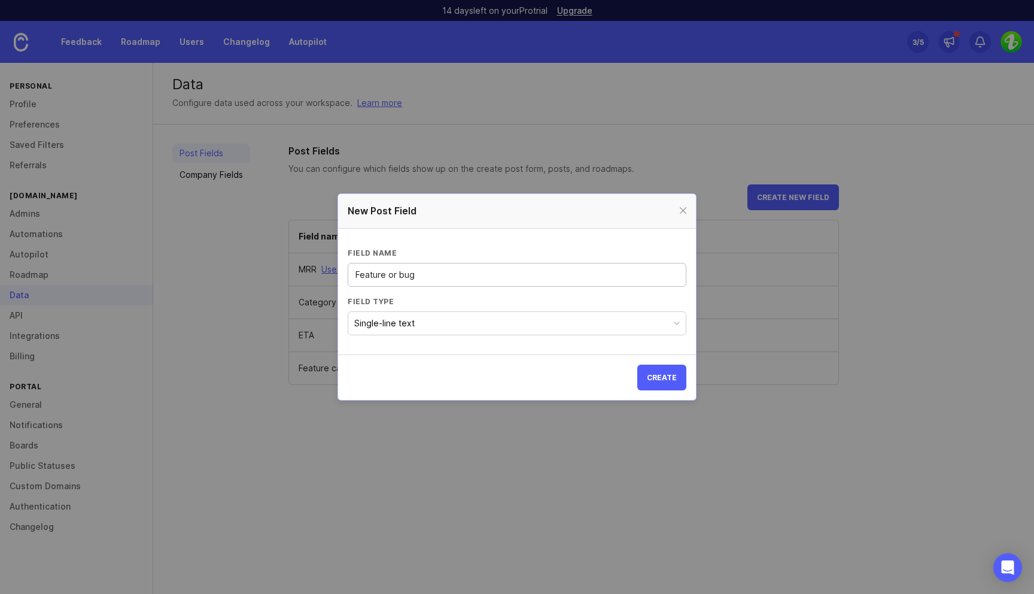
type input "Feature or bug"
click at [528, 330] on button "Single-line text" at bounding box center [517, 323] width 339 height 24
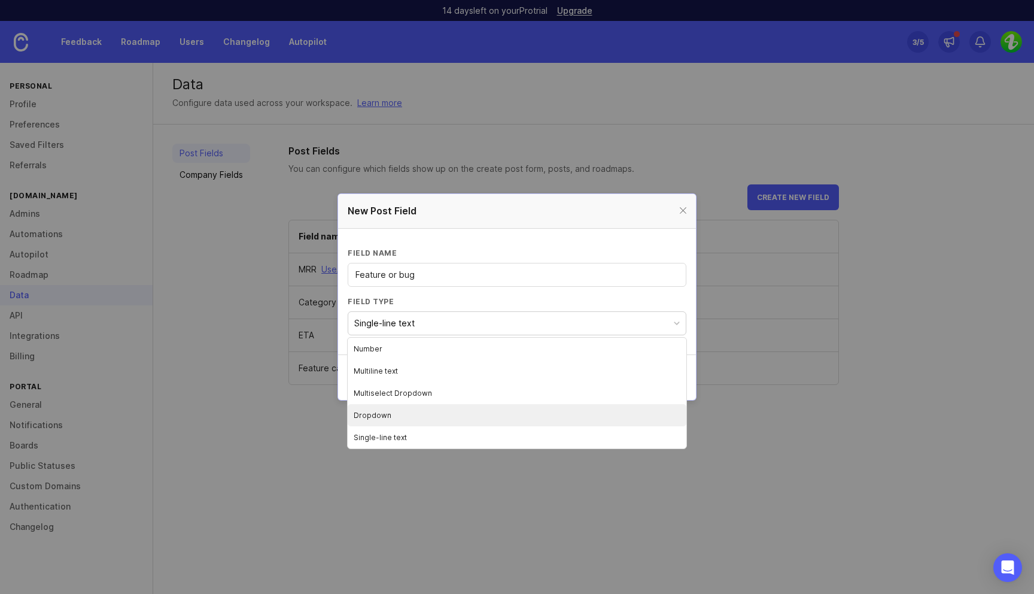
click at [420, 410] on li "Dropdown" at bounding box center [517, 415] width 339 height 22
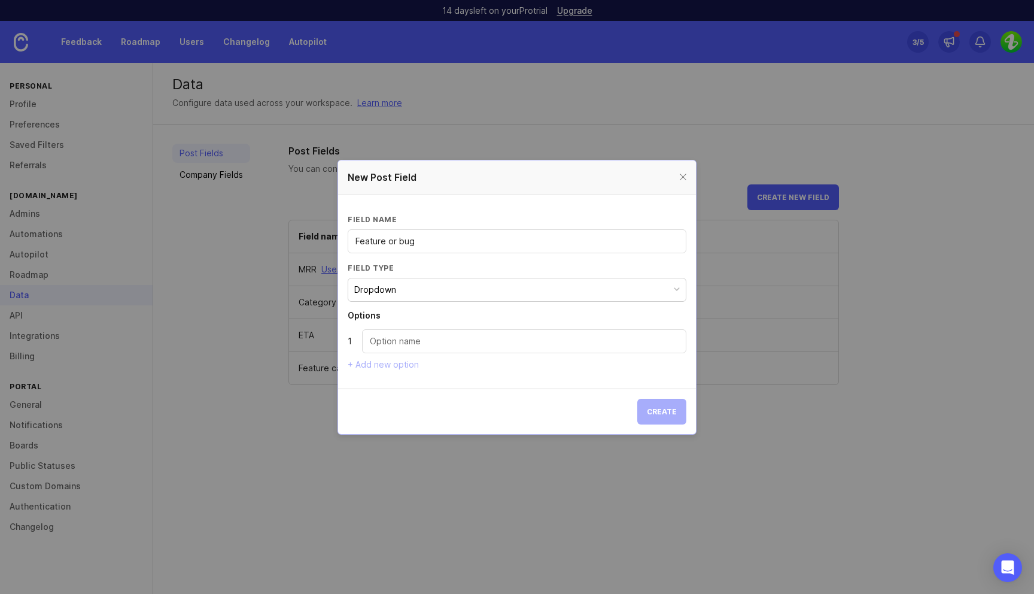
click at [464, 296] on button "Dropdown" at bounding box center [517, 290] width 339 height 24
click at [432, 357] on li "Multiselect Dropdown" at bounding box center [517, 359] width 339 height 22
click at [425, 343] on input "Dropdown option" at bounding box center [524, 340] width 309 height 13
type input "Feature"
click at [440, 235] on input "Feature or bug" at bounding box center [516, 241] width 323 height 13
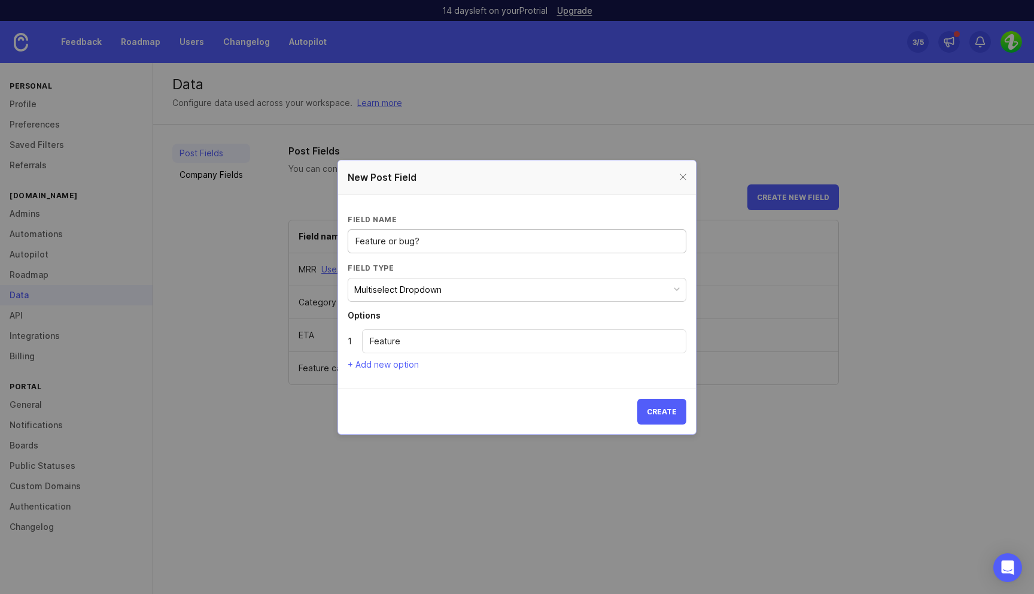
type input "Feature or bug?"
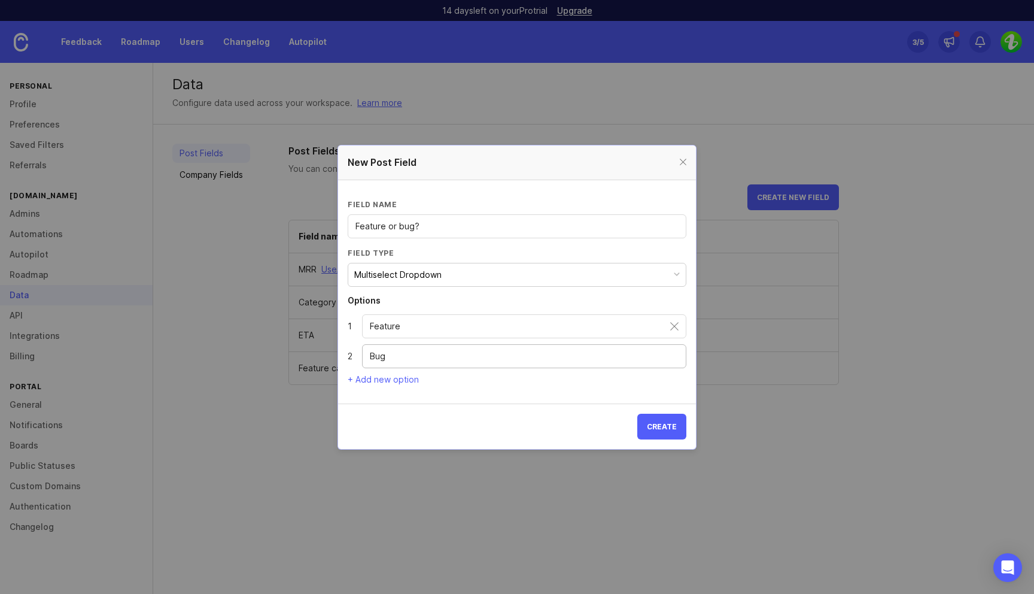
type input "Bug"
click at [437, 229] on input "Feature or bug?" at bounding box center [516, 226] width 323 height 13
type input "Feature or bug?"
click at [665, 430] on span "Create" at bounding box center [662, 426] width 30 height 9
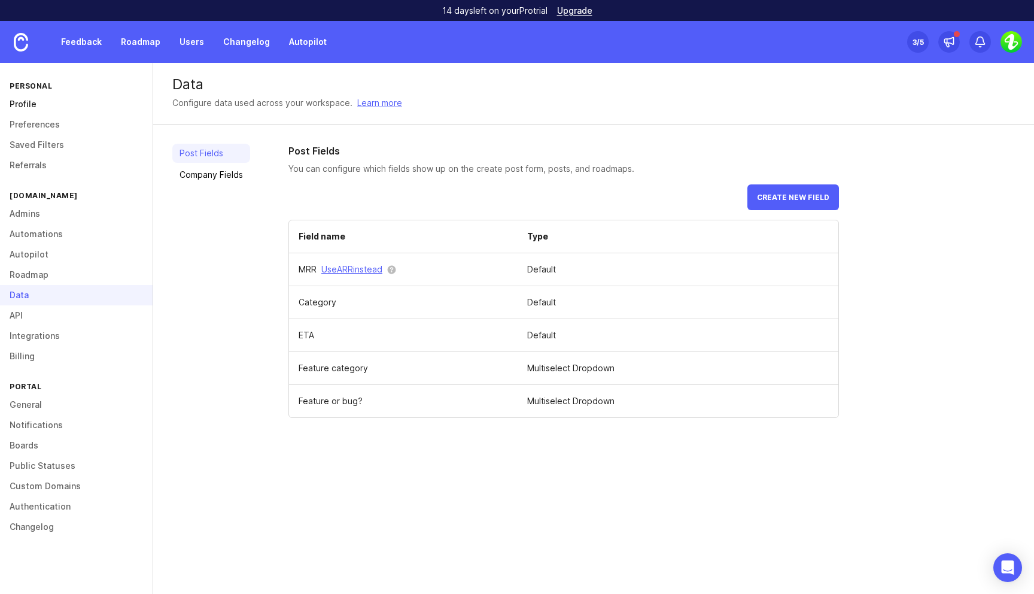
click at [40, 105] on link "Profile" at bounding box center [76, 104] width 153 height 20
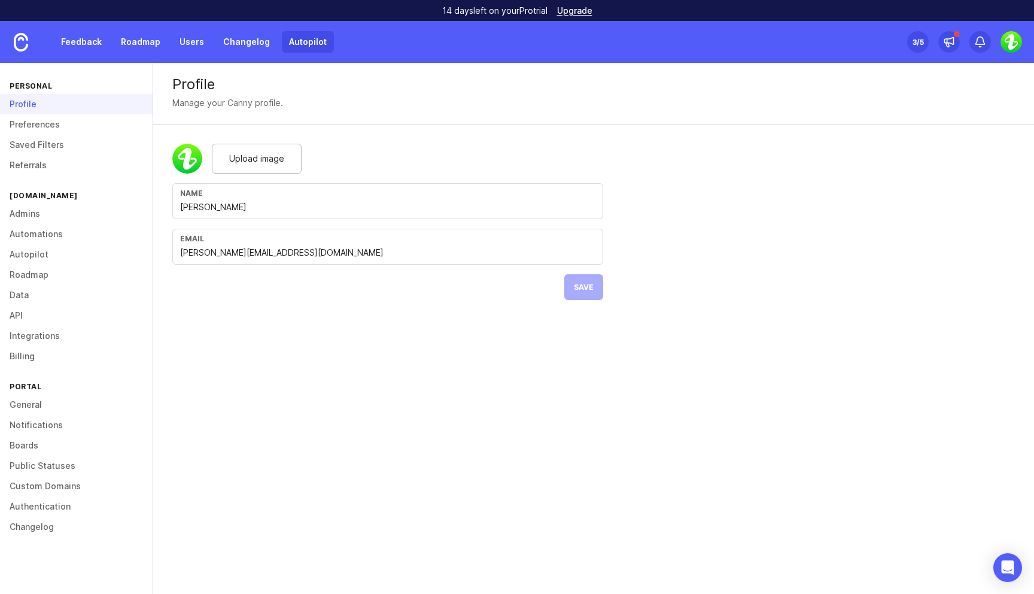
click at [303, 48] on link "Autopilot" at bounding box center [308, 42] width 52 height 22
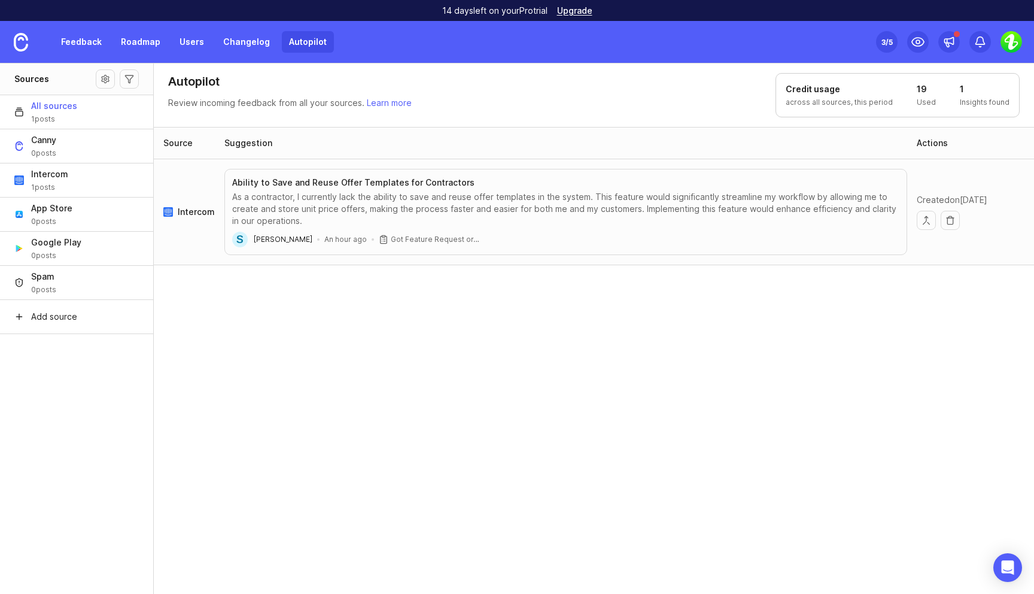
click at [522, 224] on div "As a contractor, I currently lack the ability to save and reuse offer templates…" at bounding box center [565, 209] width 667 height 36
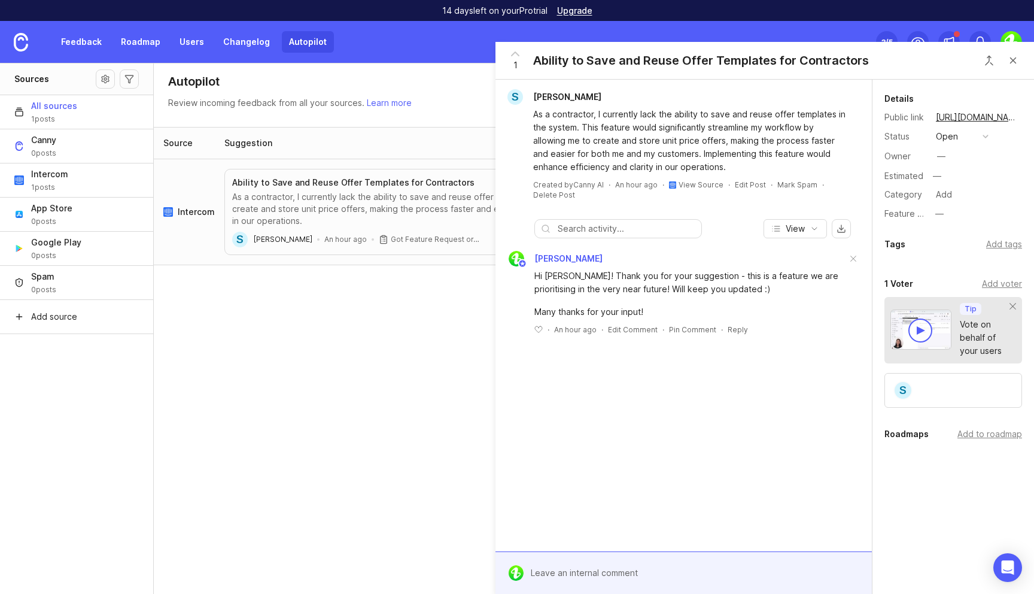
click at [595, 579] on div at bounding box center [692, 572] width 337 height 23
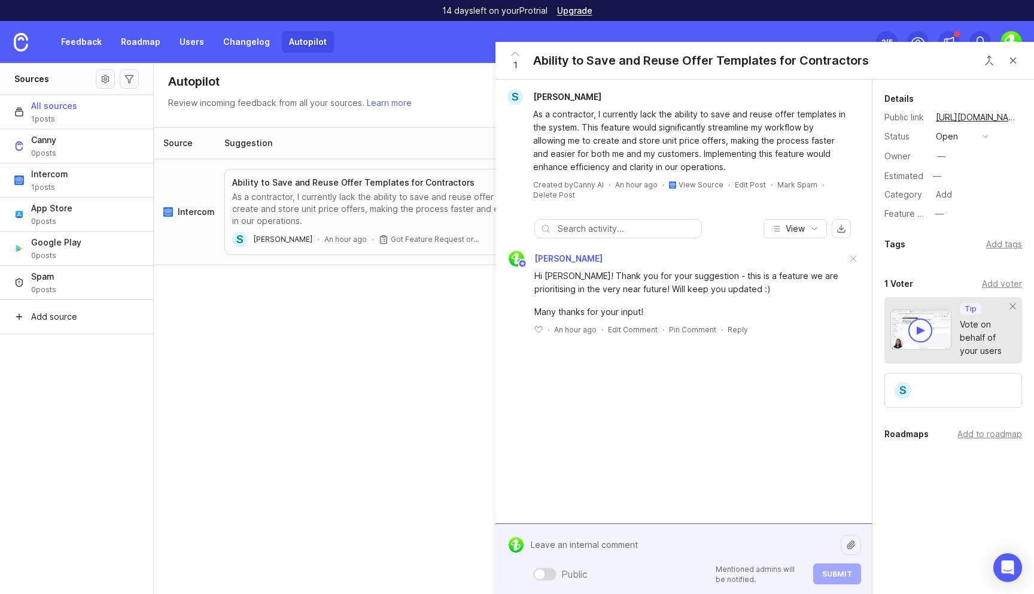
click at [534, 586] on form "Public Mentioned admins will be notified. Submit" at bounding box center [683, 558] width 376 height 71
click at [543, 572] on div at bounding box center [539, 573] width 10 height 10
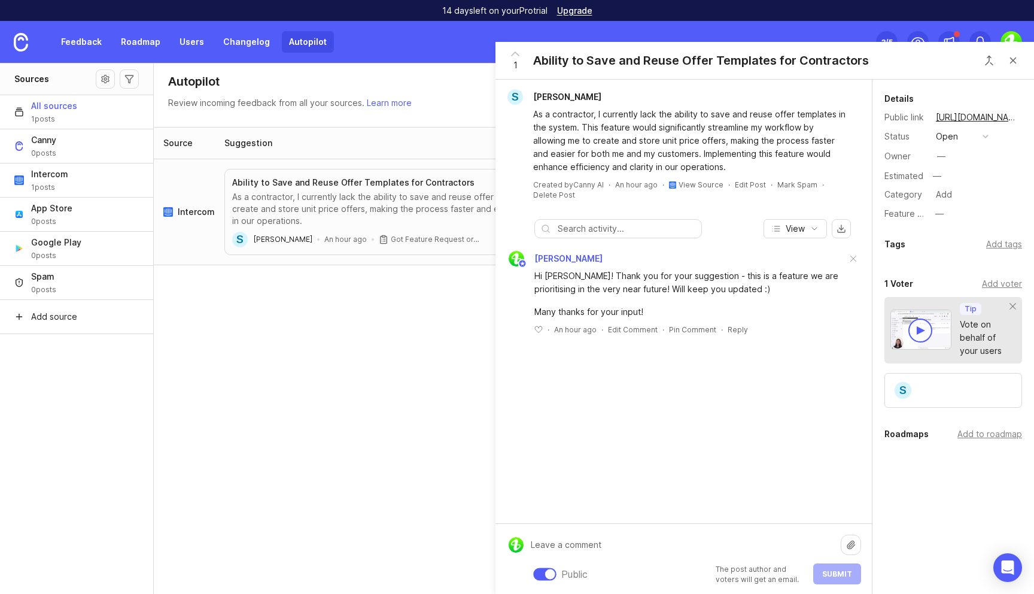
click at [543, 572] on div at bounding box center [544, 573] width 23 height 13
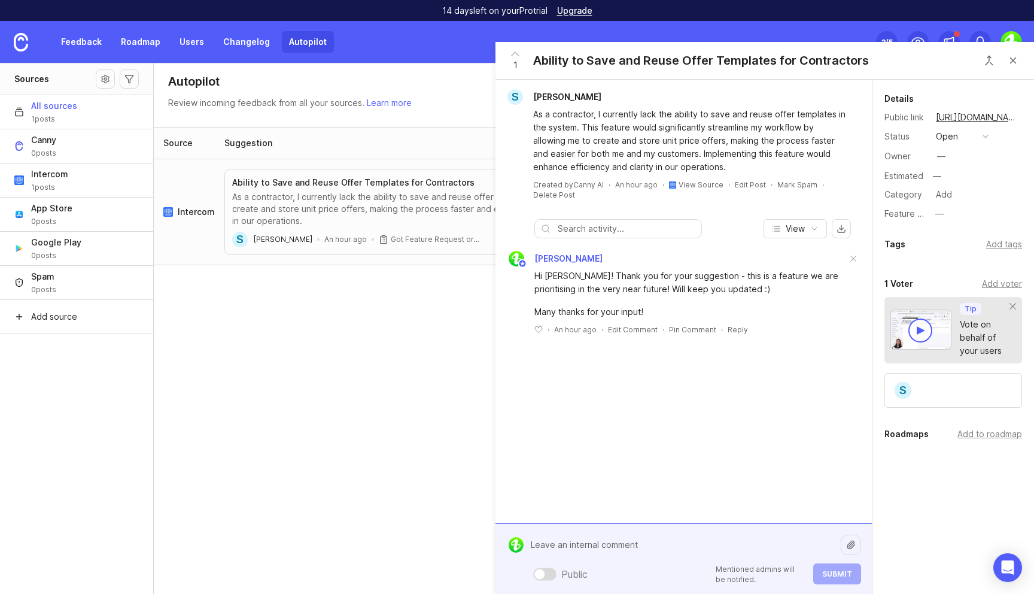
click at [542, 577] on div at bounding box center [539, 573] width 10 height 10
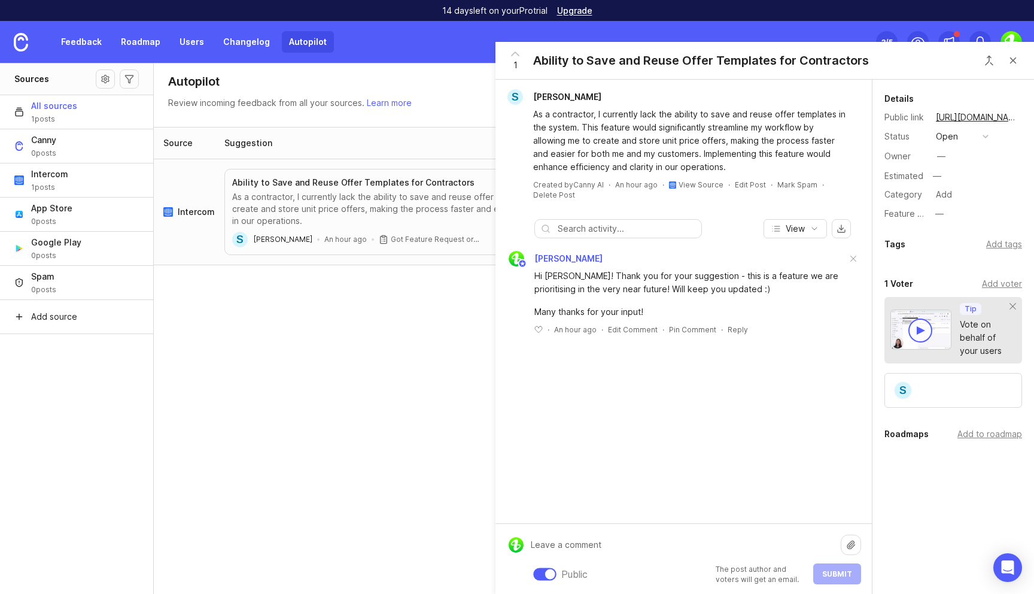
click at [542, 577] on div at bounding box center [544, 573] width 23 height 13
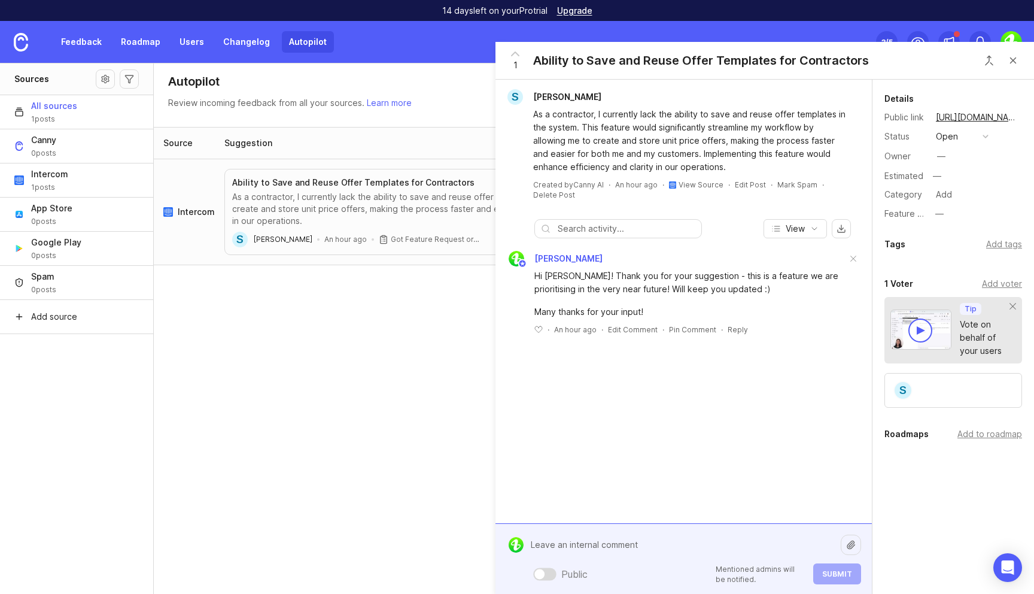
click at [542, 577] on div at bounding box center [539, 573] width 10 height 10
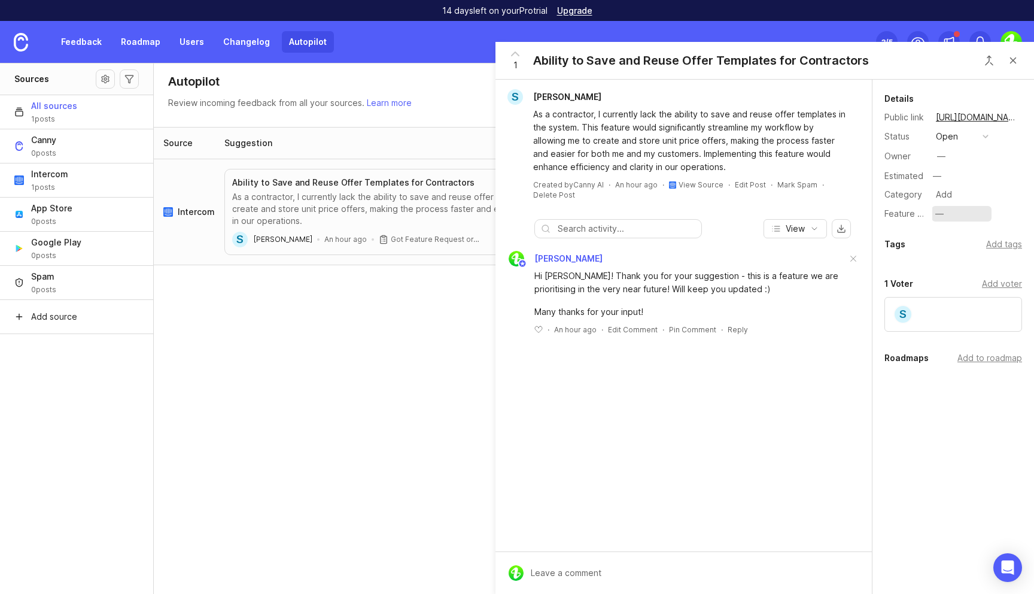
click at [941, 214] on div "—" at bounding box center [939, 213] width 8 height 13
click at [908, 213] on label "Feature or bug?" at bounding box center [916, 213] width 64 height 10
click at [912, 200] on div "Category" at bounding box center [905, 194] width 42 height 13
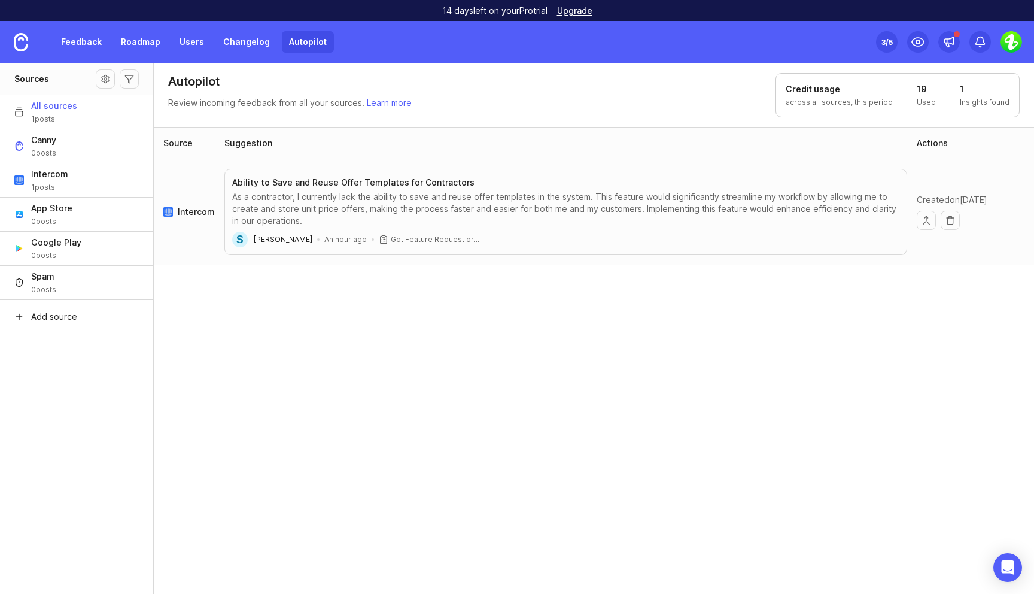
click at [834, 226] on div "As a contractor, I currently lack the ability to save and reuse offer templates…" at bounding box center [565, 209] width 667 height 36
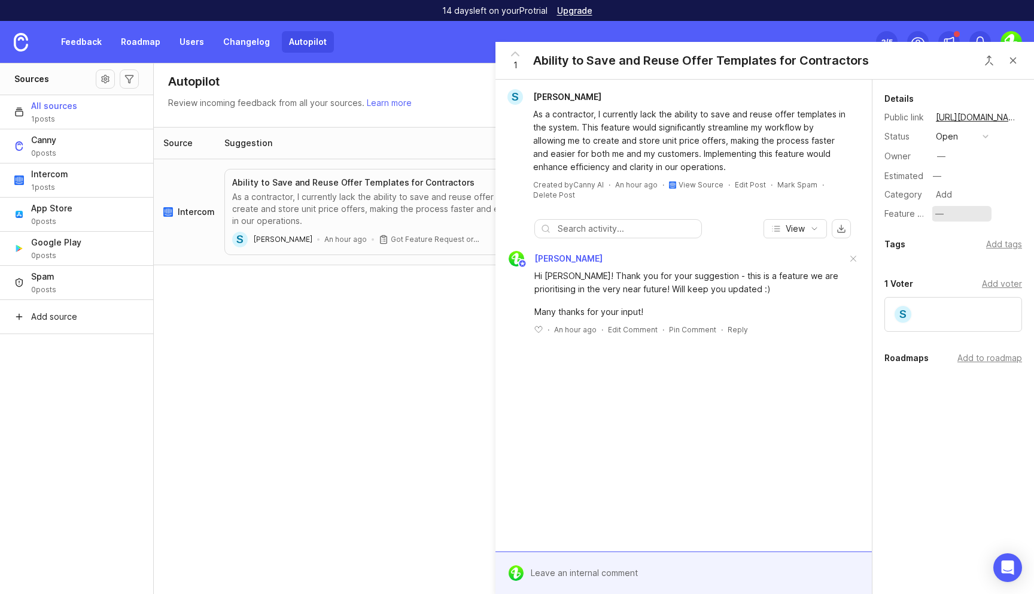
click at [934, 212] on button "—" at bounding box center [962, 214] width 60 height 16
click at [939, 212] on div "—" at bounding box center [939, 213] width 8 height 13
click at [951, 136] on div "open" at bounding box center [947, 136] width 22 height 13
click at [962, 136] on button "open" at bounding box center [962, 137] width 60 height 16
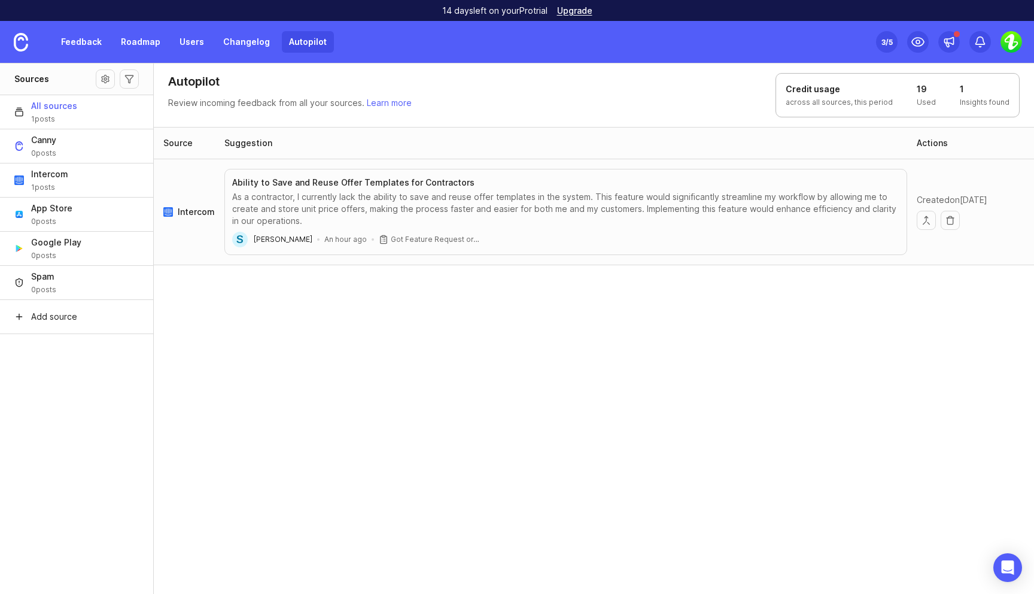
click at [850, 101] on p "across all sources, this period" at bounding box center [839, 103] width 107 height 10
click at [107, 78] on button "Source settings" at bounding box center [105, 78] width 19 height 19
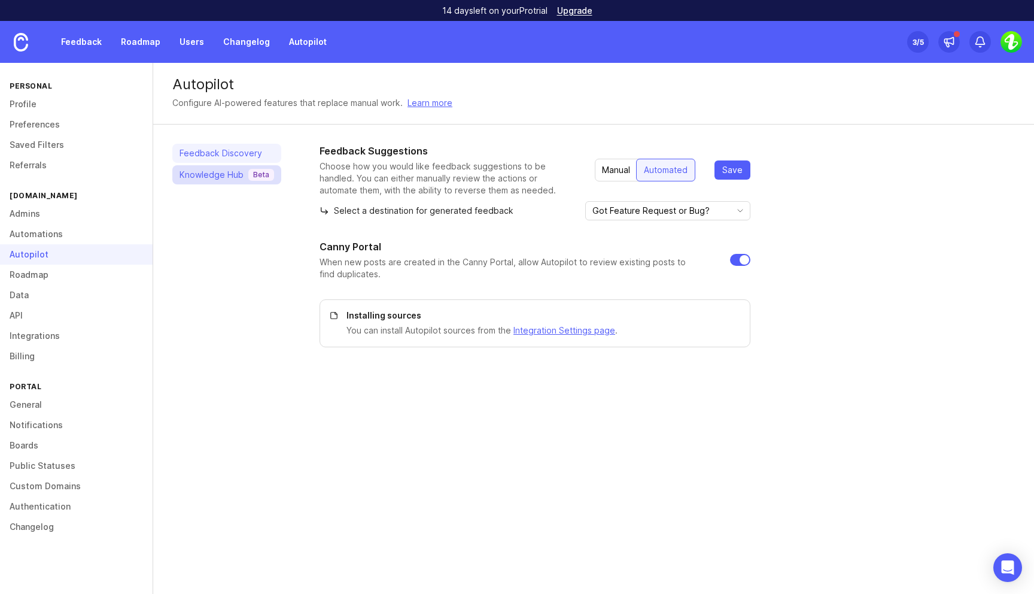
click at [229, 180] on div "Knowledge Hub Beta" at bounding box center [227, 175] width 95 height 12
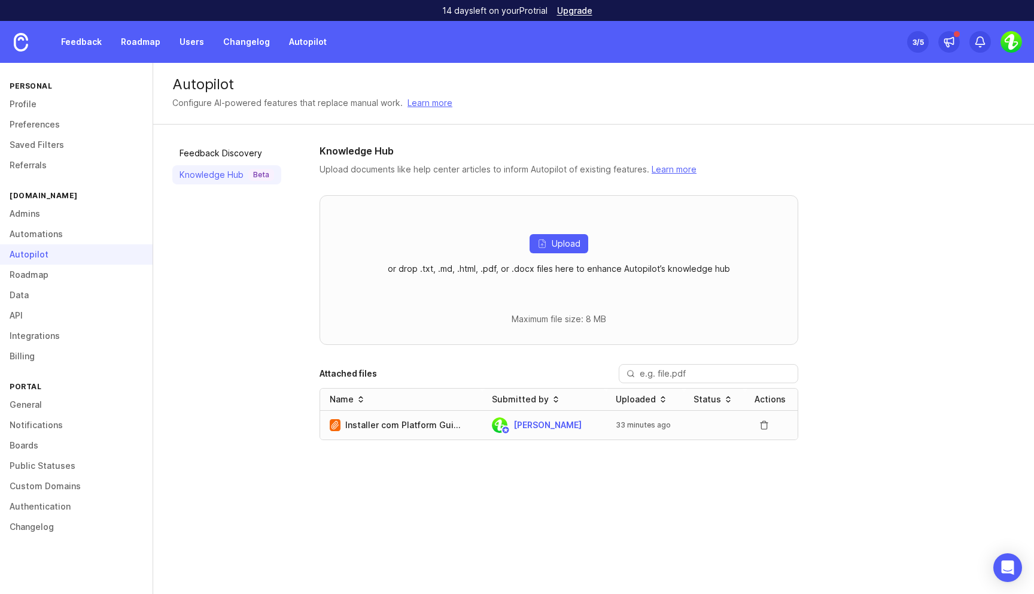
click at [700, 425] on div at bounding box center [714, 425] width 61 height 10
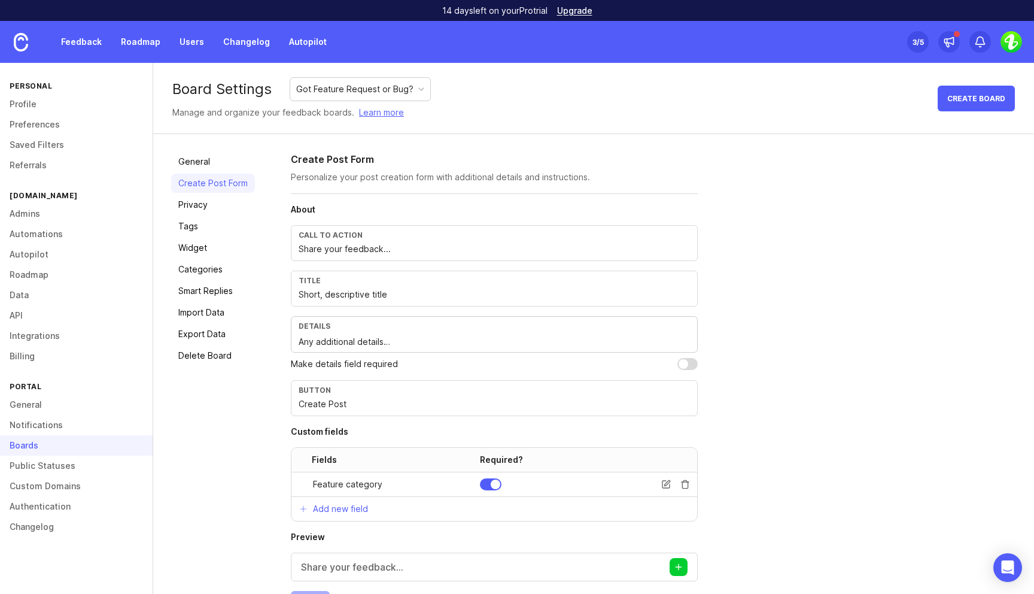
scroll to position [40, 0]
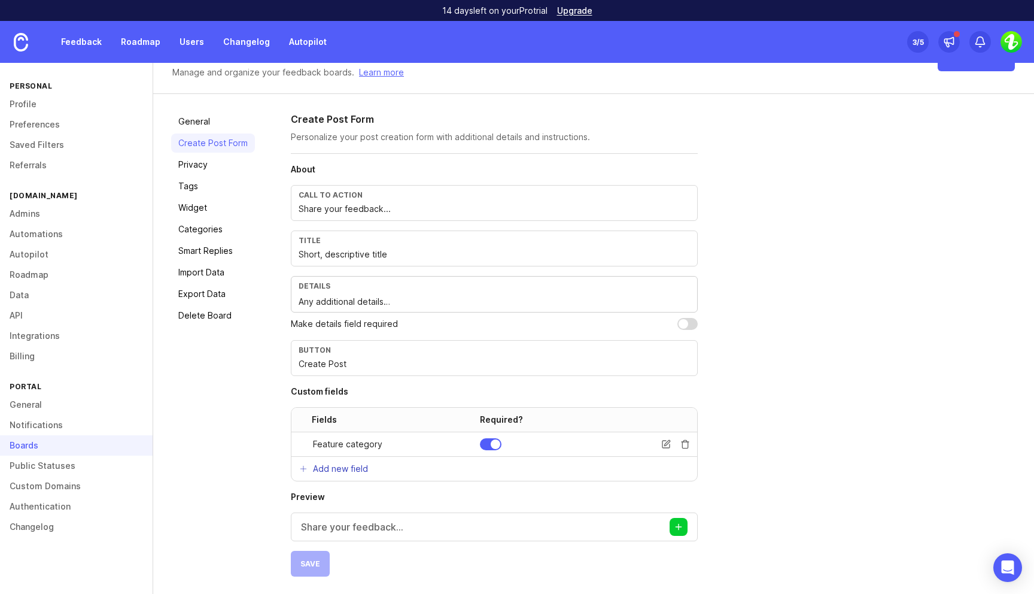
click at [349, 467] on p "Add new field" at bounding box center [340, 469] width 55 height 12
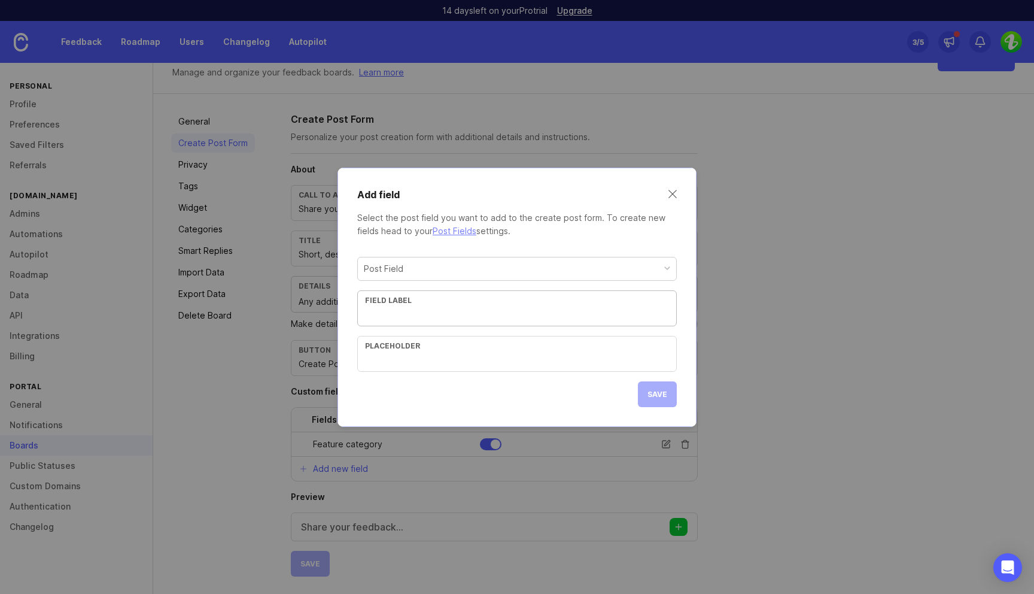
click at [441, 253] on div "Post Field Field label Placeholder Save" at bounding box center [517, 327] width 320 height 160
click at [441, 264] on div "Post Field" at bounding box center [517, 268] width 318 height 23
click at [428, 314] on input "text" at bounding box center [517, 314] width 304 height 13
type input "Feature or bug?"
click at [387, 357] on input "text" at bounding box center [517, 359] width 304 height 13
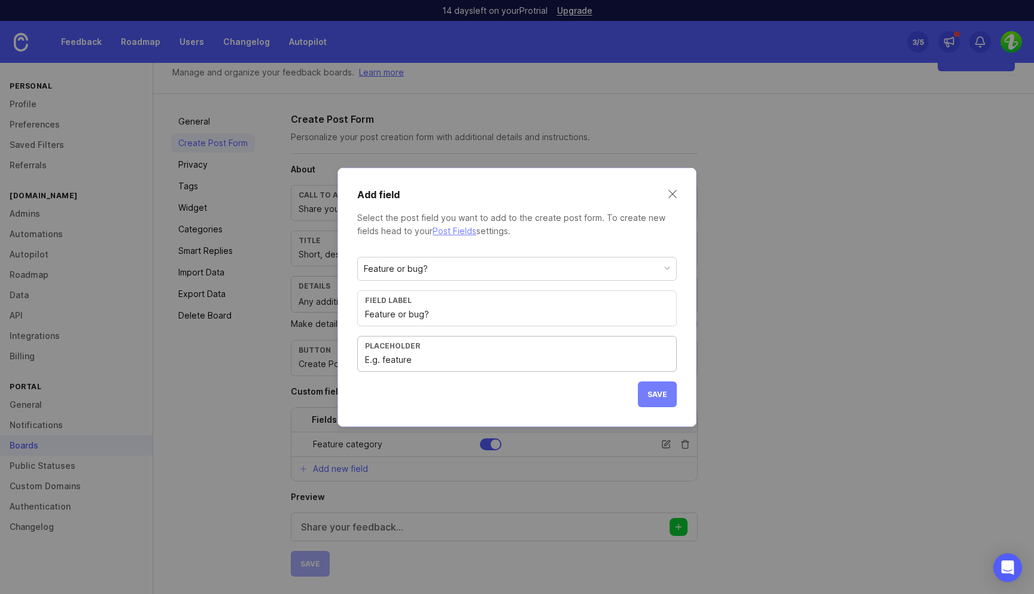
type input "E.g. feature"
click at [662, 402] on button "Save" at bounding box center [657, 394] width 39 height 26
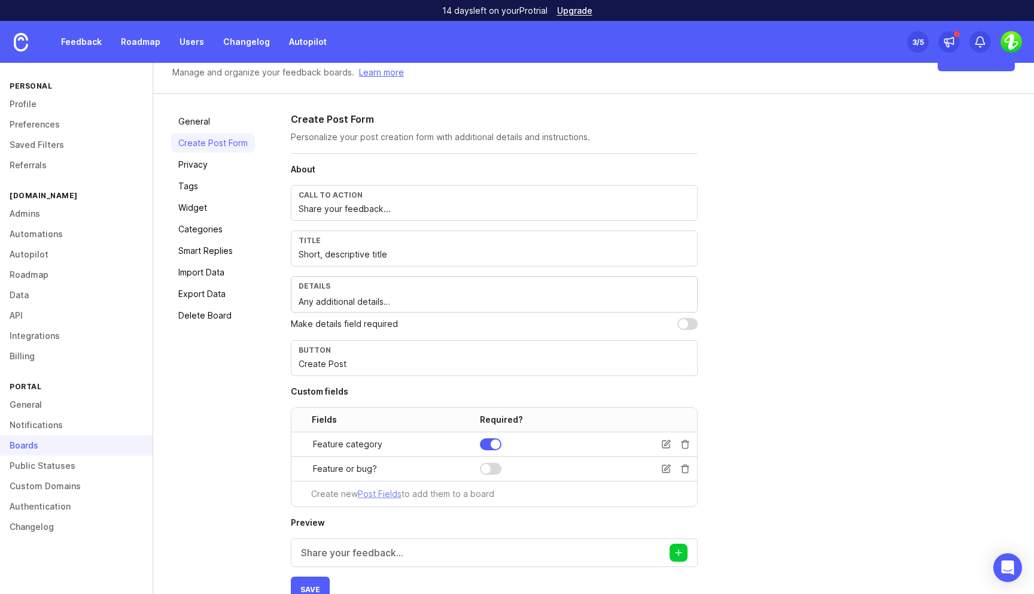
scroll to position [51, 0]
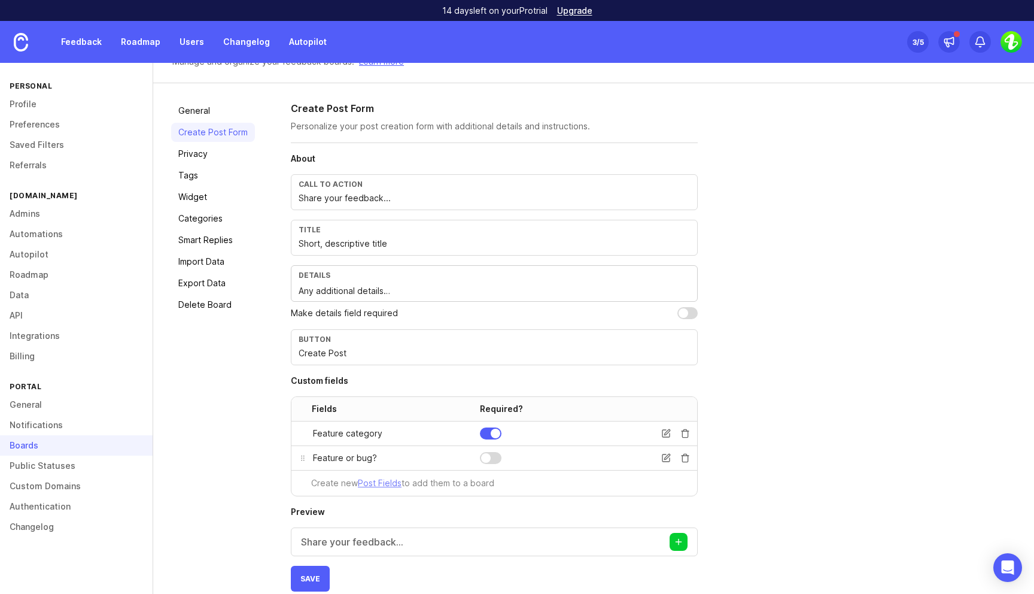
click at [494, 457] on div at bounding box center [491, 458] width 22 height 12
click at [754, 478] on div "Create Post Form Personalize your post creation form with additional details an…" at bounding box center [653, 346] width 725 height 490
click at [418, 351] on input "Create Post" at bounding box center [494, 352] width 391 height 13
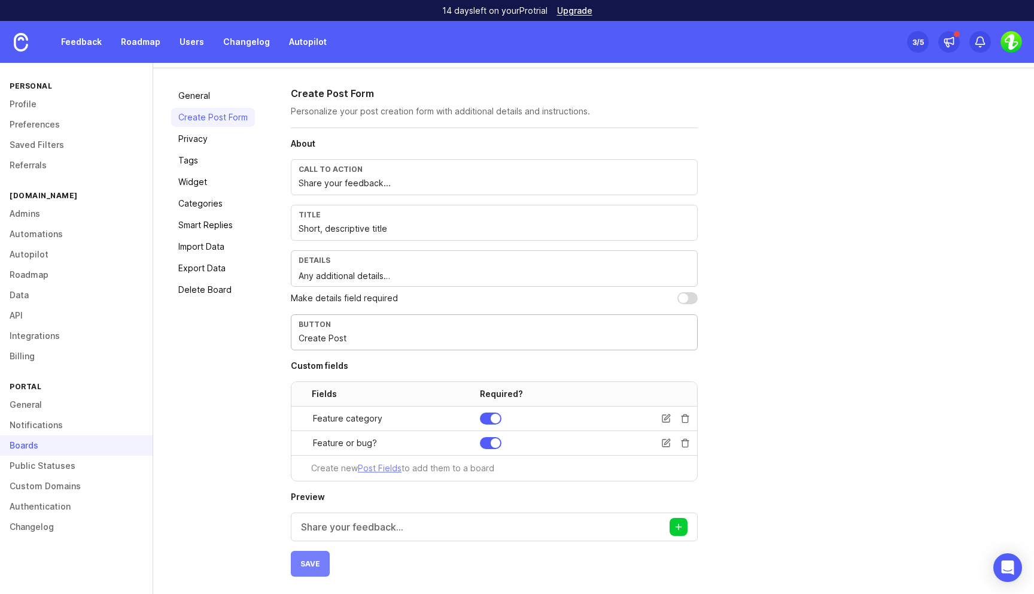
click at [327, 558] on button "Save" at bounding box center [310, 563] width 39 height 26
click at [326, 229] on input "Short, descriptive title" at bounding box center [494, 228] width 391 height 13
type input "Short title"
click at [308, 559] on span "Save" at bounding box center [310, 563] width 20 height 9
click at [398, 522] on p "Share your feedback..." at bounding box center [352, 526] width 102 height 14
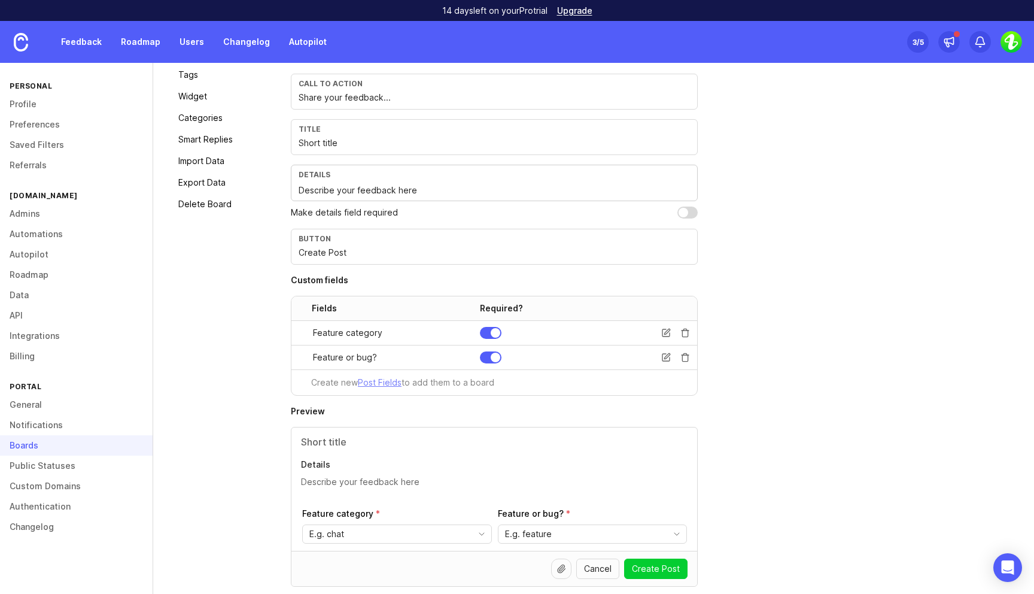
scroll to position [197, 0]
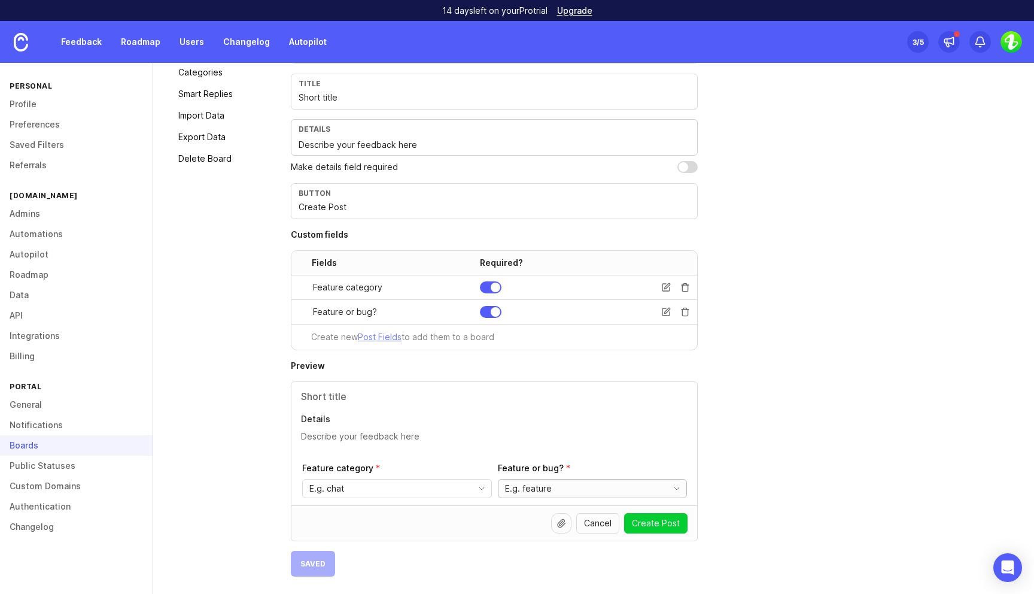
click at [642, 494] on div "E.g. feature" at bounding box center [580, 488] width 165 height 18
click at [393, 480] on div "E.g. chat" at bounding box center [385, 488] width 165 height 18
click at [277, 483] on div "General Create Post Form Privacy Tags Widget Categories Smart Replies Import Da…" at bounding box center [593, 265] width 881 height 657
click at [414, 485] on div "E.g. chat" at bounding box center [385, 488] width 165 height 18
click at [273, 446] on div "General Create Post Form Privacy Tags Widget Categories Smart Replies Import Da…" at bounding box center [593, 265] width 881 height 657
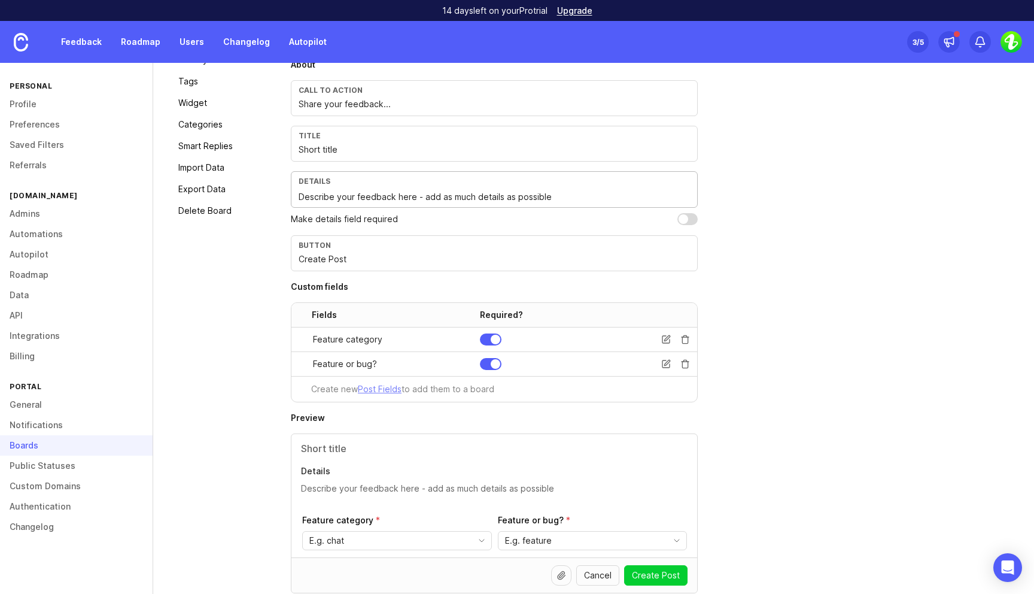
scroll to position [148, 0]
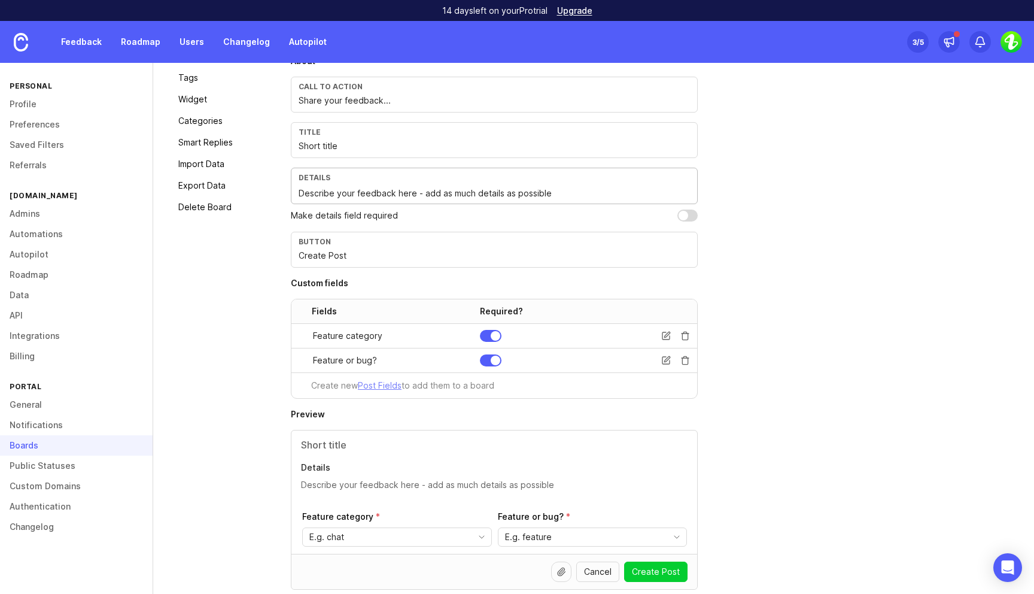
click at [570, 193] on textarea "Describe your feedback here - add as much details as possible" at bounding box center [494, 193] width 391 height 13
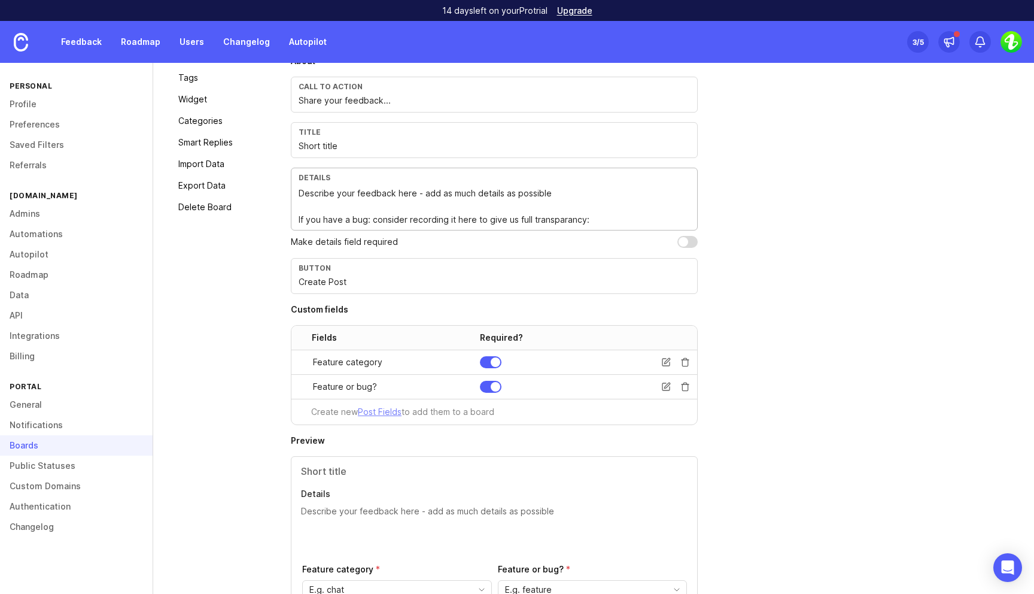
paste textarea "https://routing.proptly.no/?jam-recording=NE3k9PG"
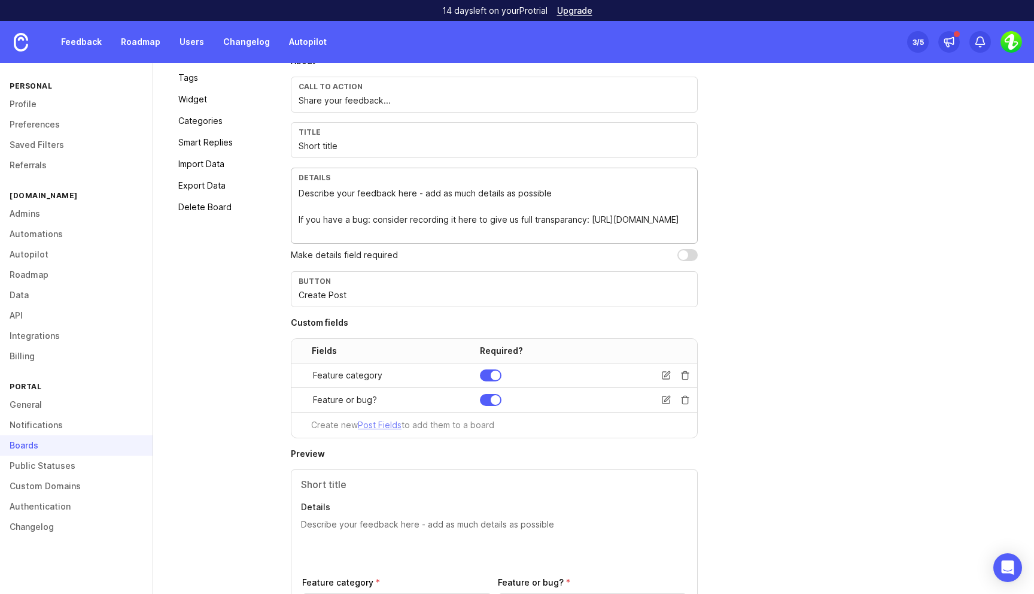
scroll to position [263, 0]
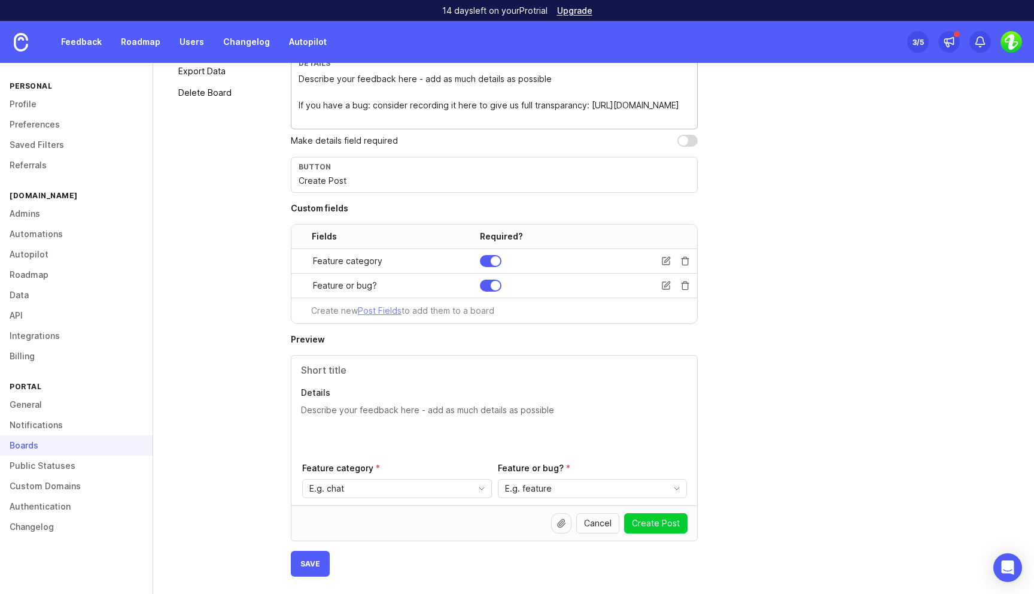
click at [534, 117] on textarea "Describe your feedback here - add as much details as possible If you have a bug…" at bounding box center [494, 98] width 391 height 53
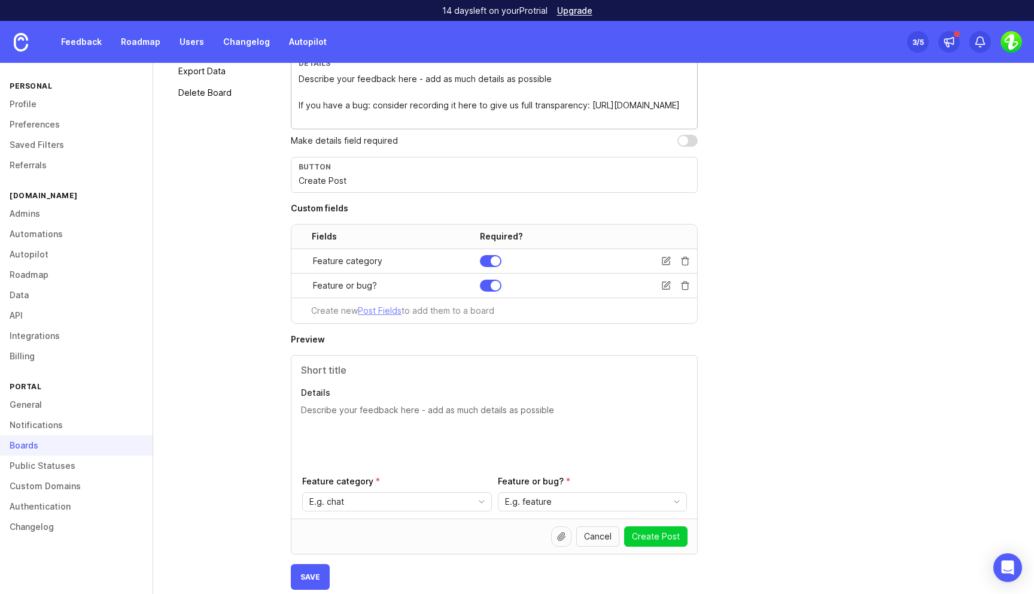
scroll to position [215, 0]
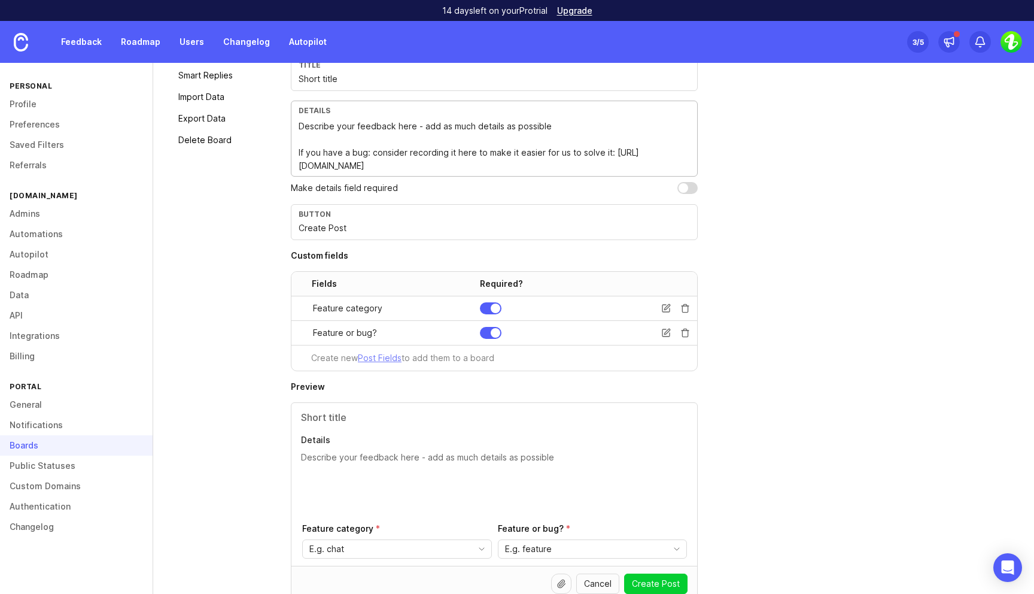
type textarea "Describe your feedback here - add as much details as possible If you have a bug…"
click at [829, 205] on div "Create Post Form Personalize your post creation form with additional details an…" at bounding box center [653, 287] width 725 height 700
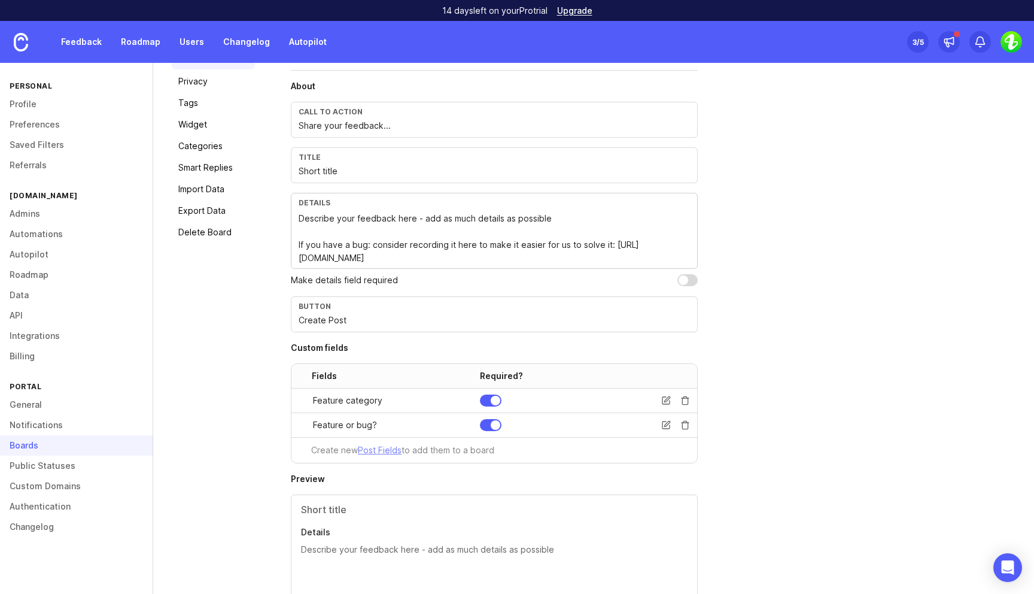
scroll to position [122, 0]
click at [688, 278] on input "checkbox" at bounding box center [687, 281] width 20 height 12
checkbox input "true"
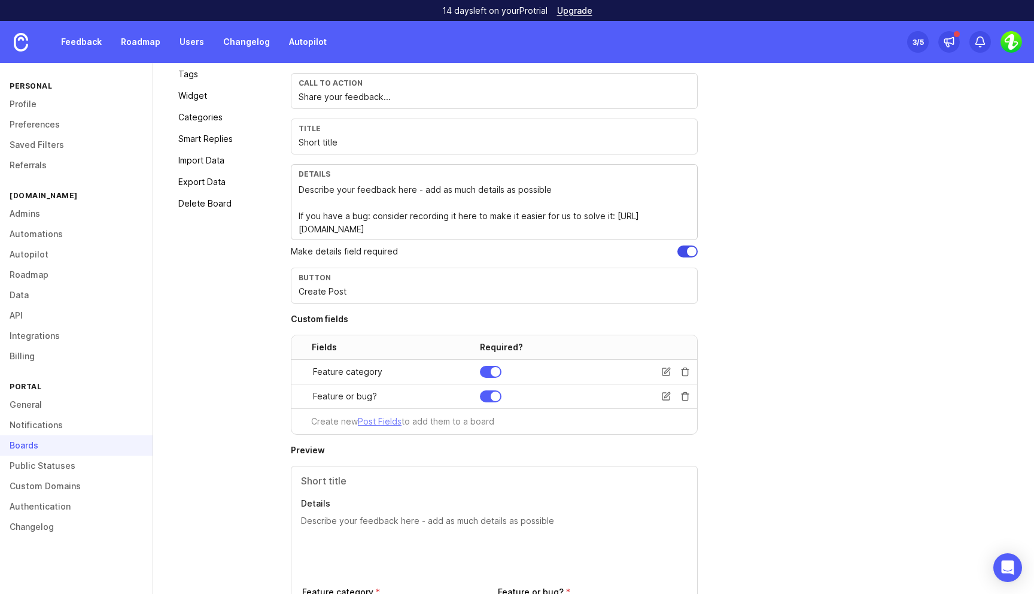
scroll to position [209, 0]
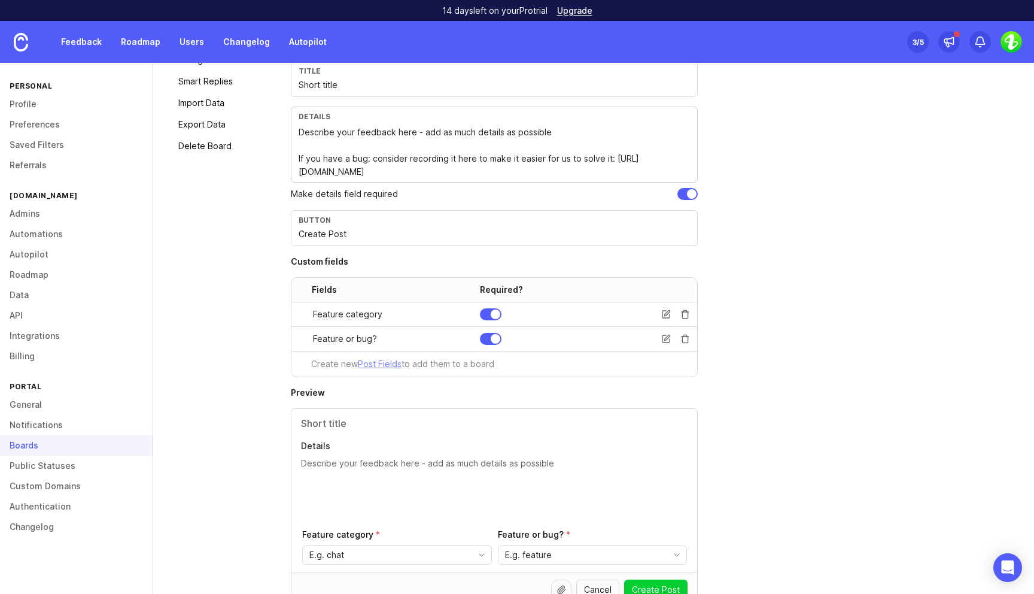
click at [400, 489] on div at bounding box center [494, 488] width 387 height 62
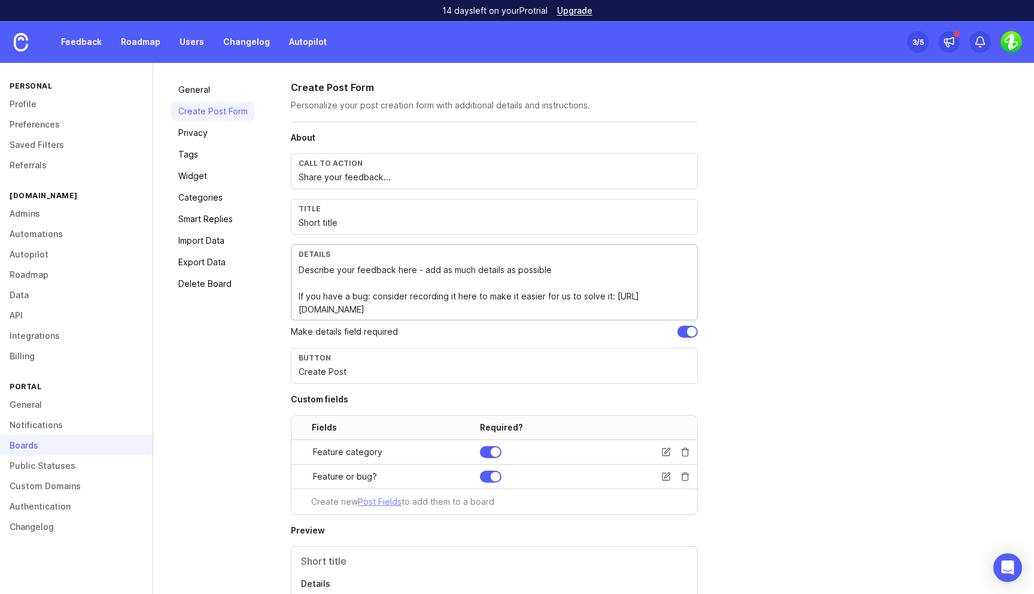
scroll to position [69, 0]
drag, startPoint x: 515, startPoint y: 311, endPoint x: 266, endPoint y: 300, distance: 249.2
click at [266, 300] on div "General Create Post Form Privacy Tags Widget Categories Smart Replies Import Da…" at bounding box center [593, 426] width 881 height 723
click at [511, 311] on textarea "Describe your feedback here - add as much details as possible If you have a bug…" at bounding box center [494, 292] width 391 height 53
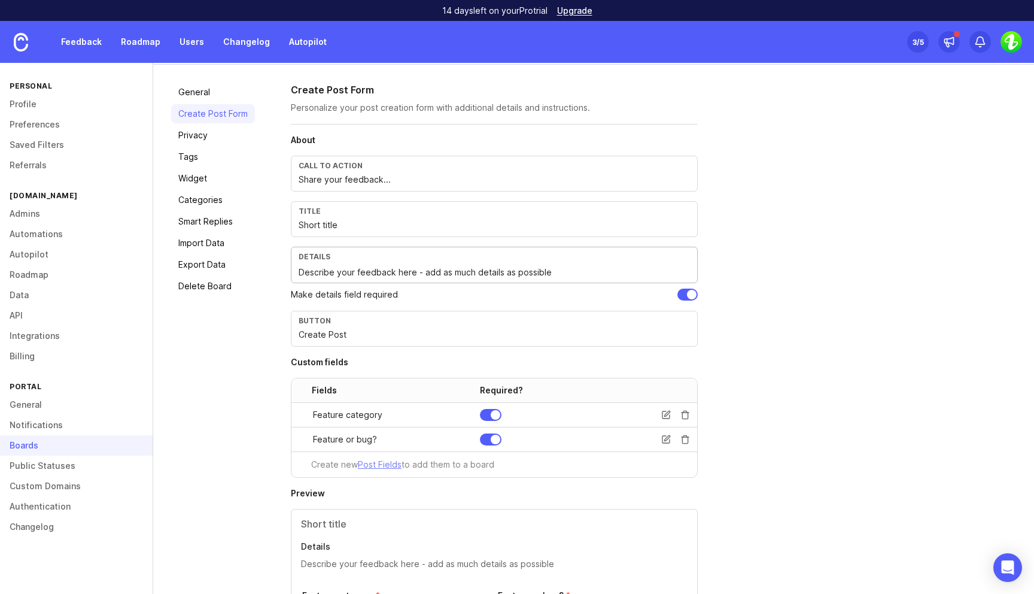
scroll to position [197, 0]
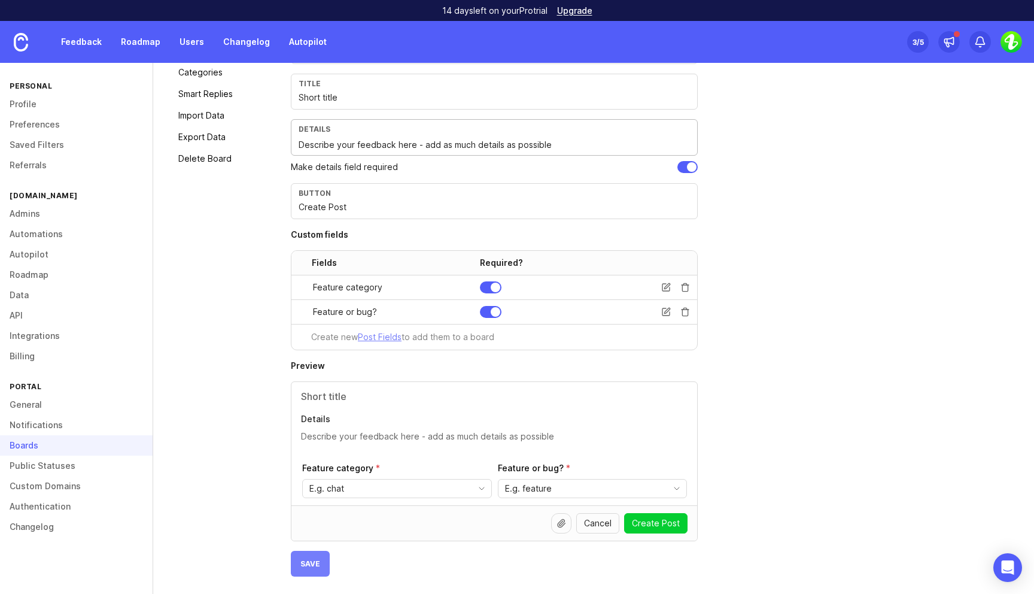
type textarea "Describe your feedback here - add as much details as possible"
click at [310, 564] on span "Save" at bounding box center [310, 563] width 20 height 9
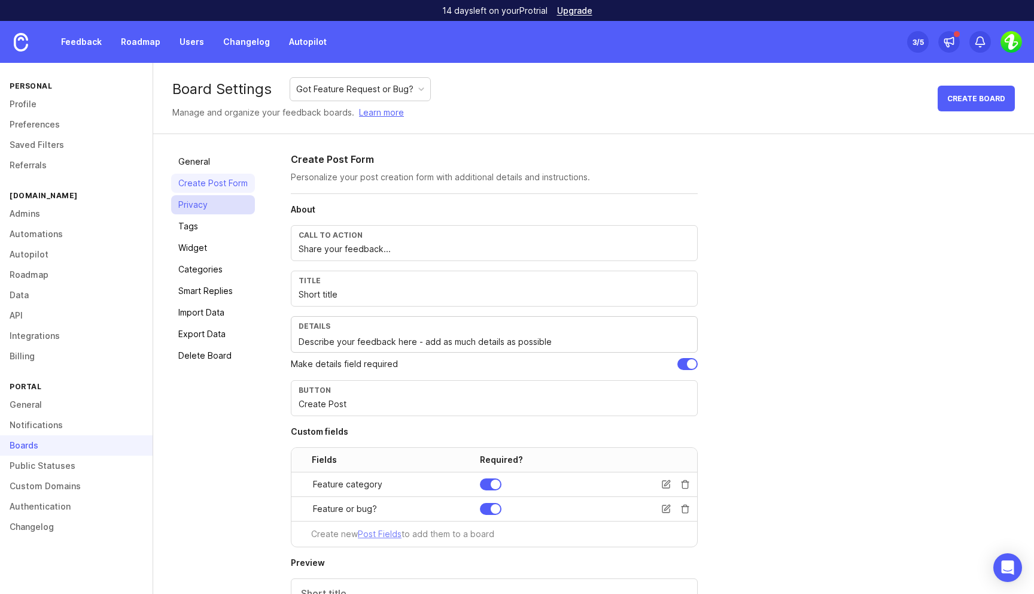
click at [202, 204] on link "Privacy" at bounding box center [213, 204] width 84 height 19
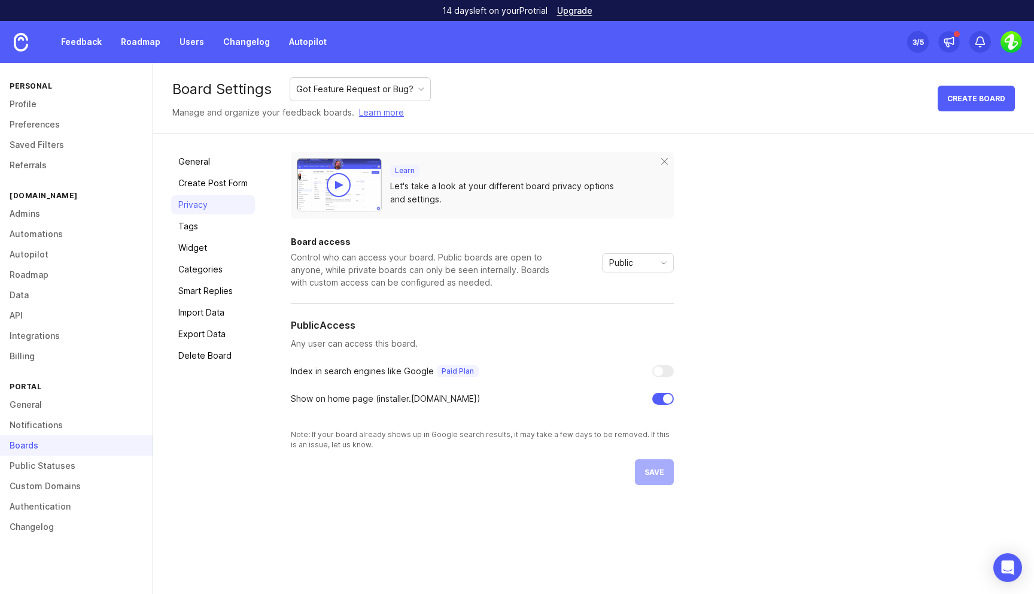
click at [351, 342] on p "Any user can access this board." at bounding box center [482, 343] width 383 height 13
click at [666, 370] on div at bounding box center [663, 371] width 22 height 12
click at [440, 402] on div "Show on home page ( installer .canny.io)" at bounding box center [386, 398] width 190 height 13
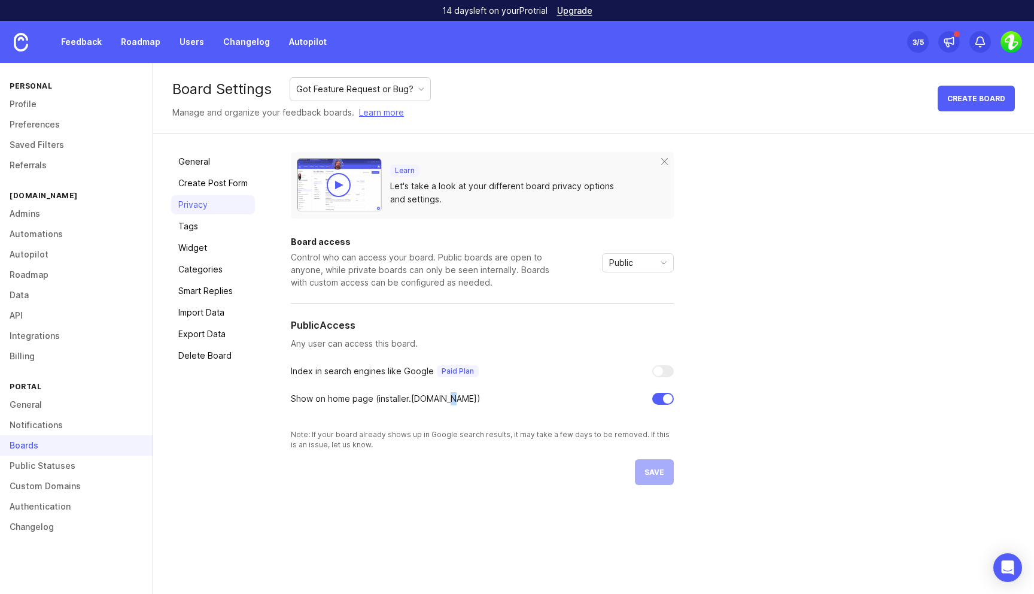
click at [440, 402] on div "Show on home page ( installer .canny.io)" at bounding box center [386, 398] width 190 height 13
click at [193, 224] on link "Tags" at bounding box center [213, 226] width 84 height 19
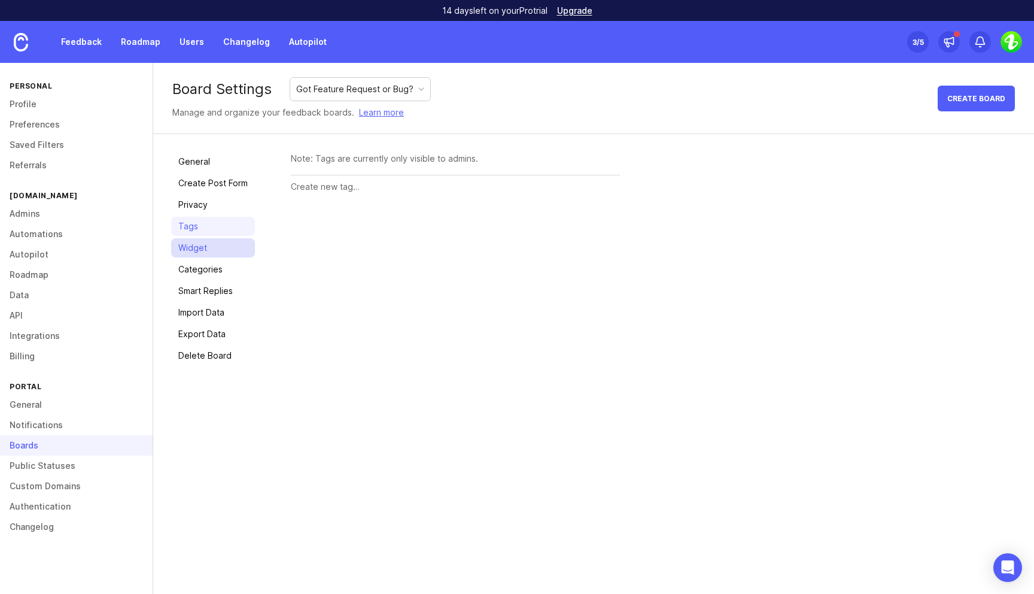
click at [206, 245] on link "Widget" at bounding box center [213, 247] width 84 height 19
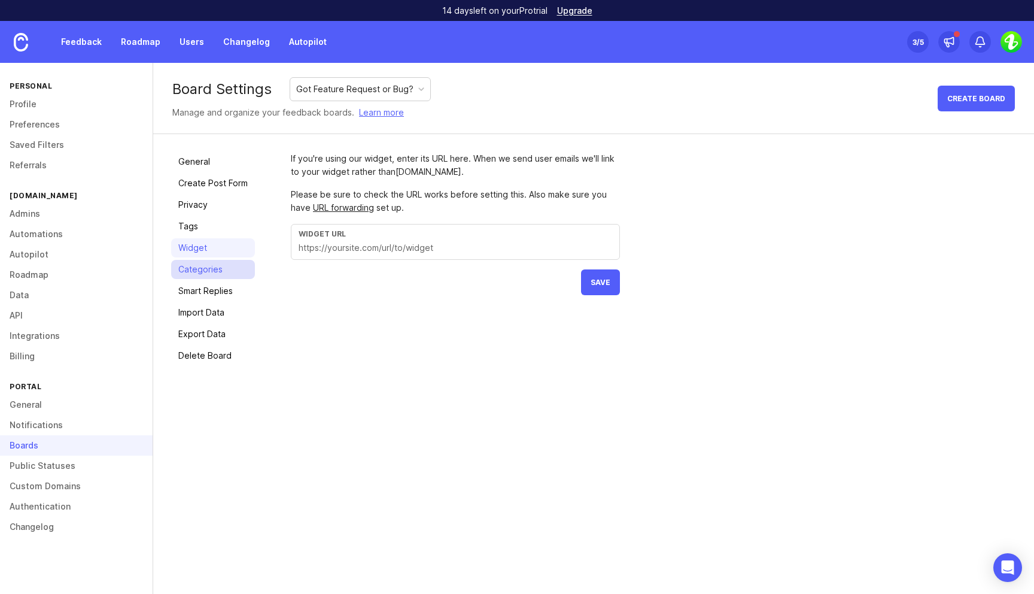
click at [230, 267] on link "Categories" at bounding box center [213, 269] width 84 height 19
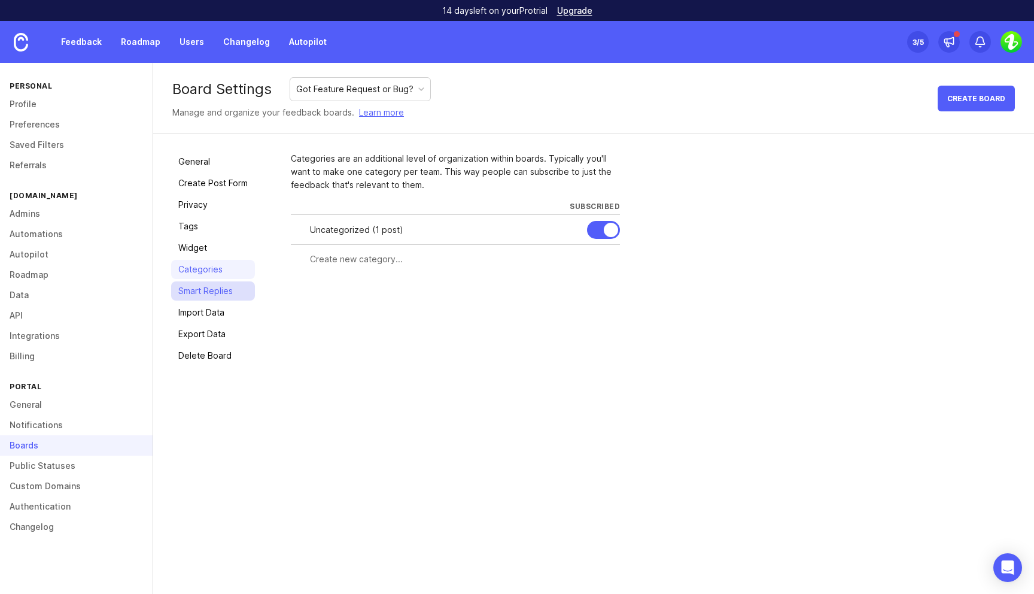
click at [221, 290] on link "Smart Replies" at bounding box center [213, 290] width 84 height 19
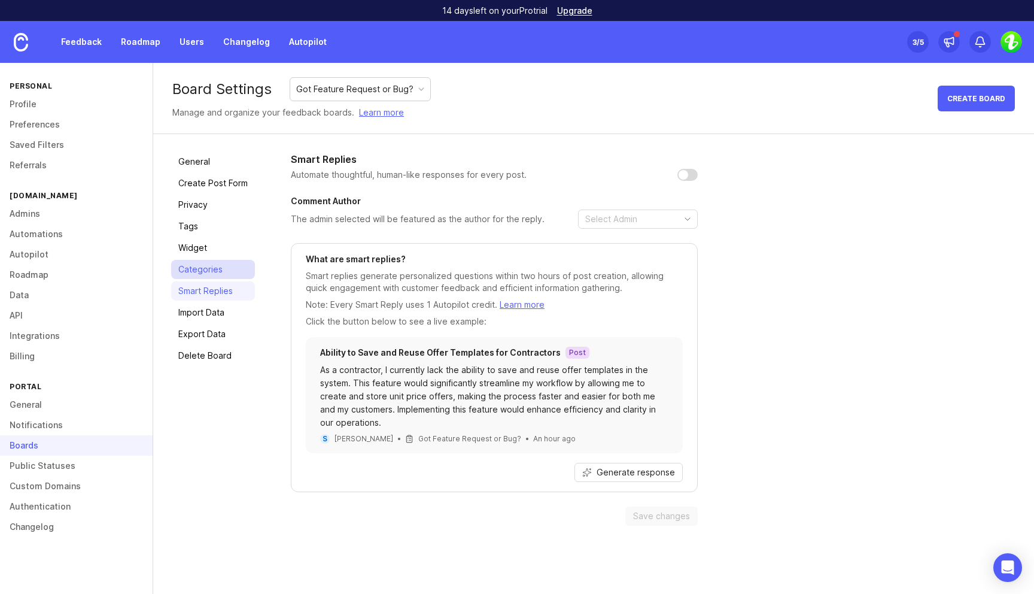
click at [224, 269] on link "Categories" at bounding box center [213, 269] width 84 height 19
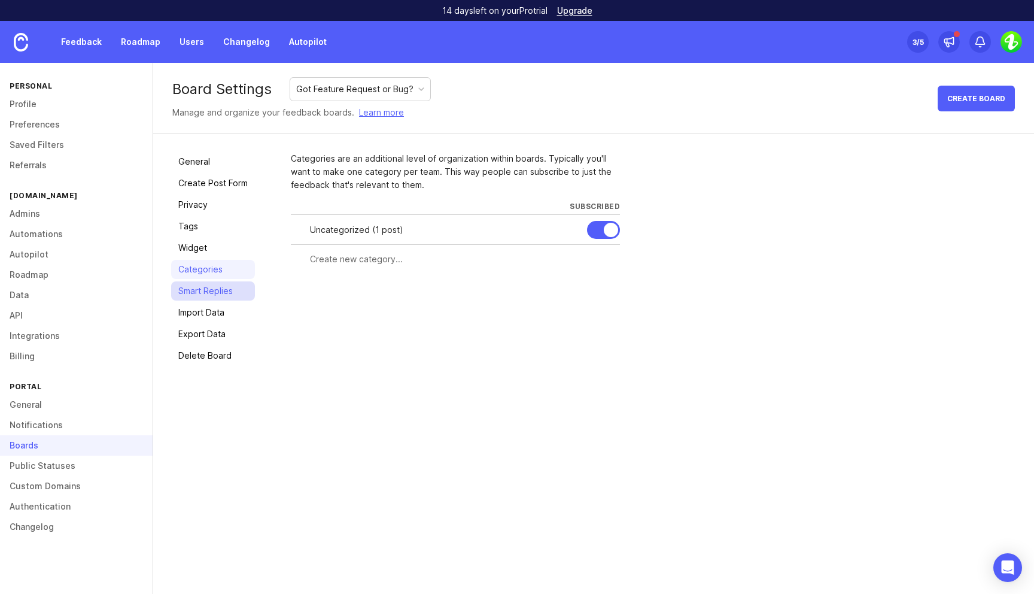
click at [224, 287] on link "Smart Replies" at bounding box center [213, 290] width 84 height 19
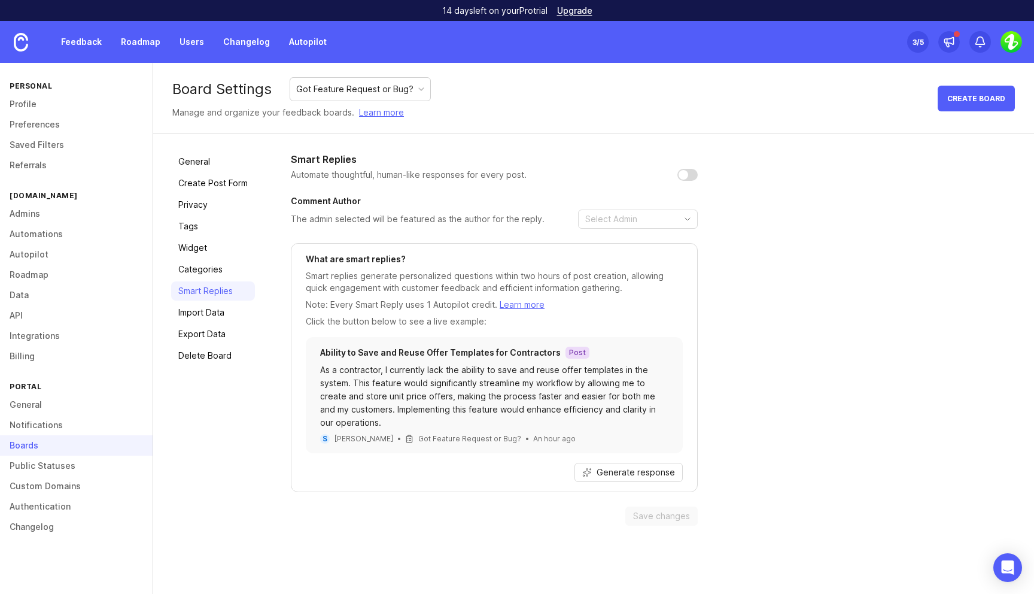
click at [497, 174] on p "Automate thoughtful, human-like responses for every post." at bounding box center [409, 175] width 236 height 12
click at [689, 171] on input "checkbox" at bounding box center [687, 175] width 20 height 12
click at [782, 238] on div "Smart Replies Automate thoughtful, human-like responses for every post. Comment…" at bounding box center [653, 338] width 725 height 373
click at [653, 475] on span "Generate response" at bounding box center [636, 472] width 78 height 12
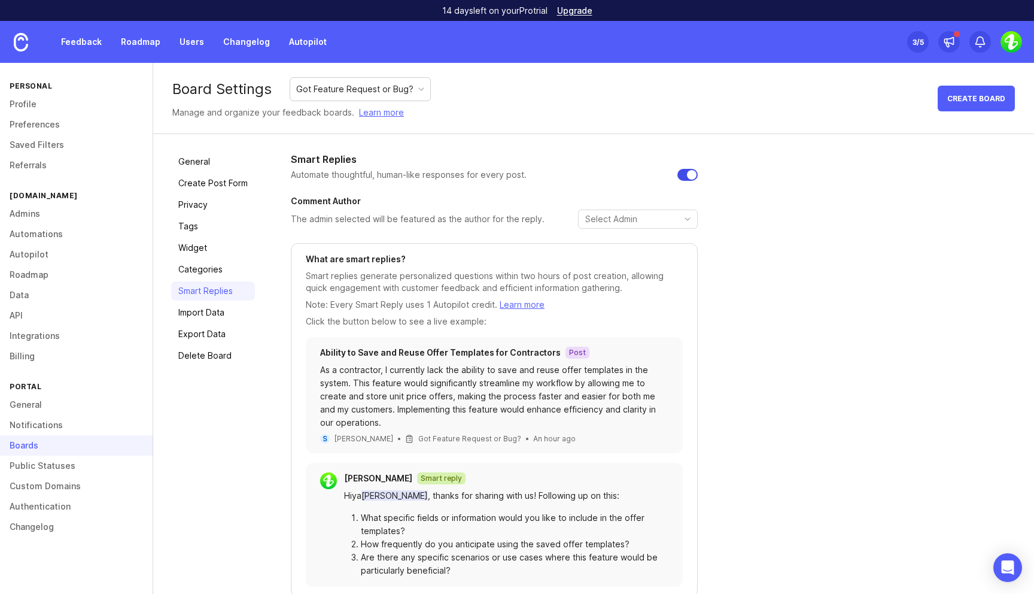
click at [688, 177] on input "checkbox" at bounding box center [687, 175] width 20 height 12
checkbox input "false"
click at [212, 316] on link "Import Data" at bounding box center [213, 312] width 84 height 19
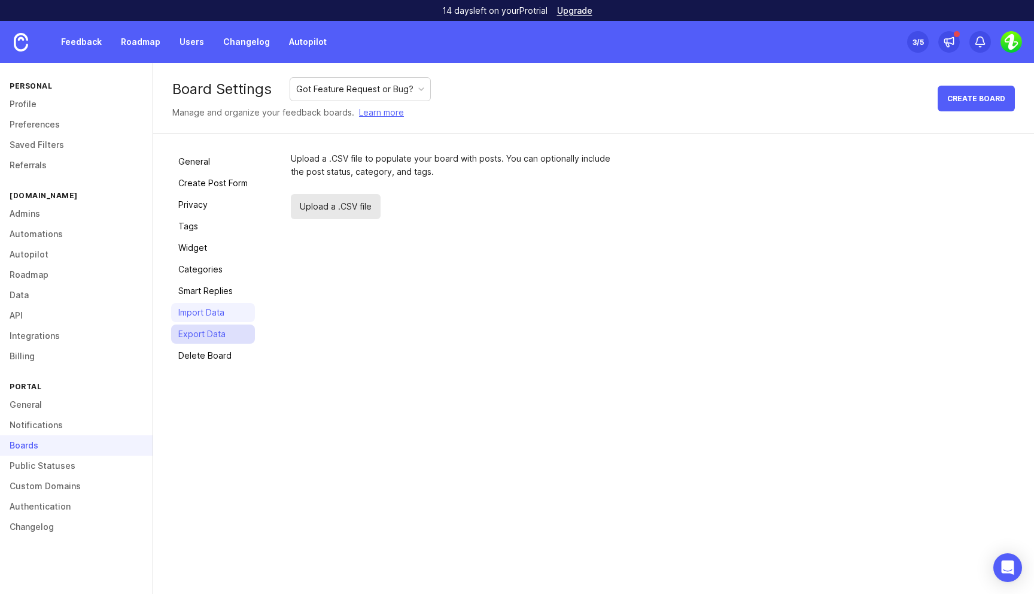
click at [199, 339] on link "Export Data" at bounding box center [213, 333] width 84 height 19
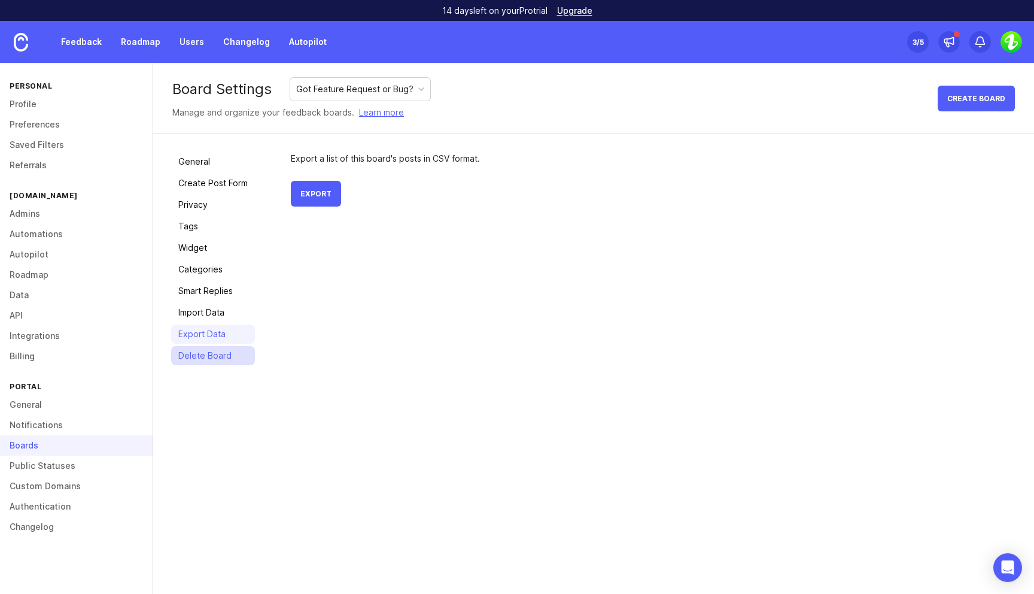
click at [211, 361] on link "Delete Board" at bounding box center [213, 355] width 84 height 19
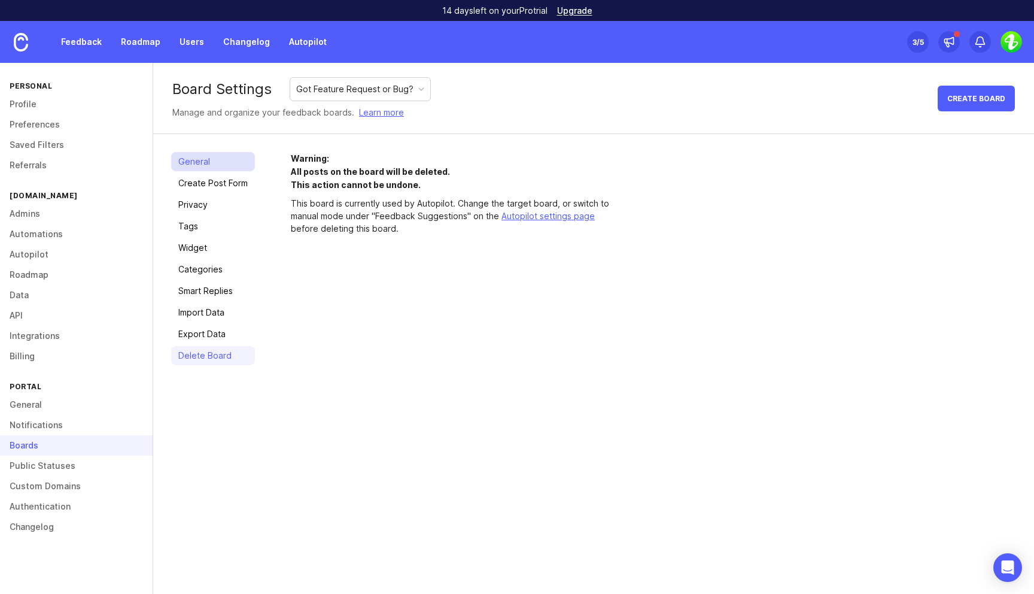
click at [199, 163] on link "General" at bounding box center [213, 161] width 84 height 19
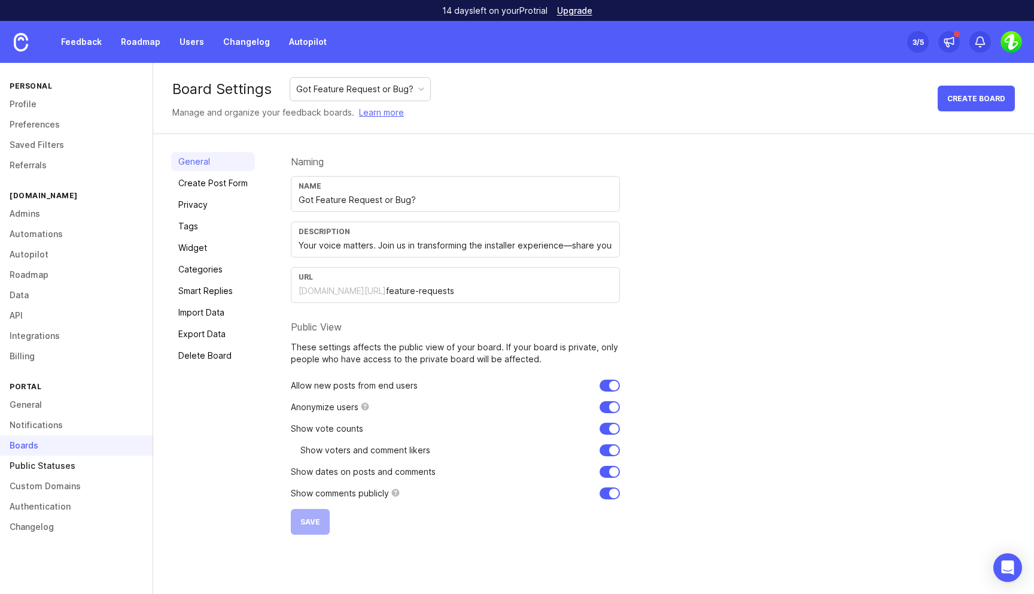
click at [42, 466] on link "Public Statuses" at bounding box center [76, 465] width 153 height 20
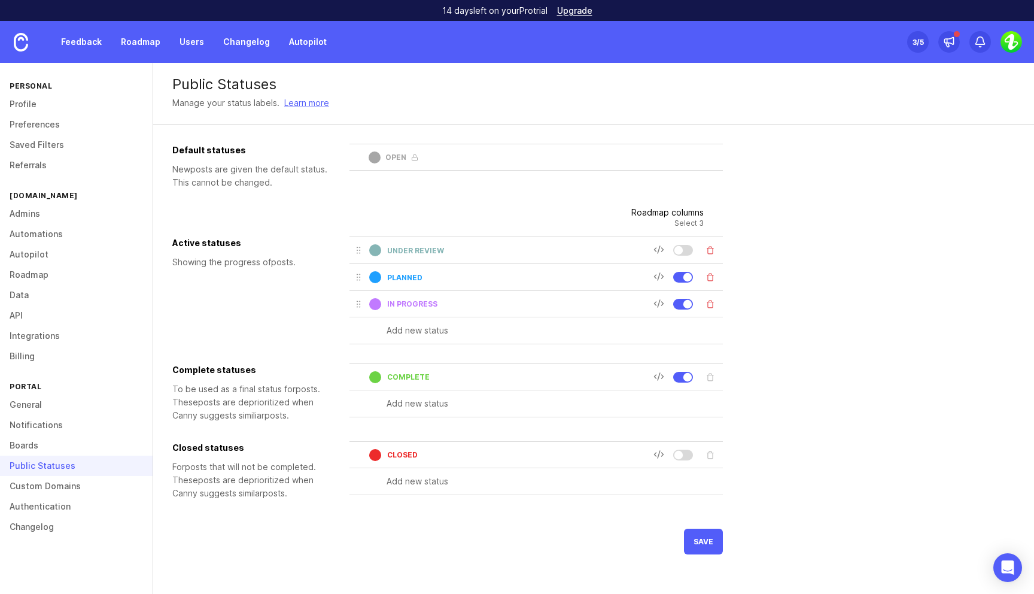
click at [434, 333] on input "text" at bounding box center [555, 330] width 336 height 13
type input "PLANNED BUG FIX"
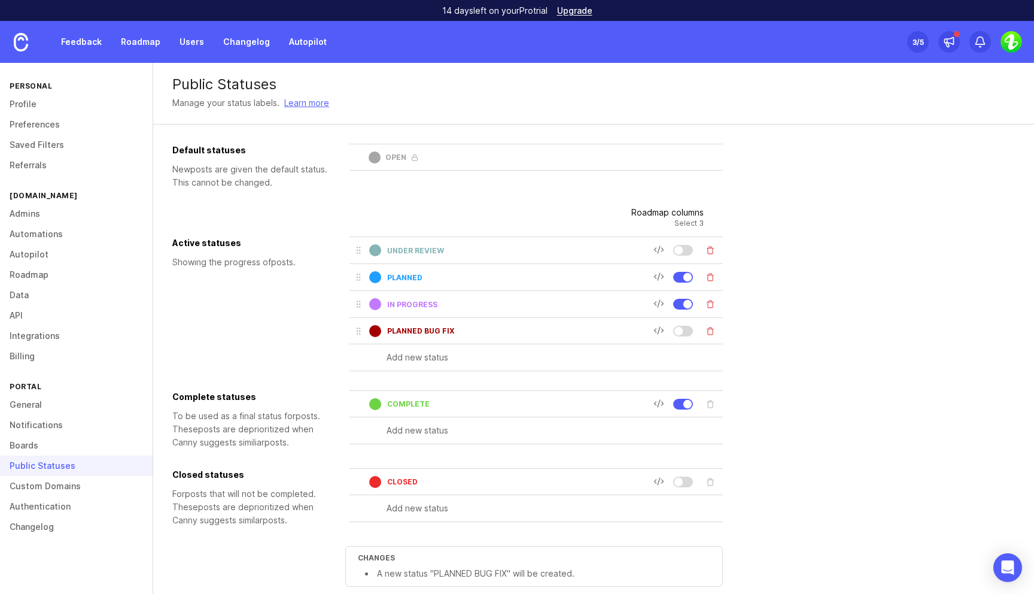
click at [405, 277] on input "planned" at bounding box center [520, 277] width 266 height 9
type input "planned FEATURES"
click at [837, 318] on div "Default statuses New post s are given the default status. This cannot be change…" at bounding box center [593, 388] width 842 height 488
click at [686, 323] on div at bounding box center [685, 330] width 65 height 17
click at [685, 331] on div at bounding box center [683, 331] width 20 height 11
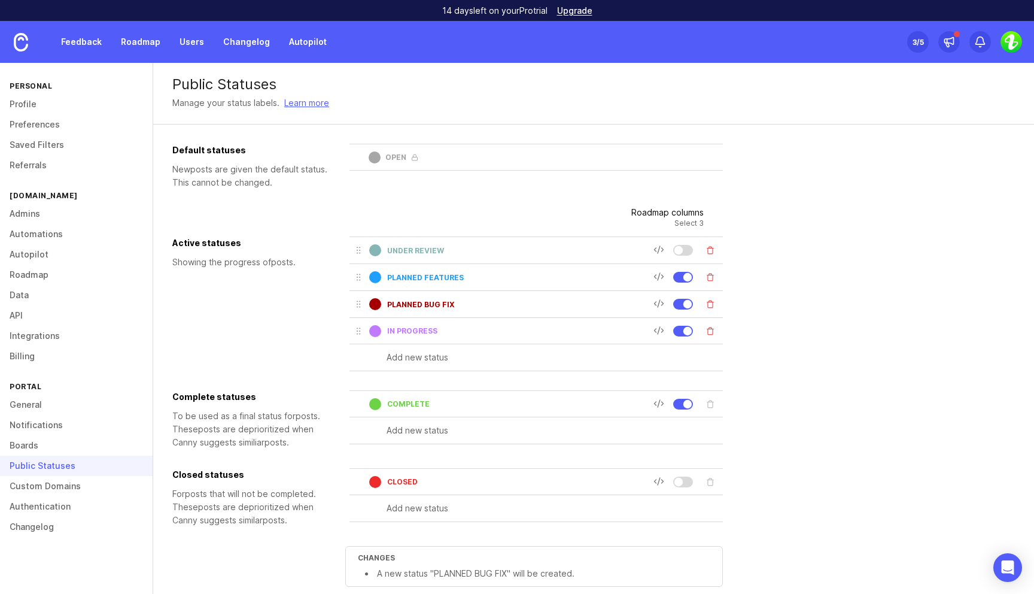
click at [881, 341] on div "Default statuses New post s are given the default status. This cannot be change…" at bounding box center [593, 388] width 842 height 488
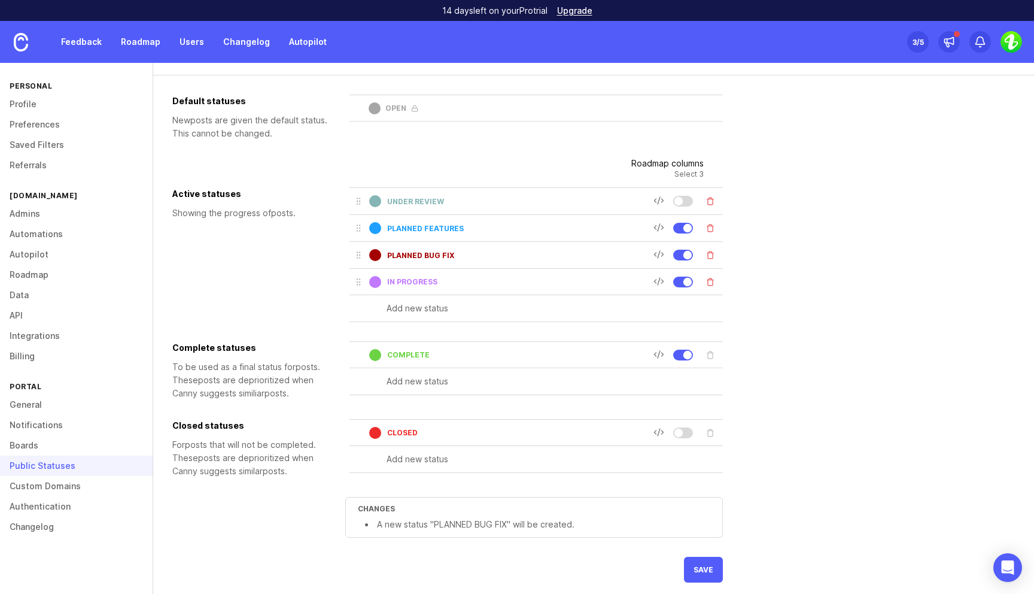
scroll to position [56, 0]
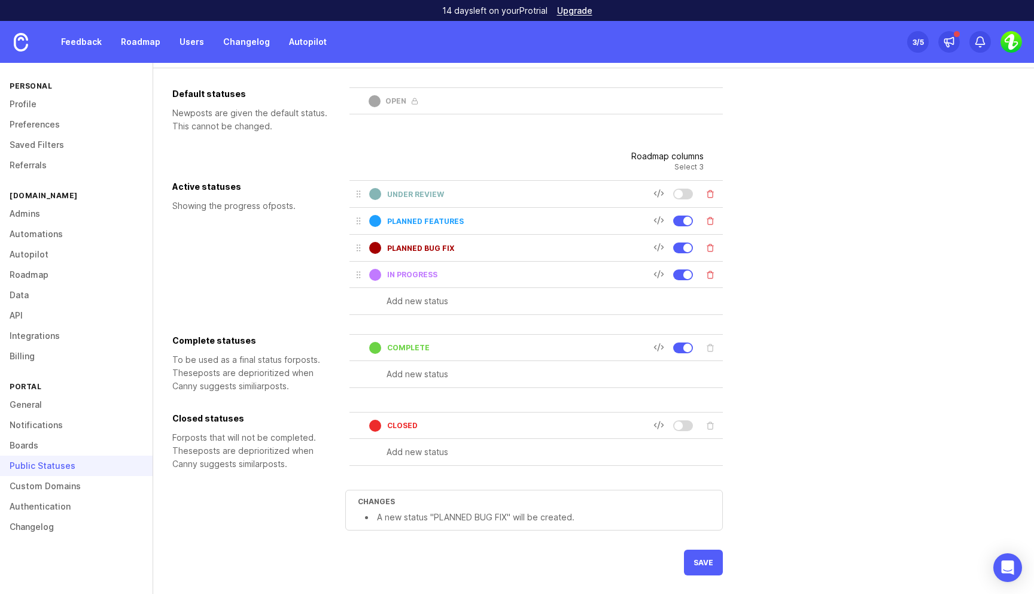
click at [688, 428] on div at bounding box center [683, 425] width 20 height 11
click at [445, 246] on input "PLANNED BUG FIX" at bounding box center [520, 248] width 266 height 9
type input "PLANNED BUG-FIXES"
click at [373, 247] on div at bounding box center [375, 248] width 12 height 12
click at [377, 248] on div at bounding box center [375, 248] width 12 height 12
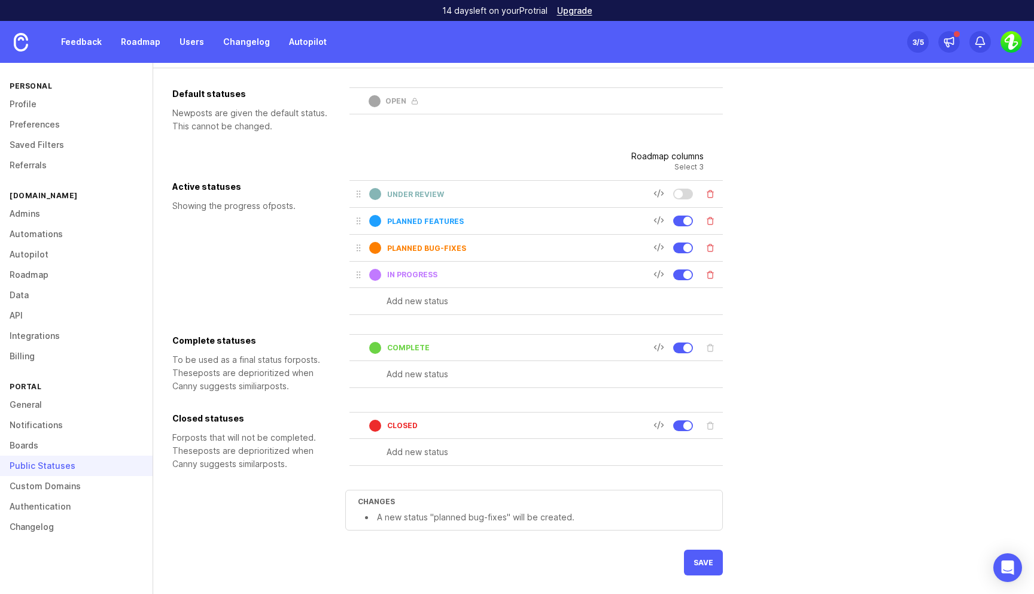
click at [864, 285] on div "Default statuses New post s are given the default status. This cannot be change…" at bounding box center [593, 331] width 842 height 488
click at [702, 563] on span "save" at bounding box center [704, 562] width 20 height 9
click at [686, 425] on div at bounding box center [687, 425] width 8 height 8
click at [707, 574] on button "save" at bounding box center [703, 582] width 39 height 26
click at [712, 247] on button "Delete status" at bounding box center [710, 247] width 17 height 17
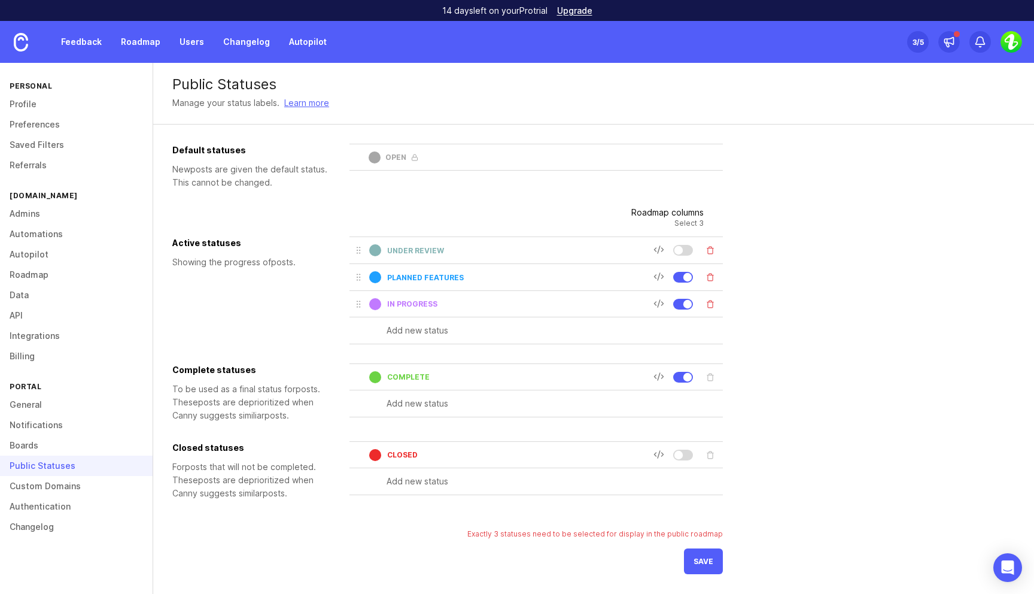
scroll to position [0, 0]
click at [709, 563] on span "save" at bounding box center [704, 560] width 20 height 9
click at [454, 279] on input "planned FEATURES" at bounding box center [520, 277] width 266 height 9
type input "planned"
click at [703, 548] on button "save" at bounding box center [703, 541] width 39 height 26
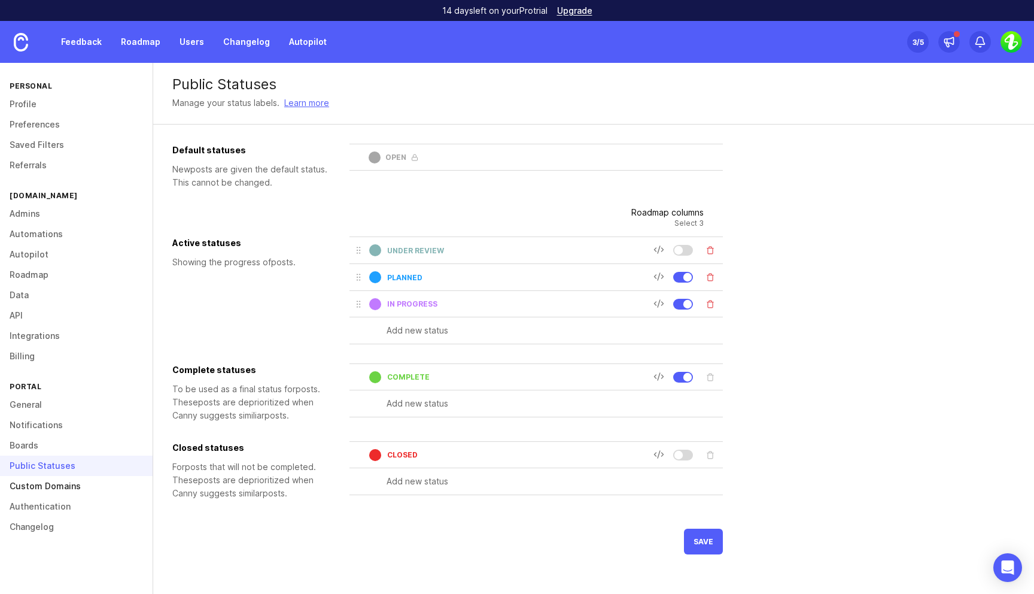
click at [89, 479] on link "Custom Domains" at bounding box center [76, 486] width 153 height 20
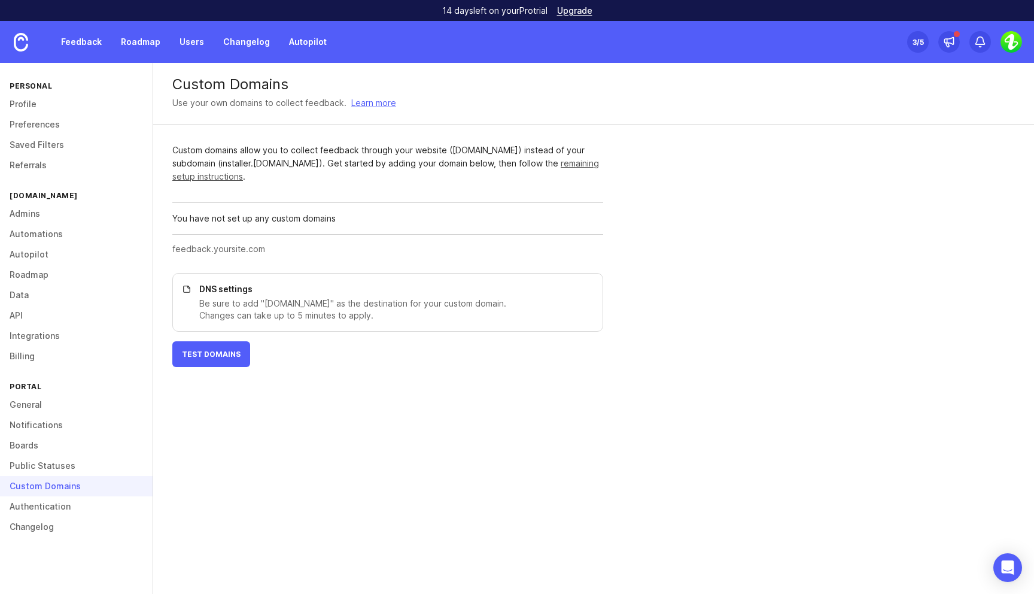
click at [559, 166] on link "remaining setup instructions" at bounding box center [385, 169] width 427 height 23
click at [246, 250] on input "text" at bounding box center [384, 248] width 424 height 13
click at [49, 512] on link "Authentication" at bounding box center [76, 506] width 153 height 20
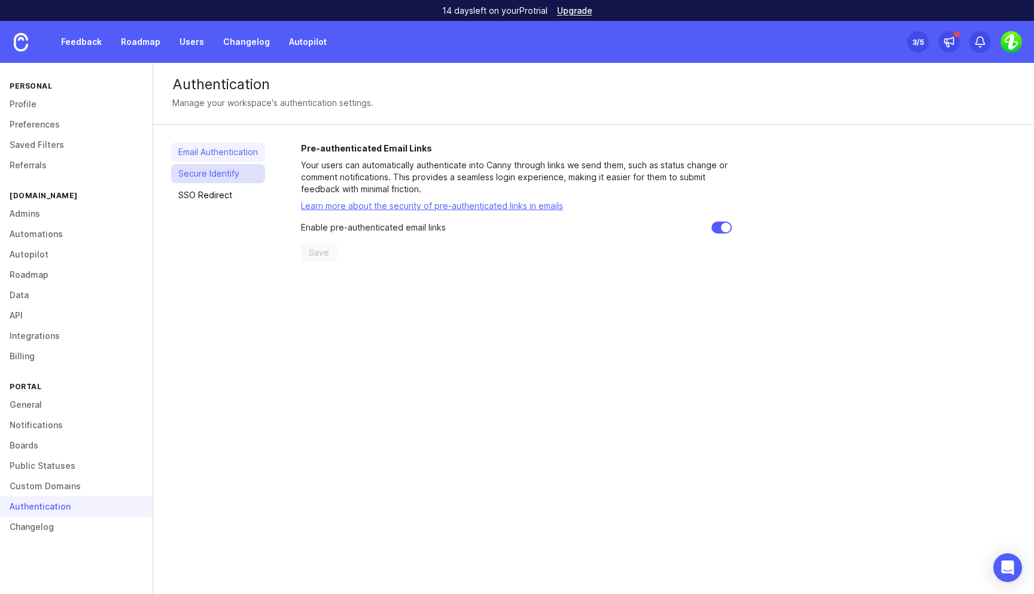
click at [205, 177] on link "Secure Identify" at bounding box center [218, 173] width 94 height 19
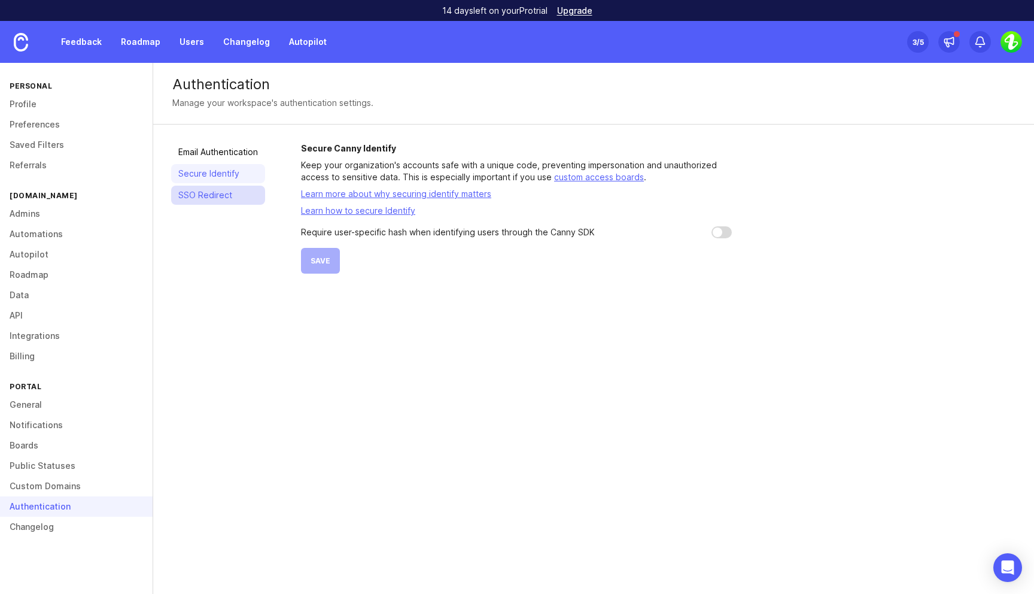
click at [206, 194] on link "SSO Redirect" at bounding box center [218, 194] width 94 height 19
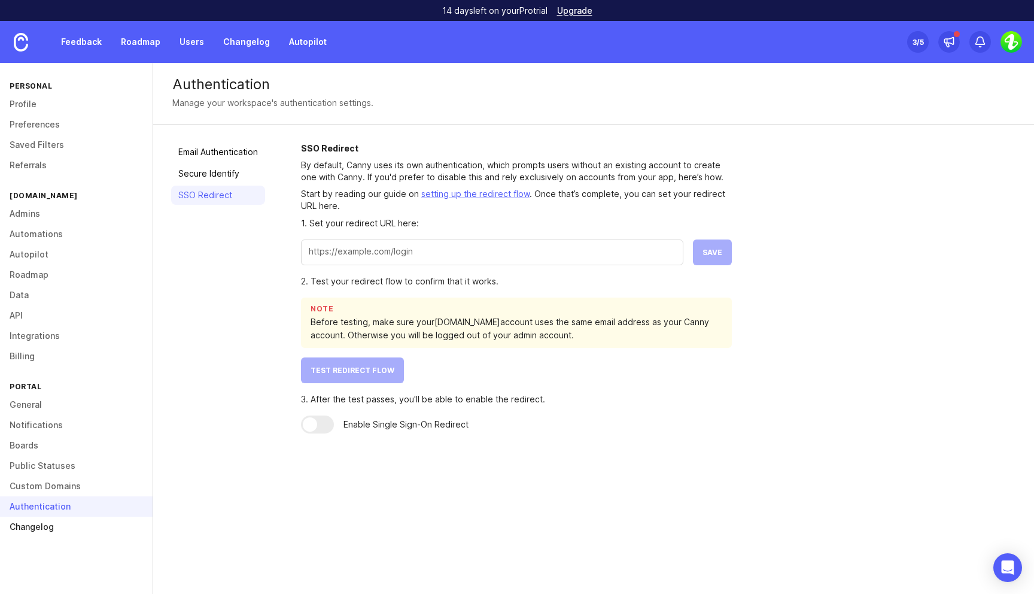
click at [59, 522] on link "Changelog" at bounding box center [76, 526] width 153 height 20
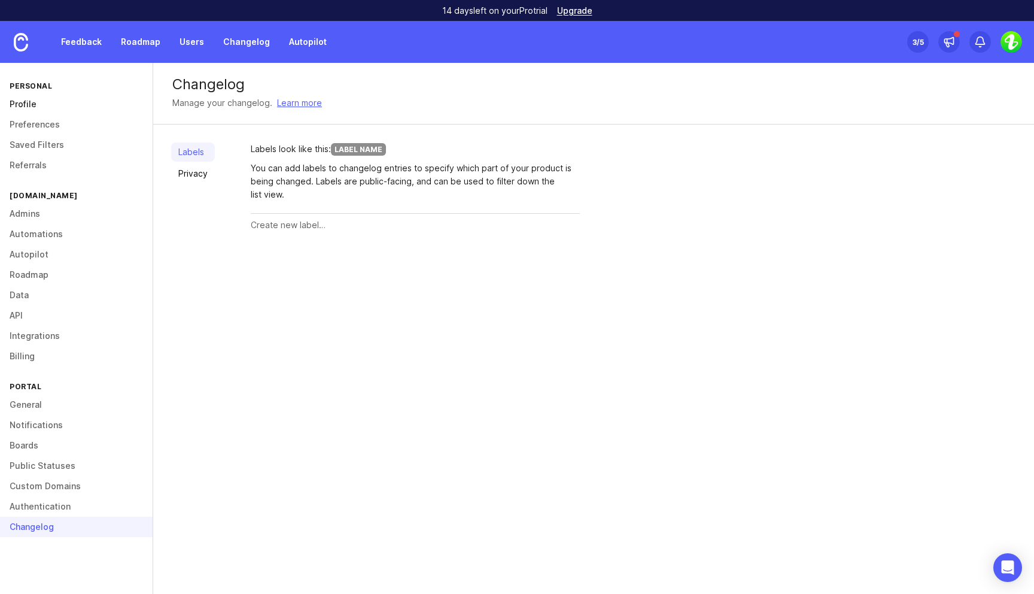
click at [50, 103] on link "Profile" at bounding box center [76, 104] width 153 height 20
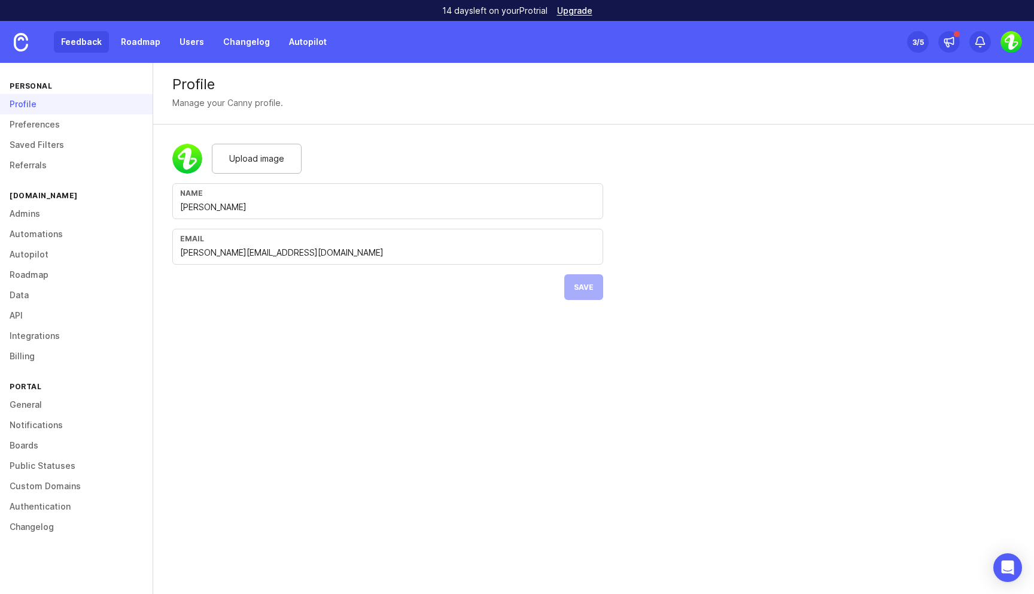
click at [90, 49] on link "Feedback" at bounding box center [81, 42] width 55 height 22
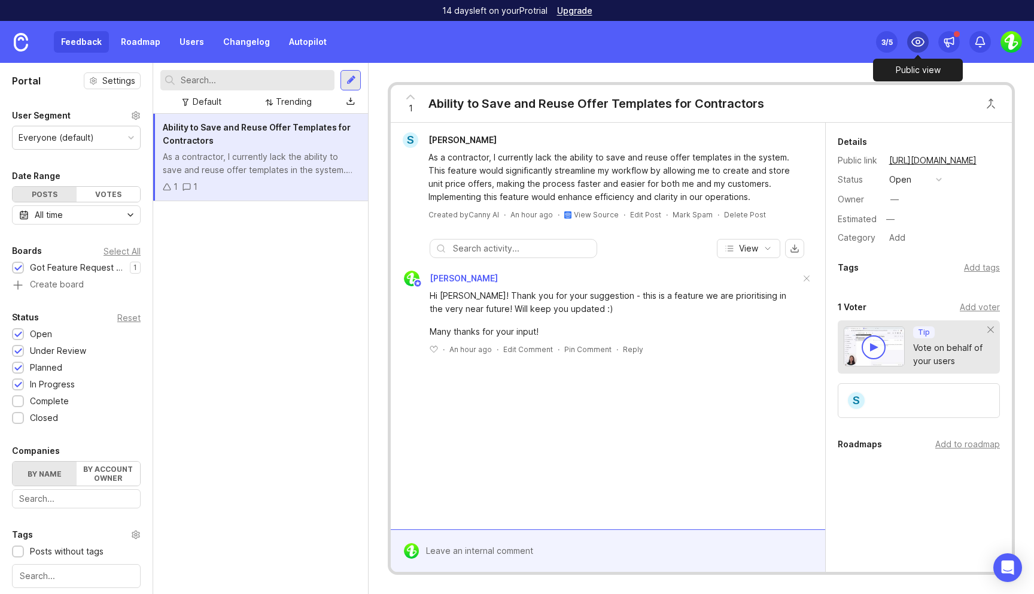
click at [918, 45] on icon at bounding box center [918, 42] width 14 height 14
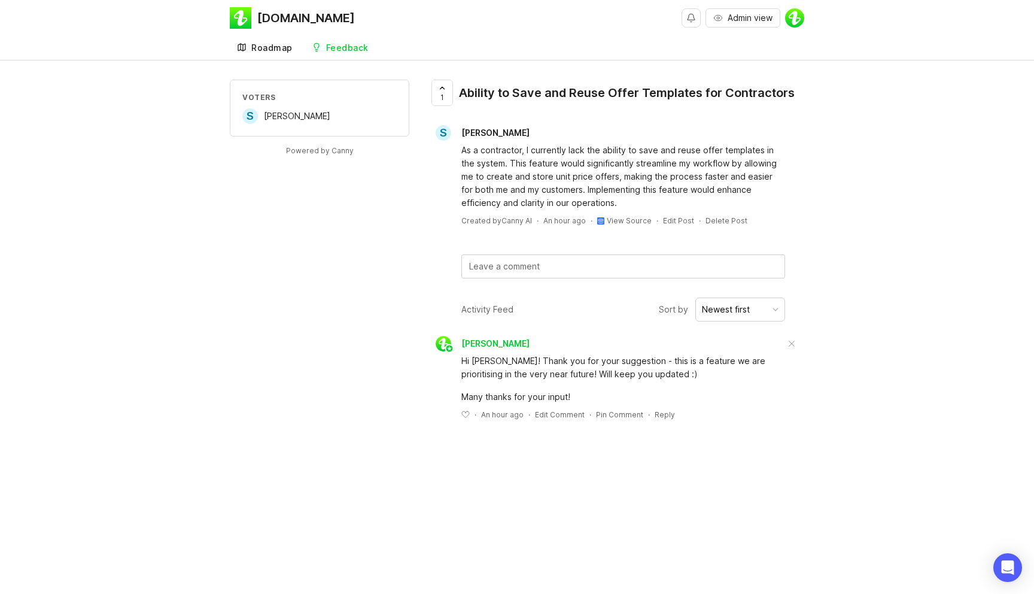
click at [275, 41] on link "Roadmap" at bounding box center [265, 48] width 70 height 25
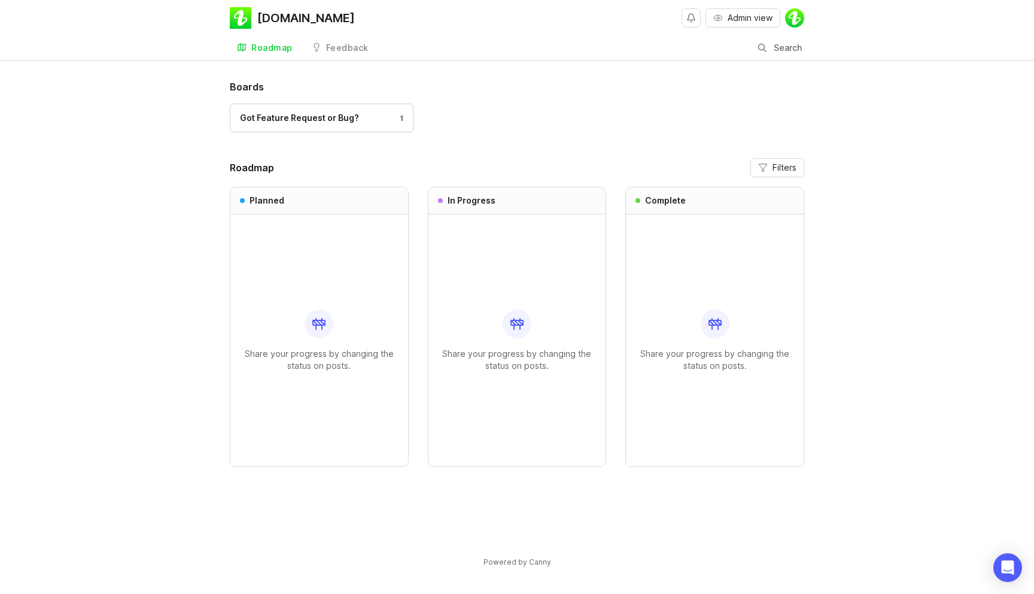
click at [744, 108] on div "Got Feature Request or Bug? 1" at bounding box center [517, 124] width 574 height 40
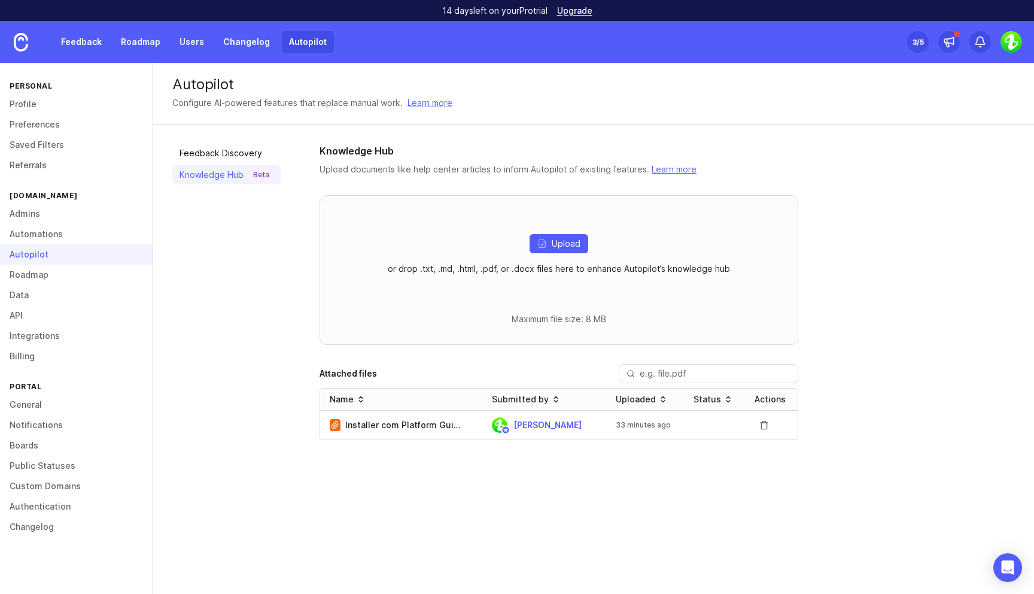
click at [300, 37] on link "Autopilot" at bounding box center [308, 42] width 52 height 22
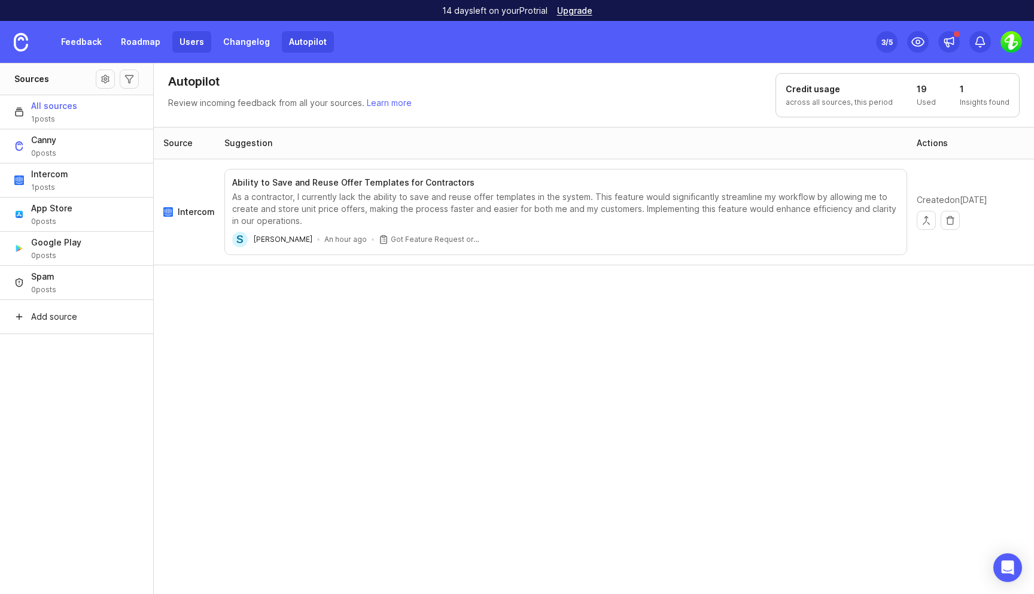
click at [191, 42] on link "Users" at bounding box center [191, 42] width 39 height 22
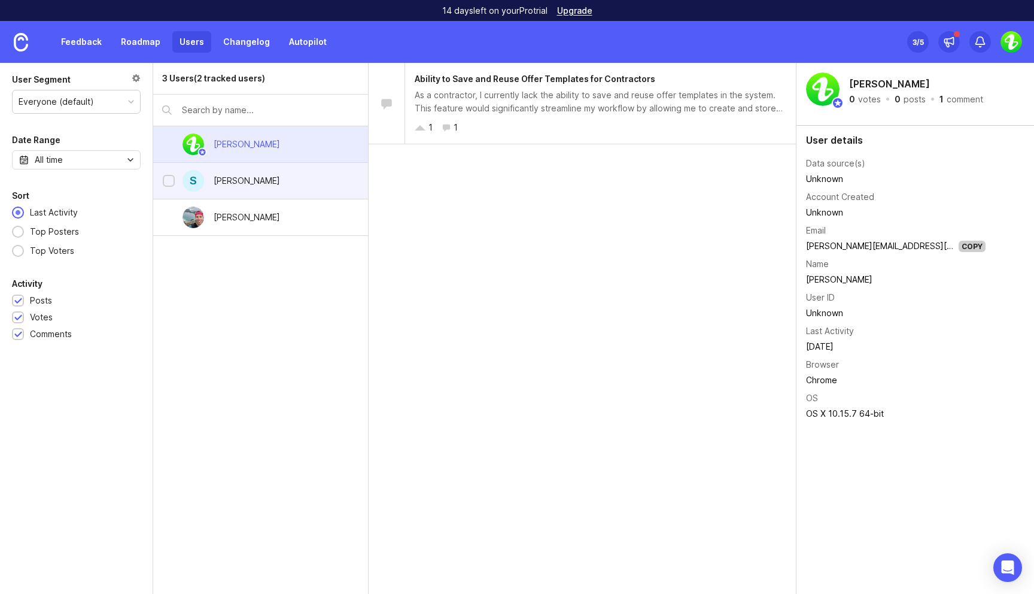
click at [273, 185] on div "Sebastian Hansen" at bounding box center [247, 180] width 66 height 13
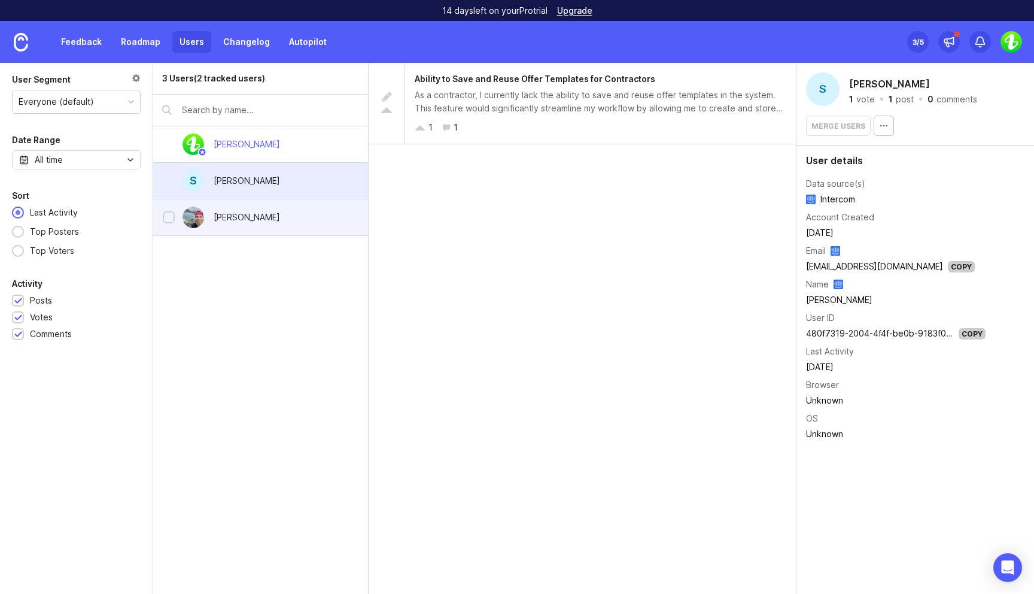
click at [280, 213] on div "Carl Andreas Julsvoll" at bounding box center [247, 217] width 66 height 13
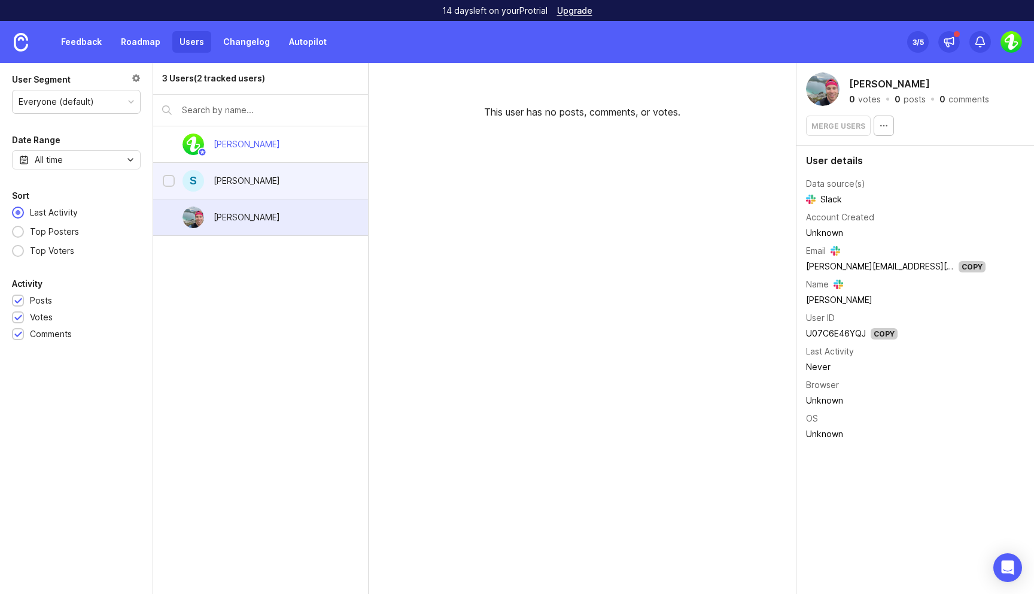
click at [277, 182] on div "[PERSON_NAME]" at bounding box center [247, 180] width 66 height 13
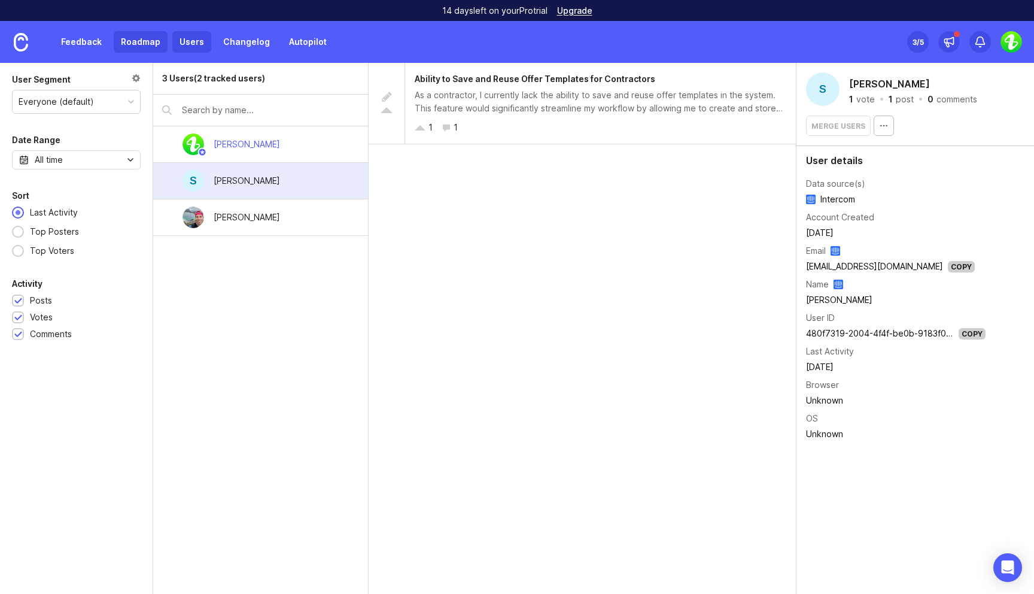
click at [138, 45] on link "Roadmap" at bounding box center [141, 42] width 54 height 22
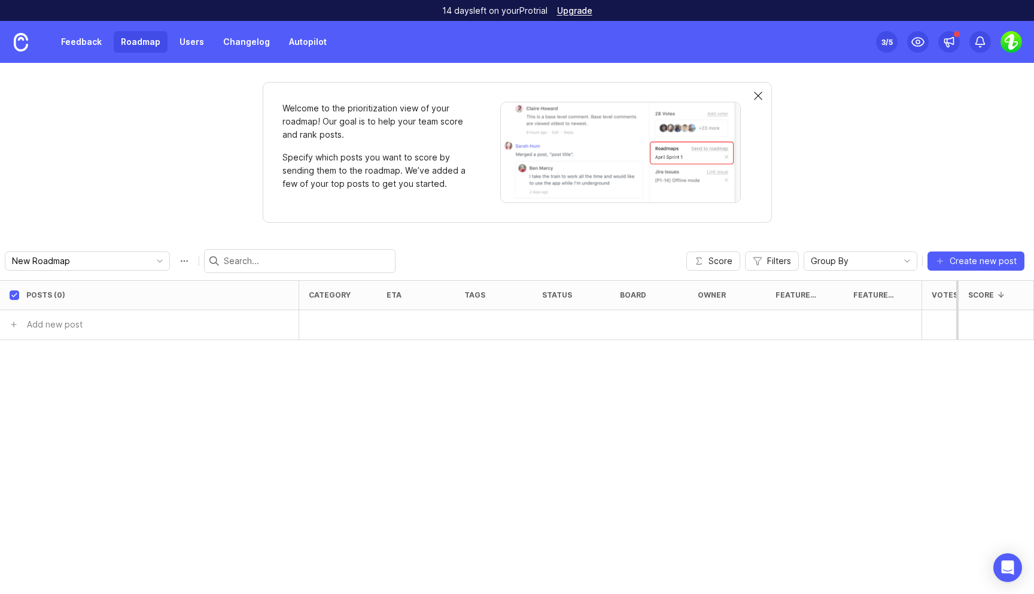
click at [759, 98] on div at bounding box center [758, 97] width 8 height 10
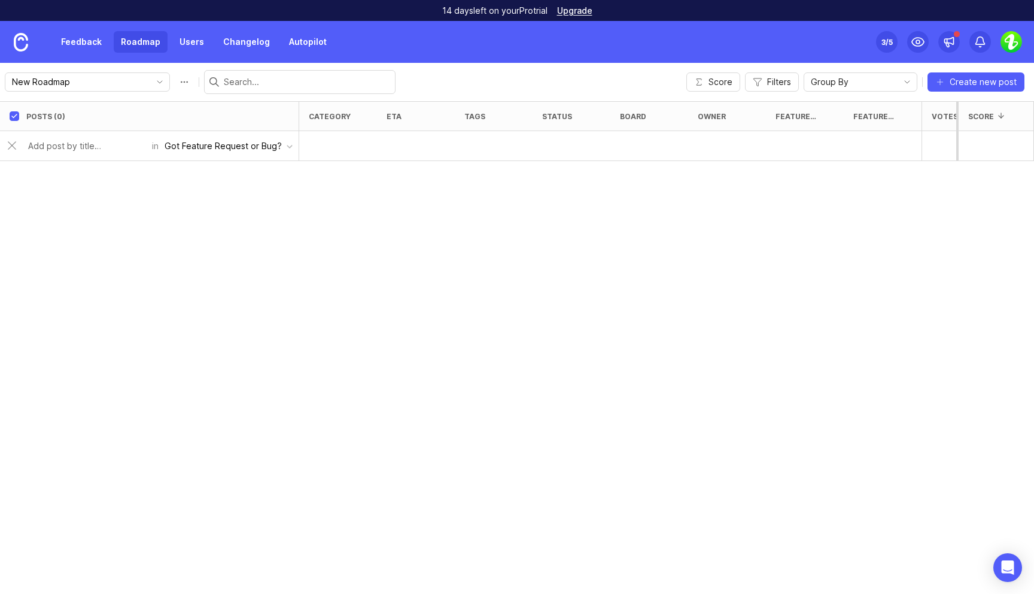
click at [238, 150] on div "Got Feature Request or Bug?" at bounding box center [223, 145] width 117 height 13
click at [254, 145] on div "Got Feature Request or Bug?" at bounding box center [223, 145] width 117 height 13
click at [639, 277] on div "Posts (0) category eta tags status board owner Feature category Feature or bug?…" at bounding box center [517, 347] width 1034 height 492
click at [1000, 72] on button "Create new post" at bounding box center [975, 81] width 97 height 19
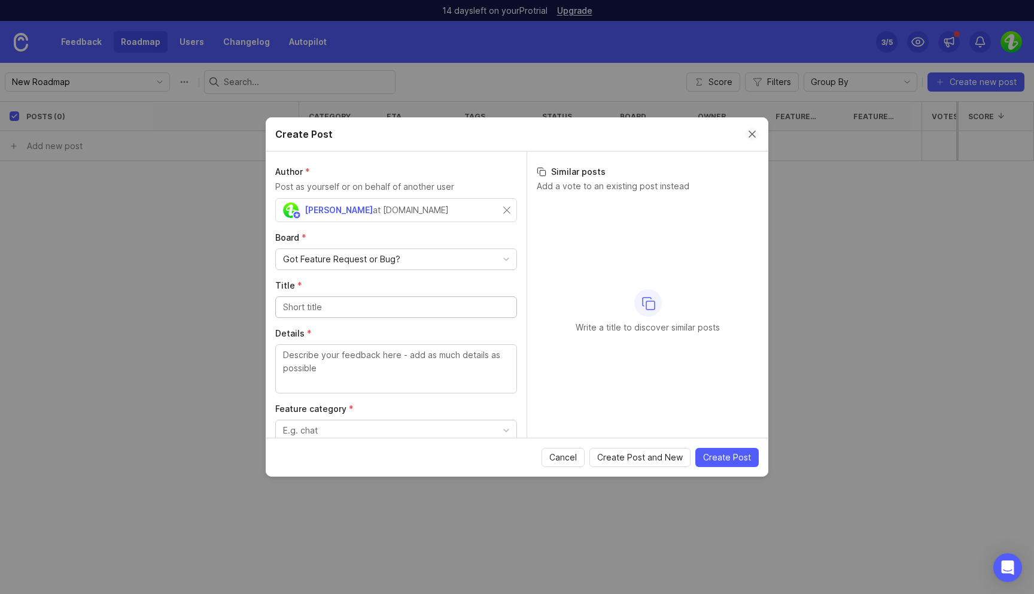
click at [755, 139] on button "Close create post modal" at bounding box center [752, 133] width 13 height 13
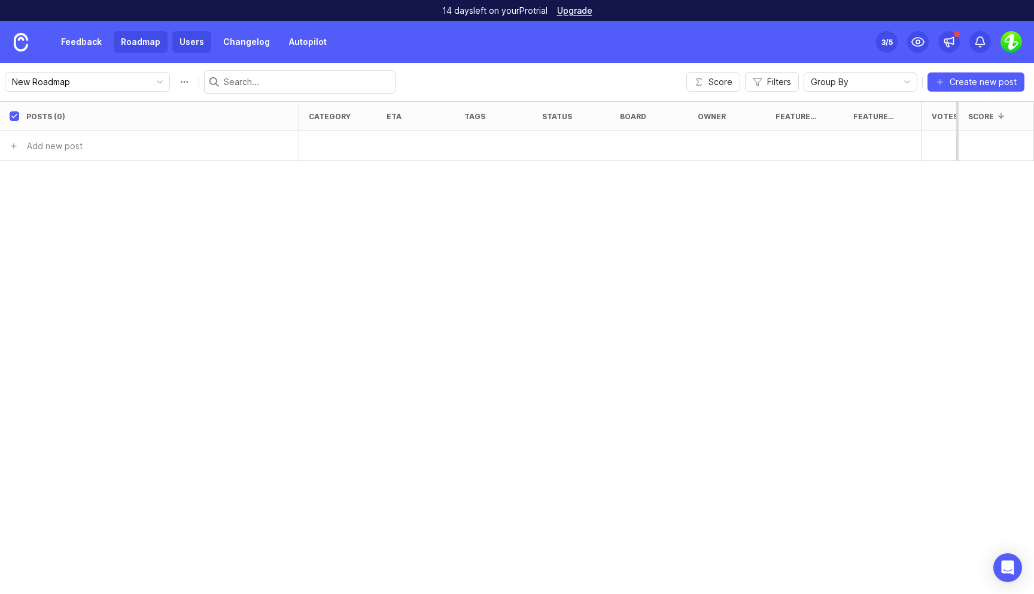
click at [172, 49] on link "Users" at bounding box center [191, 42] width 39 height 22
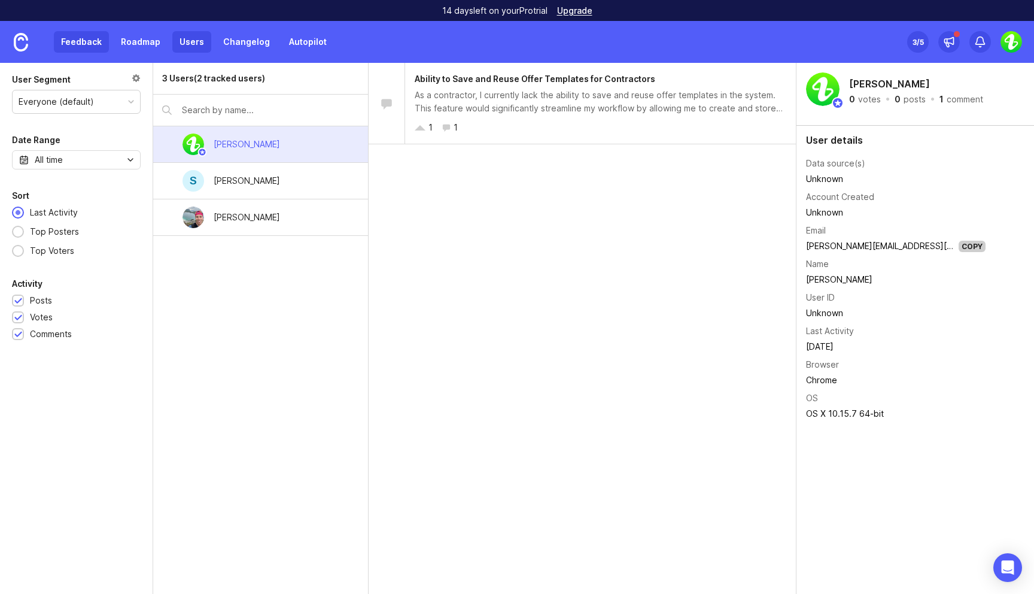
click at [89, 41] on link "Feedback" at bounding box center [81, 42] width 55 height 22
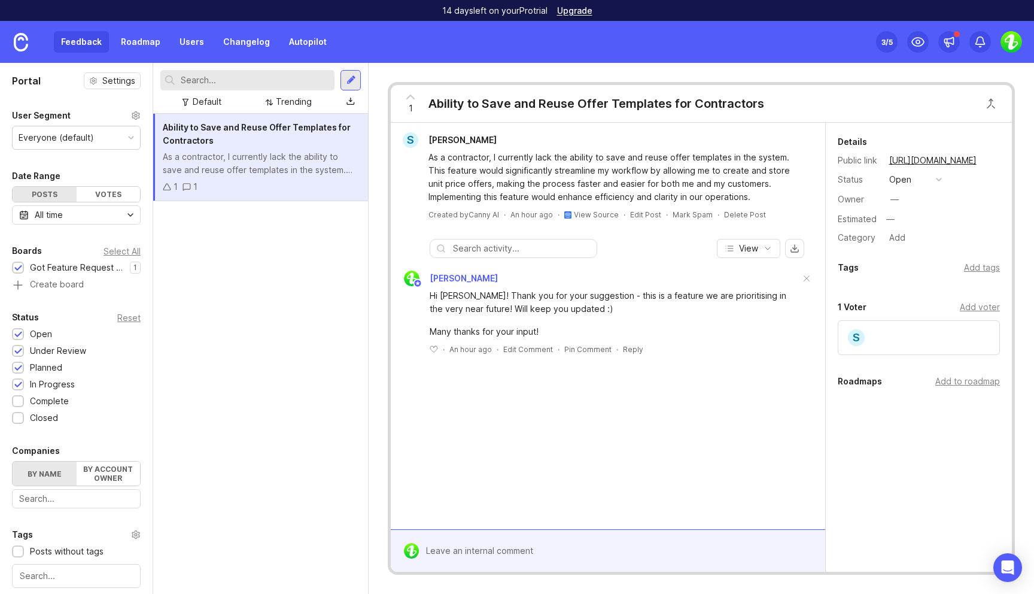
click at [267, 161] on div "As a contractor, I currently lack the ability to save and reuse offer templates…" at bounding box center [261, 163] width 196 height 26
click at [293, 162] on div "As a contractor, I currently lack the ability to save and reuse offer templates…" at bounding box center [261, 163] width 196 height 26
click at [263, 261] on div "Ability to Save and Reuse Offer Templates for Contractors As a contractor, I cu…" at bounding box center [260, 354] width 215 height 480
click at [1014, 562] on div "Open Intercom Messenger" at bounding box center [1008, 568] width 32 height 32
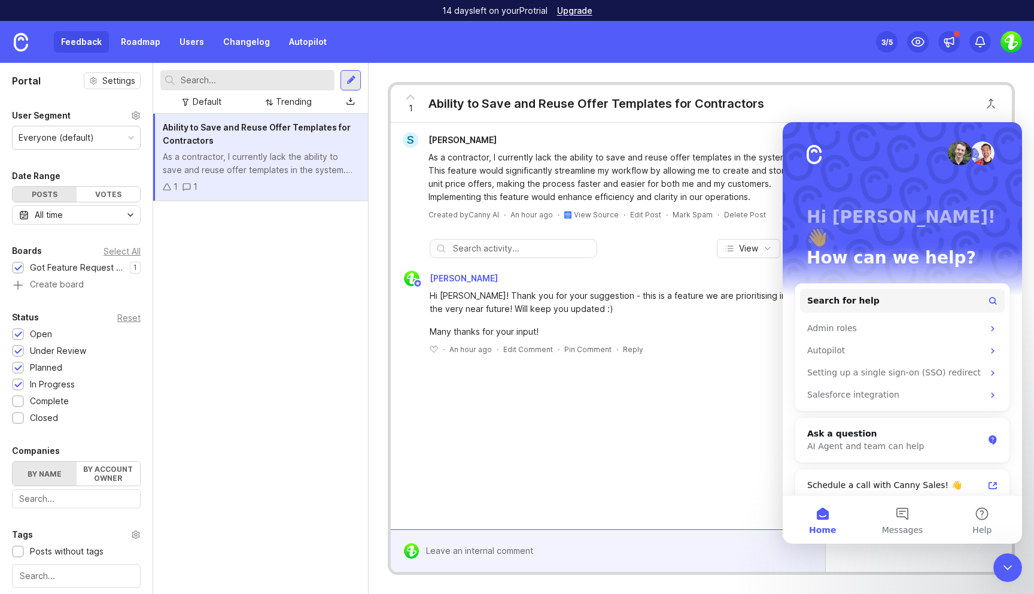
click at [494, 424] on div "S Sebastian Hansen As a contractor, I currently lack the ability to save and re…" at bounding box center [608, 326] width 434 height 406
click at [232, 284] on div "Ability to Save and Reuse Offer Templates for Contractors As a contractor, I cu…" at bounding box center [260, 354] width 215 height 480
click at [139, 32] on link "Roadmap" at bounding box center [141, 42] width 54 height 22
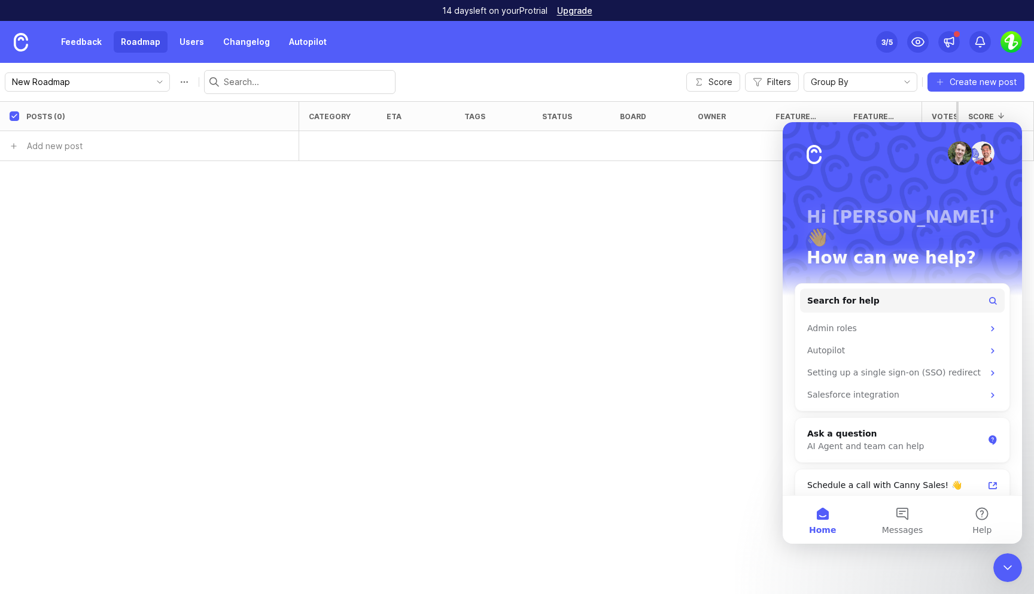
click at [600, 233] on div "Posts (0) category eta tags status board owner Feature category Feature or bug?…" at bounding box center [517, 347] width 1034 height 492
type input "Feat"
click at [579, 364] on div "Posts (0) category eta tags status board owner Feature category Feature or bug?…" at bounding box center [517, 347] width 1034 height 492
click at [1004, 567] on icon "Close Intercom Messenger" at bounding box center [1007, 567] width 14 height 14
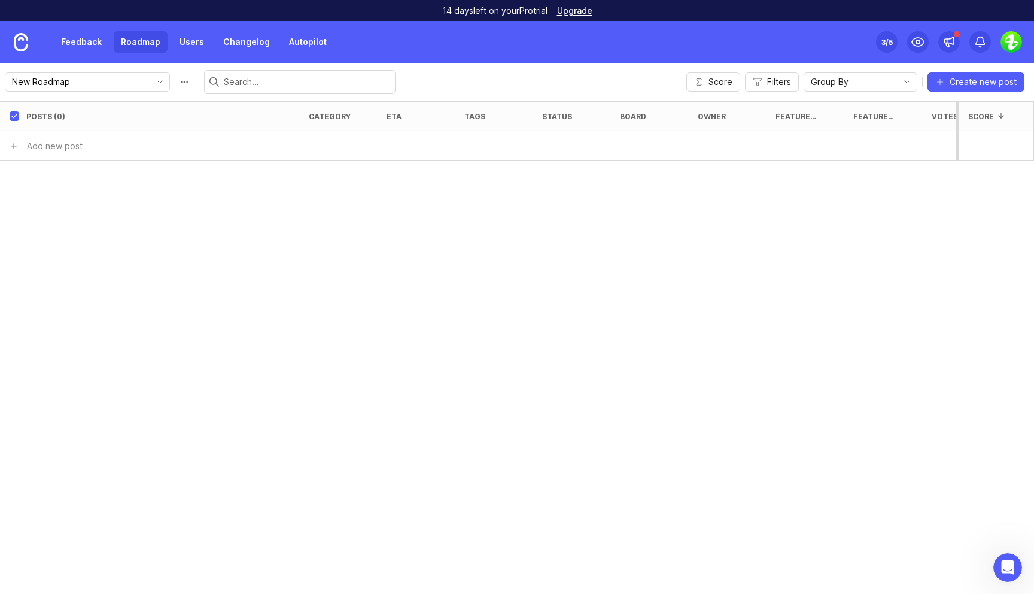
click at [544, 254] on div "Posts (0) category eta tags status board owner Feature category Feature or bug?…" at bounding box center [517, 347] width 1034 height 492
click at [191, 38] on link "Users" at bounding box center [191, 42] width 39 height 22
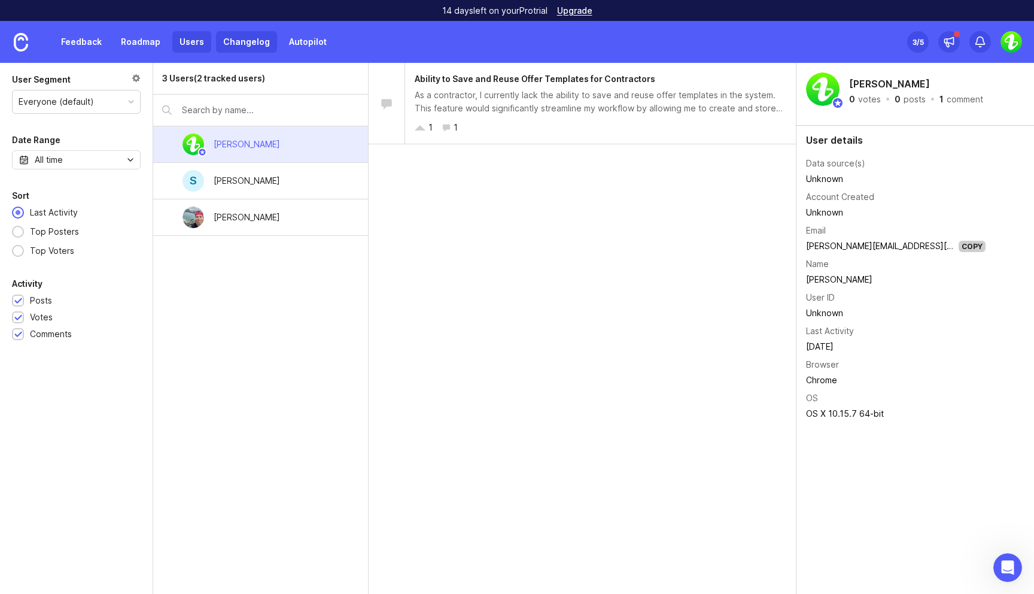
click at [242, 38] on link "Changelog" at bounding box center [246, 42] width 61 height 22
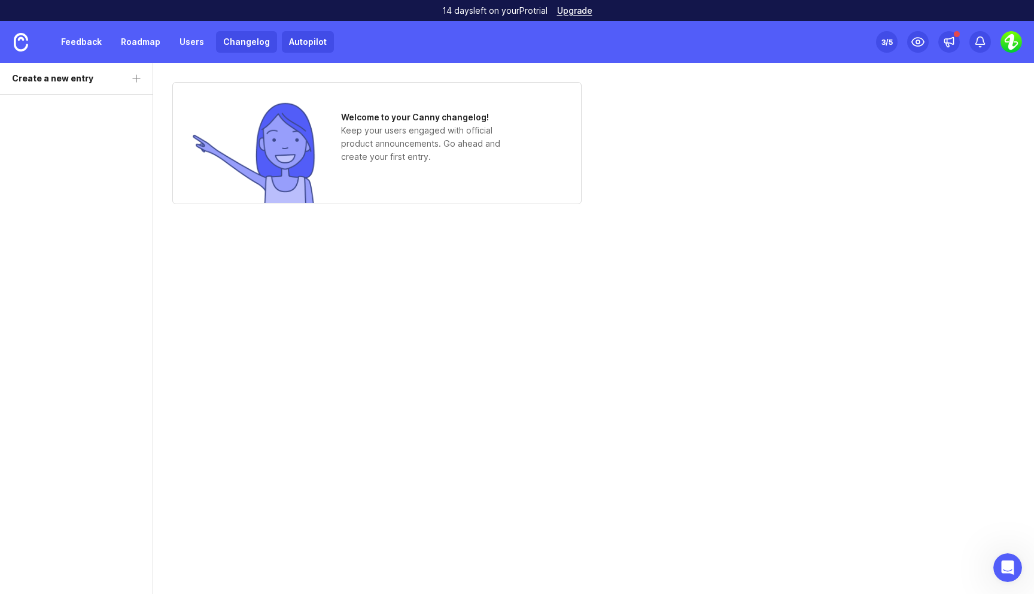
click at [317, 37] on link "Autopilot" at bounding box center [308, 42] width 52 height 22
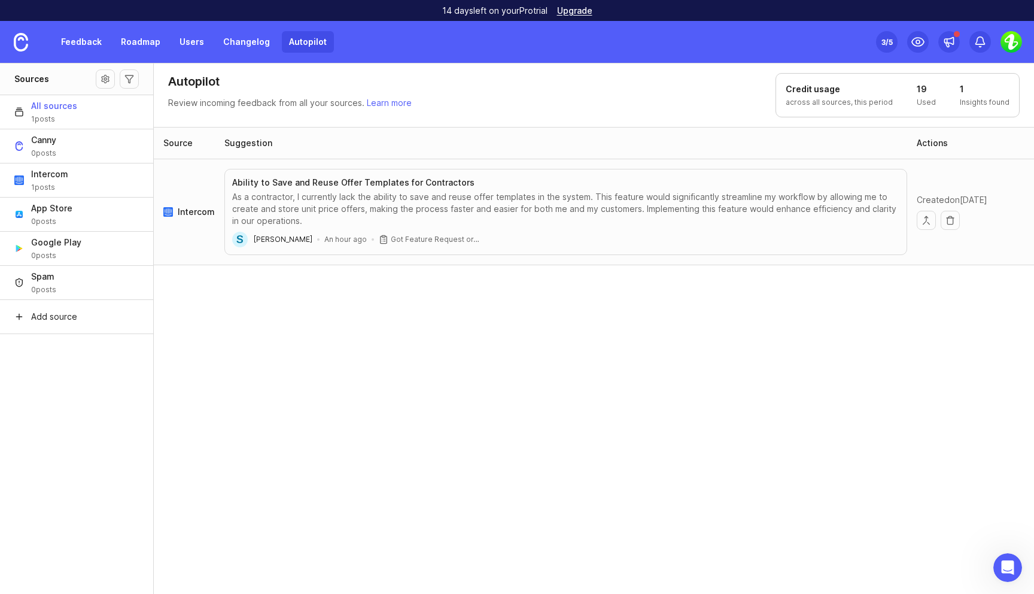
click at [503, 439] on div "Source Suggestion Actions Intercom Ability to Save and Reuse Offer Templates fo…" at bounding box center [594, 361] width 881 height 468
click at [63, 317] on span "Add source" at bounding box center [54, 317] width 46 height 12
click at [391, 403] on div "Source Suggestion Actions Intercom Ability to Save and Reuse Offer Templates fo…" at bounding box center [594, 361] width 881 height 468
click at [69, 212] on span "App Store" at bounding box center [51, 208] width 41 height 12
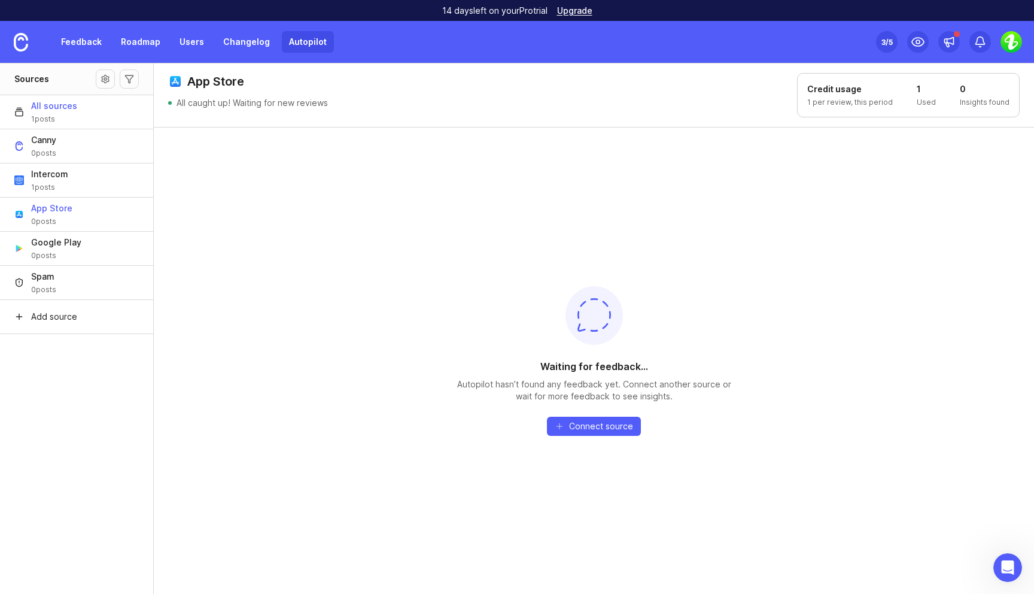
click at [75, 110] on button "All sources 1 posts" at bounding box center [76, 112] width 153 height 34
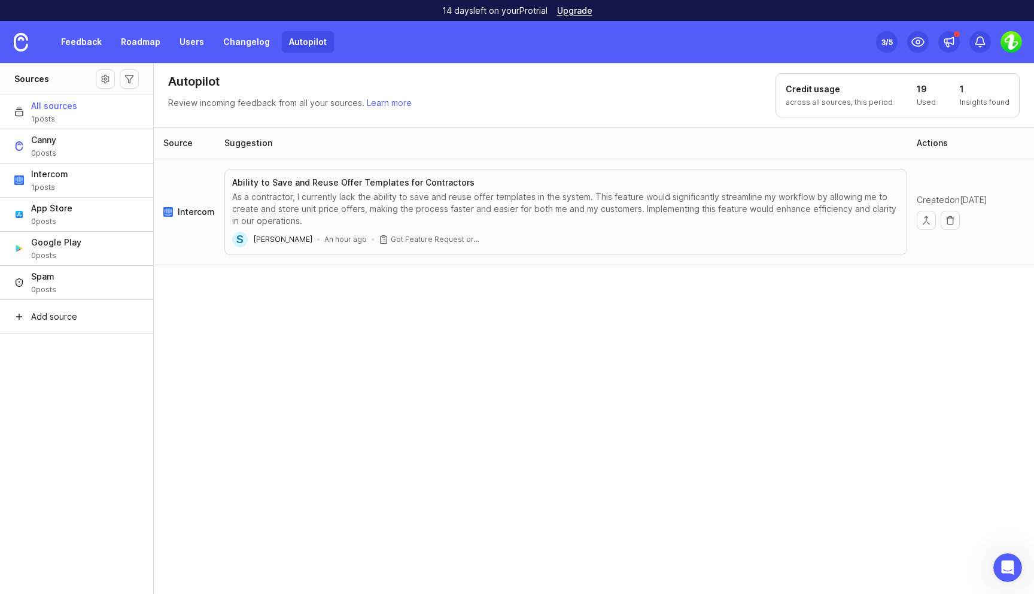
click at [327, 352] on div "Source Suggestion Actions Intercom Ability to Save and Reuse Offer Templates fo…" at bounding box center [594, 361] width 881 height 468
click at [360, 194] on div "As a contractor, I currently lack the ability to save and reuse offer templates…" at bounding box center [565, 209] width 667 height 36
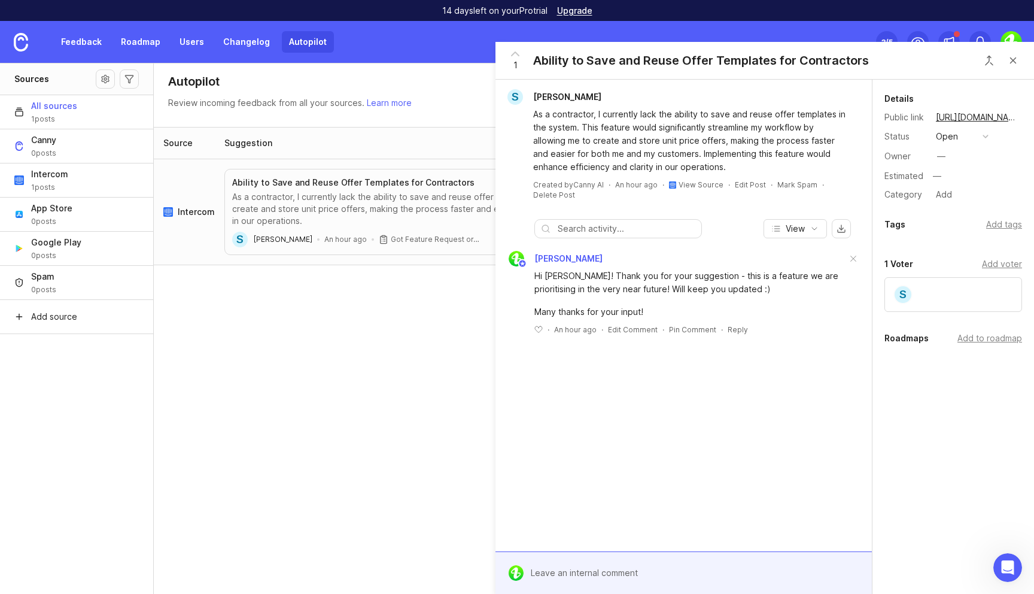
click at [442, 479] on div "Source Suggestion Actions Intercom Ability to Save and Reuse Offer Templates fo…" at bounding box center [594, 361] width 881 height 468
click at [1009, 59] on button "Close button" at bounding box center [1013, 60] width 24 height 24
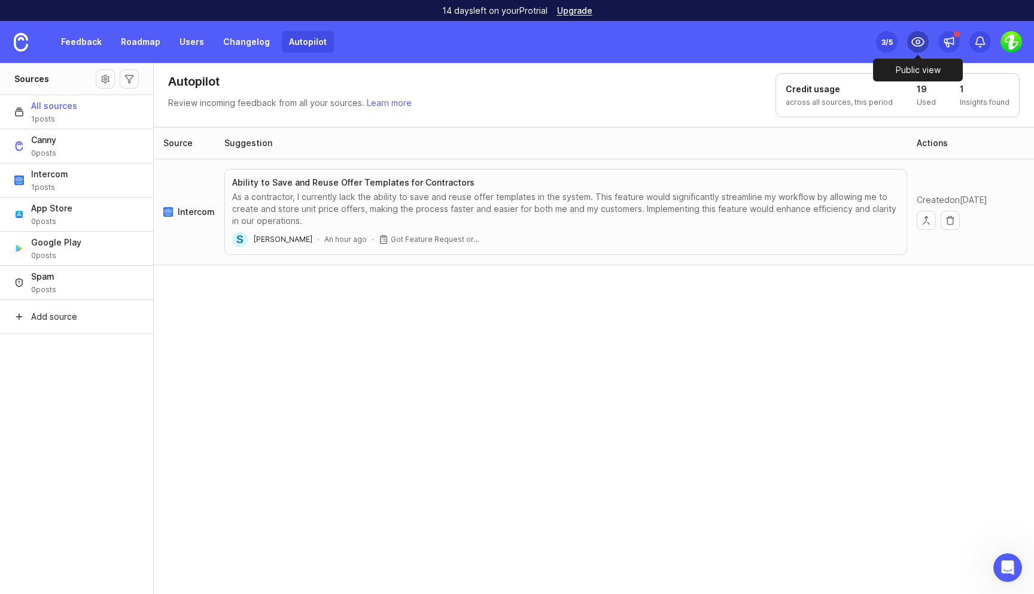
click at [925, 45] on div at bounding box center [918, 42] width 22 height 22
click at [284, 381] on div "Source Suggestion Actions Intercom Ability to Save and Reuse Offer Templates fo…" at bounding box center [594, 361] width 881 height 468
click at [148, 45] on link "Roadmap" at bounding box center [141, 42] width 54 height 22
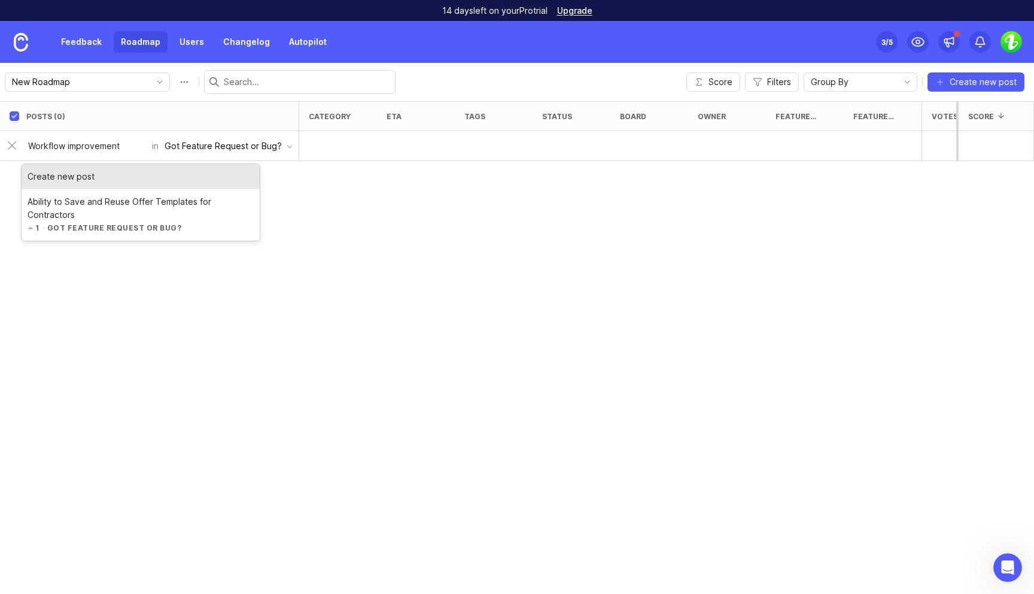
type input "Workflow improvements"
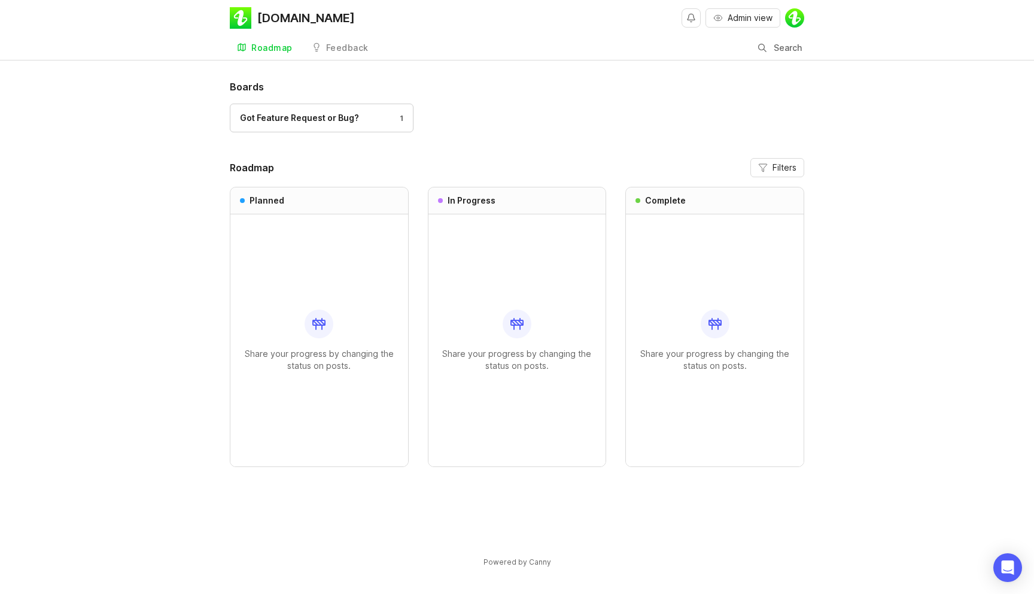
click at [537, 92] on h1 "Boards" at bounding box center [517, 87] width 574 height 14
click at [558, 79] on div "[DOMAIN_NAME] Admin view Roadmap Feedback Got Feature Request or Bug? Search Bo…" at bounding box center [517, 297] width 1034 height 594
click at [635, 73] on div "[DOMAIN_NAME] Admin view Roadmap Feedback Got Feature Request or Bug? Search Bo…" at bounding box center [517, 297] width 1034 height 594
click at [643, 112] on div "Got Feature Request or Bug? 1" at bounding box center [517, 124] width 574 height 40
click at [333, 39] on link "Feedback" at bounding box center [340, 48] width 71 height 25
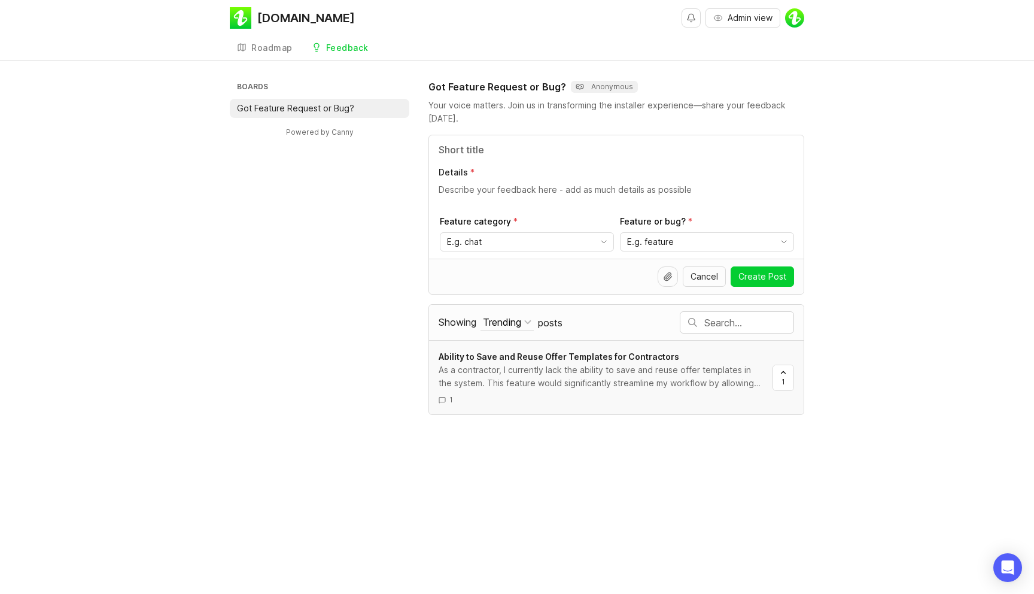
click at [555, 357] on span "Ability to Save and Reuse Offer Templates for Contractors" at bounding box center [559, 356] width 241 height 10
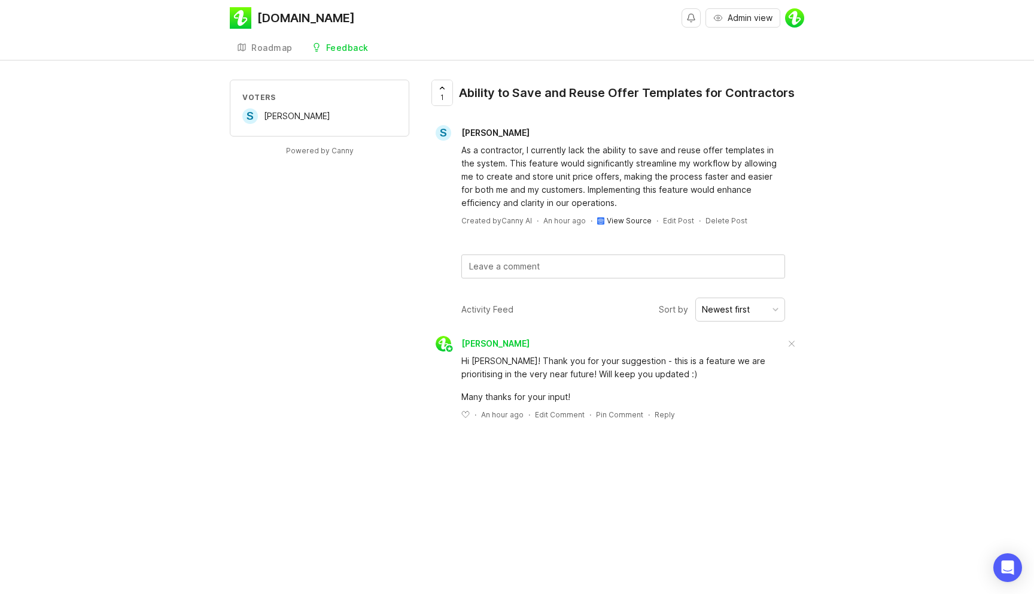
click at [626, 218] on link "View Source" at bounding box center [629, 220] width 45 height 9
click at [945, 256] on div "Voters S [PERSON_NAME] Powered by Canny 1 Ability to Save and Reuse Offer Templ…" at bounding box center [517, 259] width 1034 height 359
click at [98, 211] on div "Voters S [PERSON_NAME] Powered by Canny 1 Ability to Save and Reuse Offer Templ…" at bounding box center [517, 259] width 1034 height 359
click at [278, 48] on div "Roadmap" at bounding box center [271, 48] width 41 height 8
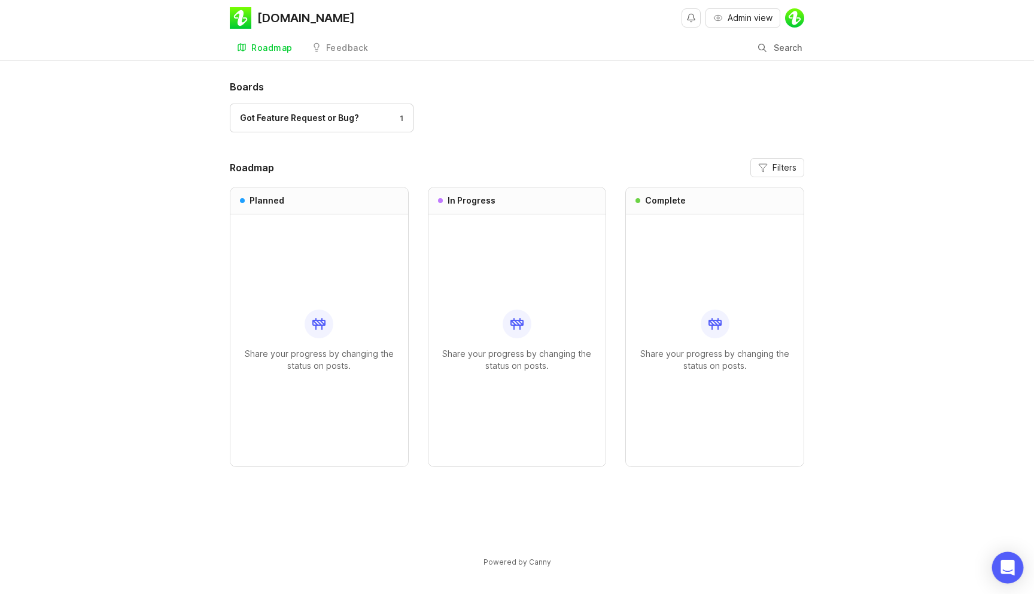
click at [997, 571] on div "Open Intercom Messenger" at bounding box center [1008, 568] width 32 height 32
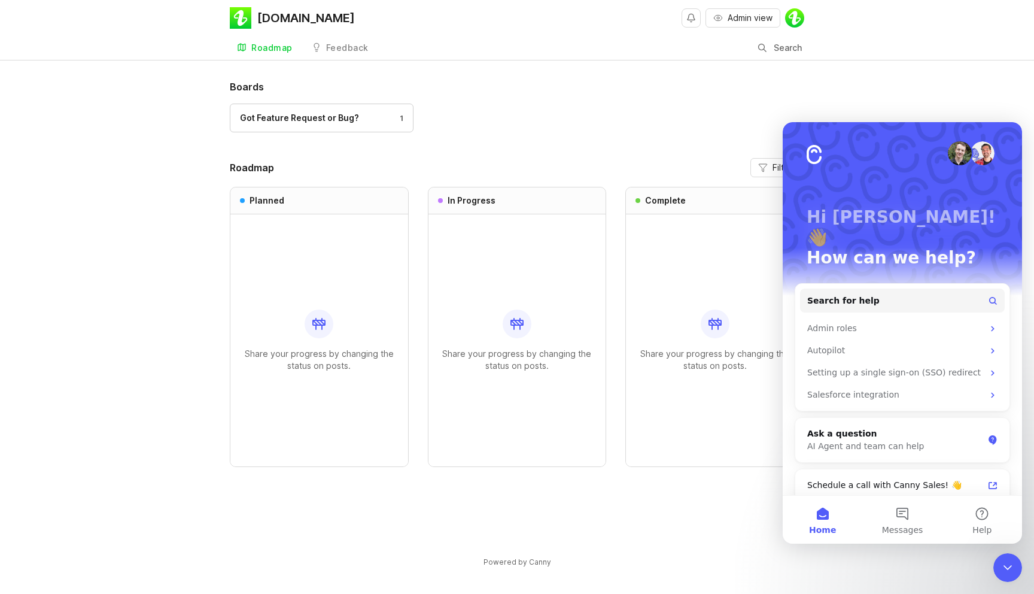
click at [900, 57] on div "[DOMAIN_NAME] Admin view Roadmap Feedback Got Feature Request or Bug? Search" at bounding box center [517, 30] width 1034 height 60
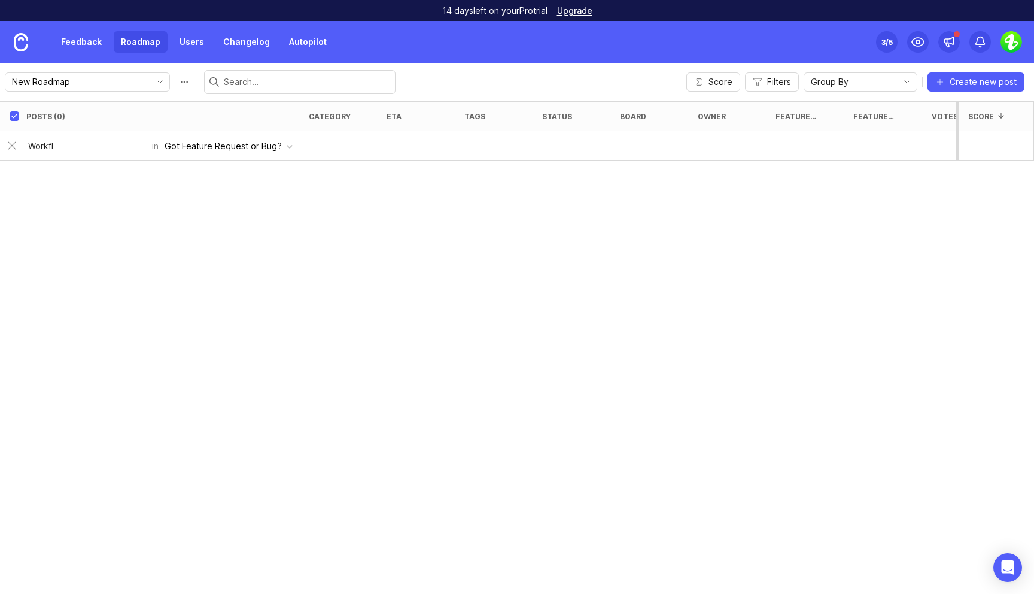
type input "Workflo"
click at [188, 223] on div "Posts (0) category eta tags status board owner Feature category Feature or bug?…" at bounding box center [517, 347] width 1034 height 492
click at [101, 77] on input "New Roadmap" at bounding box center [78, 81] width 132 height 13
click at [150, 77] on icon "toggle icon" at bounding box center [159, 82] width 19 height 10
click at [179, 254] on div "Posts (0) category eta tags status board owner Feature category Feature or bug?…" at bounding box center [517, 347] width 1034 height 492
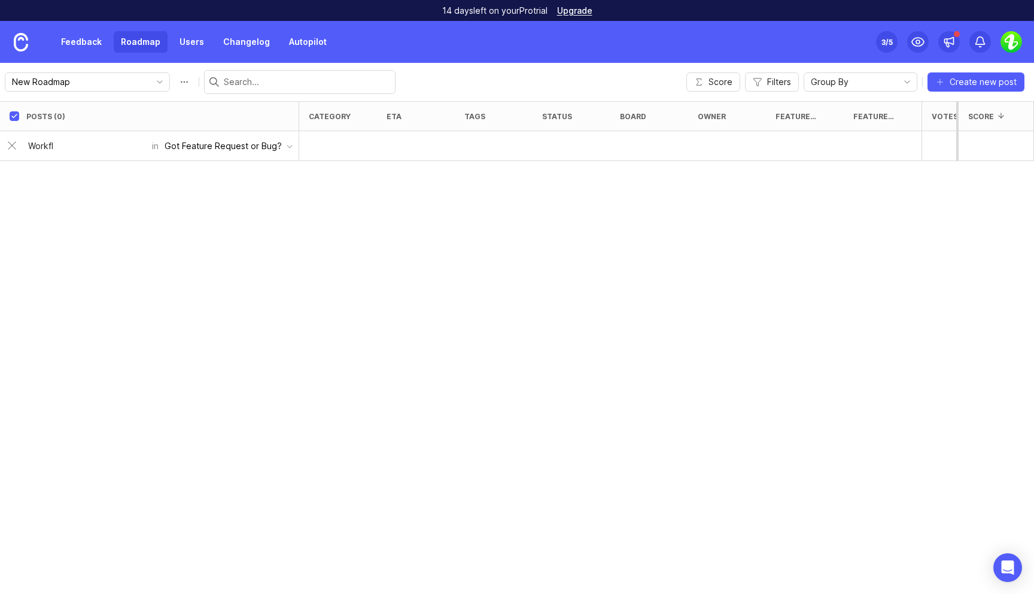
type input "Workflo"
click at [434, 294] on div "Posts (0) category eta tags status board owner Feature category Feature or bug?…" at bounding box center [517, 347] width 1034 height 492
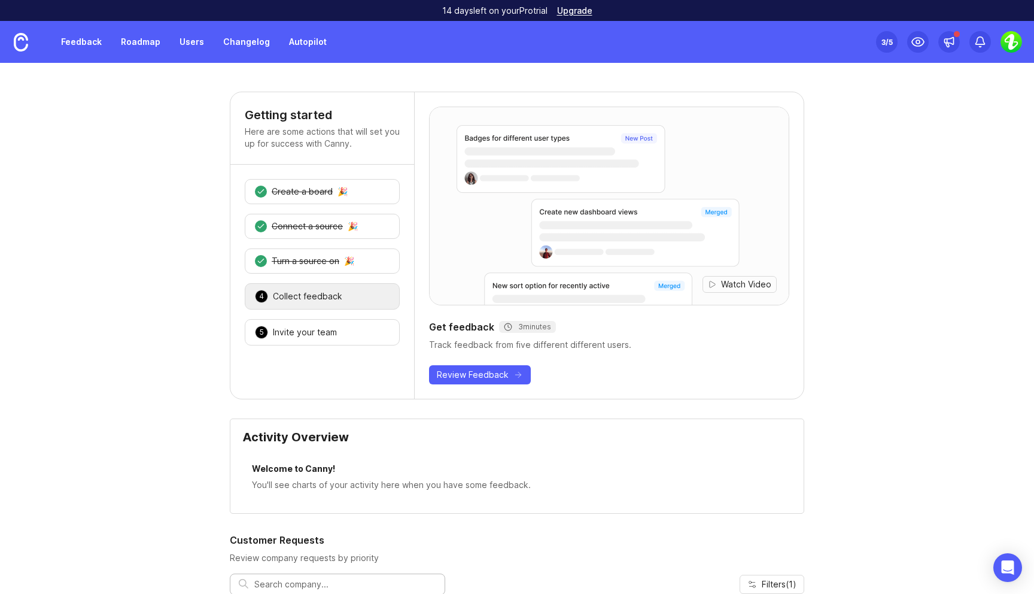
click at [82, 44] on link "Feedback" at bounding box center [81, 42] width 55 height 22
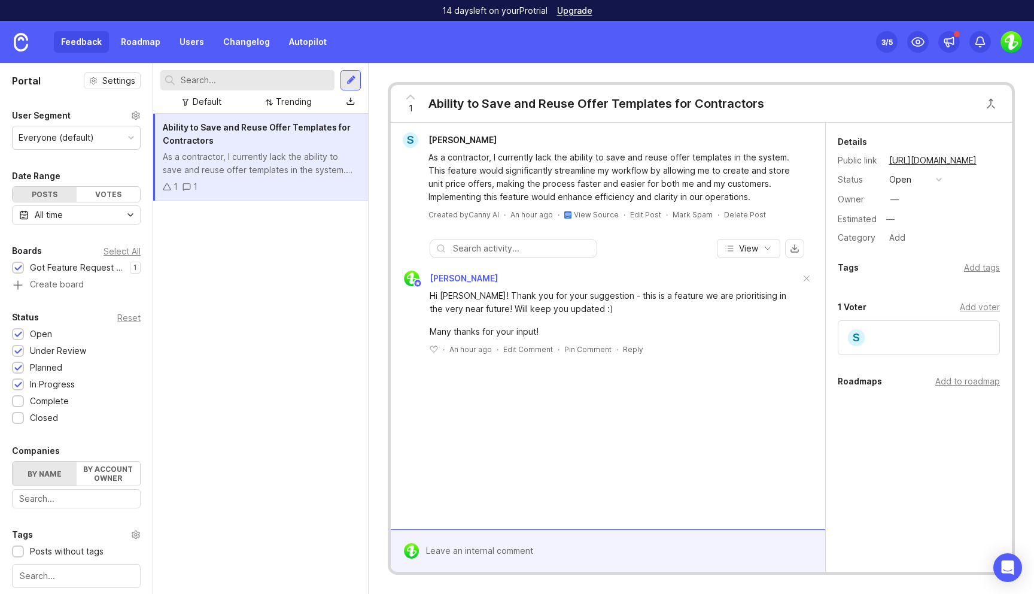
click at [254, 279] on div "Ability to Save and Reuse Offer Templates for Contractors As a contractor, I cu…" at bounding box center [260, 354] width 215 height 480
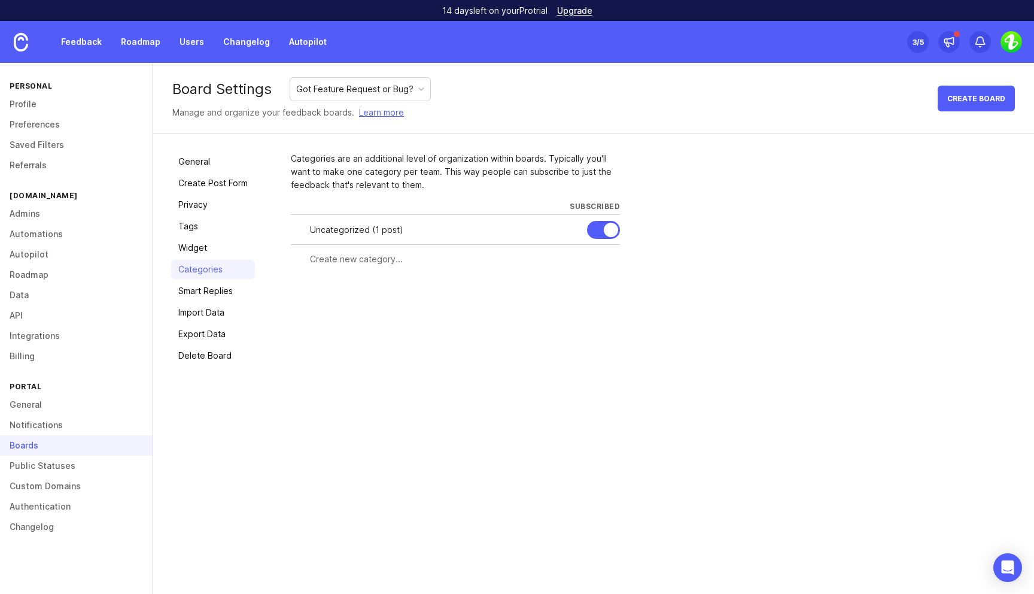
click at [357, 236] on div "Uncategorized ( 1 post )" at bounding box center [443, 229] width 267 height 13
click at [370, 227] on div "Uncategorized ( 1 post )" at bounding box center [443, 229] width 267 height 13
click at [126, 42] on link "Roadmap" at bounding box center [141, 42] width 54 height 22
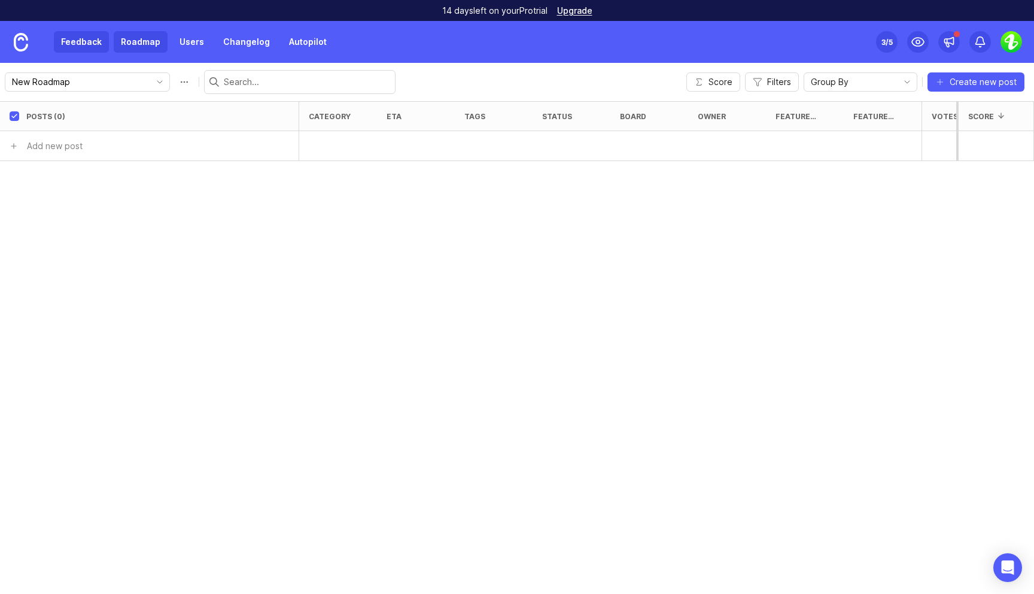
click at [68, 41] on link "Feedback" at bounding box center [81, 42] width 55 height 22
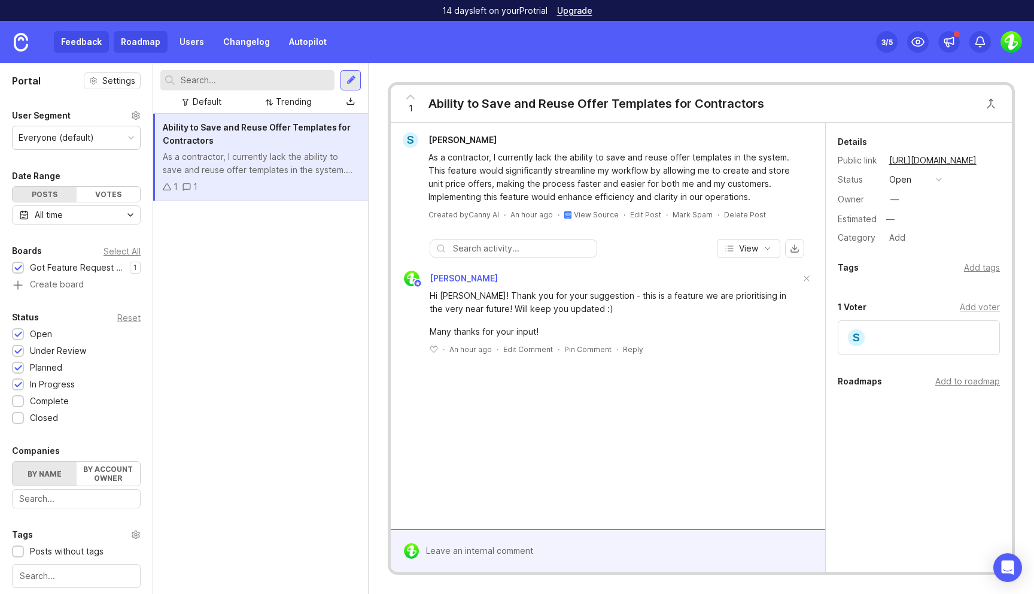
click at [159, 51] on link "Roadmap" at bounding box center [141, 42] width 54 height 22
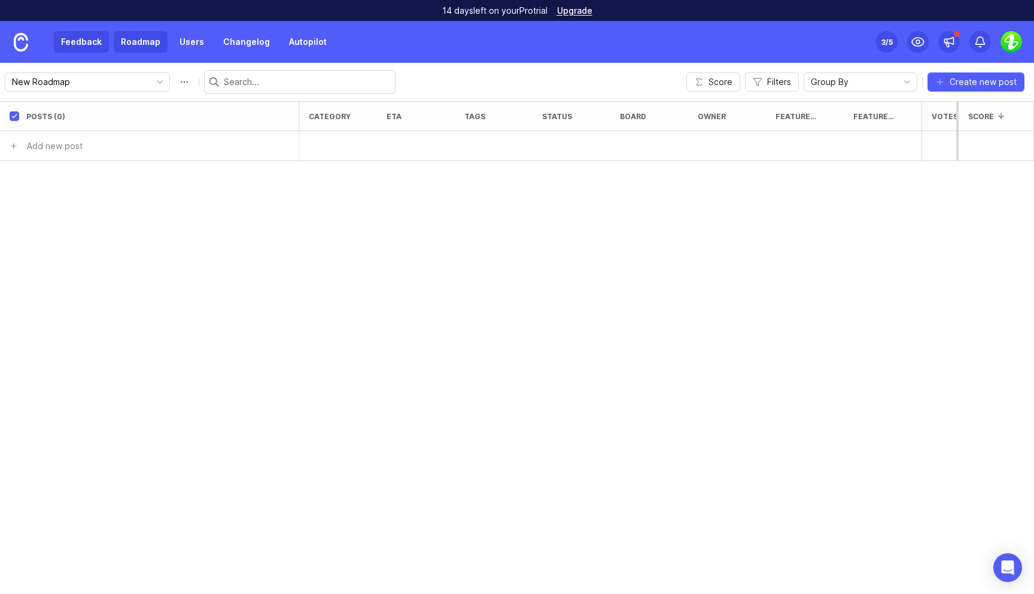
click at [90, 39] on link "Feedback" at bounding box center [81, 42] width 55 height 22
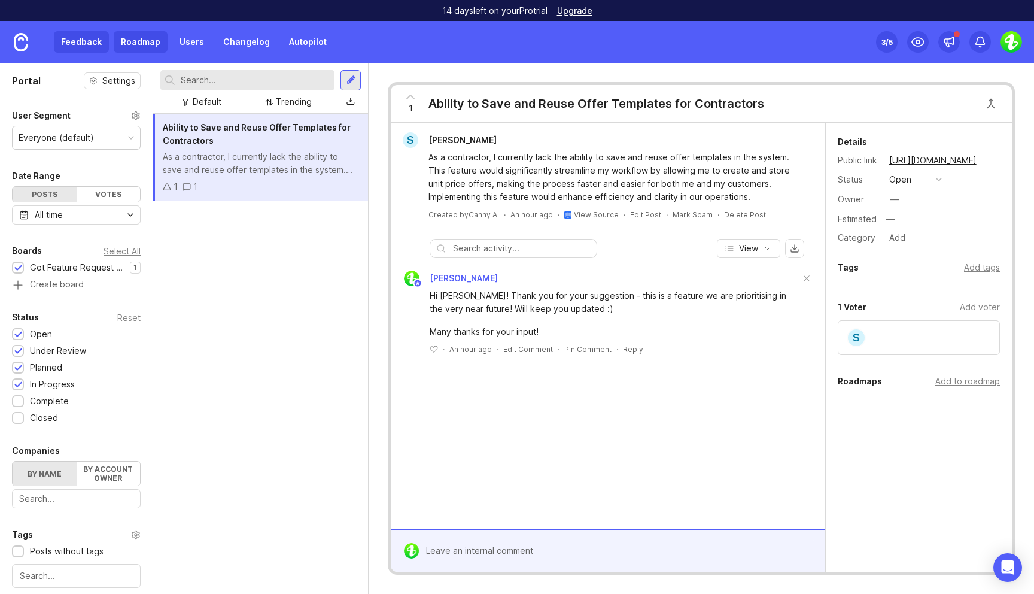
click at [148, 45] on link "Roadmap" at bounding box center [141, 42] width 54 height 22
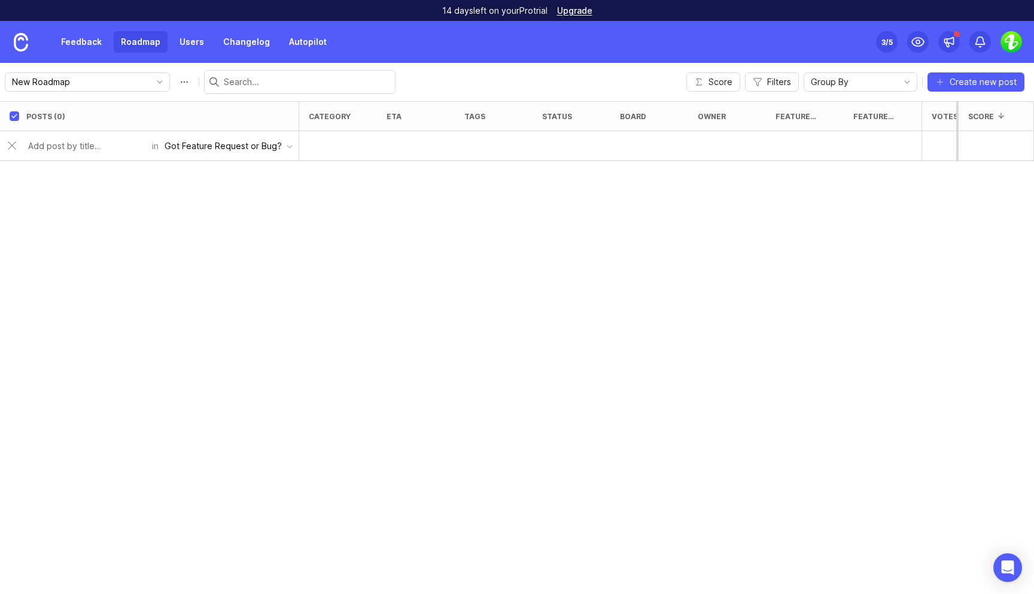
click at [195, 147] on div "Got Feature Request or Bug?" at bounding box center [223, 145] width 117 height 13
click at [71, 144] on input "text" at bounding box center [86, 145] width 117 height 13
type input "Payments"
click at [260, 233] on div "Posts (0) category eta tags status board owner Feature category Feature or bug?…" at bounding box center [517, 347] width 1034 height 492
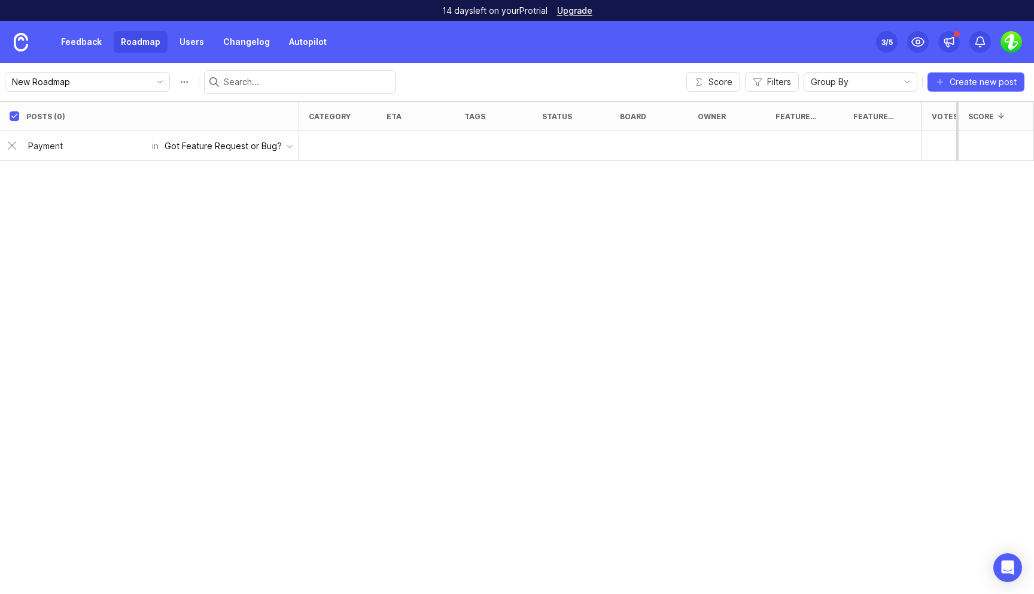
click at [374, 132] on div at bounding box center [338, 146] width 78 height 30
click at [324, 143] on div at bounding box center [338, 146] width 78 height 30
click at [218, 147] on div "Got Feature Request or Bug?" at bounding box center [223, 145] width 117 height 13
click at [196, 175] on li "Got Feature Request or Bug?" at bounding box center [230, 171] width 136 height 22
click at [130, 189] on div "Posts (0) category eta tags status board owner Feature category Feature or bug?…" at bounding box center [517, 347] width 1034 height 492
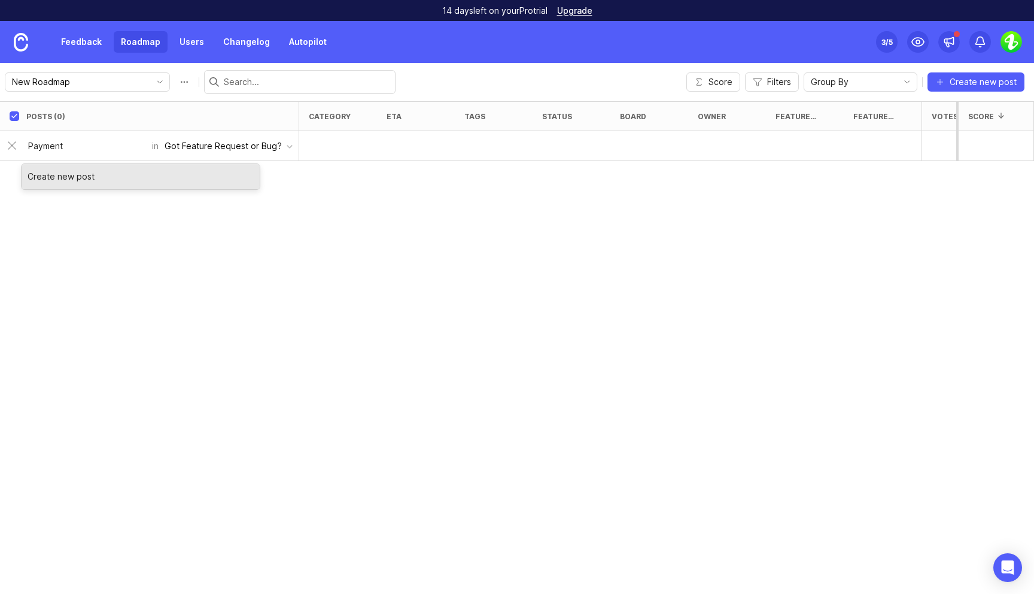
click at [83, 141] on input "Payment" at bounding box center [86, 145] width 117 height 13
type input "Payments"
click at [71, 168] on div "Create new post" at bounding box center [141, 176] width 238 height 25
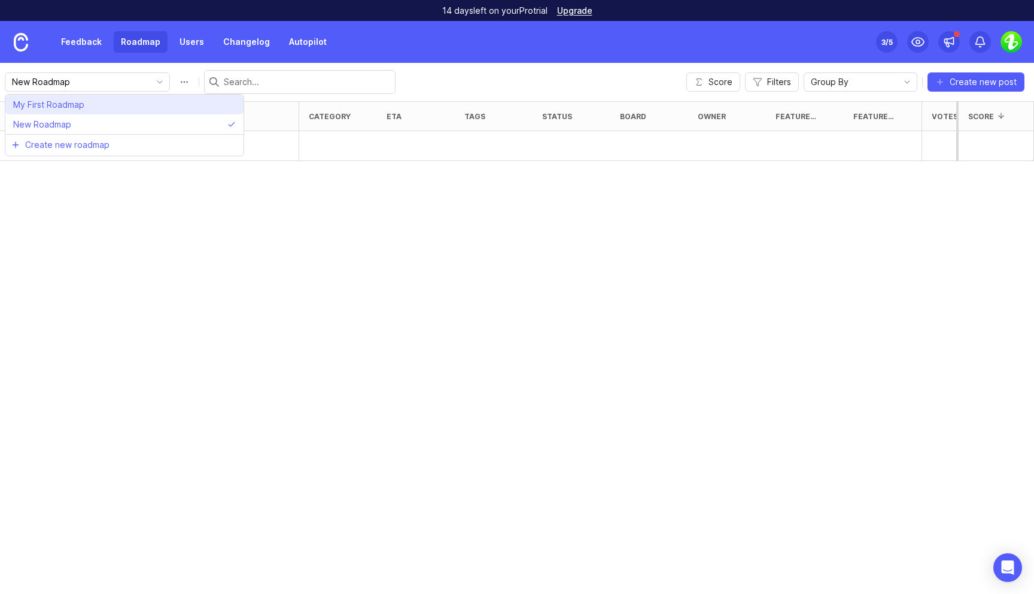
click at [96, 105] on li "My First Roadmap" at bounding box center [124, 105] width 238 height 20
type input "My First Roadmap"
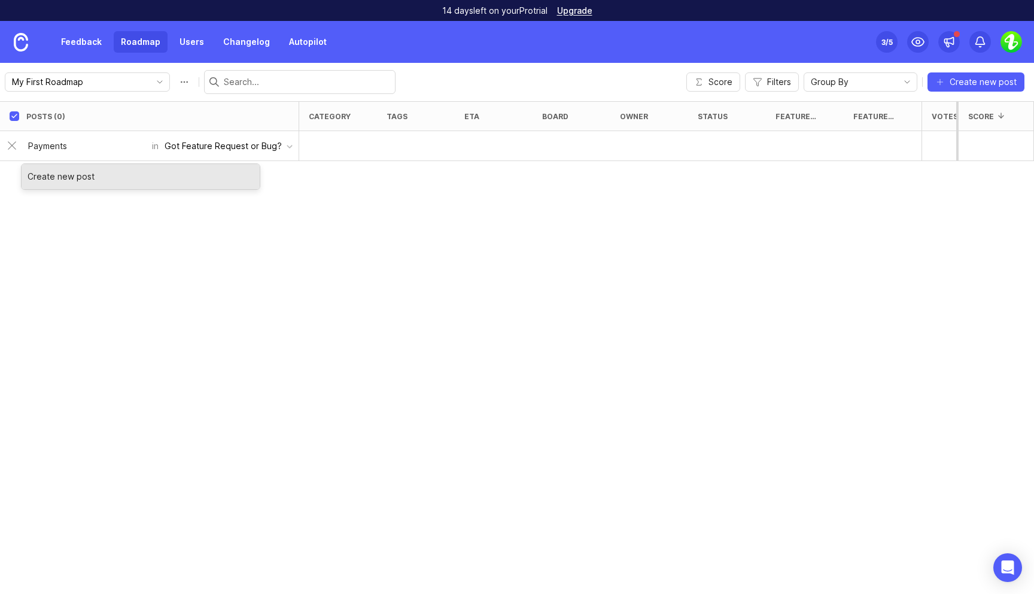
type input "Payments"
click at [64, 181] on div "Create new post" at bounding box center [141, 176] width 238 height 25
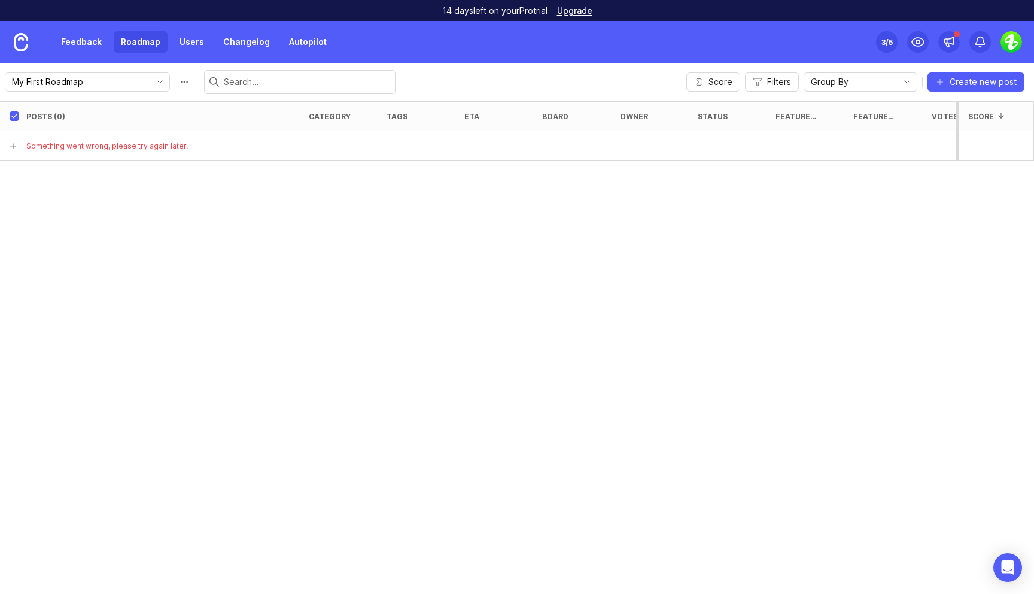
click at [379, 225] on div "Posts (0) category tags eta board owner status Feature category Feature or bug?…" at bounding box center [517, 347] width 1034 height 492
click at [175, 81] on button "Roadmap options" at bounding box center [184, 81] width 19 height 19
click at [194, 36] on link "Users" at bounding box center [191, 42] width 39 height 22
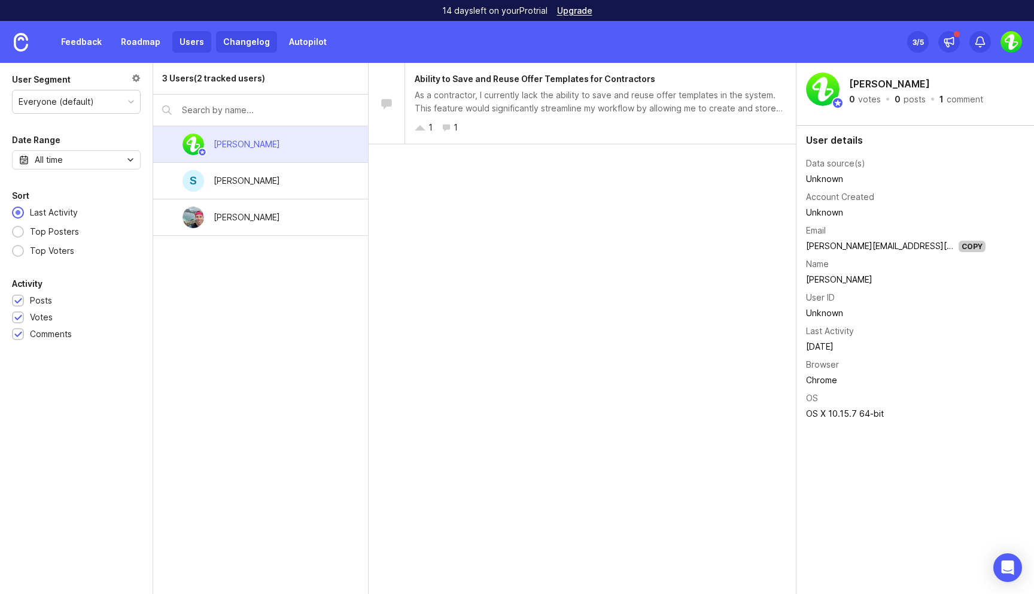
click at [256, 37] on link "Changelog" at bounding box center [246, 42] width 61 height 22
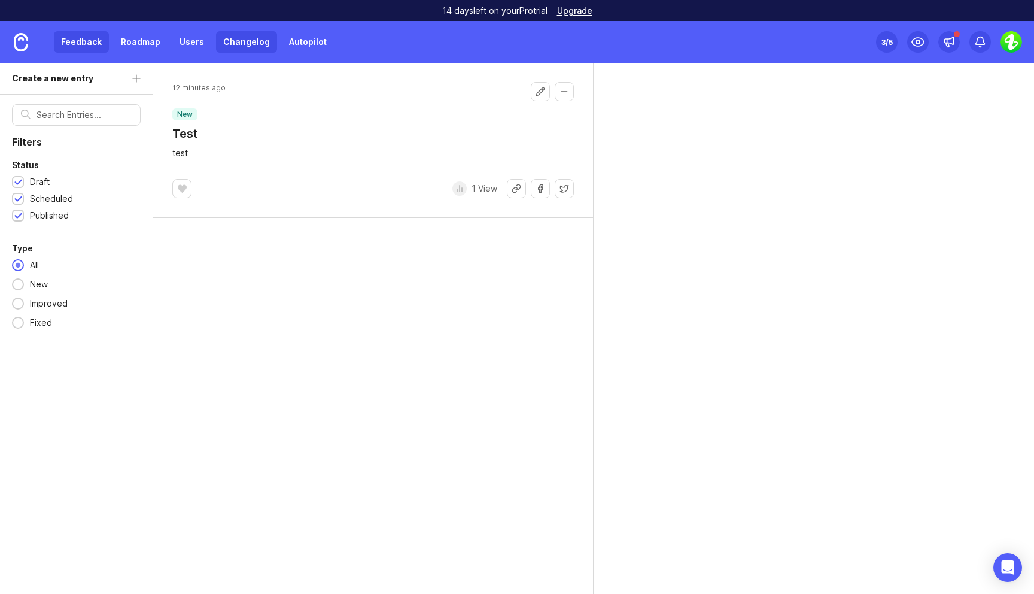
click at [74, 44] on link "Feedback" at bounding box center [81, 42] width 55 height 22
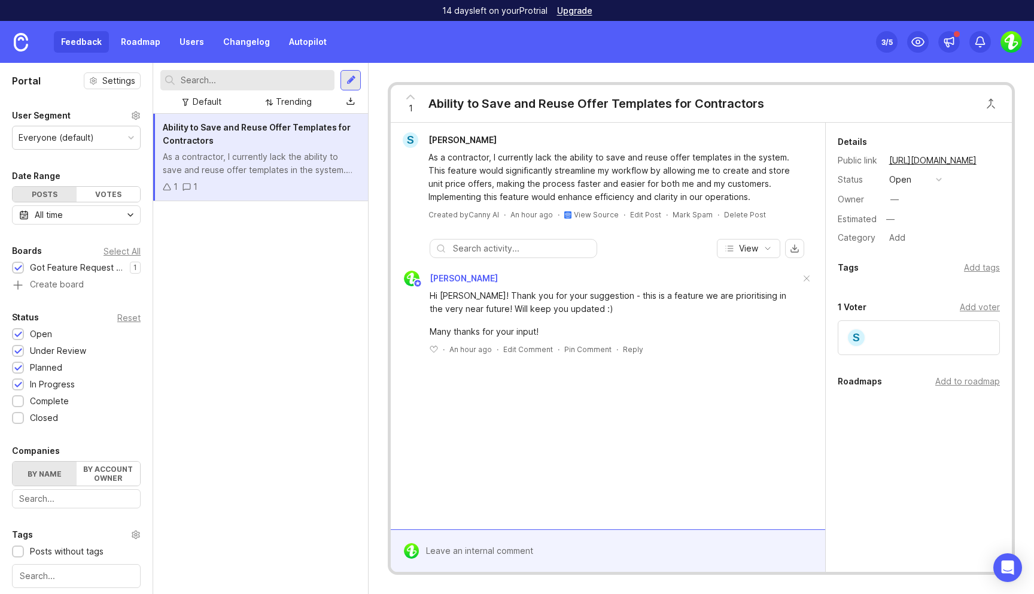
click at [269, 183] on div "1 1" at bounding box center [261, 186] width 196 height 13
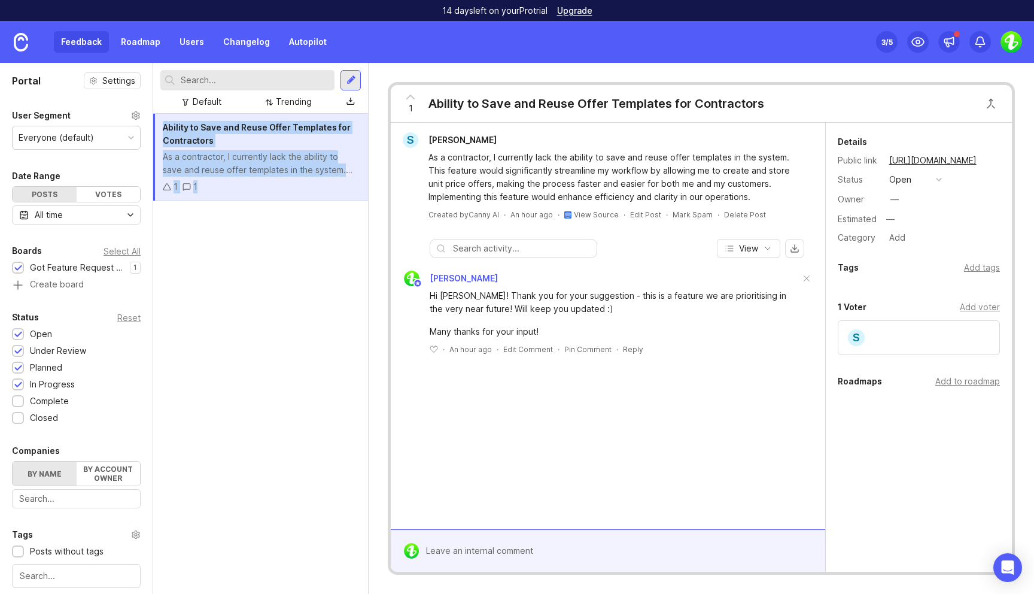
click at [245, 152] on div "As a contractor, I currently lack the ability to save and reuse offer templates…" at bounding box center [261, 163] width 196 height 26
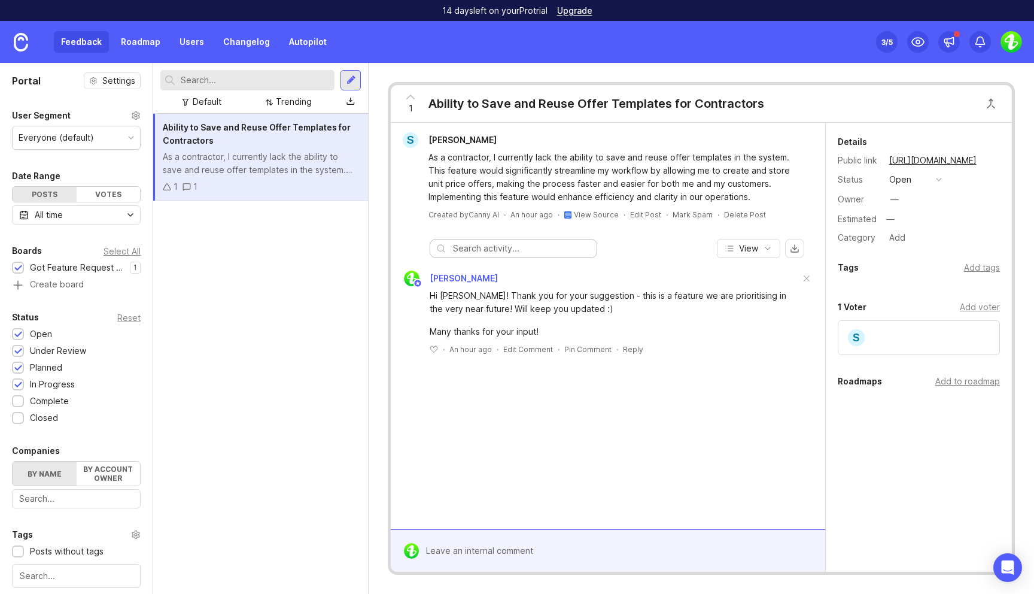
click at [516, 244] on input "text" at bounding box center [522, 248] width 138 height 13
click at [757, 250] on span "View" at bounding box center [748, 248] width 19 height 12
click at [809, 247] on div "View" at bounding box center [608, 248] width 434 height 19
click at [764, 250] on icon "button" at bounding box center [768, 249] width 10 height 10
click at [805, 253] on div "View" at bounding box center [608, 248] width 434 height 19
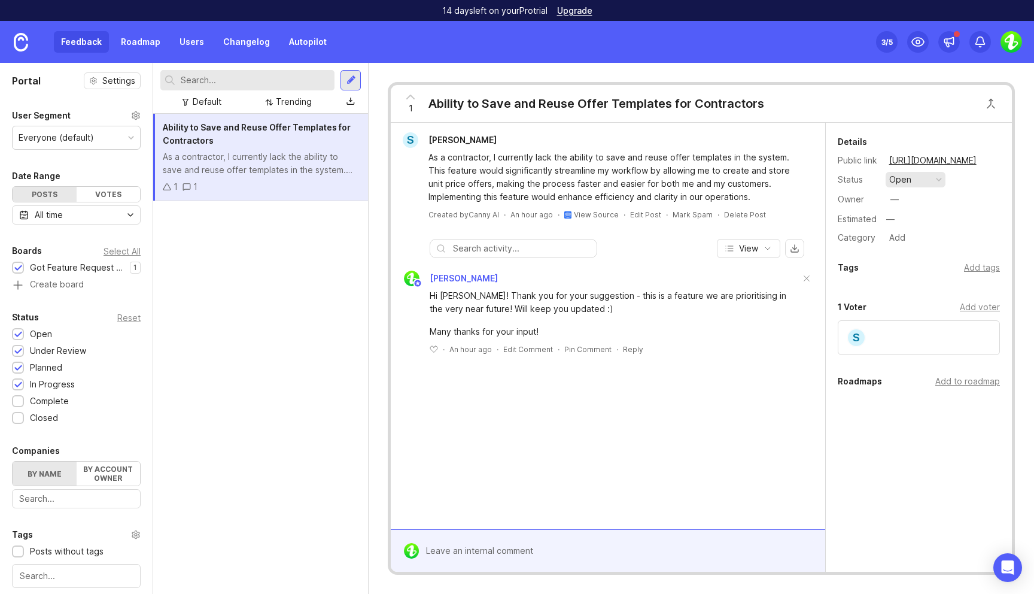
click at [905, 181] on div "open" at bounding box center [900, 179] width 22 height 13
click at [917, 221] on div "under review" at bounding box center [922, 223] width 60 height 10
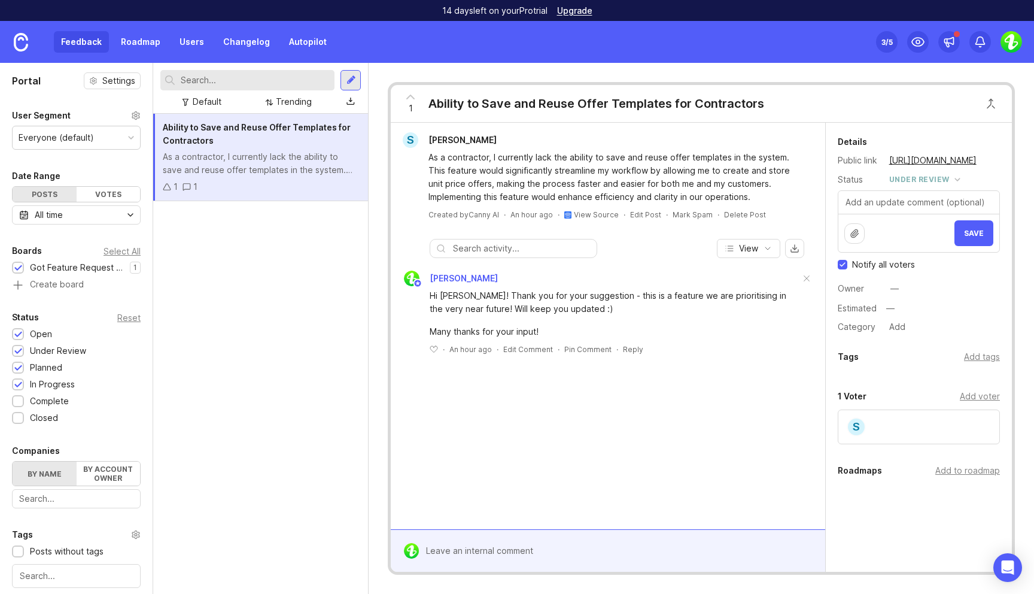
click at [1012, 225] on div "1 Ability to Save and Reuse Offer Templates for Contractors S Sebastian Hansen …" at bounding box center [701, 328] width 627 height 492
click at [979, 229] on span "Save" at bounding box center [974, 233] width 20 height 9
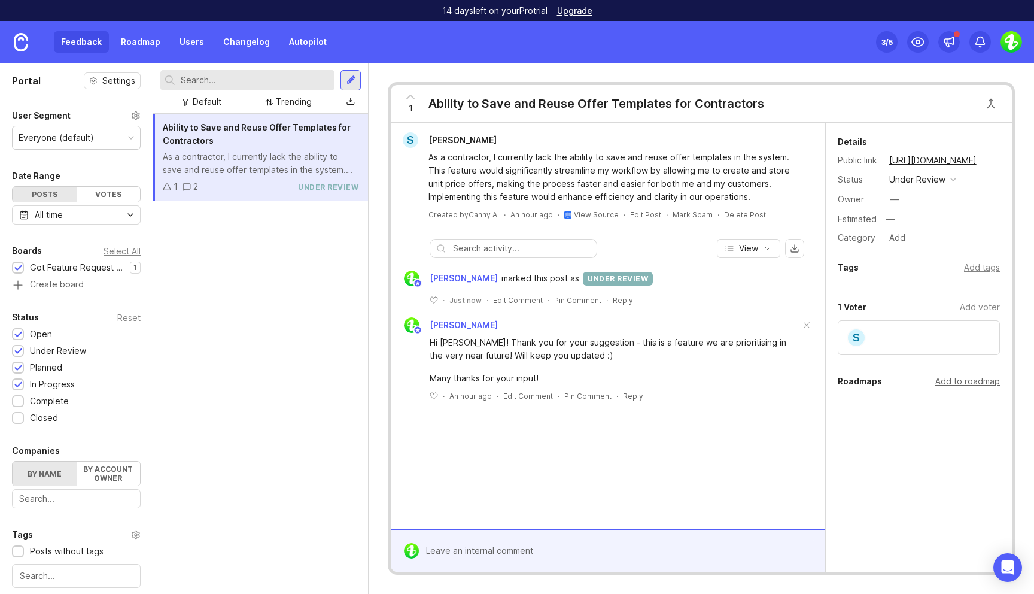
click at [963, 377] on div "Add to roadmap" at bounding box center [967, 381] width 65 height 13
click at [912, 449] on div "Details Public link https://installer.canny.io/feature-requests/p/ability-to-sa…" at bounding box center [919, 339] width 186 height 432
click at [86, 134] on div "Everyone (default)" at bounding box center [56, 137] width 75 height 13
click at [103, 142] on div "Everyone (default)" at bounding box center [76, 137] width 127 height 23
click at [142, 48] on link "Roadmap" at bounding box center [141, 42] width 54 height 22
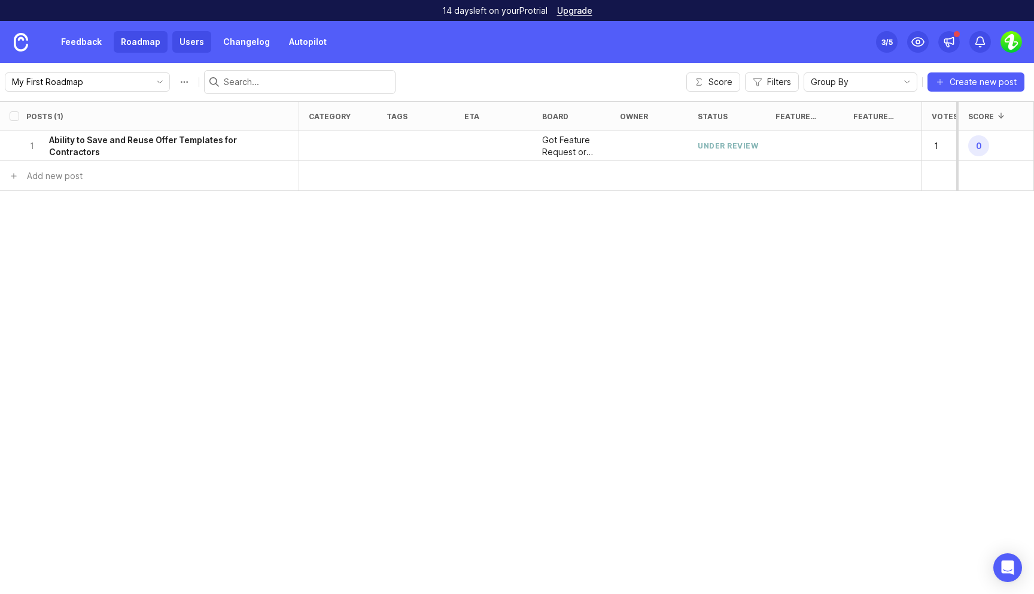
click at [193, 45] on link "Users" at bounding box center [191, 42] width 39 height 22
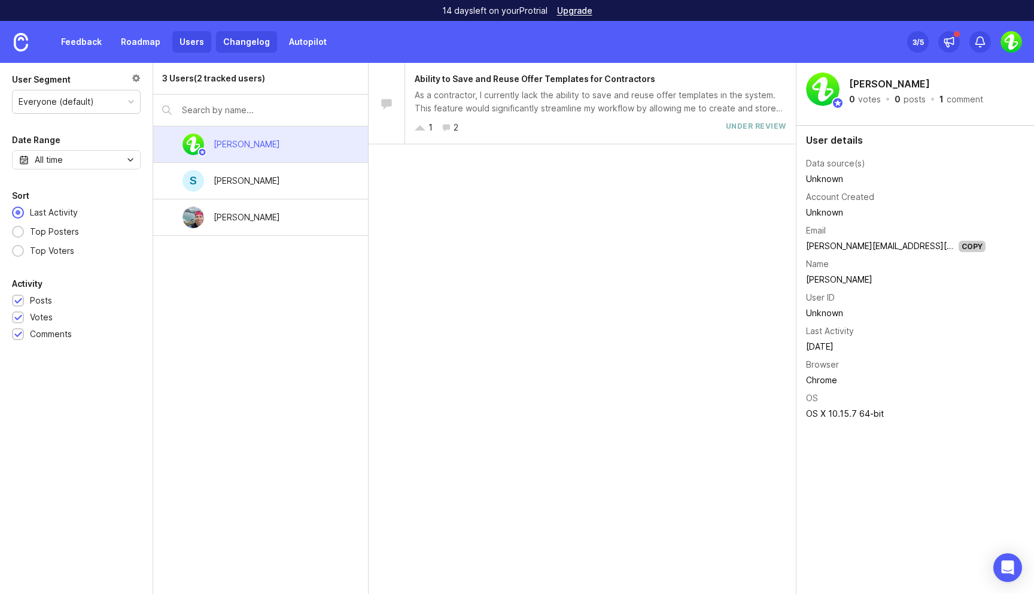
click at [258, 42] on link "Changelog" at bounding box center [246, 42] width 61 height 22
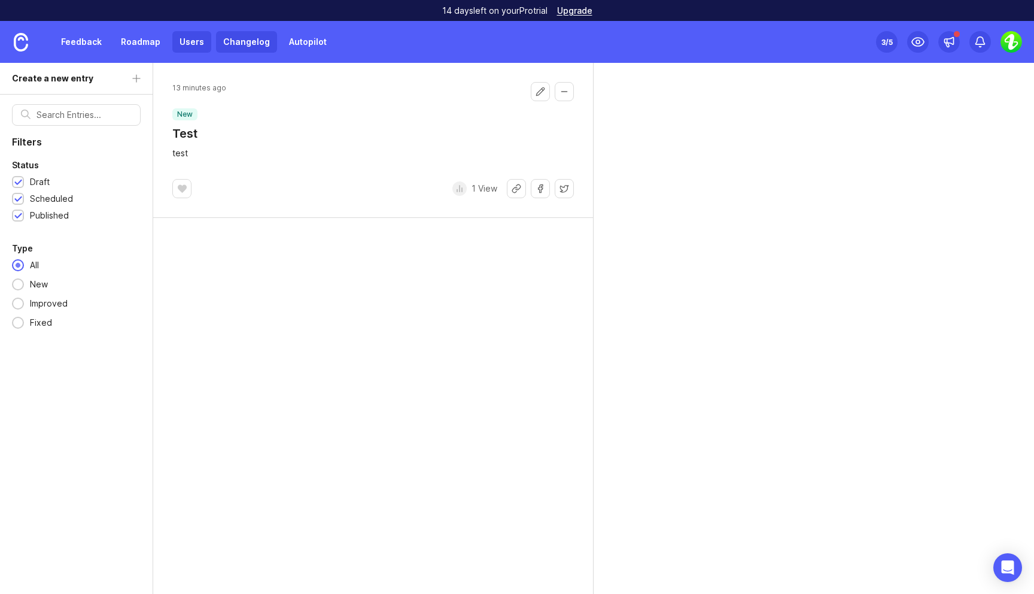
click at [186, 42] on link "Users" at bounding box center [191, 42] width 39 height 22
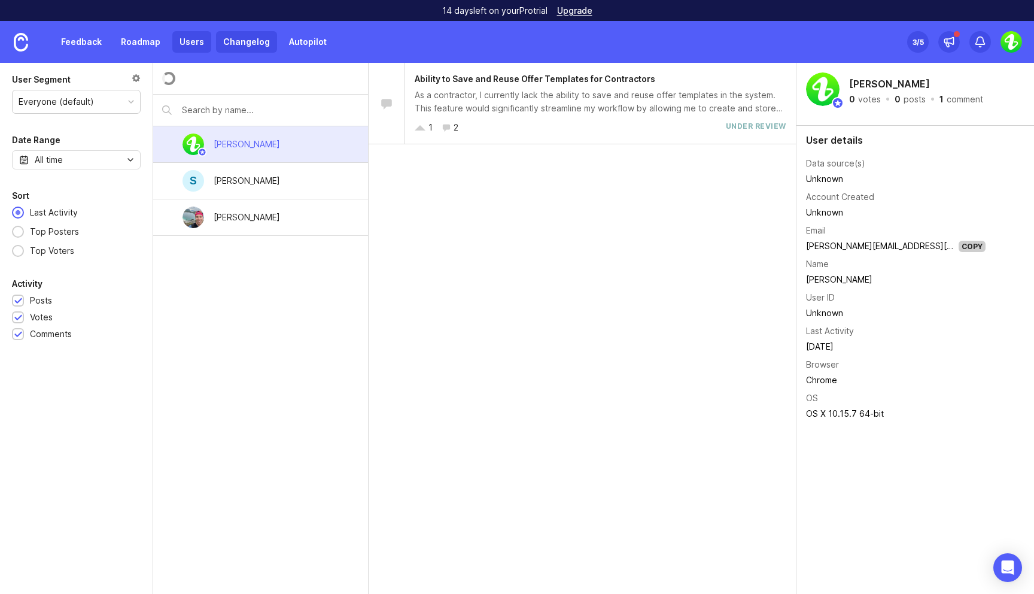
click at [238, 42] on link "Changelog" at bounding box center [246, 42] width 61 height 22
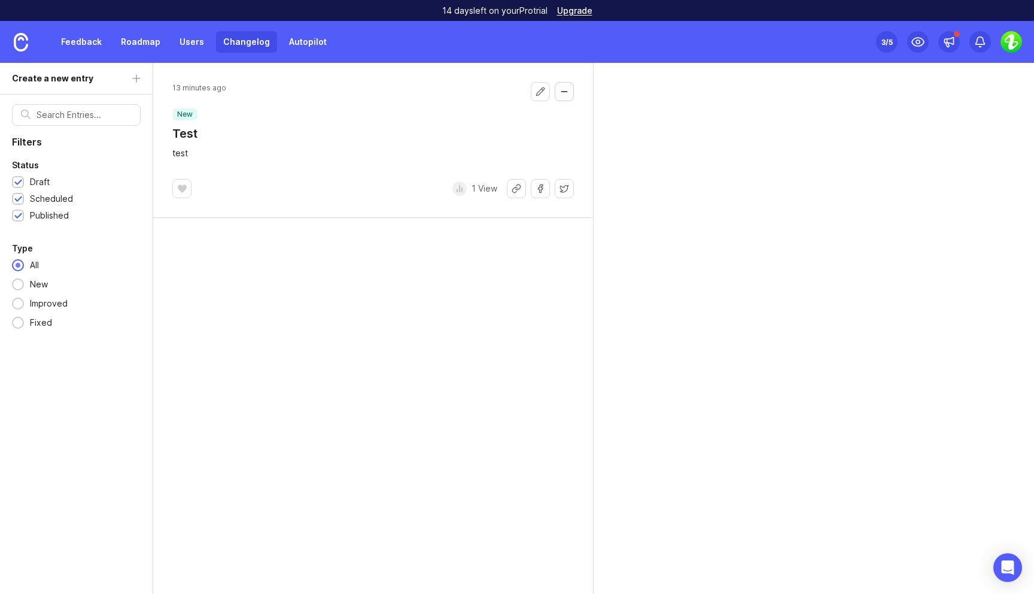
click at [563, 96] on button "Collapse changelog entry" at bounding box center [564, 91] width 19 height 19
click at [545, 92] on button "Edit changelog entry" at bounding box center [540, 91] width 19 height 19
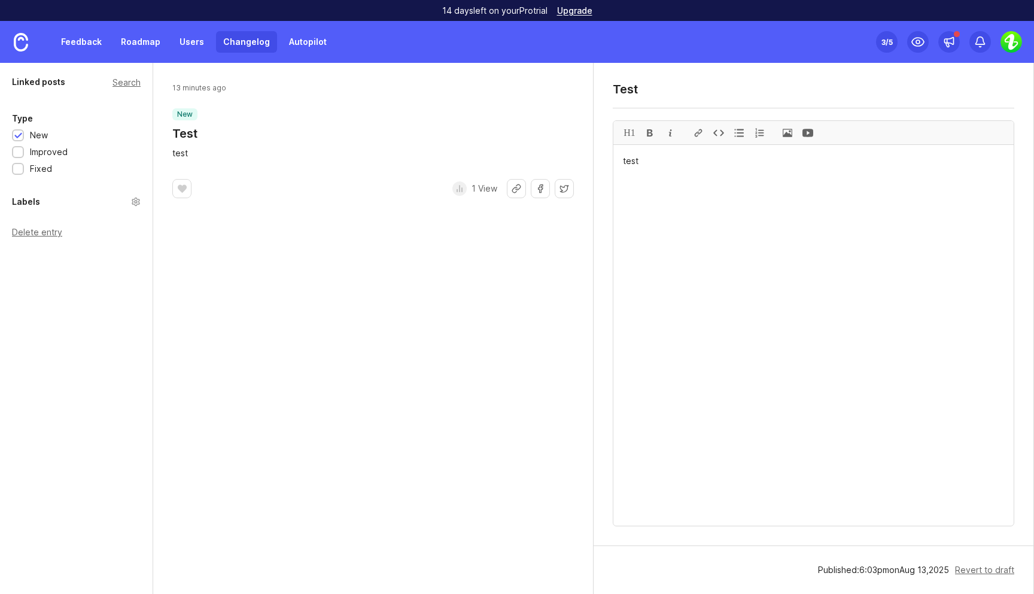
click at [36, 226] on div "Linked posts Search Type New Improved Fixed Labels Delete entry" at bounding box center [76, 328] width 153 height 531
click at [45, 234] on div "Delete entry" at bounding box center [76, 232] width 129 height 8
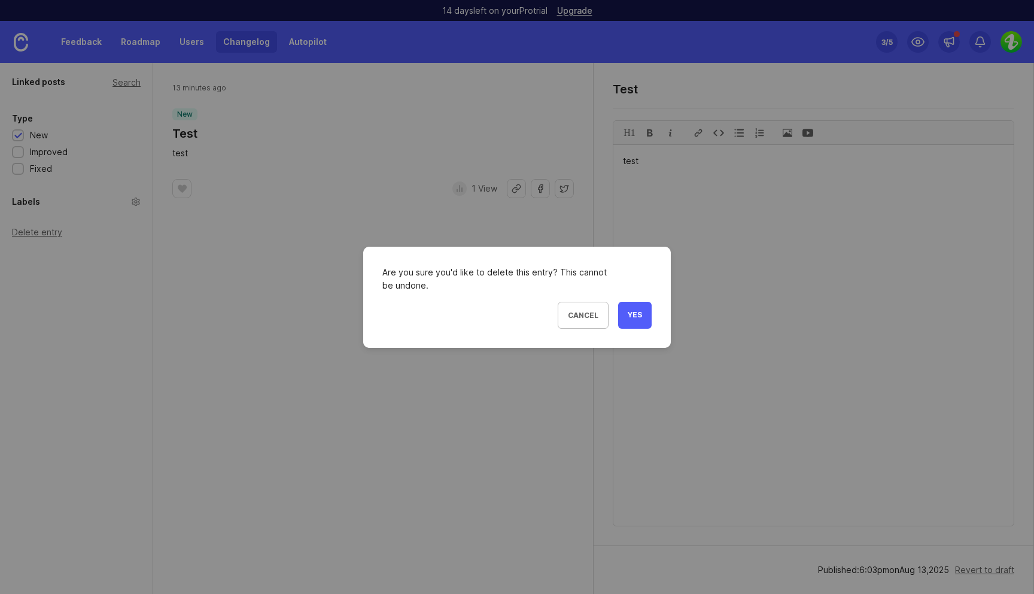
click at [616, 310] on div "Cancel Yes" at bounding box center [516, 315] width 269 height 27
click at [628, 311] on span "Yes" at bounding box center [635, 315] width 14 height 10
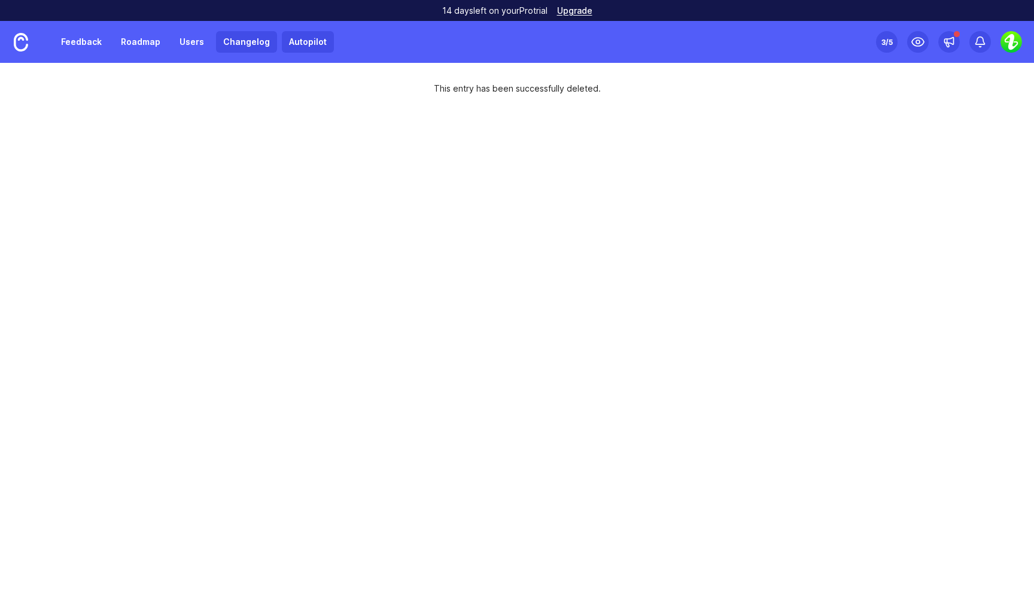
click at [313, 50] on link "Autopilot" at bounding box center [308, 42] width 52 height 22
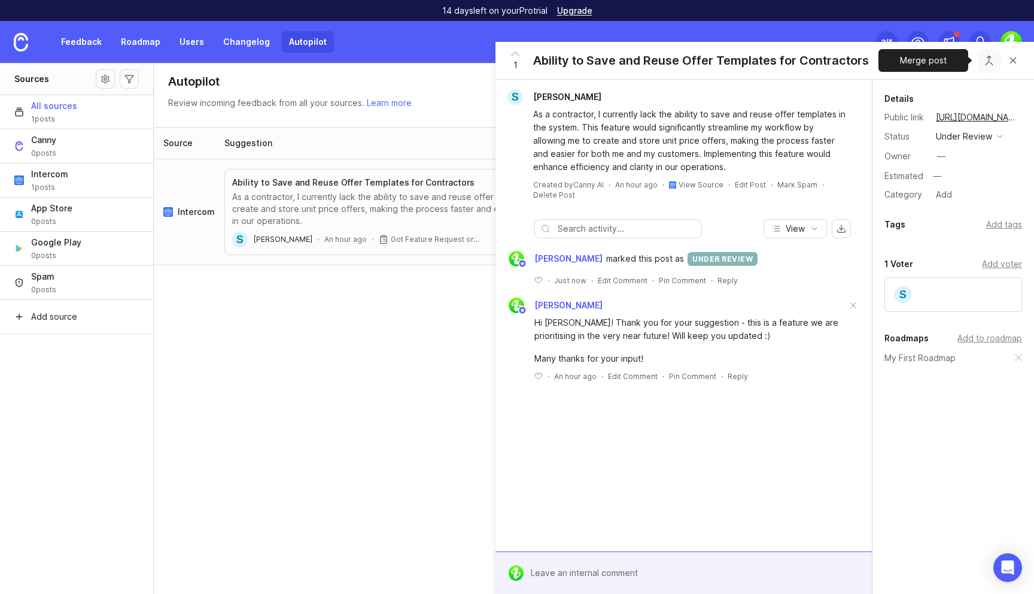
click at [994, 65] on button "Close button" at bounding box center [989, 60] width 24 height 24
click at [1017, 59] on button "Close button" at bounding box center [1013, 60] width 24 height 24
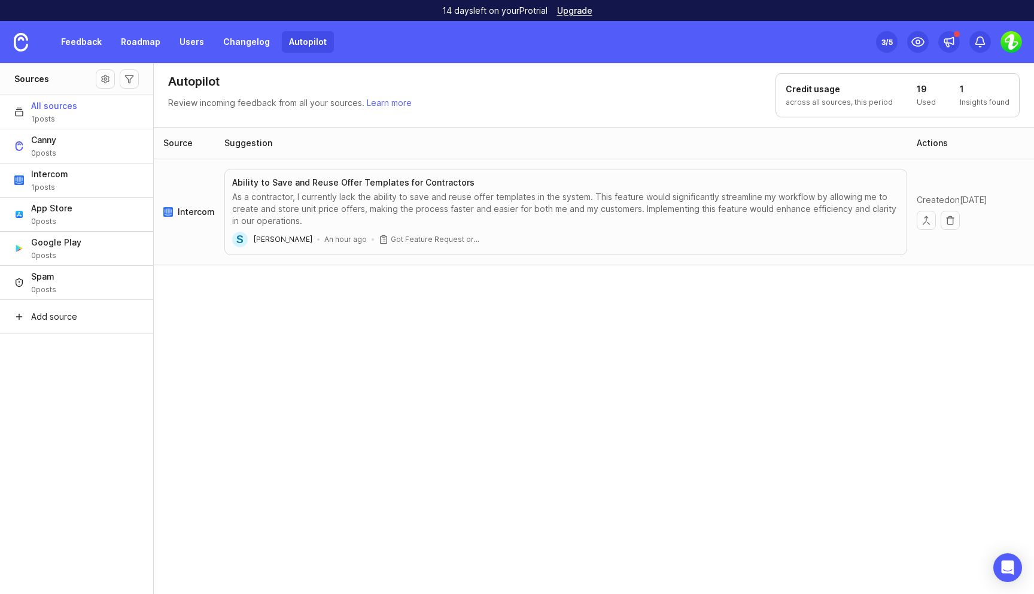
click at [434, 371] on div "Source Suggestion Actions Intercom Ability to Save and Reuse Offer Templates fo…" at bounding box center [594, 361] width 881 height 468
click at [516, 79] on header "Autopilot Review incoming feedback from all your sources. Learn more Credit usa…" at bounding box center [594, 95] width 880 height 64
click at [415, 361] on div "Source Suggestion Actions Intercom Ability to Save and Reuse Offer Templates fo…" at bounding box center [594, 361] width 881 height 468
click at [683, 340] on div "Source Suggestion Actions Intercom Ability to Save and Reuse Offer Templates fo…" at bounding box center [594, 361] width 881 height 468
click at [598, 200] on div "As a contractor, I currently lack the ability to save and reuse offer templates…" at bounding box center [565, 209] width 667 height 36
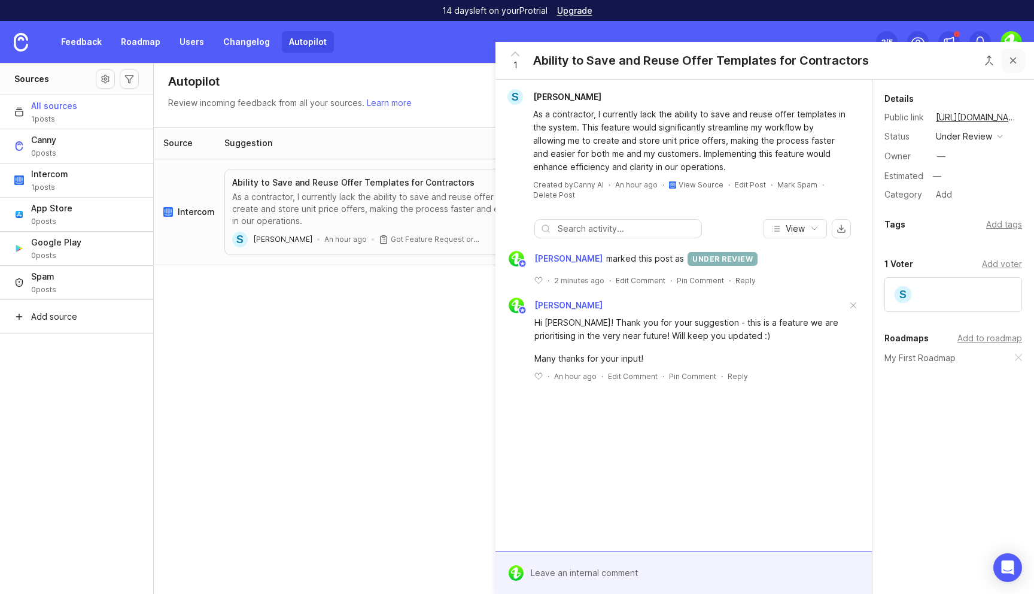
click at [1014, 56] on button "Close button" at bounding box center [1013, 60] width 24 height 24
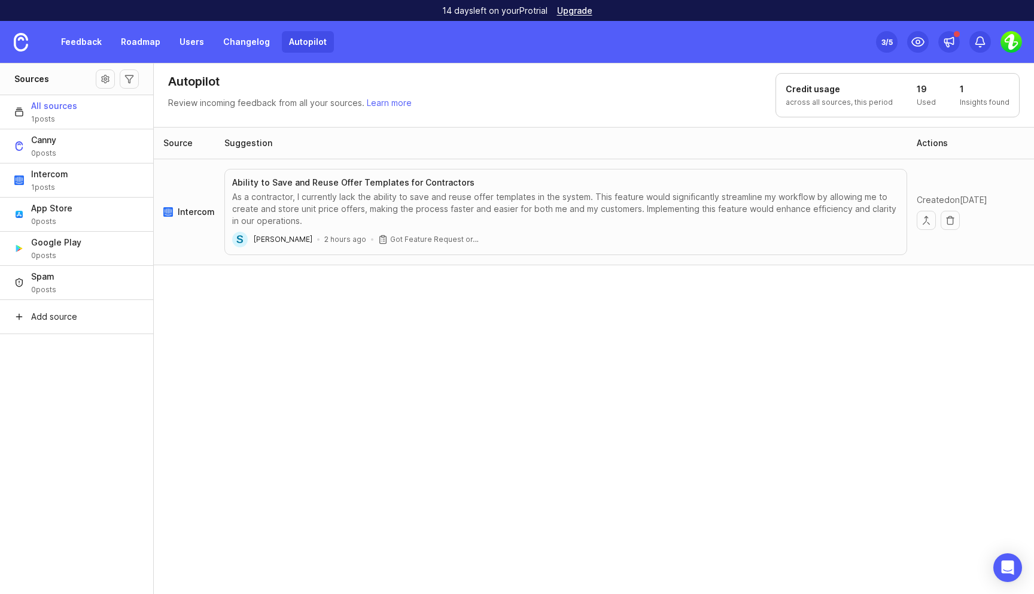
click at [527, 203] on div "As a contractor, I currently lack the ability to save and reuse offer templates…" at bounding box center [565, 209] width 667 height 36
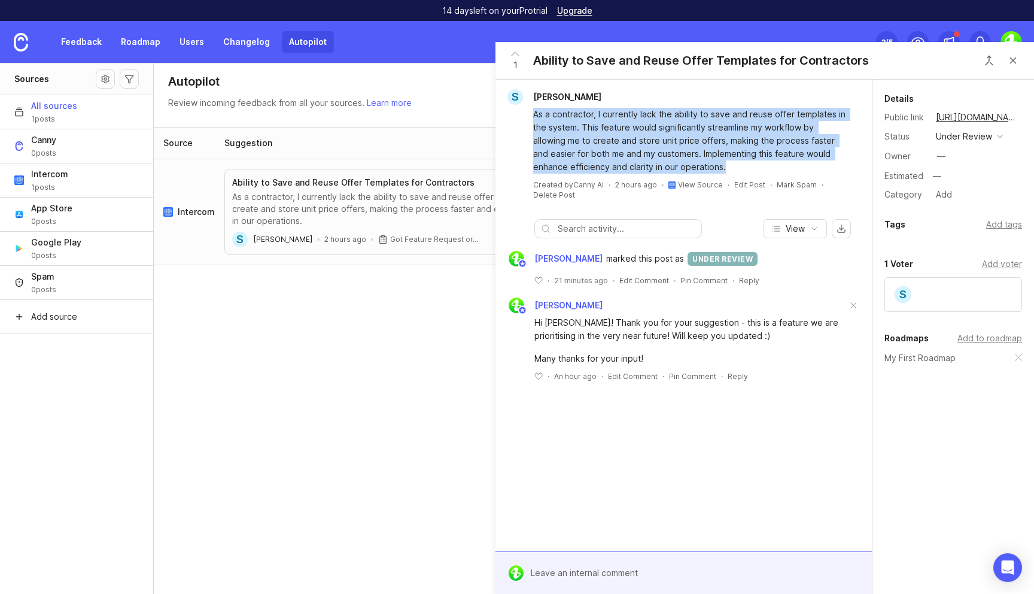
drag, startPoint x: 535, startPoint y: 112, endPoint x: 702, endPoint y: 167, distance: 175.8
click at [702, 167] on div "As a contractor, I currently lack the ability to save and reuse offer templates…" at bounding box center [690, 141] width 315 height 66
click at [680, 166] on div "As a contractor, I currently lack the ability to save and reuse offer templates…" at bounding box center [690, 141] width 315 height 66
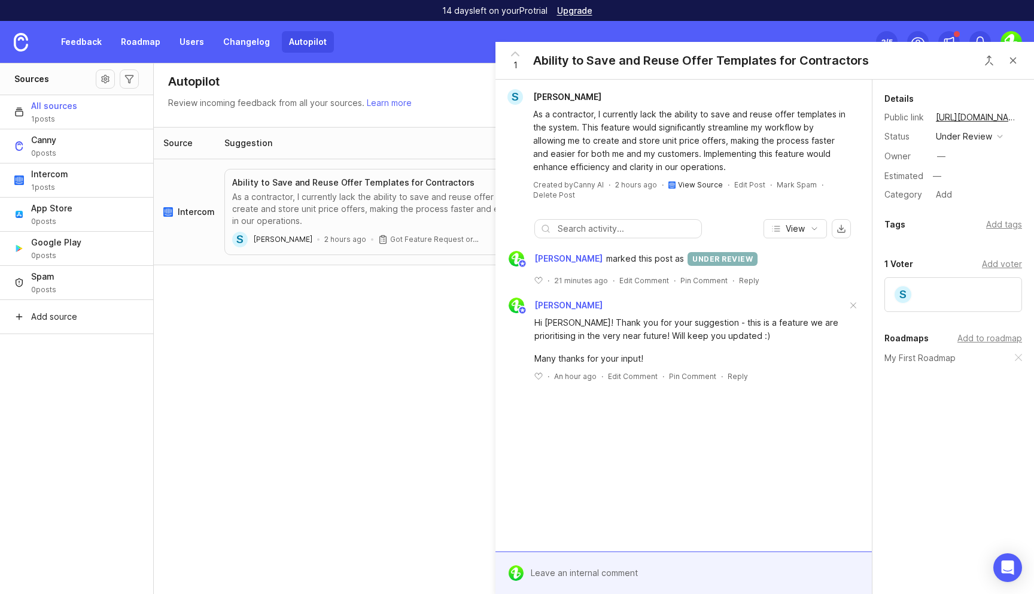
click at [688, 187] on link "View Source" at bounding box center [700, 184] width 45 height 9
click at [353, 299] on div "Source Suggestion Actions Intercom Ability to Save and Reuse Offer Templates fo…" at bounding box center [594, 361] width 881 height 468
click at [1011, 62] on button "Close button" at bounding box center [1013, 60] width 24 height 24
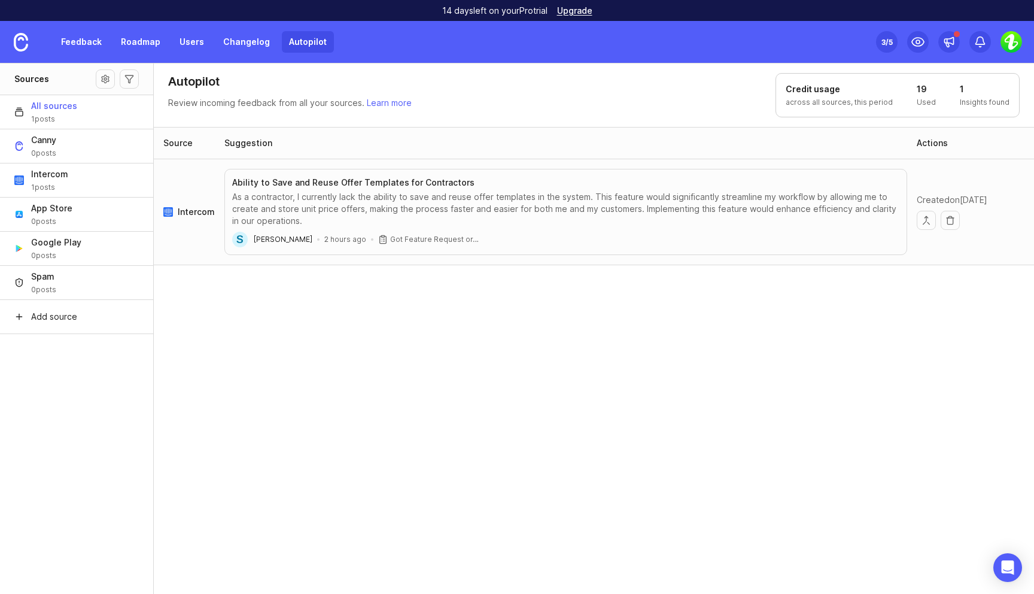
click at [349, 405] on div "Source Suggestion Actions Intercom Ability to Save and Reuse Offer Templates fo…" at bounding box center [594, 361] width 881 height 468
click at [93, 46] on link "Feedback" at bounding box center [81, 42] width 55 height 22
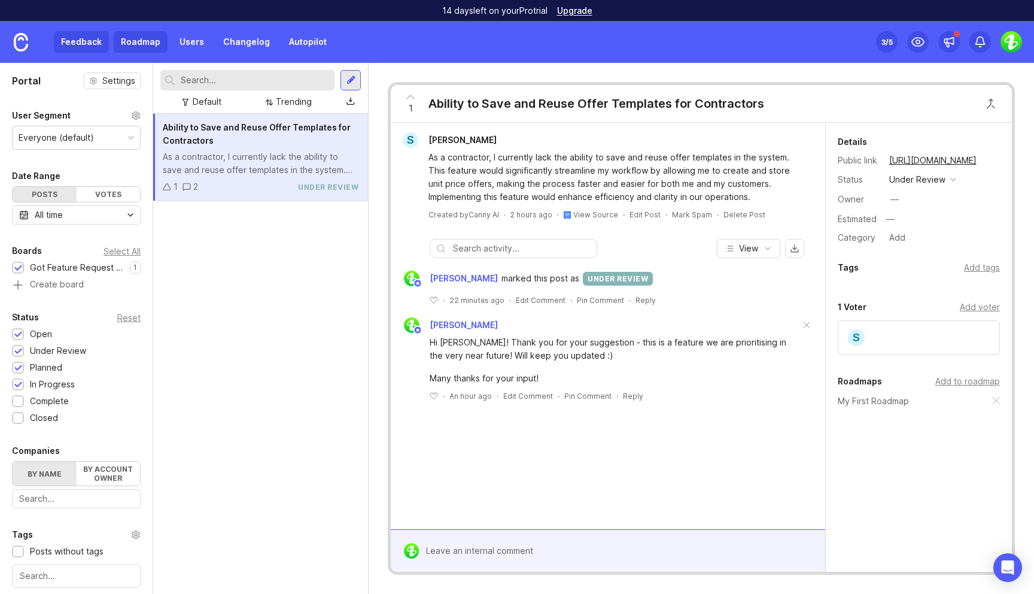
click at [146, 47] on link "Roadmap" at bounding box center [141, 42] width 54 height 22
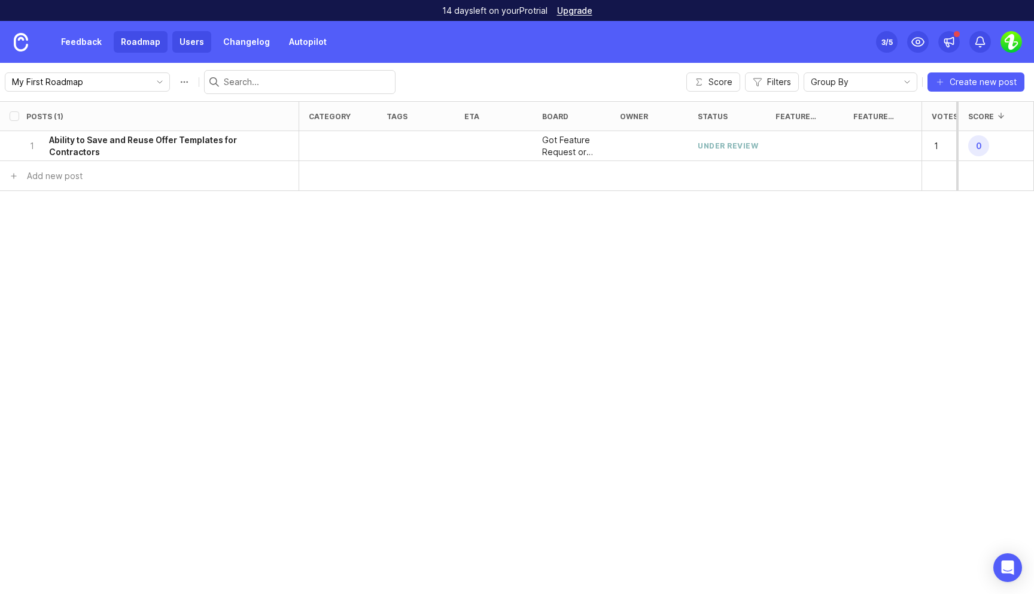
click at [193, 37] on link "Users" at bounding box center [191, 42] width 39 height 22
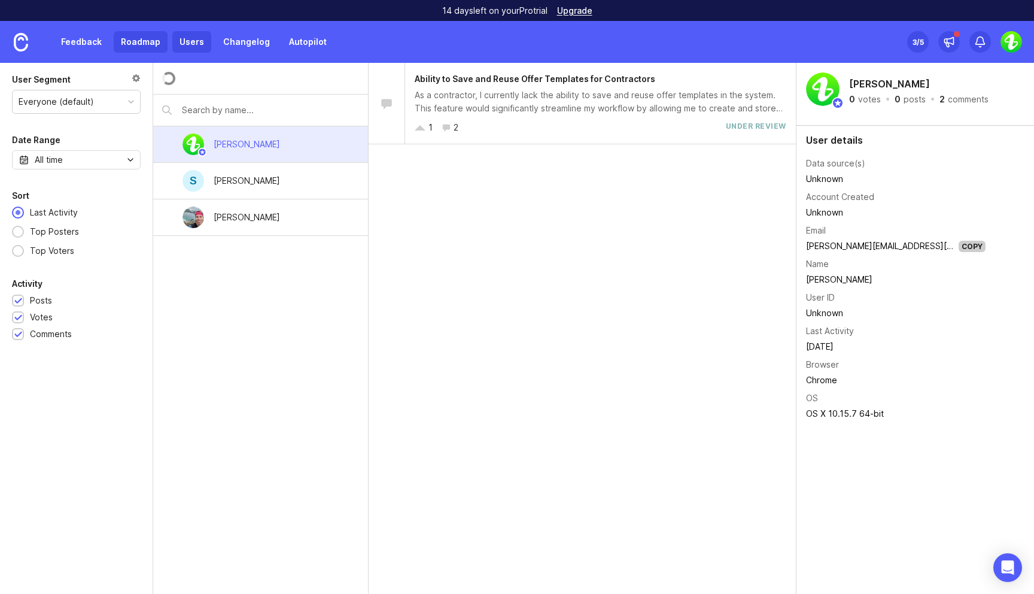
click at [149, 39] on link "Roadmap" at bounding box center [141, 42] width 54 height 22
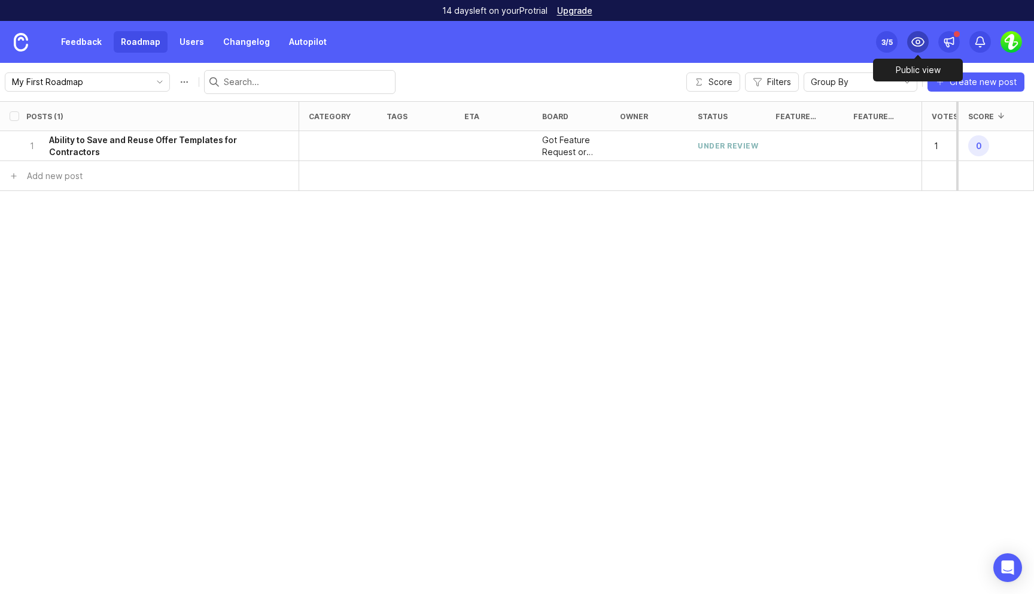
click at [909, 45] on div at bounding box center [918, 42] width 22 height 22
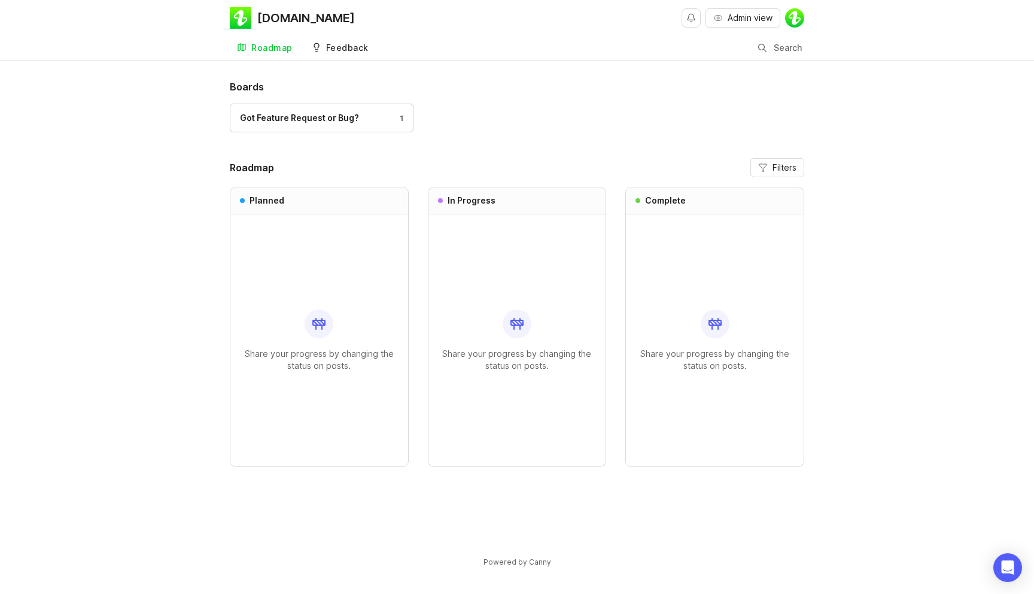
click at [363, 44] on div "Feedback" at bounding box center [347, 48] width 42 height 8
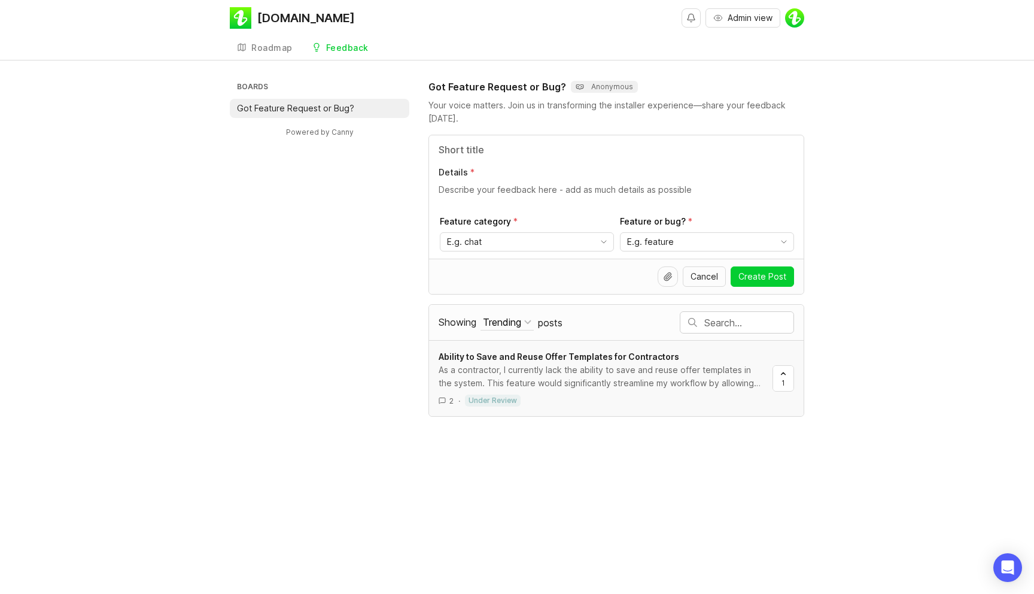
click at [697, 376] on div "As a contractor, I currently lack the ability to save and reuse offer templates…" at bounding box center [601, 376] width 324 height 26
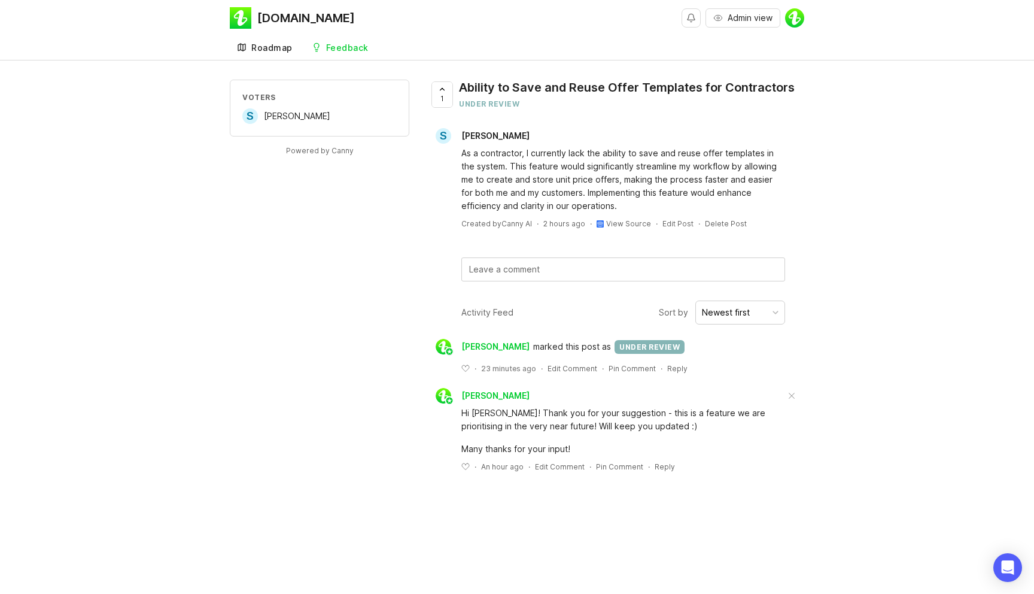
click at [279, 53] on link "Roadmap" at bounding box center [265, 48] width 70 height 25
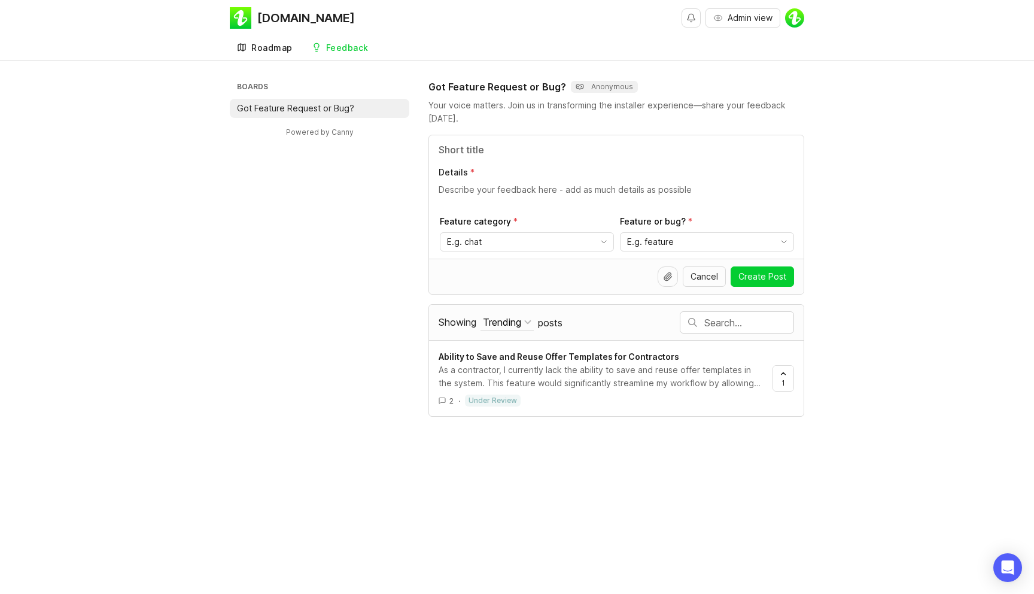
click at [269, 54] on link "Roadmap" at bounding box center [265, 48] width 70 height 25
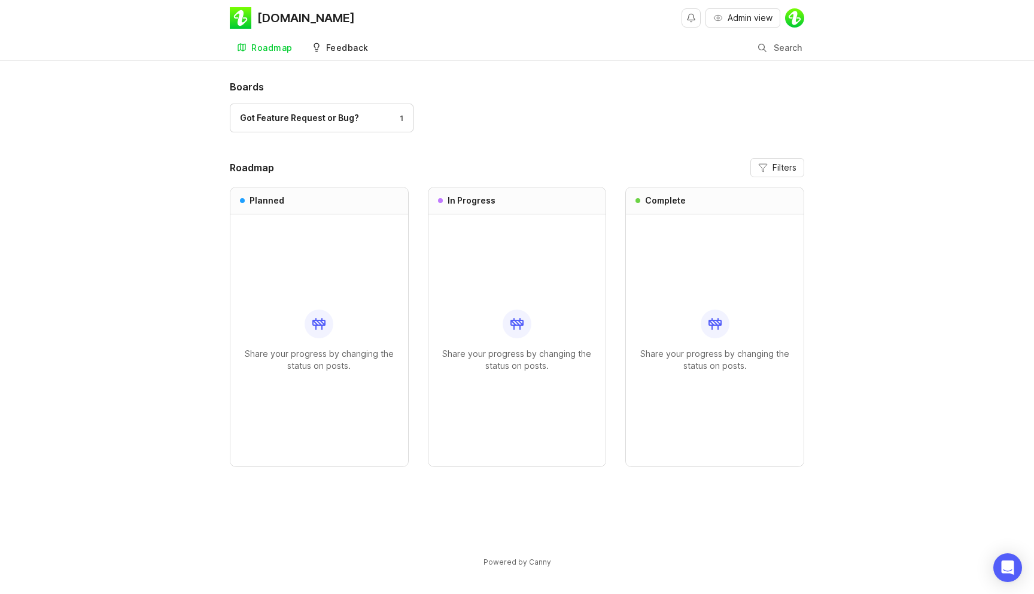
click at [345, 51] on div "Feedback" at bounding box center [347, 48] width 42 height 8
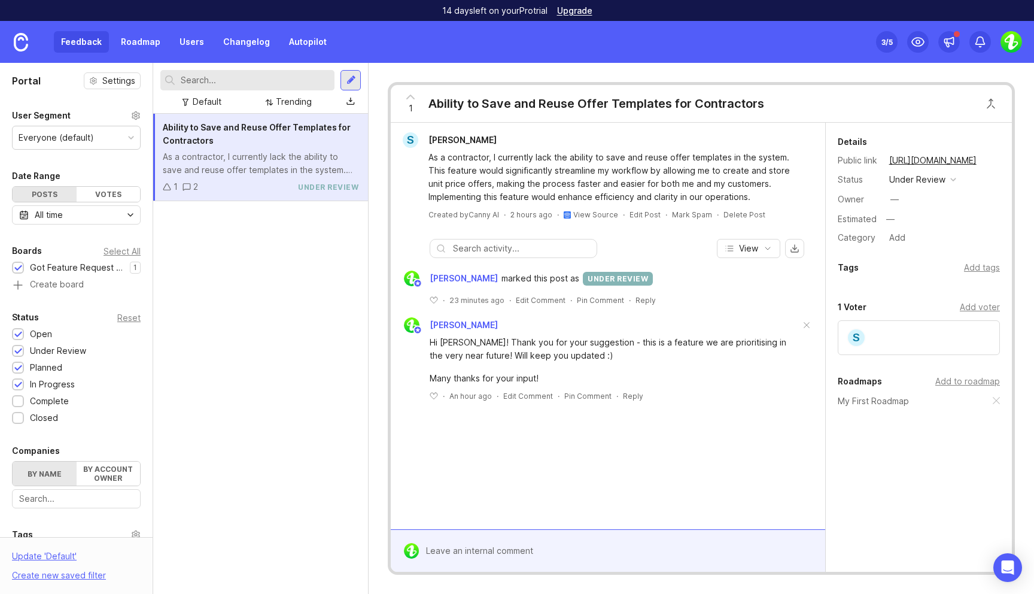
click at [1021, 34] on div at bounding box center [1011, 42] width 22 height 22
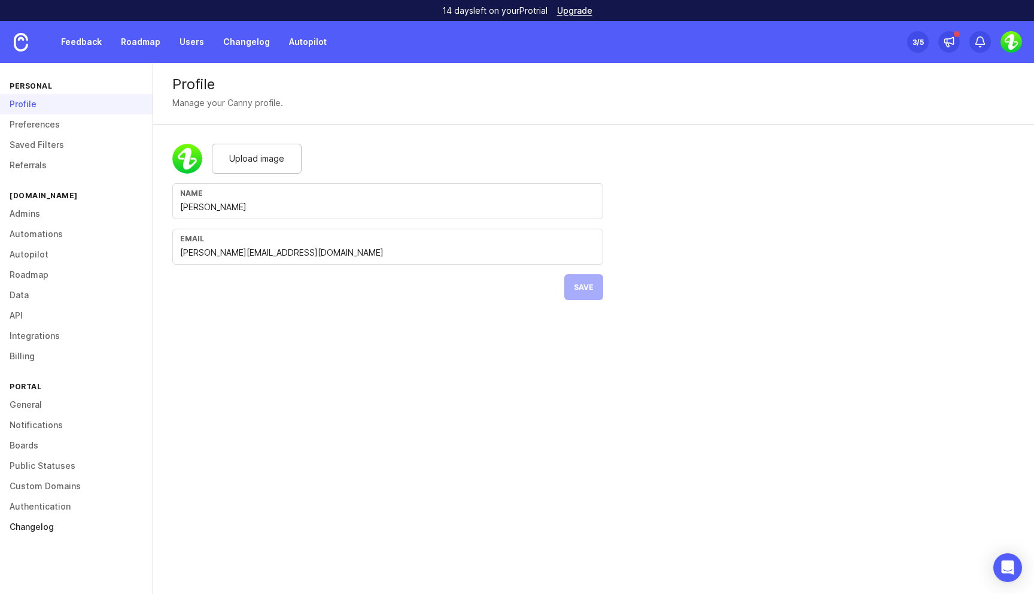
click at [39, 525] on link "Changelog" at bounding box center [76, 526] width 153 height 20
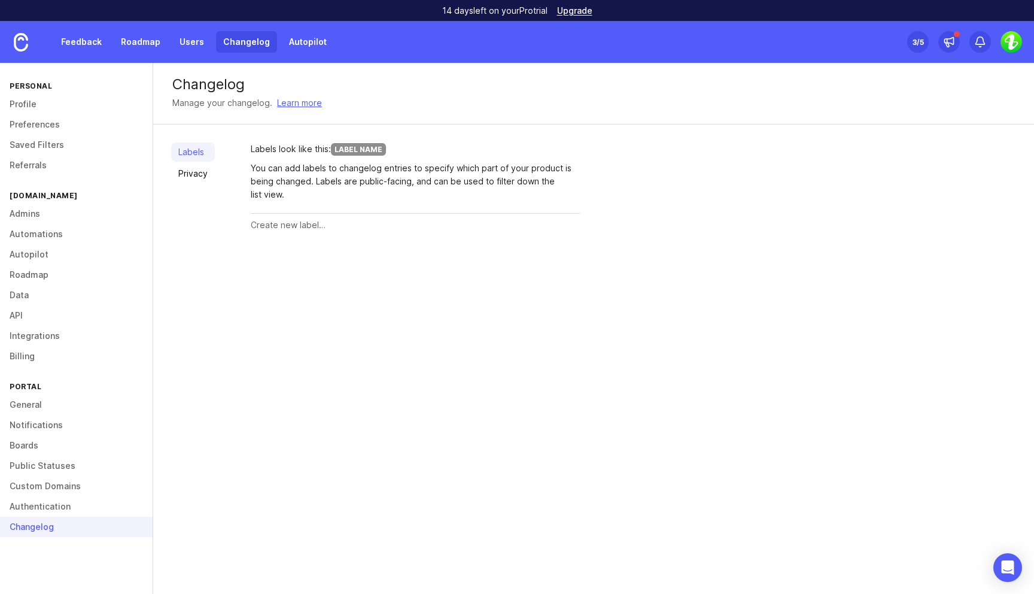
click at [249, 46] on link "Changelog" at bounding box center [246, 42] width 61 height 22
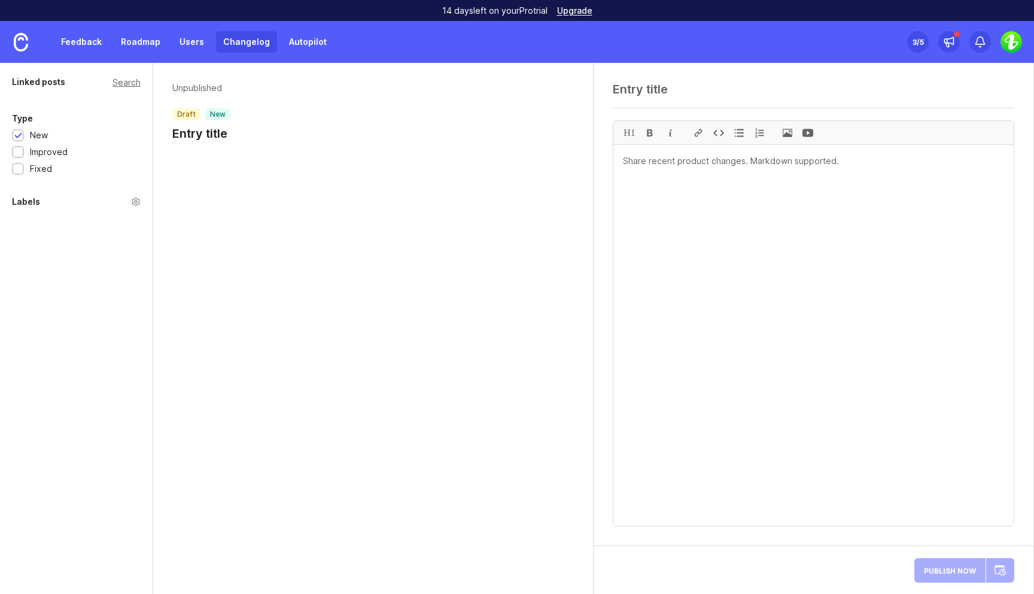
click at [802, 232] on textarea at bounding box center [813, 335] width 400 height 381
click at [627, 93] on textarea at bounding box center [814, 89] width 402 height 14
type textarea "Test"
click at [735, 385] on textarea at bounding box center [813, 335] width 400 height 381
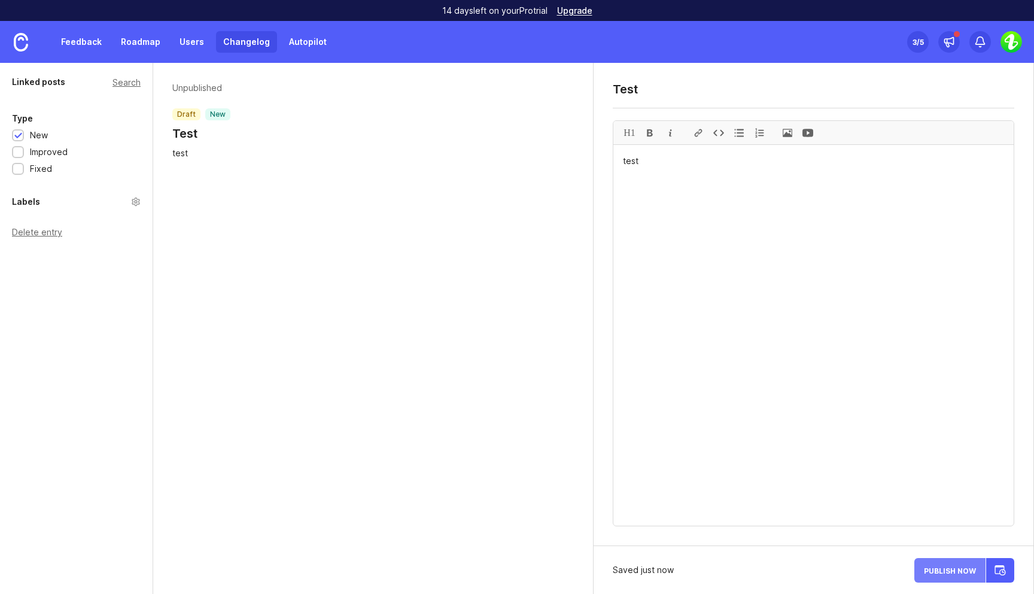
type textarea "test"
click at [956, 568] on span "Publish Now" at bounding box center [950, 570] width 52 height 8
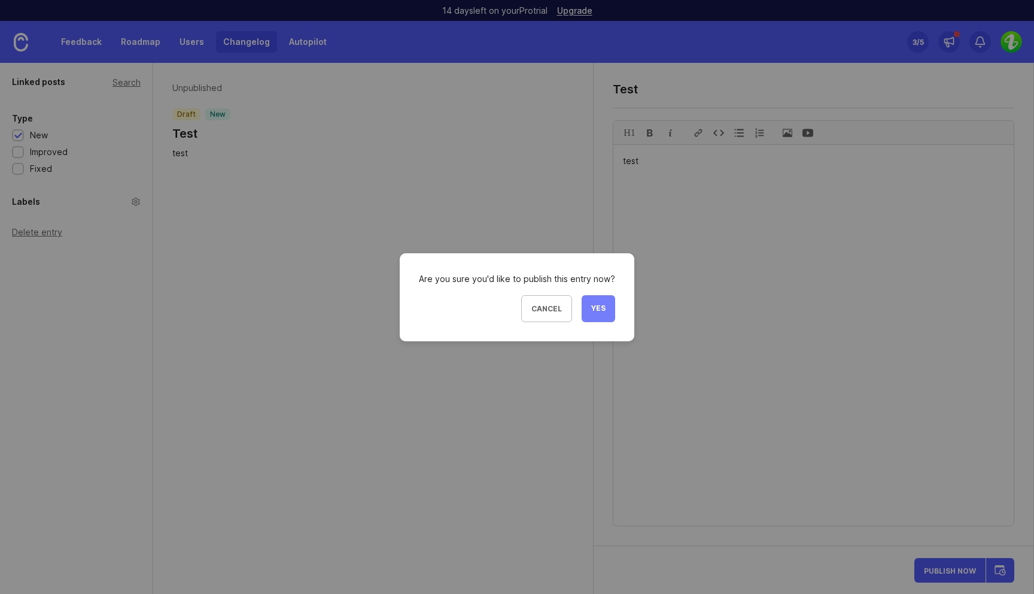
click at [599, 309] on span "Yes" at bounding box center [598, 308] width 14 height 10
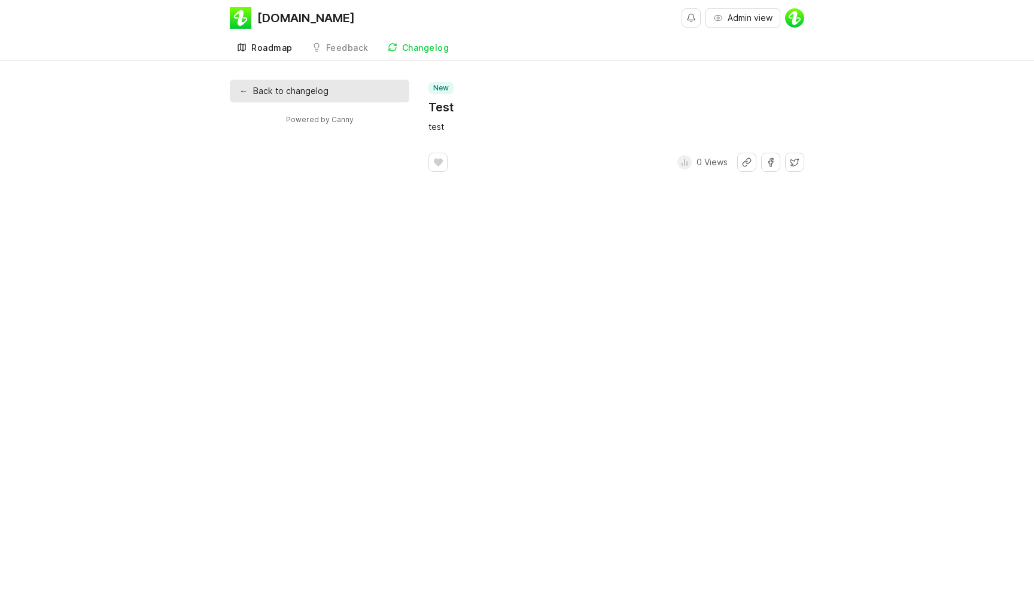
click at [283, 44] on div "Roadmap" at bounding box center [271, 48] width 41 height 8
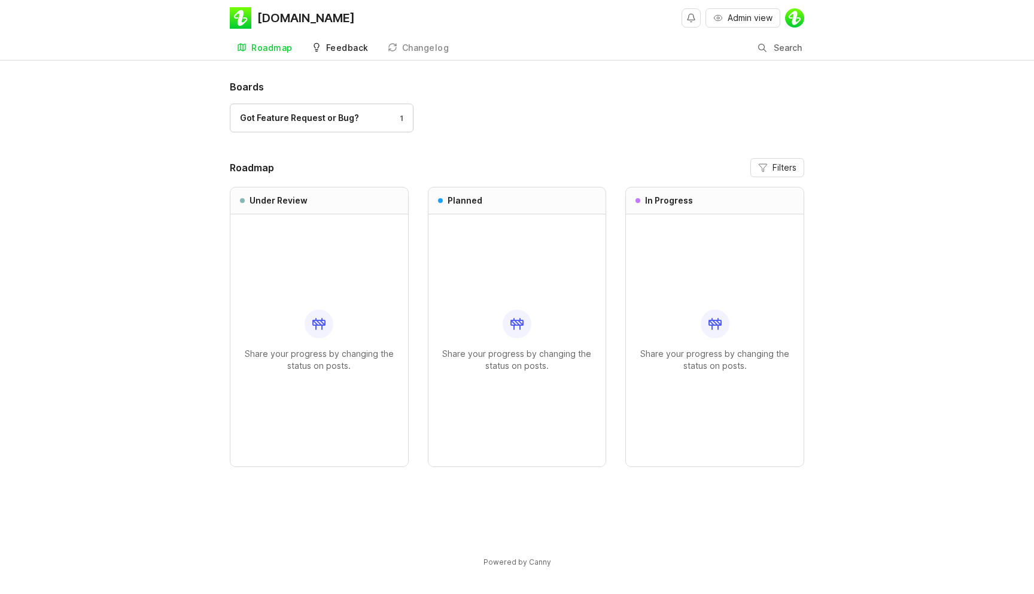
click at [342, 41] on link "Feedback" at bounding box center [340, 48] width 71 height 25
